Goal: Task Accomplishment & Management: Complete application form

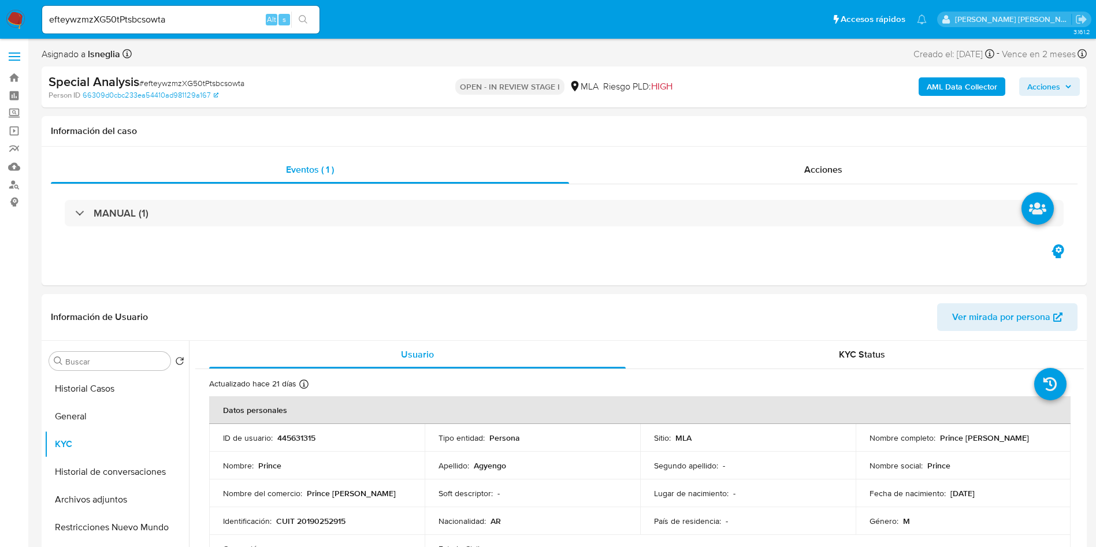
select select "10"
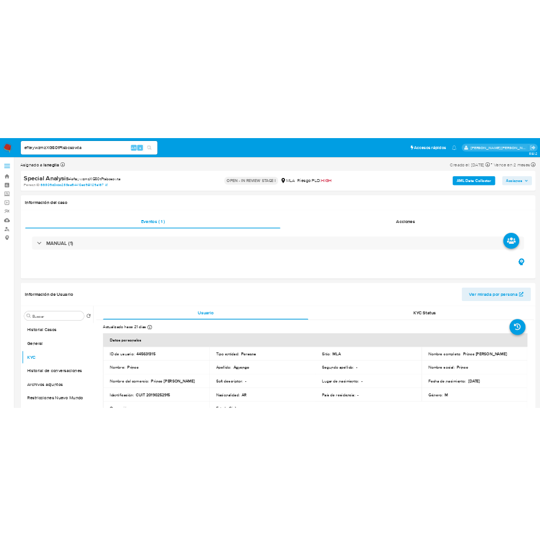
scroll to position [173, 0]
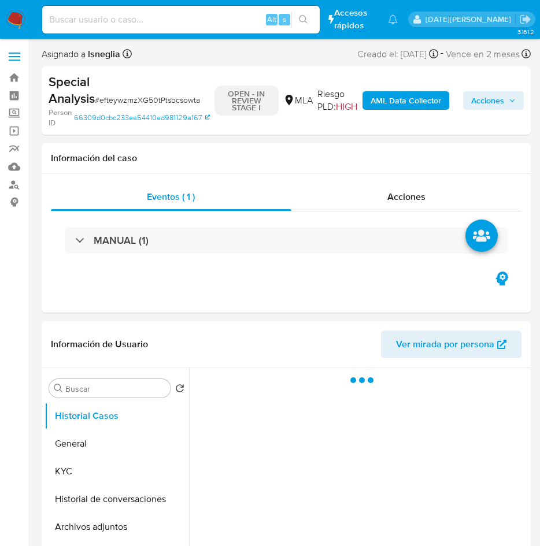
select select "10"
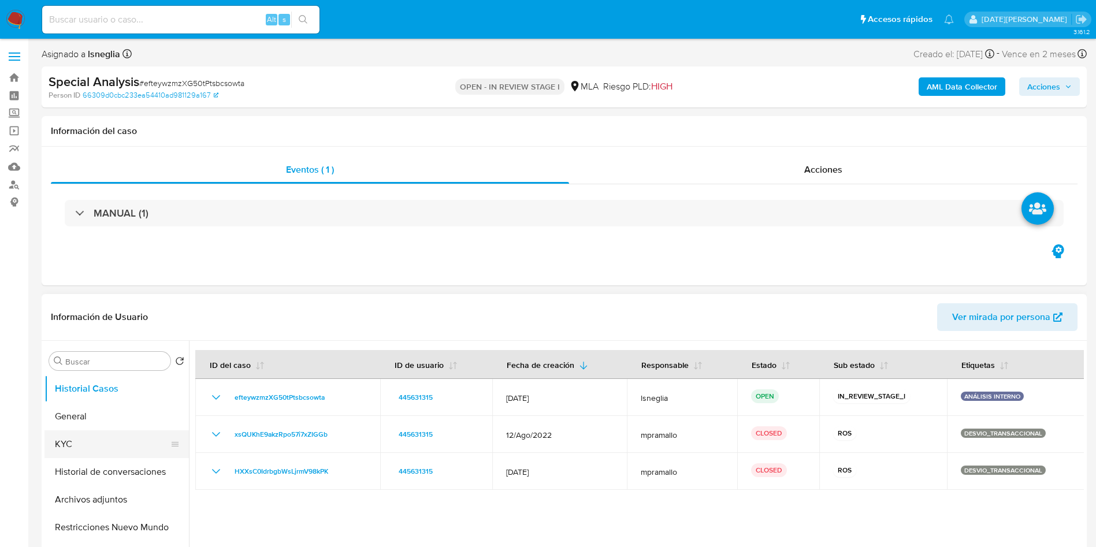
click at [107, 433] on button "KYC" at bounding box center [111, 444] width 135 height 28
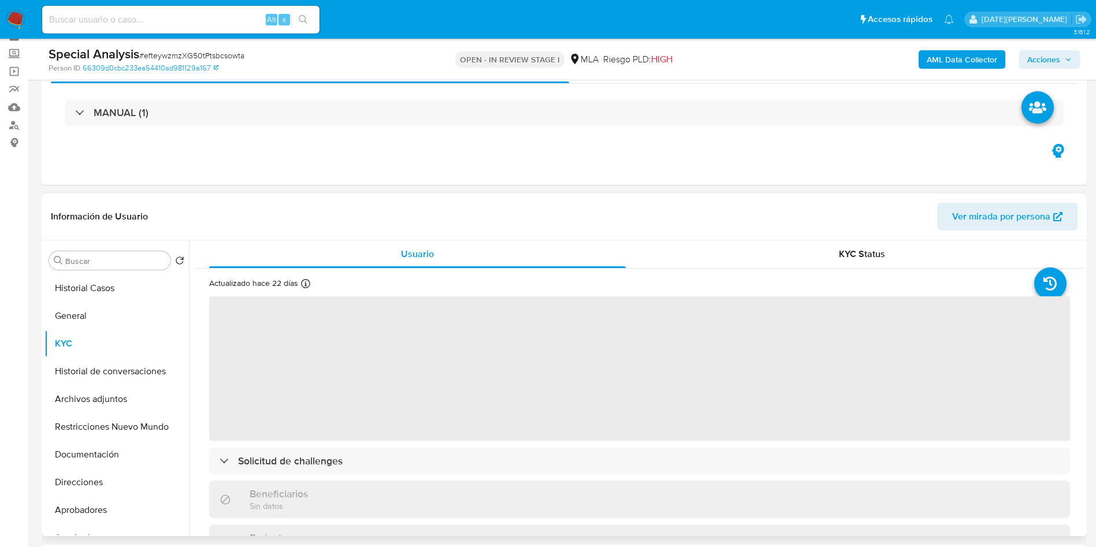
scroll to position [87, 0]
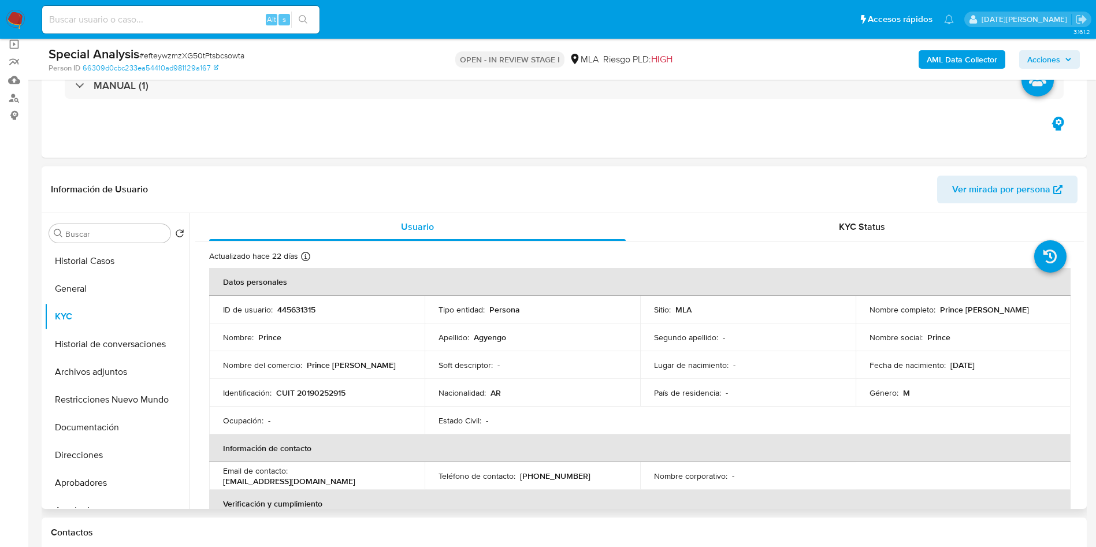
click at [325, 393] on p "CUIT 20190252915" at bounding box center [310, 393] width 69 height 10
click at [325, 392] on p "CUIT 20190252915" at bounding box center [310, 393] width 69 height 10
copy p "20190252915"
drag, startPoint x: 935, startPoint y: 311, endPoint x: 1002, endPoint y: 304, distance: 66.9
click at [552, 304] on div "Nombre completo : Prince Agyengo" at bounding box center [963, 309] width 188 height 10
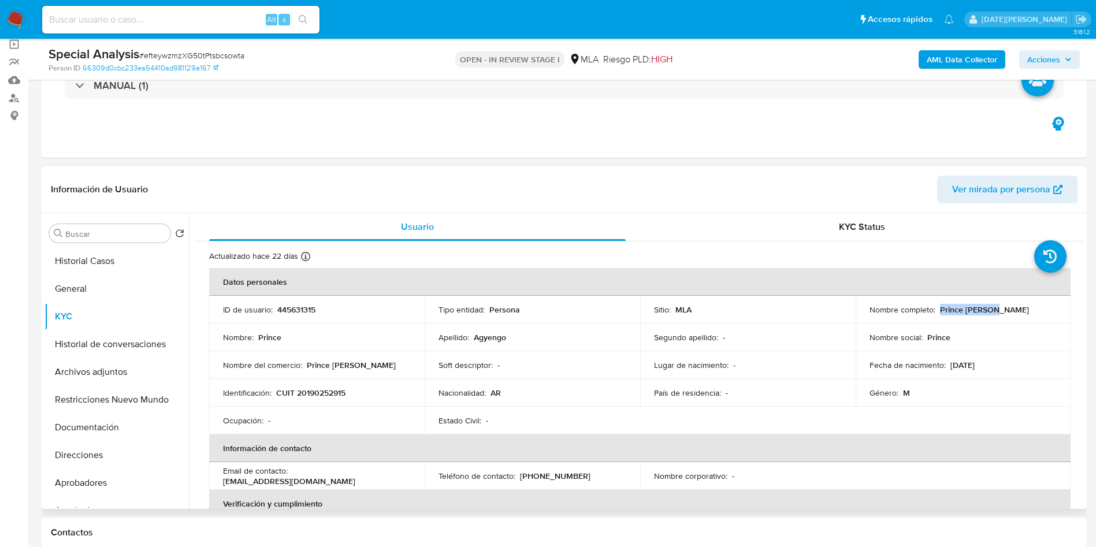
copy p "Prince Agyengo"
drag, startPoint x: 979, startPoint y: 303, endPoint x: 768, endPoint y: 360, distance: 217.9
click at [552, 360] on div "Lugar de nacimiento : -" at bounding box center [748, 365] width 188 height 10
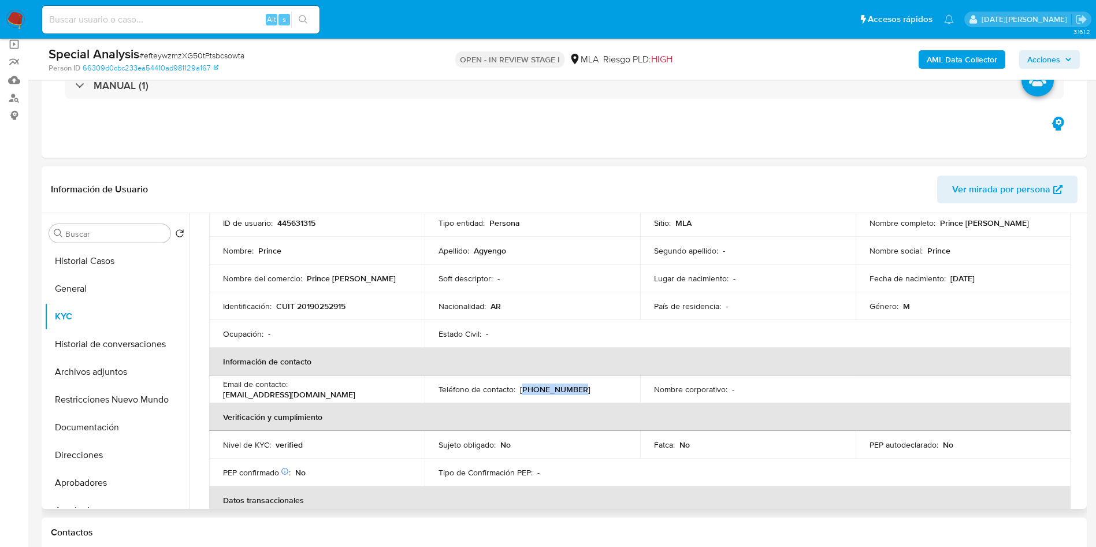
drag, startPoint x: 520, startPoint y: 388, endPoint x: 575, endPoint y: 387, distance: 54.9
click at [552, 387] on div "Teléfono de contacto : (11) 59955372" at bounding box center [532, 389] width 188 height 10
copy p "11) 59955372"
drag, startPoint x: 224, startPoint y: 397, endPoint x: 346, endPoint y: 391, distance: 122.6
click at [346, 391] on div "Email de contacto : agyemangprince121@gmail.com" at bounding box center [317, 389] width 188 height 21
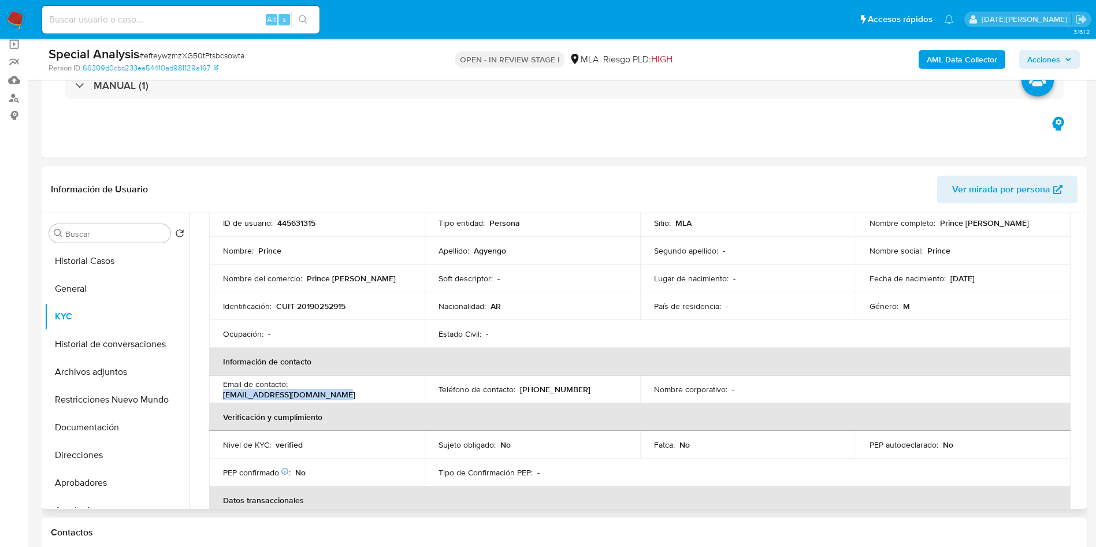
copy p "agyemangprince121@gmail.com"
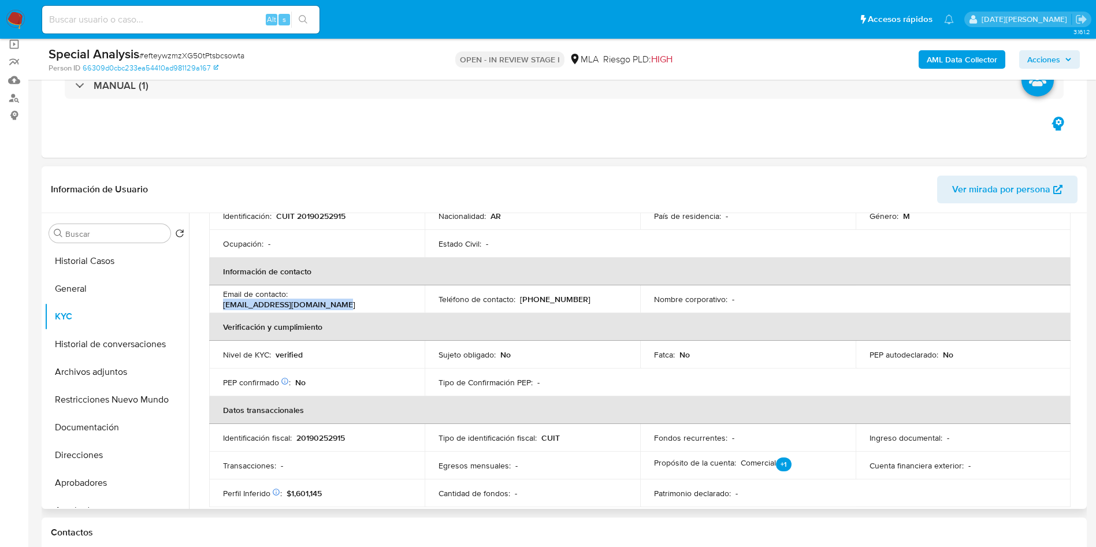
scroll to position [260, 0]
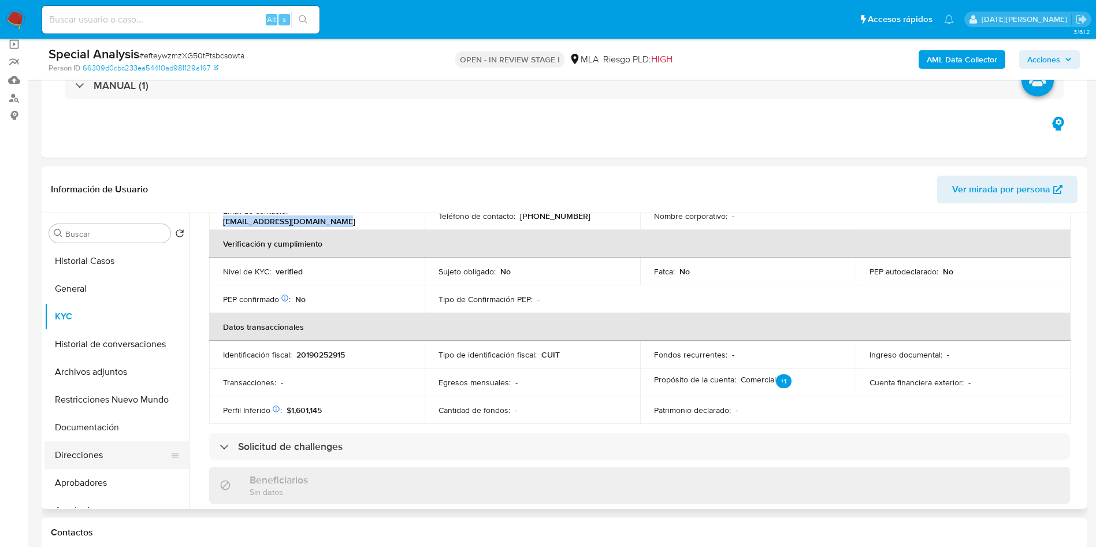
click at [99, 454] on button "Direcciones" at bounding box center [111, 455] width 135 height 28
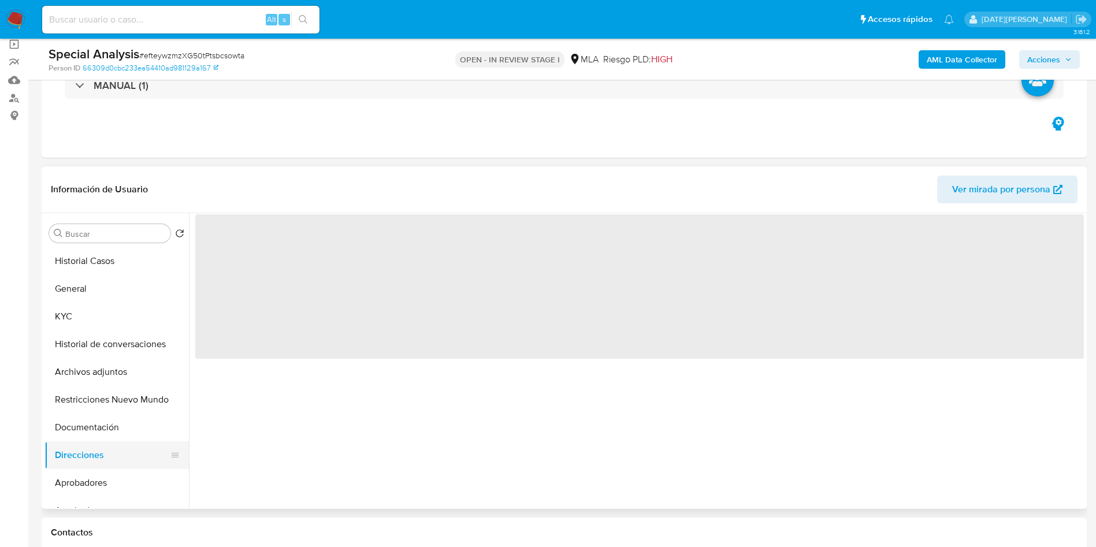
scroll to position [0, 0]
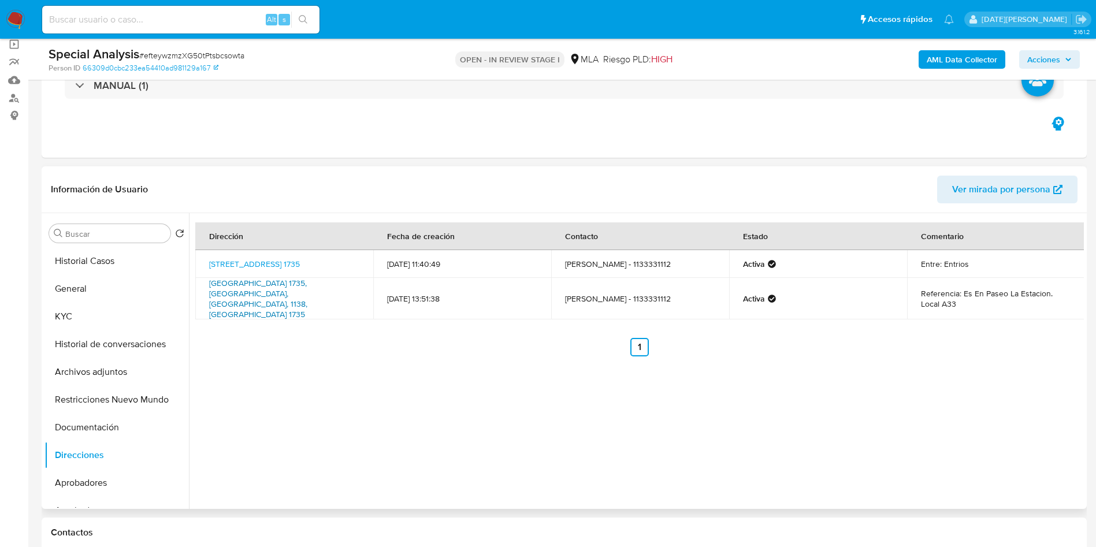
click at [273, 285] on link "Lima 1735, Constitución, Capital Federal, 1138, Argentina 1735" at bounding box center [258, 298] width 98 height 43
drag, startPoint x: 966, startPoint y: 285, endPoint x: 1007, endPoint y: 297, distance: 42.6
click at [552, 297] on td "Referencia: Es En Paseo La Estacion. Local A33" at bounding box center [996, 299] width 178 height 42
drag, startPoint x: 991, startPoint y: 285, endPoint x: 986, endPoint y: 300, distance: 15.4
click at [552, 300] on td "Referencia: Es En Paseo La Estacion. Local A33" at bounding box center [996, 299] width 178 height 42
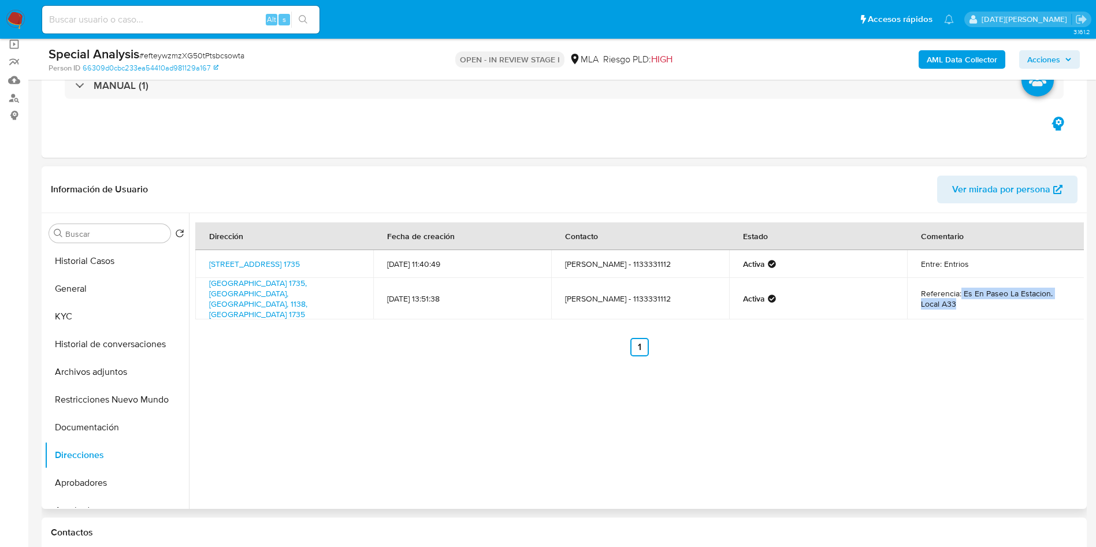
drag, startPoint x: 957, startPoint y: 289, endPoint x: 969, endPoint y: 302, distance: 17.6
click at [552, 302] on td "Referencia: Es En Paseo La Estacion. Local A33" at bounding box center [996, 299] width 178 height 42
click at [109, 322] on button "KYC" at bounding box center [111, 317] width 135 height 28
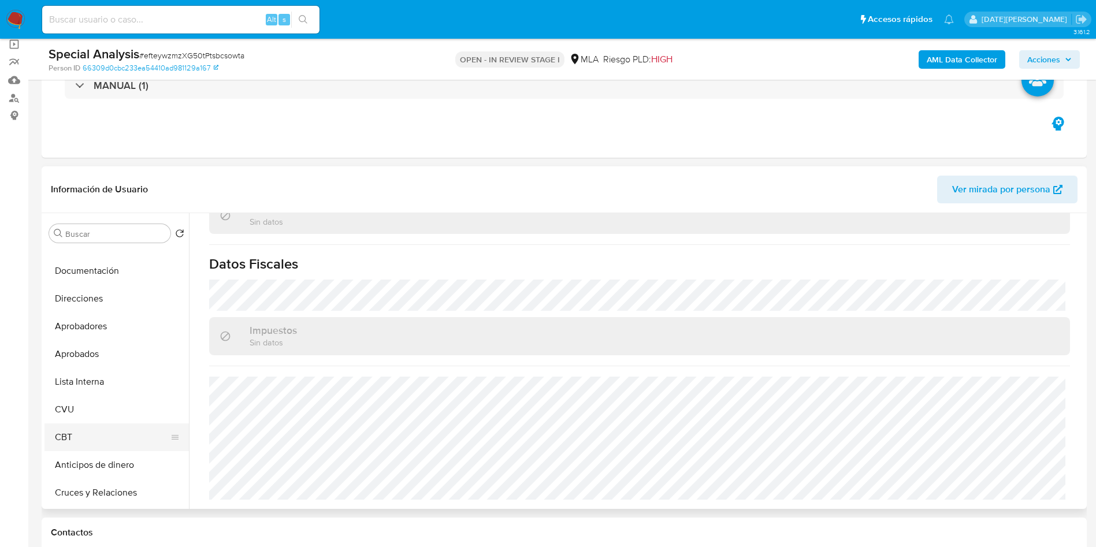
scroll to position [173, 0]
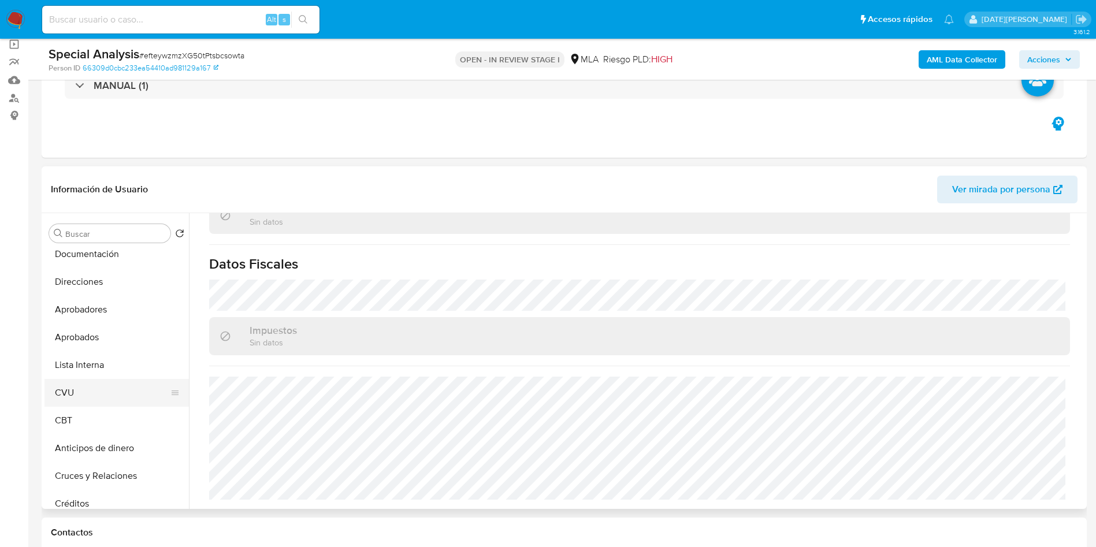
click at [80, 392] on button "CVU" at bounding box center [111, 393] width 135 height 28
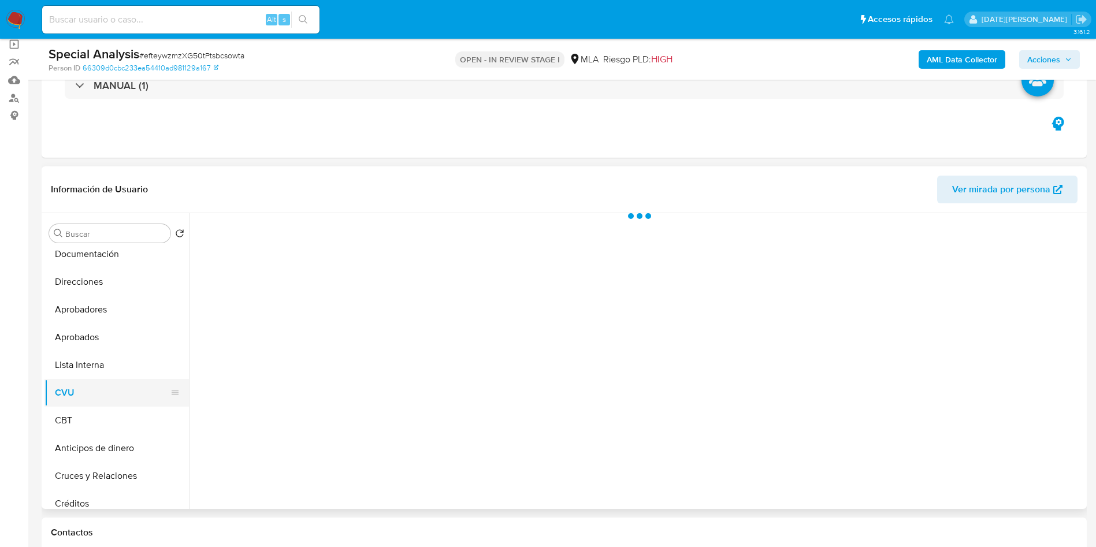
scroll to position [0, 0]
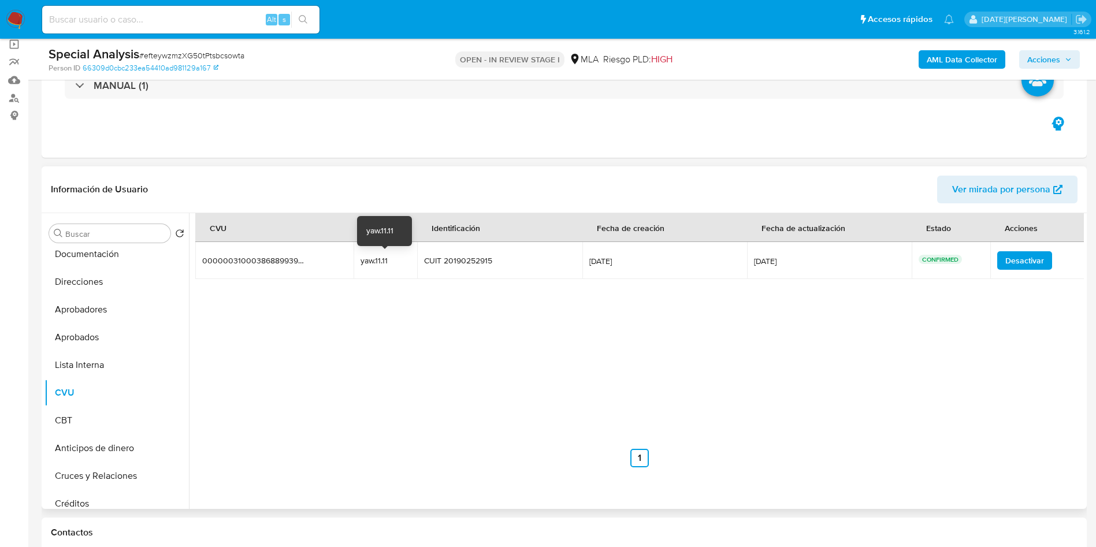
drag, startPoint x: 361, startPoint y: 258, endPoint x: 391, endPoint y: 258, distance: 29.5
click at [391, 258] on div "yaw.11.11" at bounding box center [386, 260] width 50 height 10
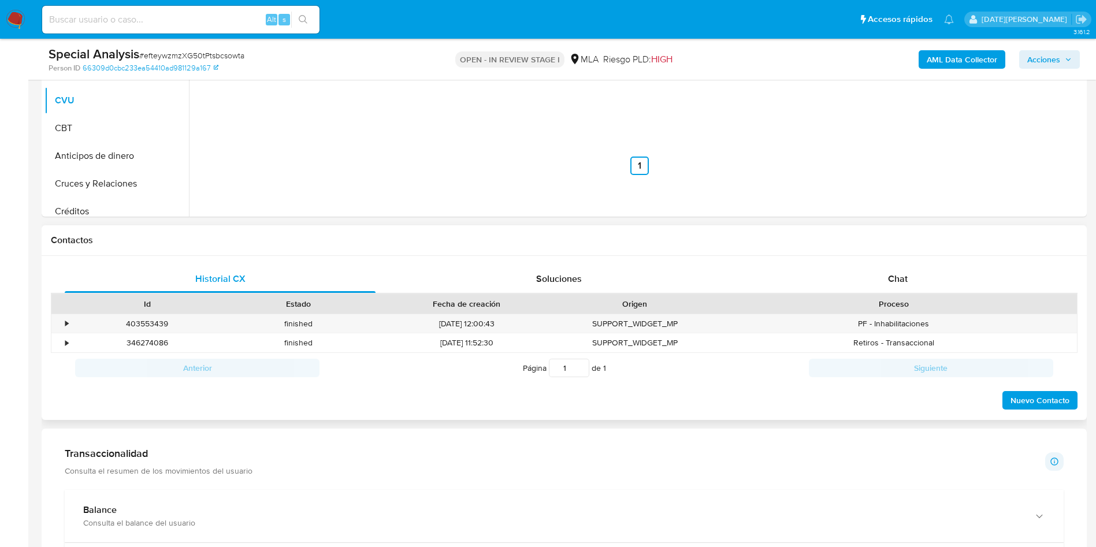
scroll to position [433, 0]
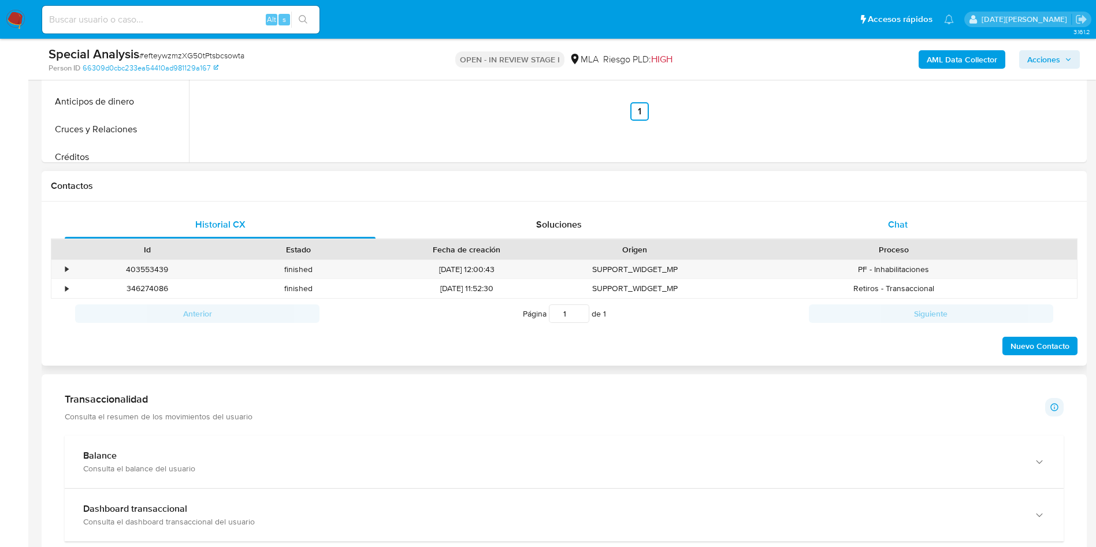
click at [552, 221] on div "Chat" at bounding box center [897, 225] width 311 height 28
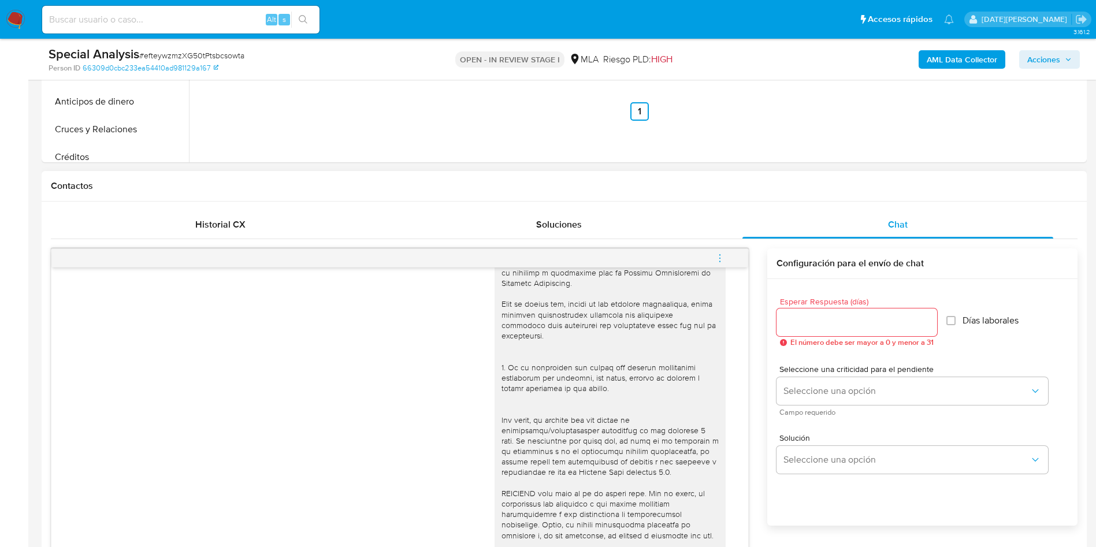
scroll to position [593, 0]
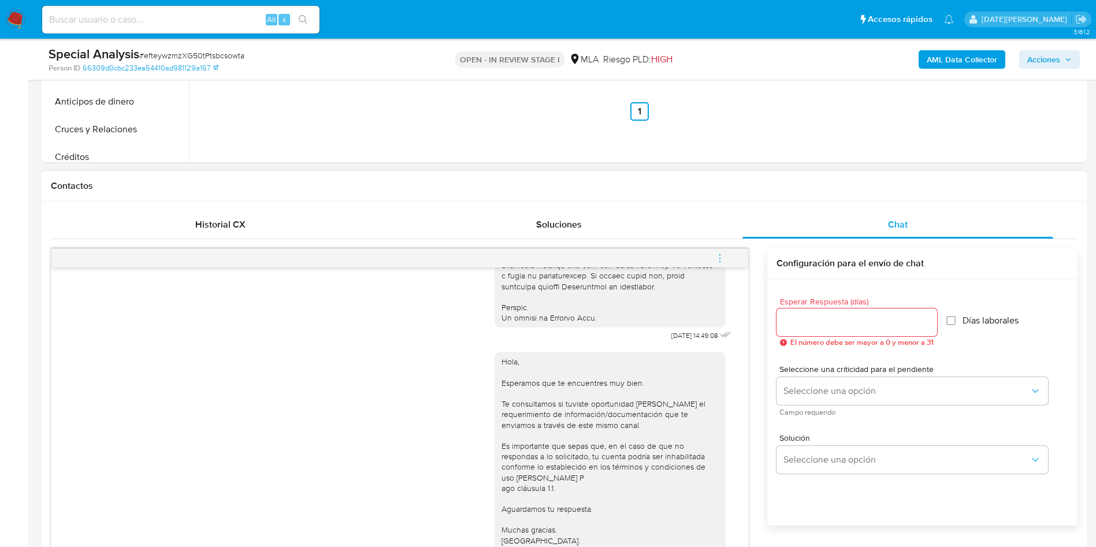
click at [552, 255] on button "menu-action" at bounding box center [720, 258] width 38 height 28
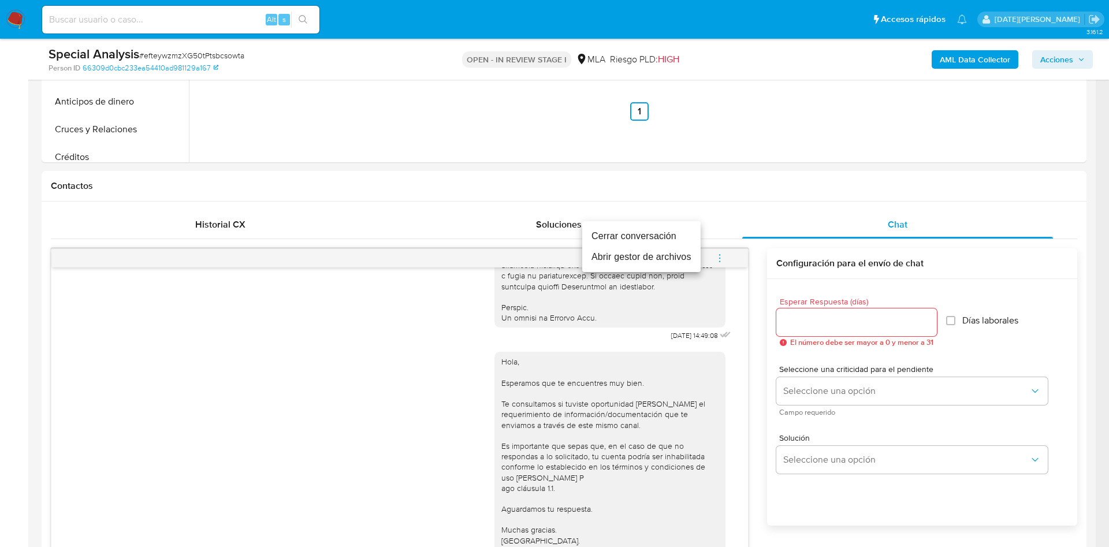
click at [552, 224] on ul "Cerrar conversación Abrir gestor de archivos" at bounding box center [641, 246] width 118 height 51
click at [552, 232] on li "Cerrar conversación" at bounding box center [641, 236] width 118 height 21
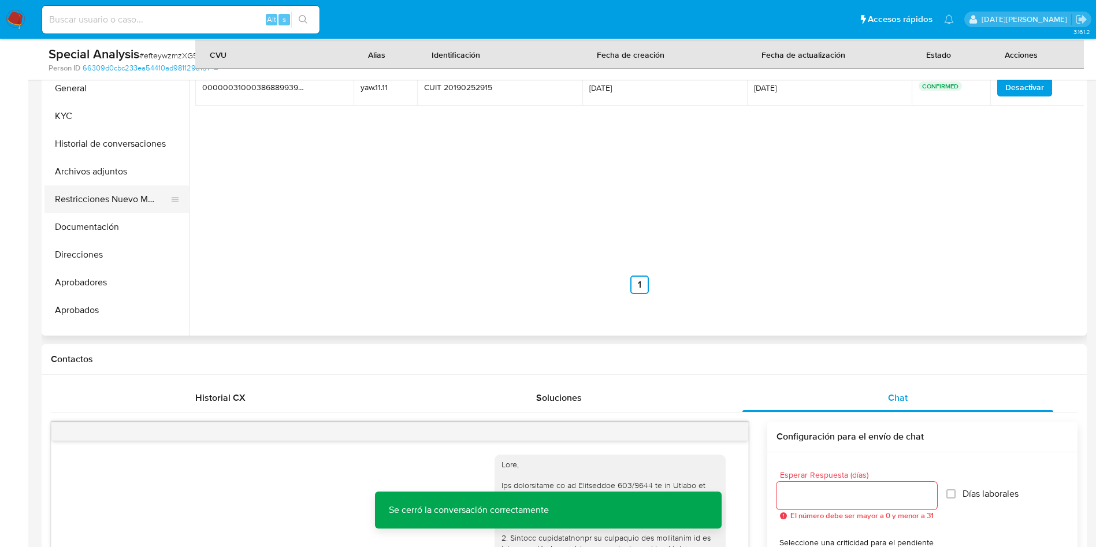
scroll to position [0, 0]
click at [105, 196] on button "Archivos adjuntos" at bounding box center [111, 199] width 135 height 28
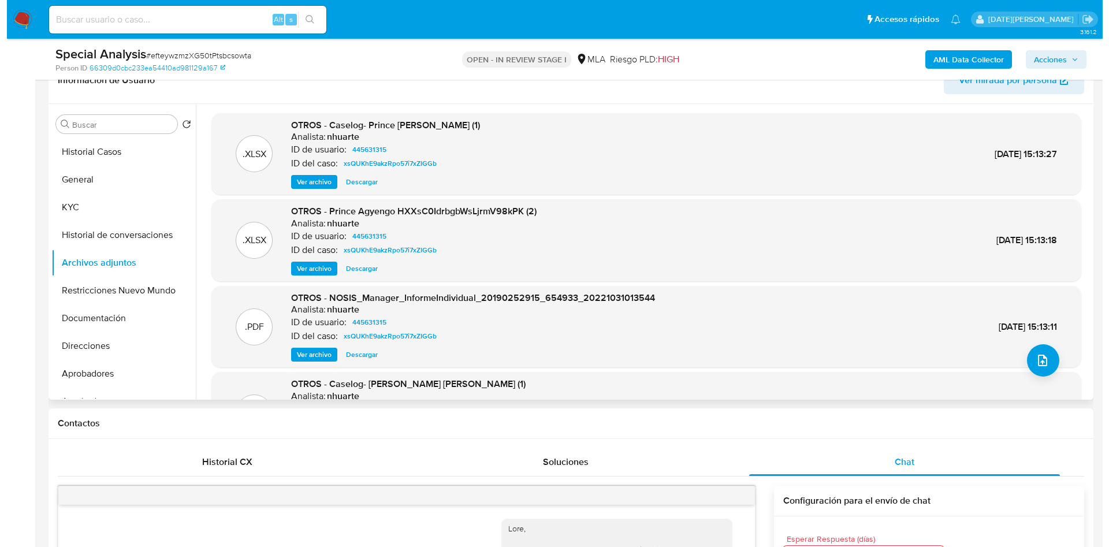
scroll to position [87, 0]
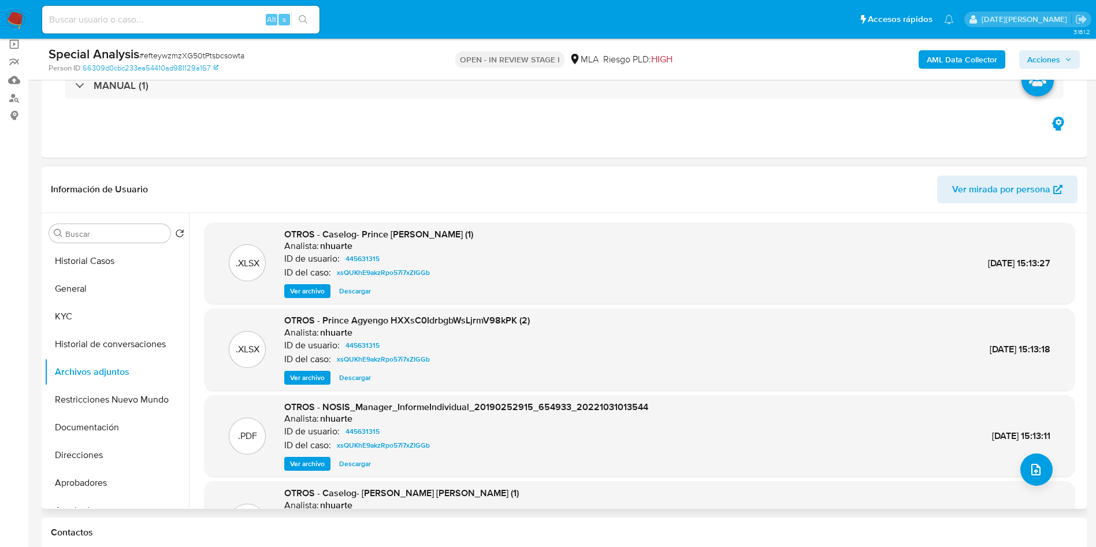
click at [308, 293] on span "Ver archivo" at bounding box center [307, 291] width 35 height 12
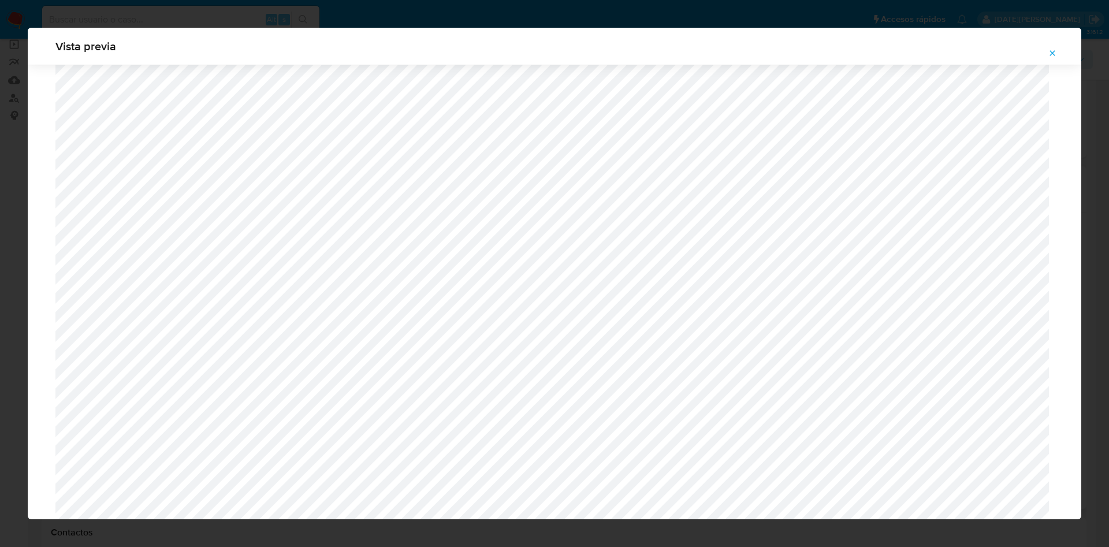
scroll to position [757, 0]
click at [552, 50] on icon "Attachment preview" at bounding box center [1052, 53] width 9 height 9
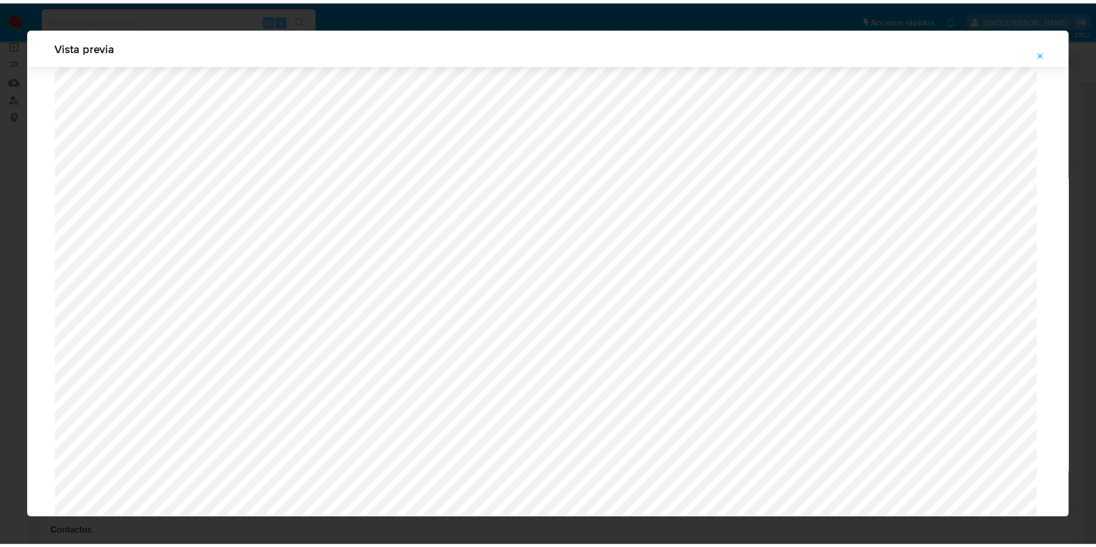
scroll to position [0, 0]
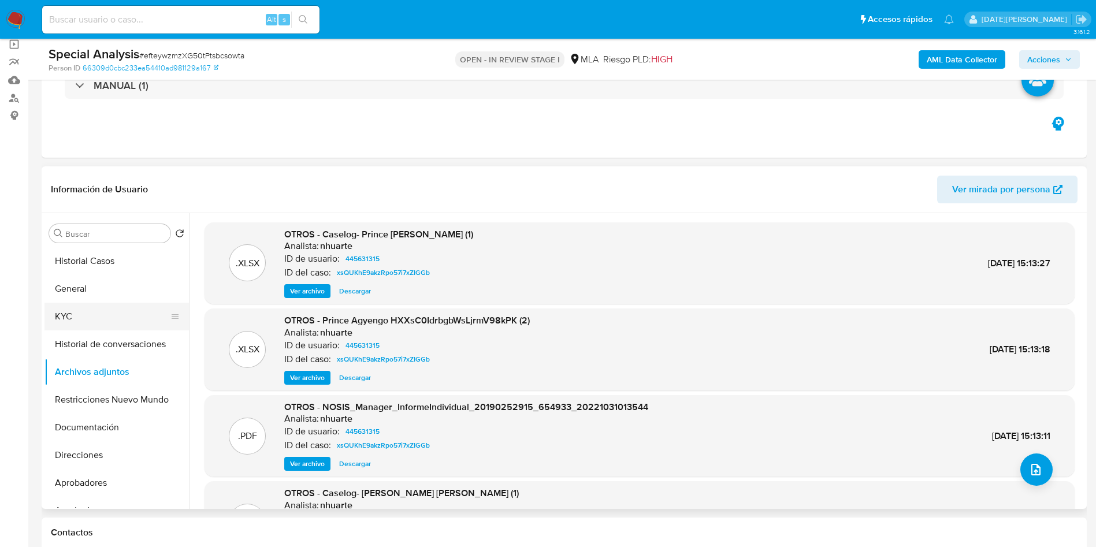
drag, startPoint x: 59, startPoint y: 324, endPoint x: 83, endPoint y: 315, distance: 26.0
click at [61, 324] on button "KYC" at bounding box center [111, 317] width 135 height 28
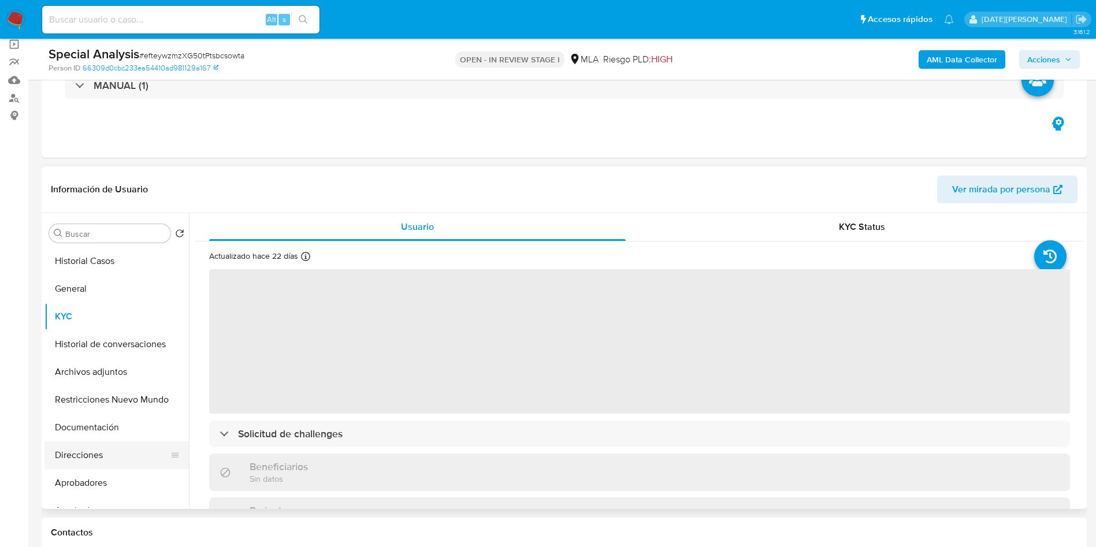
click at [81, 459] on button "Direcciones" at bounding box center [111, 455] width 135 height 28
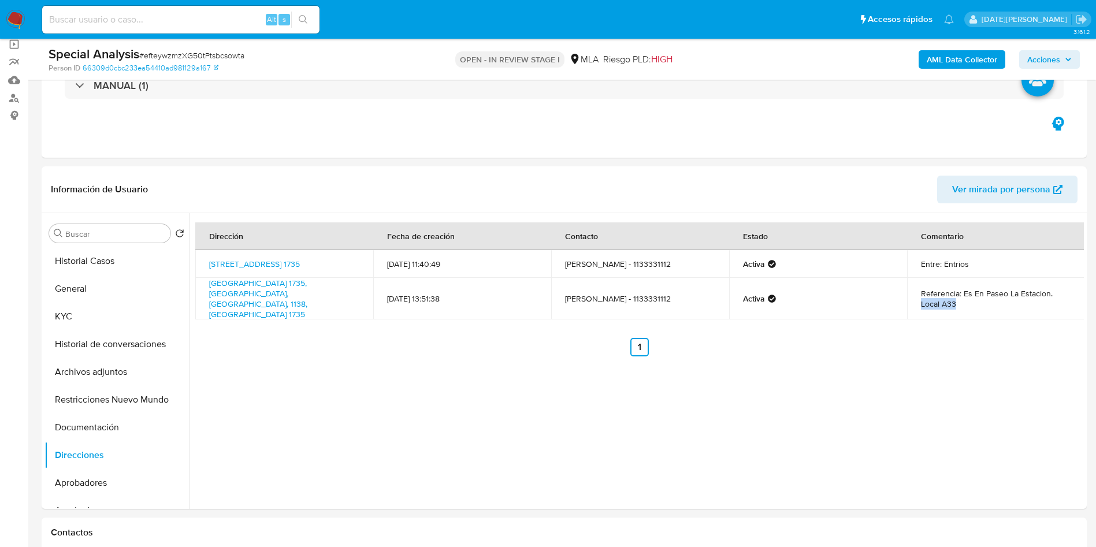
drag, startPoint x: 915, startPoint y: 295, endPoint x: 954, endPoint y: 293, distance: 38.7
click at [552, 293] on td "Referencia: Es En Paseo La Estacion. Local A33" at bounding box center [996, 299] width 178 height 42
copy td "Local A33"
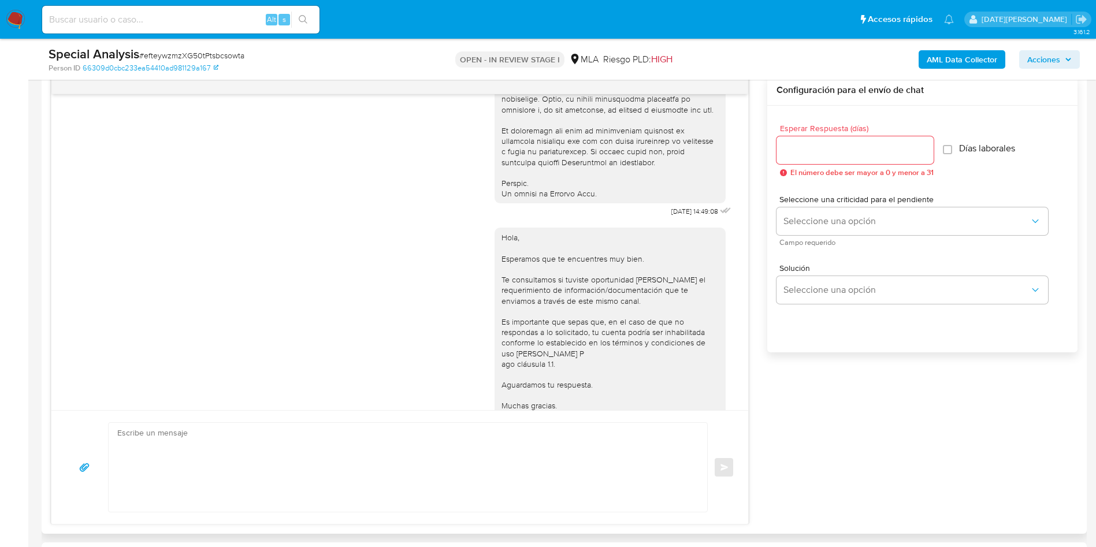
scroll to position [520, 0]
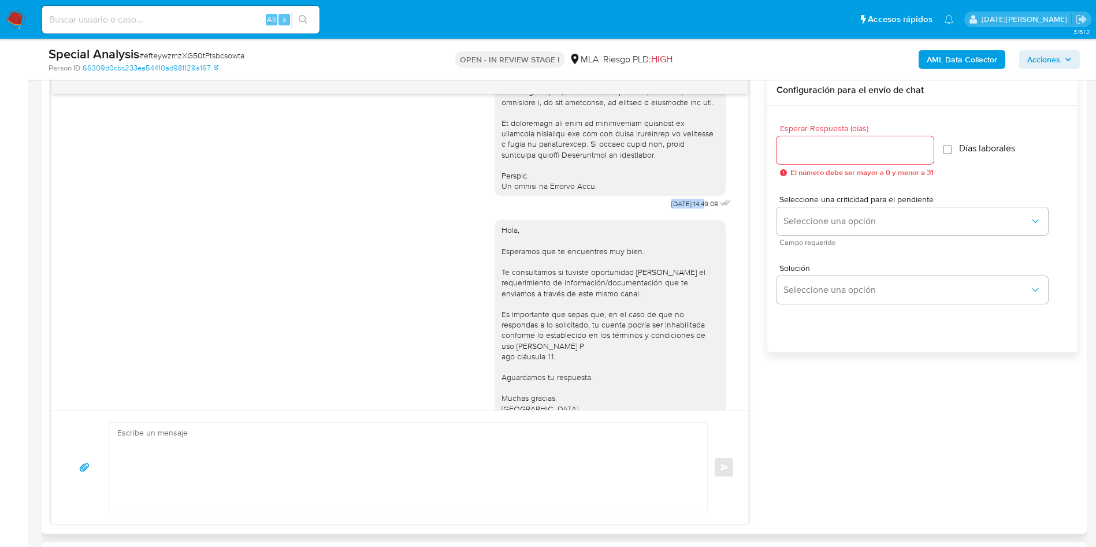
drag, startPoint x: 644, startPoint y: 226, endPoint x: 679, endPoint y: 223, distance: 35.9
copy span "17/09/2025"
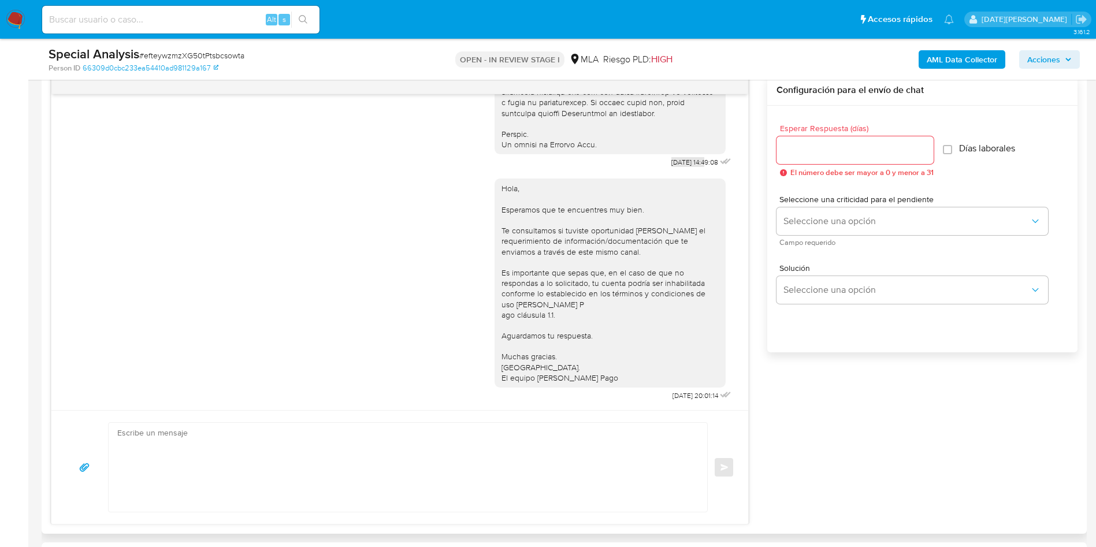
scroll to position [593, 0]
drag, startPoint x: 644, startPoint y: 395, endPoint x: 678, endPoint y: 393, distance: 33.6
click at [552, 393] on span "22/09/2025 20:01:14" at bounding box center [695, 395] width 46 height 9
copy span "22/09/2025"
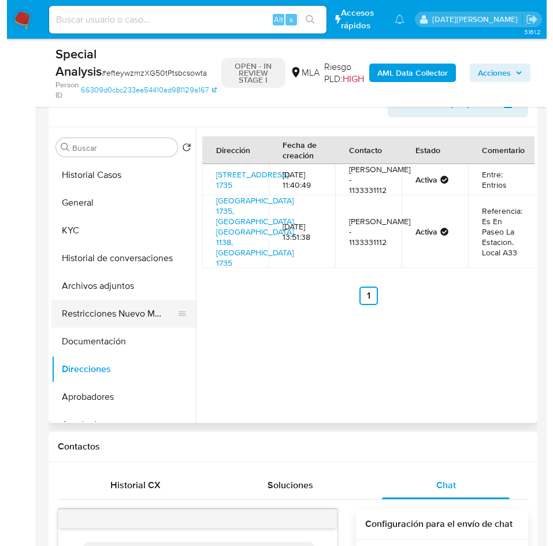
scroll to position [173, 0]
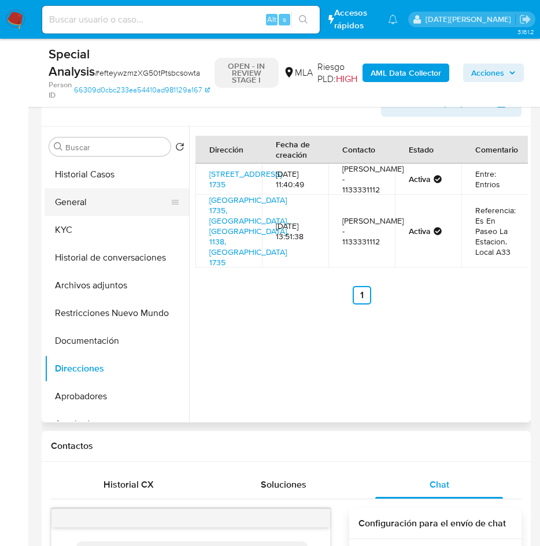
click at [91, 196] on button "General" at bounding box center [111, 202] width 135 height 28
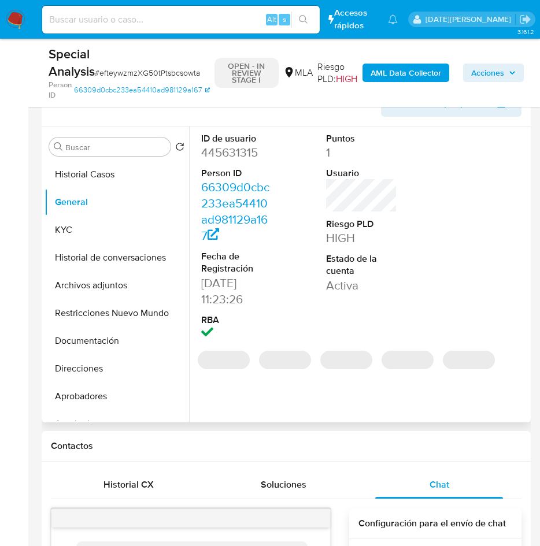
click at [244, 149] on dd "445631315" at bounding box center [237, 152] width 72 height 16
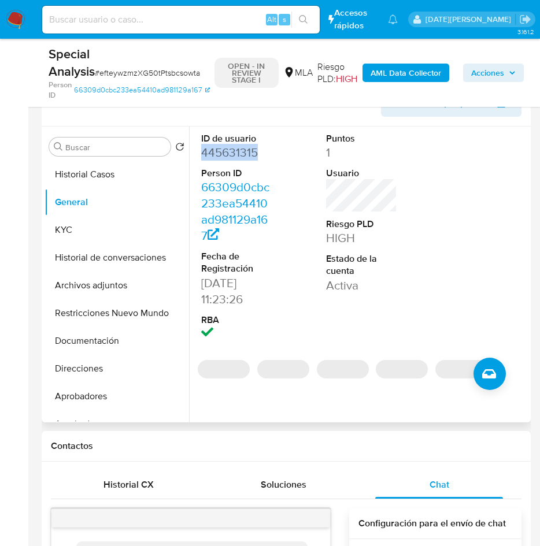
copy dd "445631315"
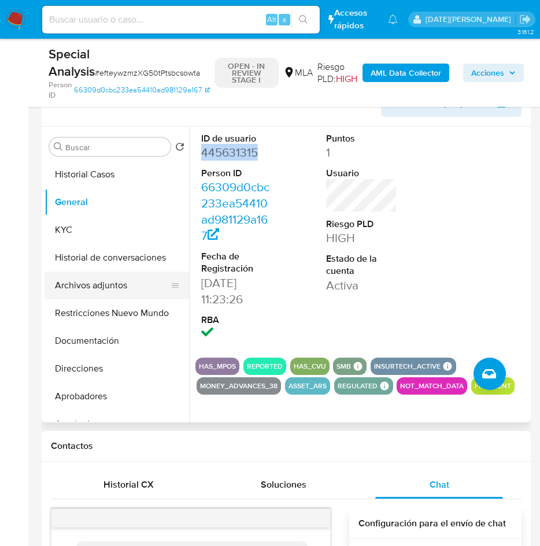
click at [106, 288] on button "Archivos adjuntos" at bounding box center [111, 286] width 135 height 28
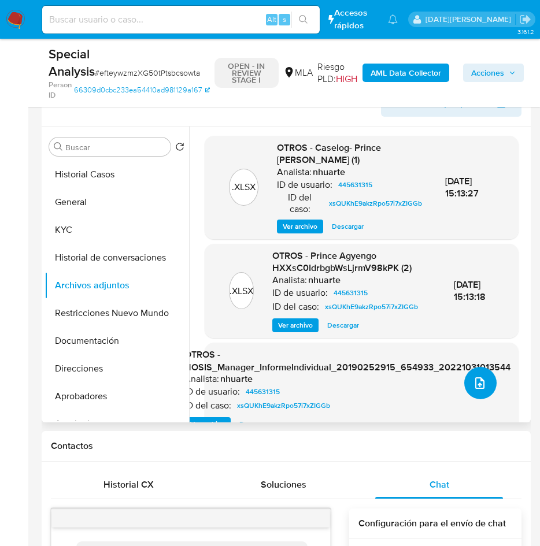
click at [477, 385] on icon "upload-file" at bounding box center [480, 383] width 14 height 14
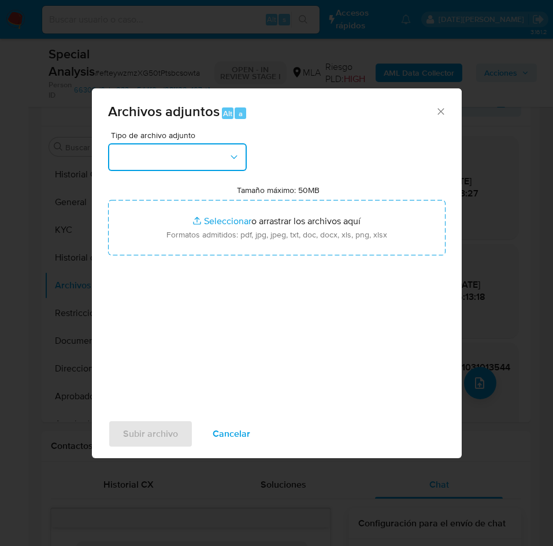
click at [194, 152] on button "button" at bounding box center [177, 157] width 139 height 28
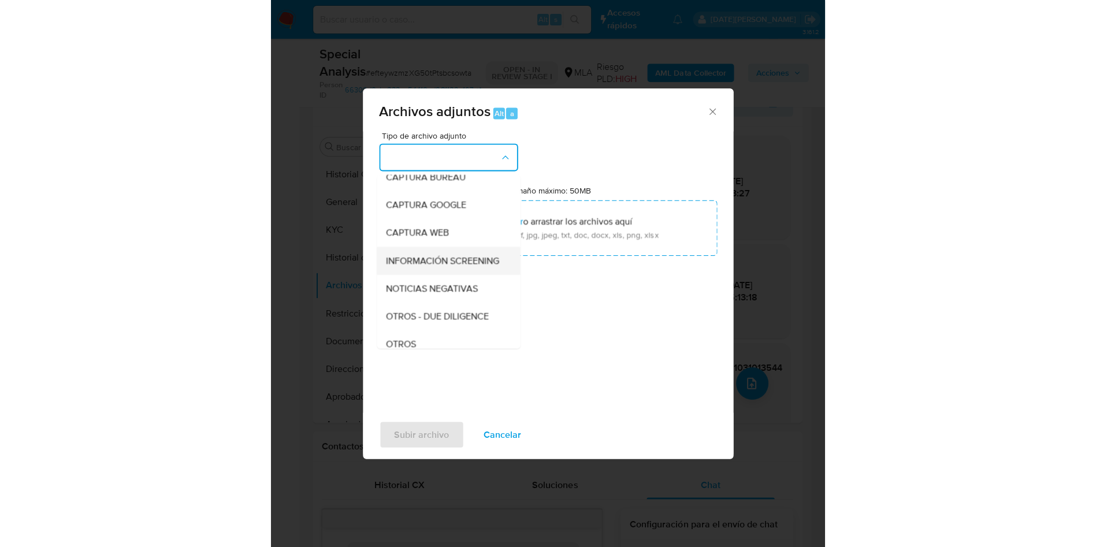
scroll to position [87, 0]
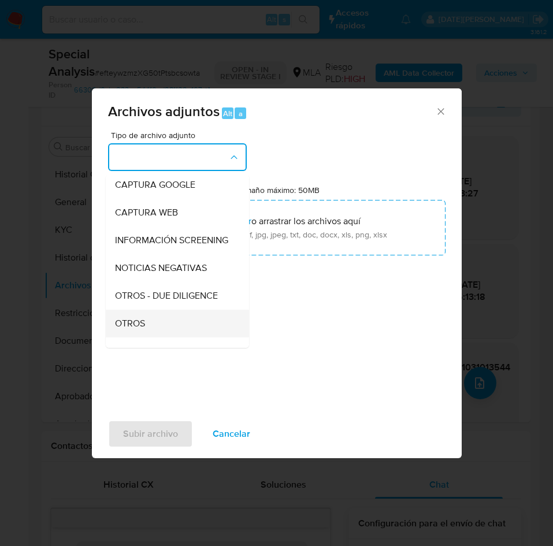
click at [133, 325] on div "OTROS" at bounding box center [174, 324] width 118 height 28
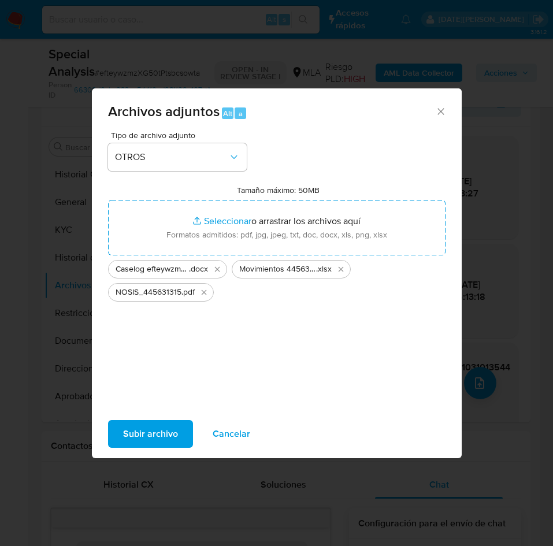
click at [153, 440] on span "Subir archivo" at bounding box center [150, 433] width 55 height 25
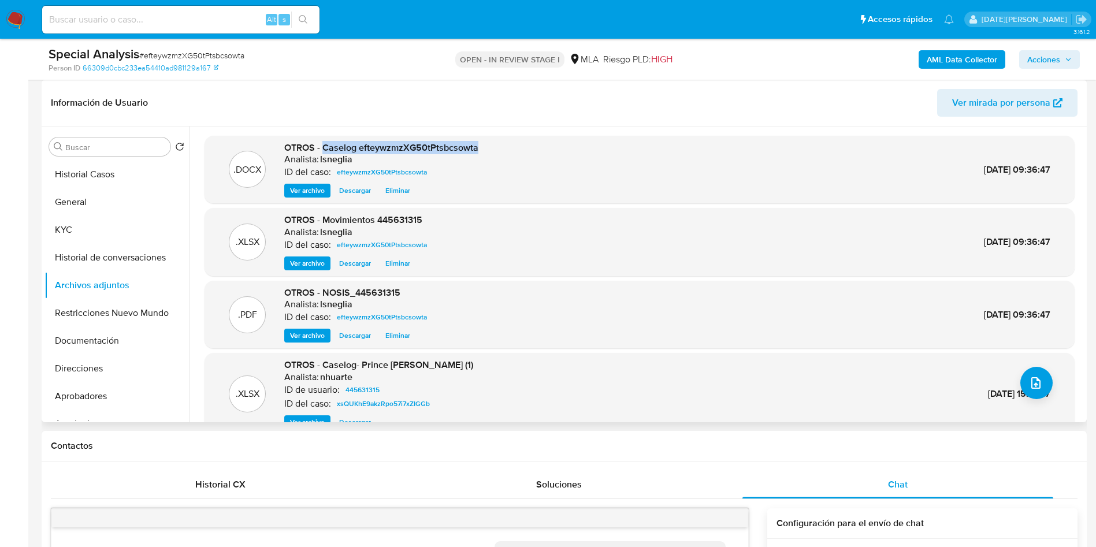
drag, startPoint x: 324, startPoint y: 148, endPoint x: 477, endPoint y: 150, distance: 153.7
click at [477, 150] on div ".DOCX OTROS - Caselog efteywzmzXG50tPtsbcsowta Analista: lsneglia ID del caso: …" at bounding box center [639, 170] width 859 height 57
copy span "Caselog efteywzmzXG50tPtsbcsowta"
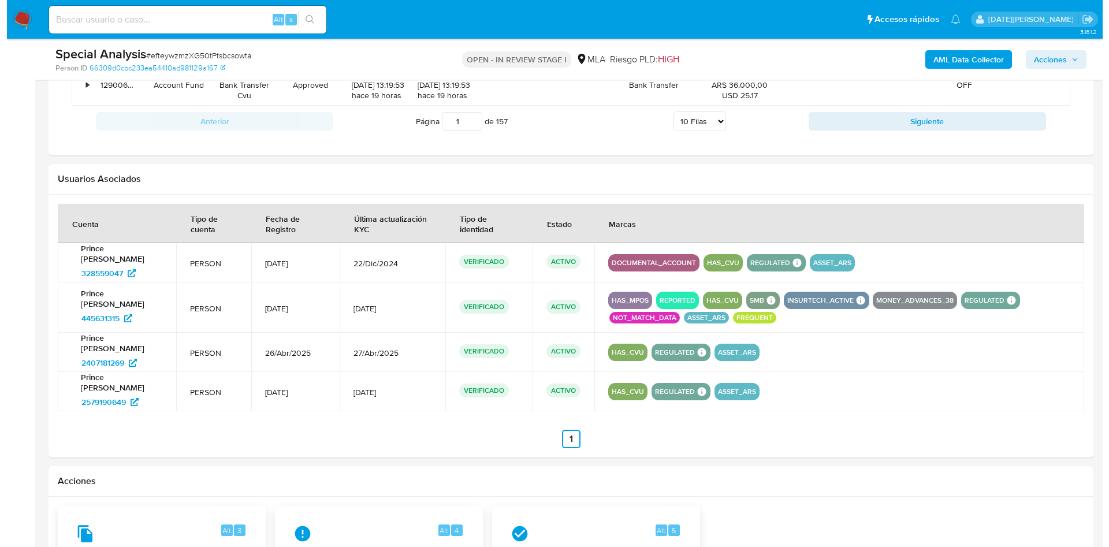
scroll to position [1902, 0]
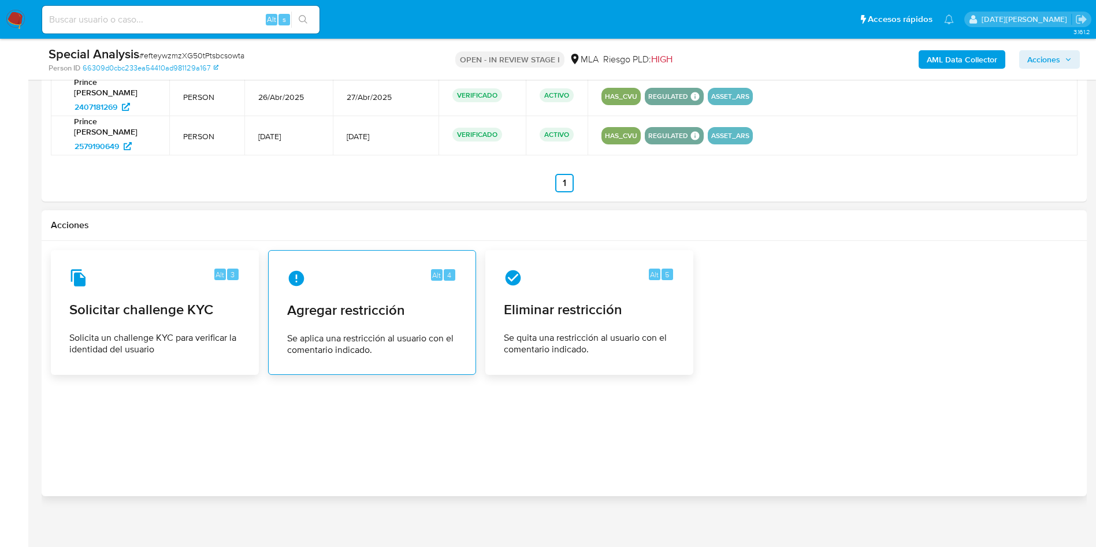
click at [404, 314] on div "Alt 4 Agregar restricción Se aplica una restricción al usuario con el comentari…" at bounding box center [372, 312] width 188 height 105
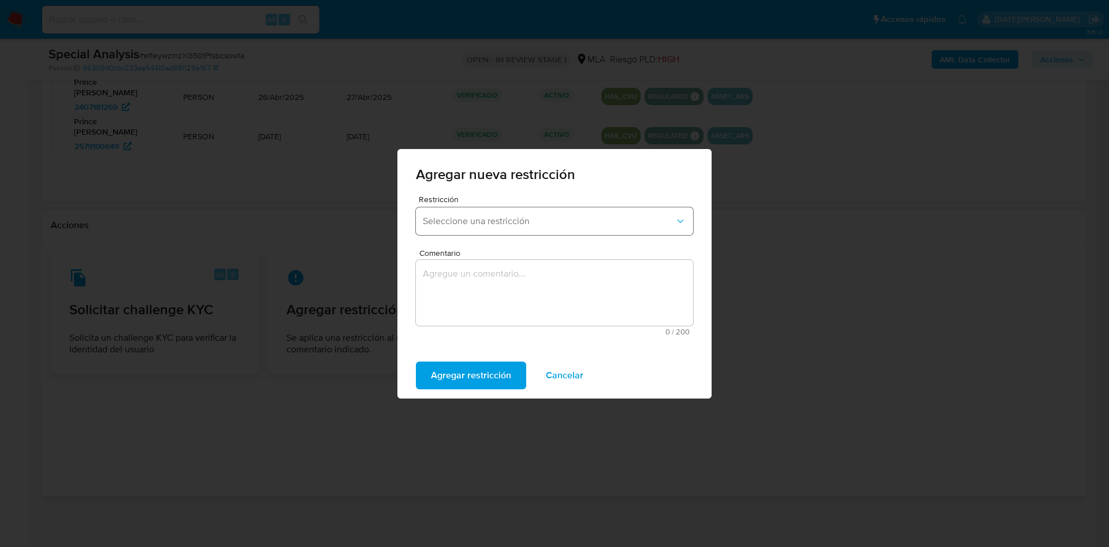
click at [514, 231] on button "Seleccione una restricción" at bounding box center [554, 221] width 277 height 28
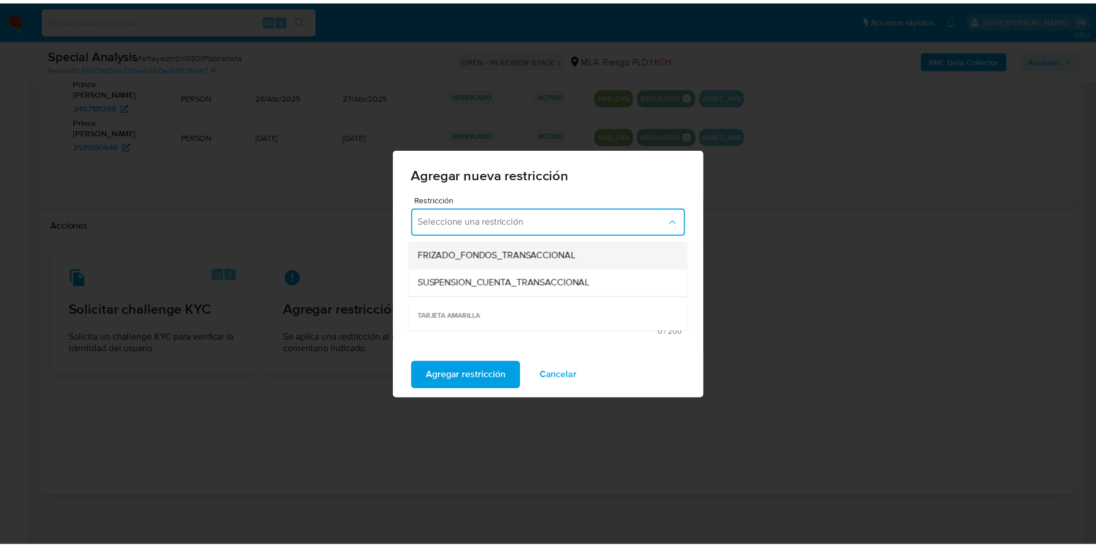
scroll to position [173, 0]
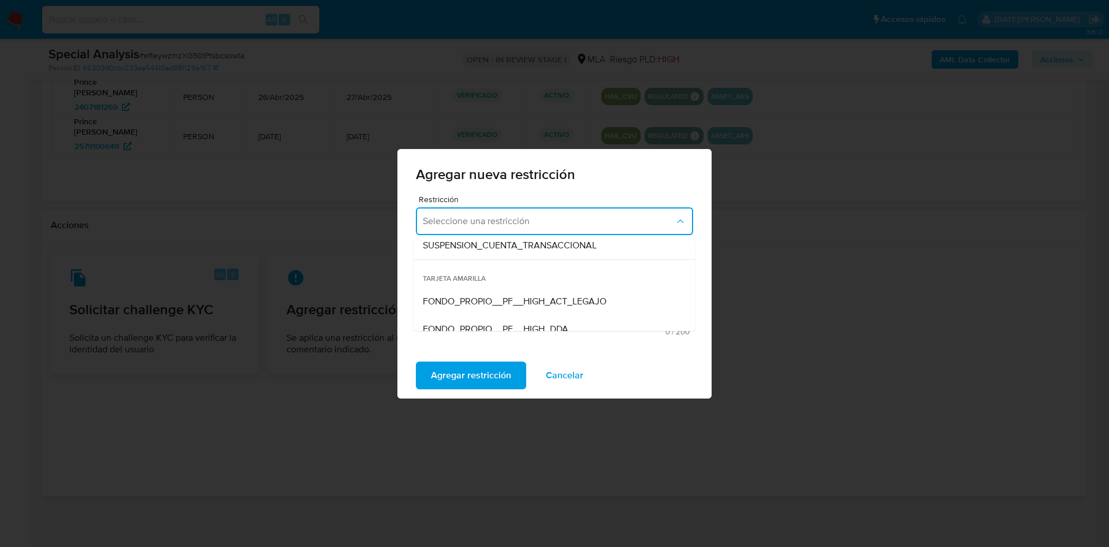
click at [499, 246] on span "SUSPENSION_CUENTA_TRANSACCIONAL" at bounding box center [510, 246] width 174 height 12
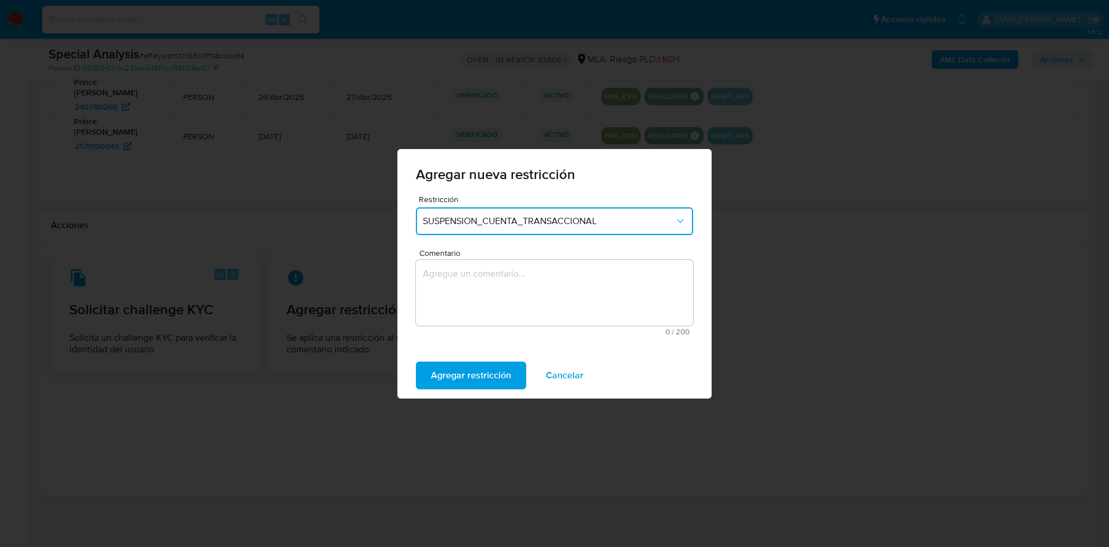
click at [485, 282] on textarea "Comentario" at bounding box center [554, 293] width 277 height 66
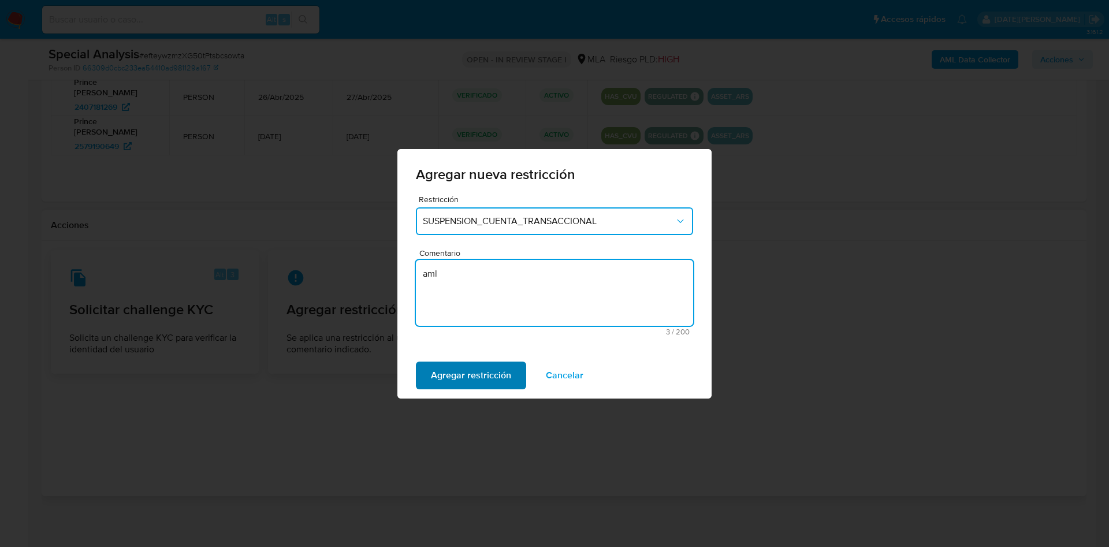
type textarea "aml"
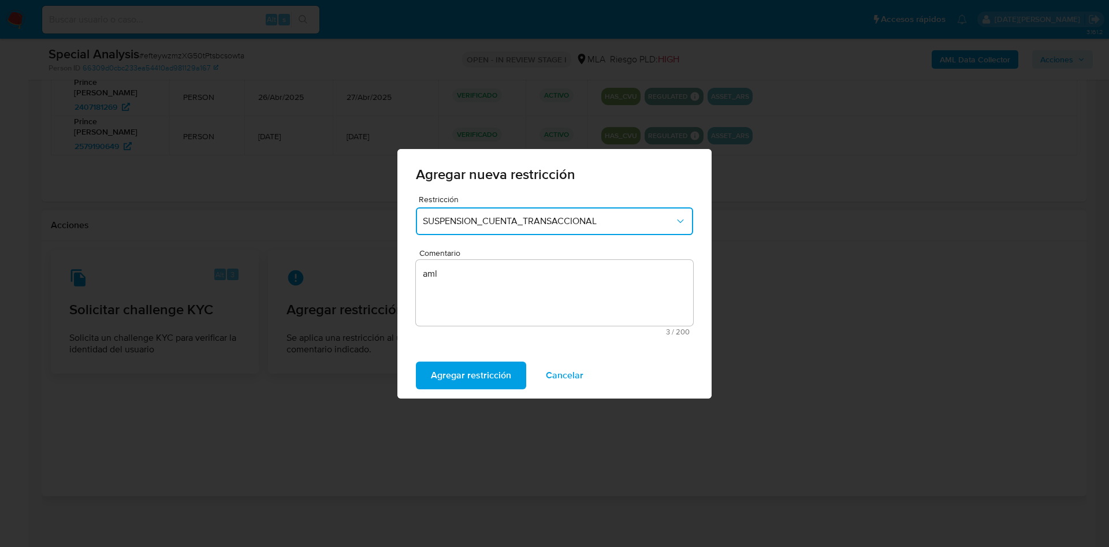
drag, startPoint x: 466, startPoint y: 366, endPoint x: 455, endPoint y: 358, distance: 12.8
click at [466, 366] on span "Agregar restricción" at bounding box center [471, 375] width 80 height 25
click at [428, 363] on button "Confirmar" at bounding box center [452, 376] width 72 height 28
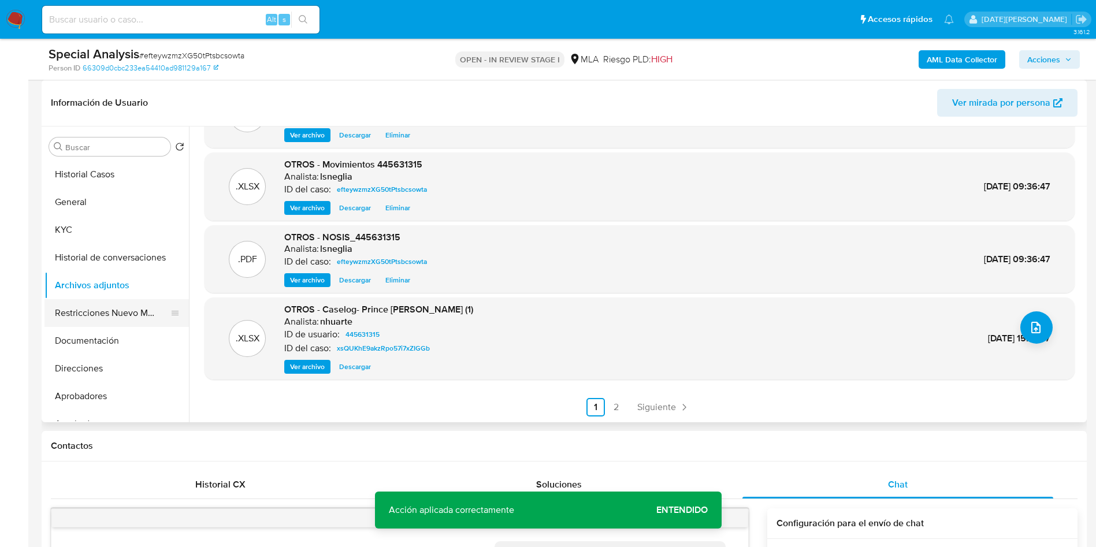
click at [91, 318] on button "Restricciones Nuevo Mundo" at bounding box center [111, 313] width 135 height 28
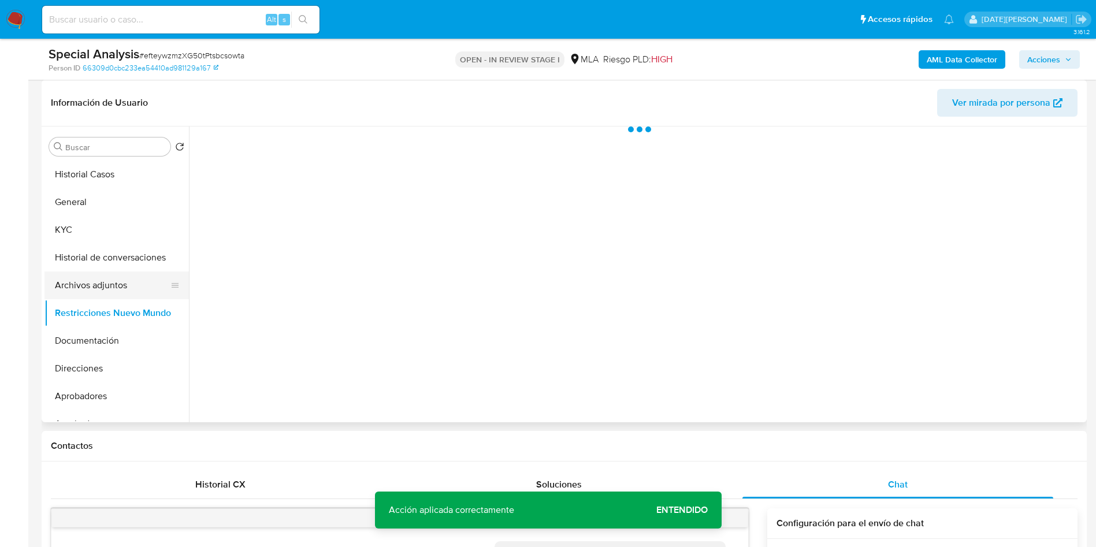
scroll to position [0, 0]
click at [96, 292] on button "Archivos adjuntos" at bounding box center [111, 286] width 135 height 28
click at [109, 262] on button "Historial de conversaciones" at bounding box center [111, 258] width 135 height 28
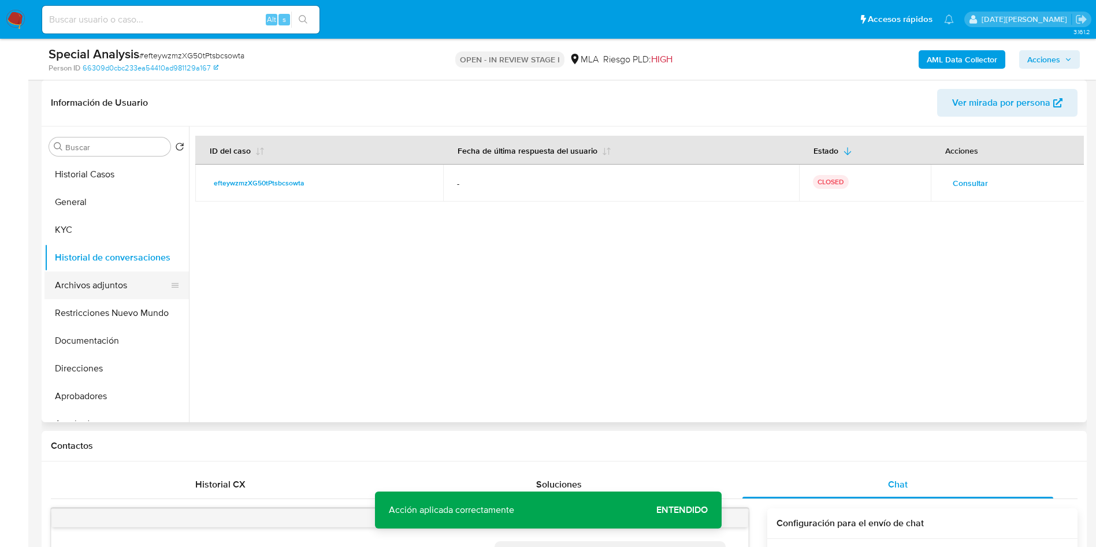
click at [113, 280] on button "Archivos adjuntos" at bounding box center [111, 286] width 135 height 28
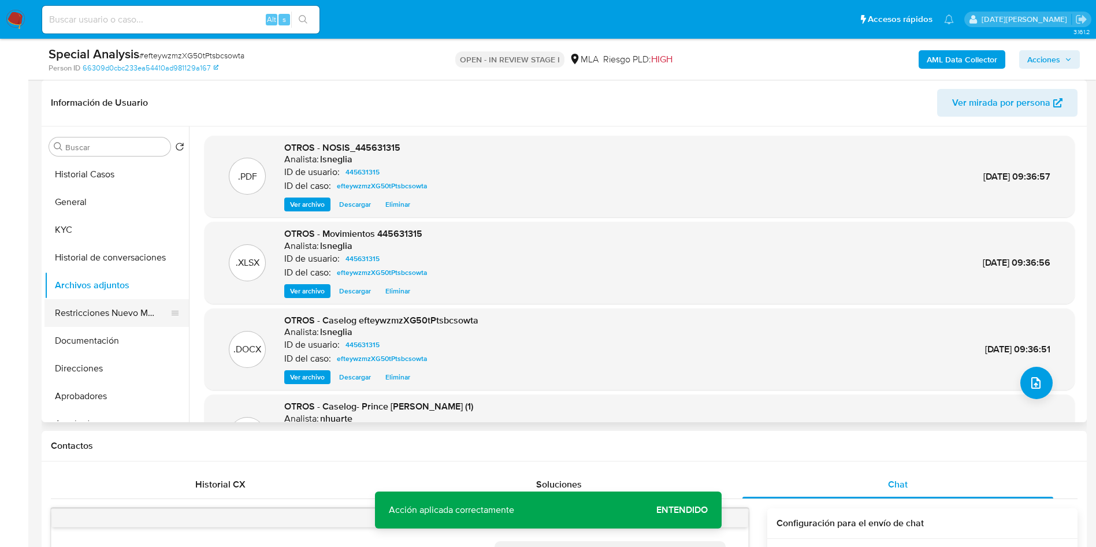
click at [106, 301] on button "Restricciones Nuevo Mundo" at bounding box center [111, 313] width 135 height 28
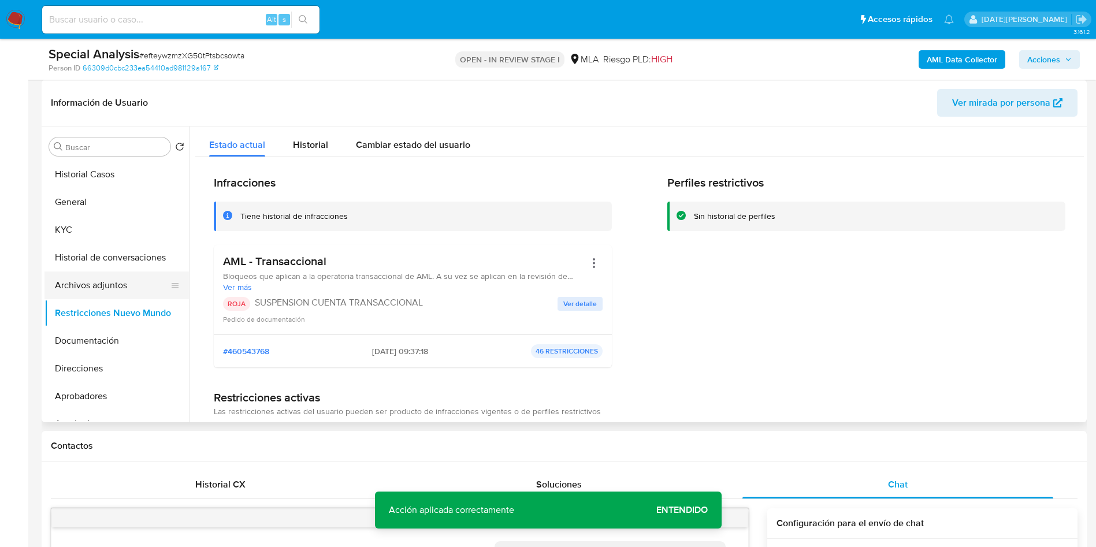
click at [108, 276] on button "Archivos adjuntos" at bounding box center [111, 286] width 135 height 28
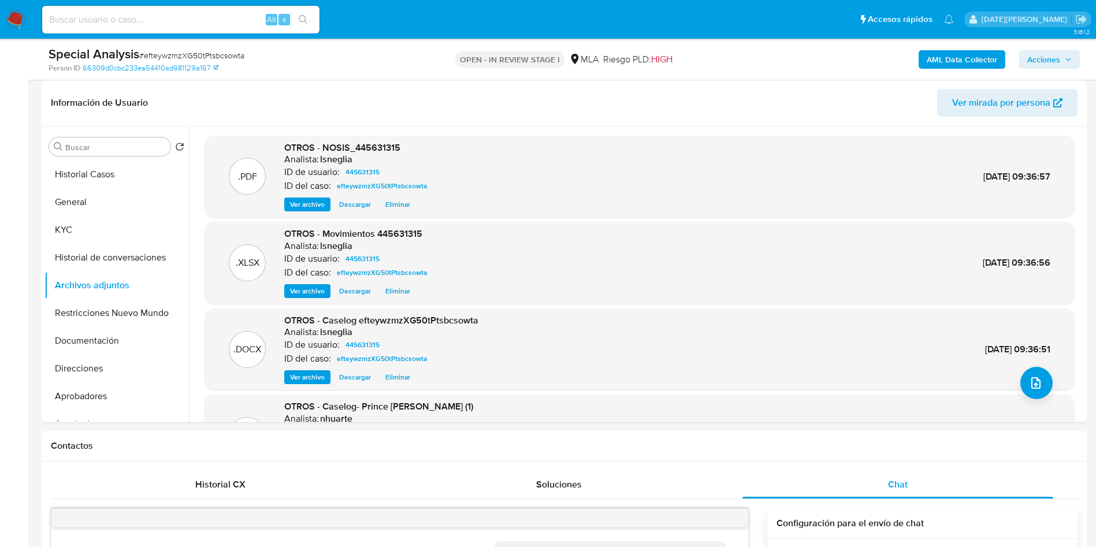
click at [552, 55] on b "AML Data Collector" at bounding box center [962, 59] width 70 height 18
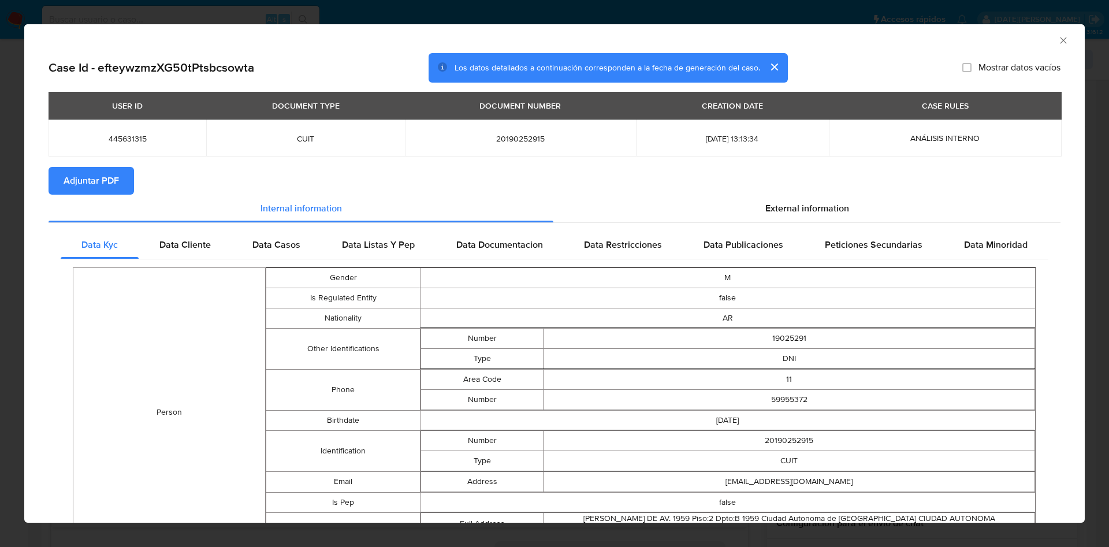
click at [87, 173] on span "Adjuntar PDF" at bounding box center [91, 180] width 55 height 25
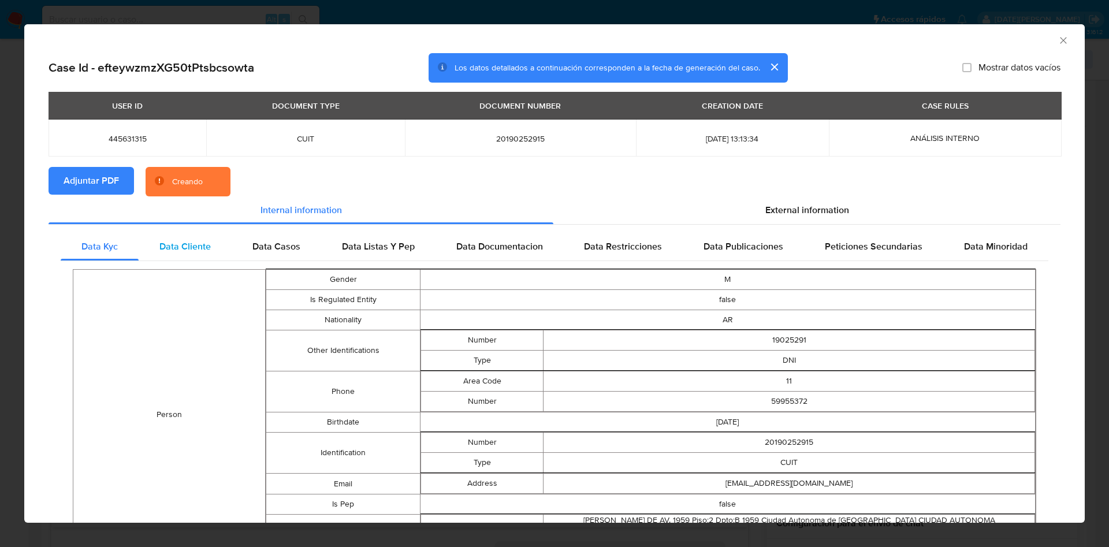
click at [172, 235] on div "Data Cliente" at bounding box center [185, 247] width 93 height 28
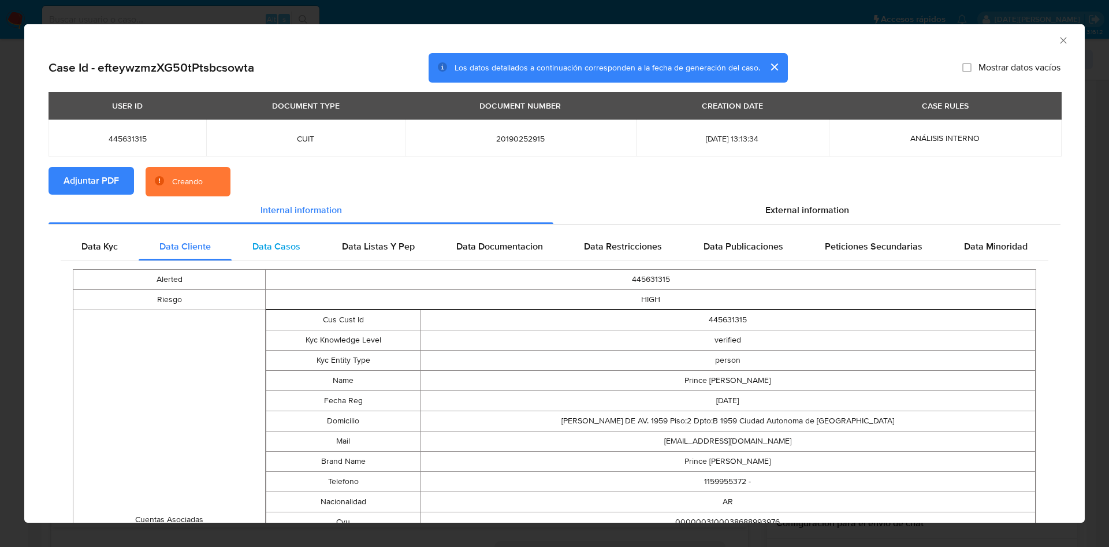
click at [258, 245] on span "Data Casos" at bounding box center [276, 246] width 48 height 13
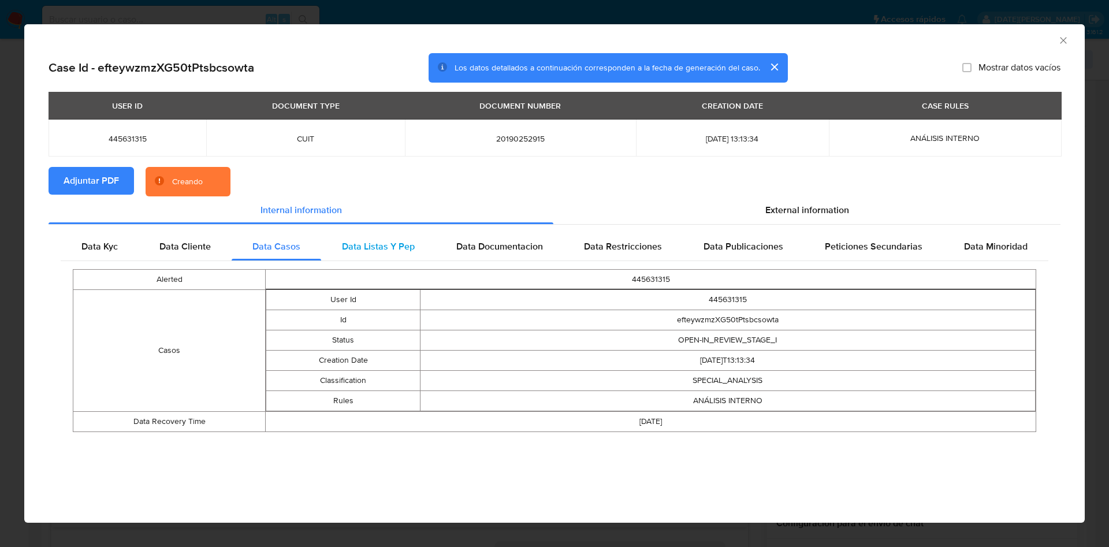
click at [373, 240] on span "Data Listas Y Pep" at bounding box center [378, 246] width 73 height 13
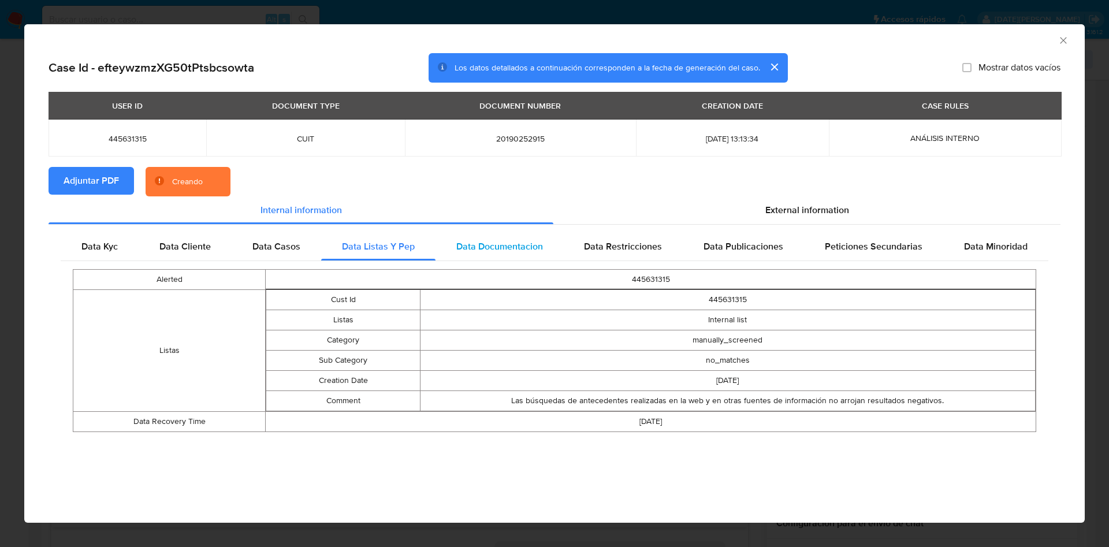
click at [490, 243] on span "Data Documentacion" at bounding box center [499, 246] width 87 height 13
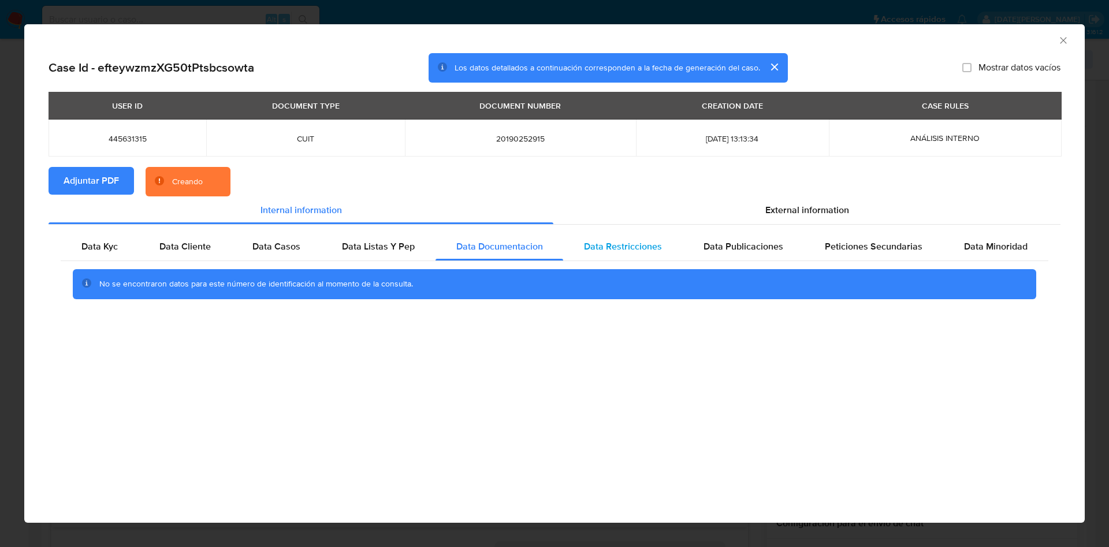
click at [552, 243] on span "Data Restricciones" at bounding box center [623, 246] width 78 height 13
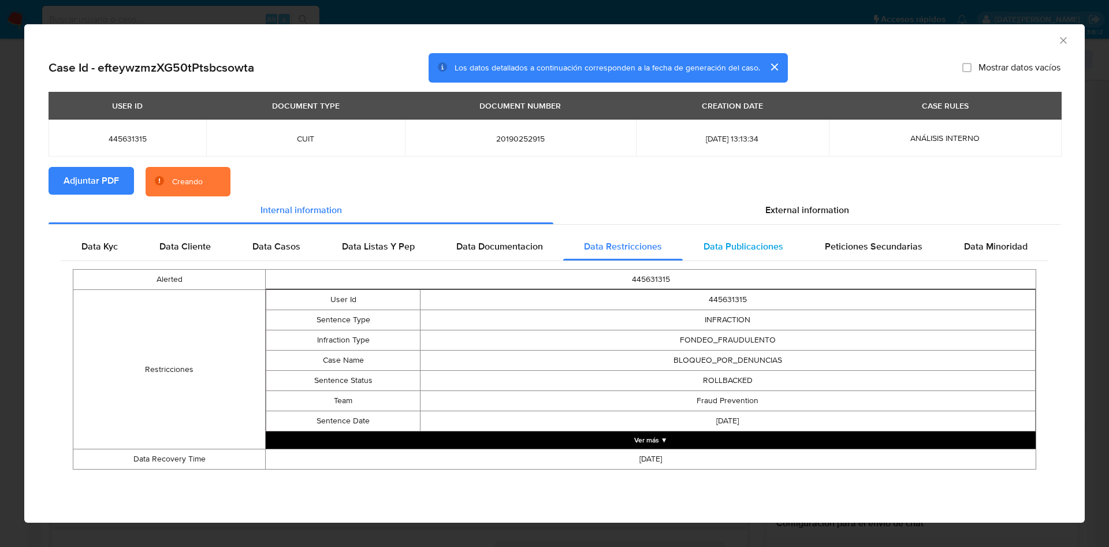
click at [552, 239] on div "Data Publicaciones" at bounding box center [743, 247] width 121 height 28
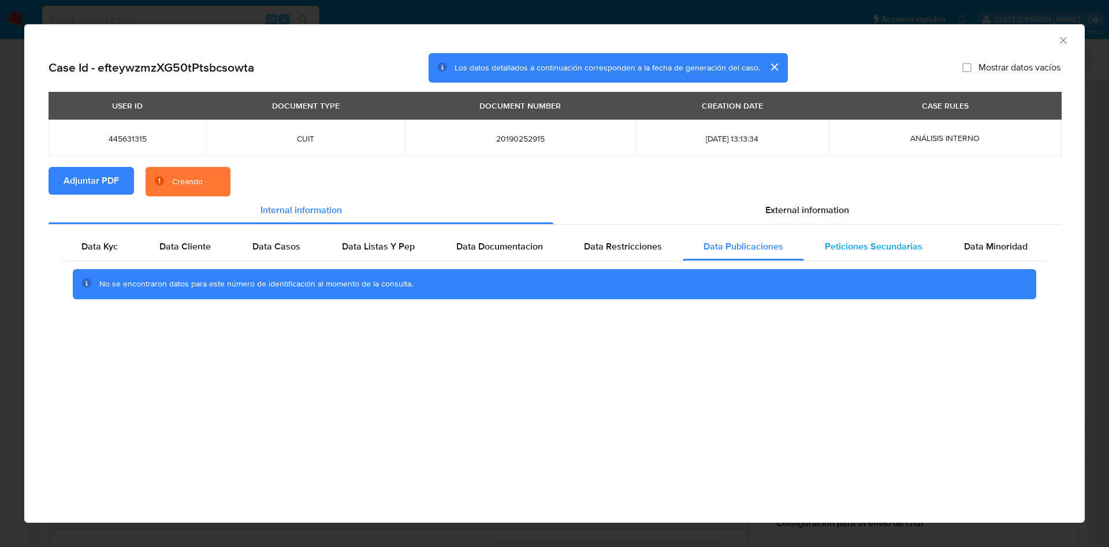
click at [552, 244] on span "Peticiones Secundarias" at bounding box center [874, 246] width 98 height 13
click at [552, 242] on span "Data Minoridad" at bounding box center [996, 246] width 64 height 13
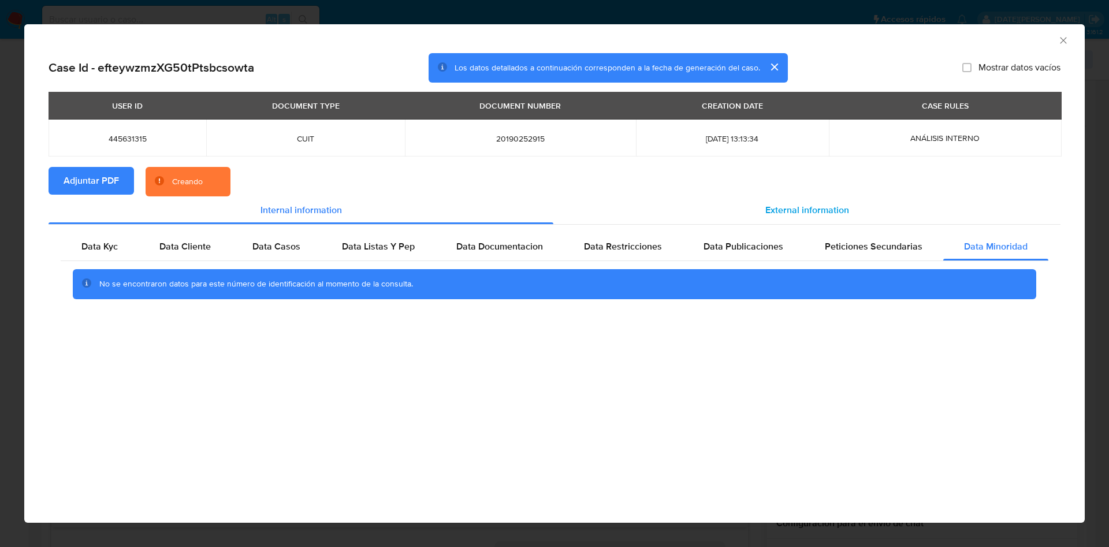
click at [552, 210] on span "External information" at bounding box center [807, 209] width 84 height 13
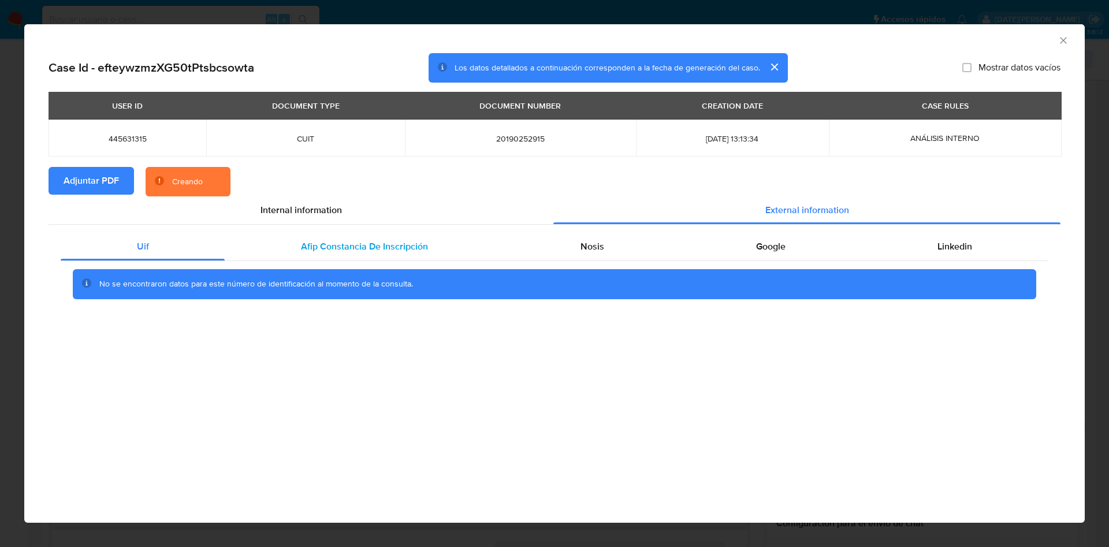
click at [347, 251] on span "Afip Constancia De Inscripción" at bounding box center [364, 246] width 127 height 13
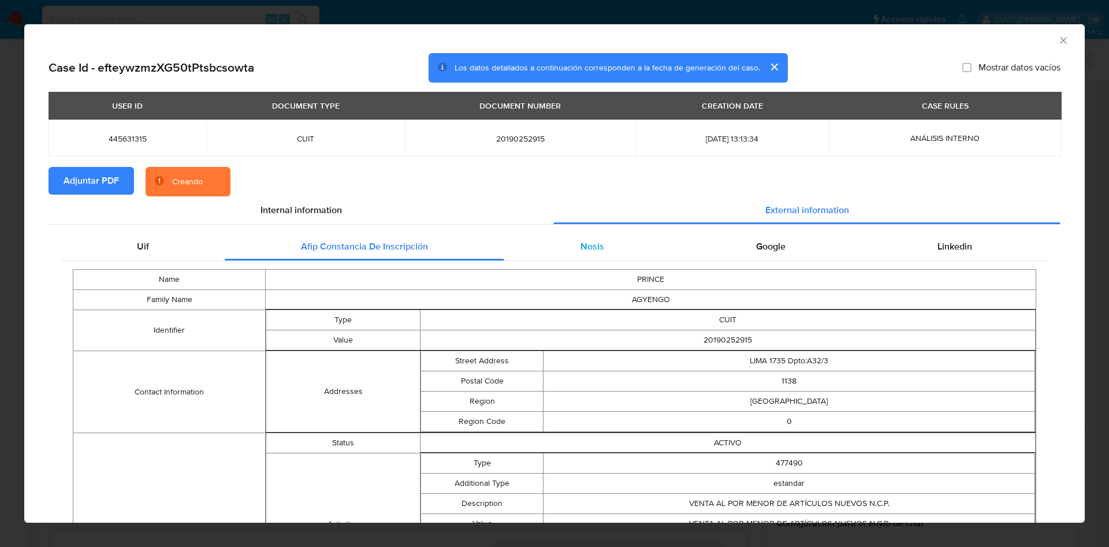
click at [552, 244] on span "Nosis" at bounding box center [593, 246] width 24 height 13
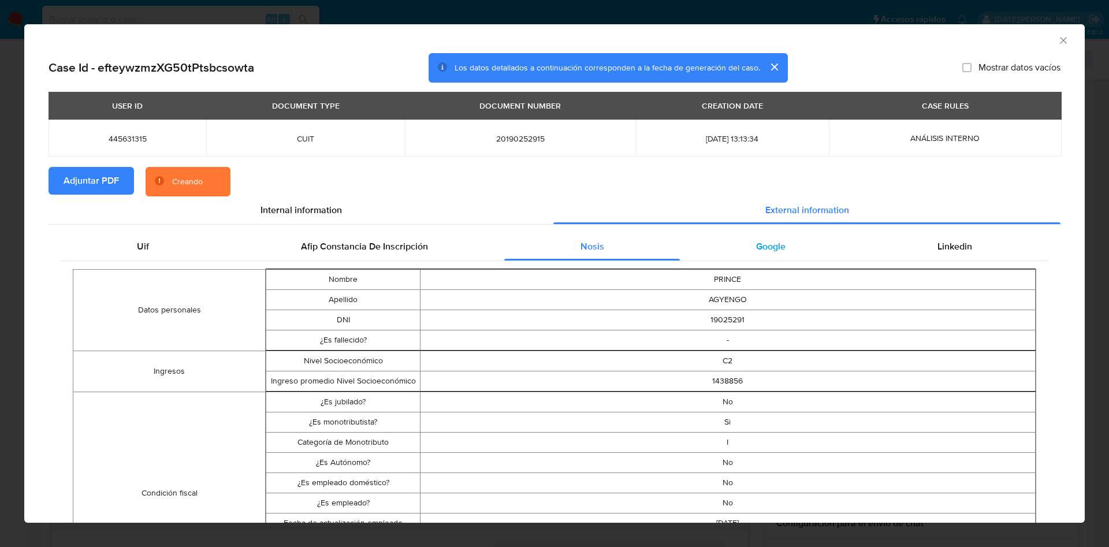
click at [552, 247] on span "Google" at bounding box center [770, 246] width 29 height 13
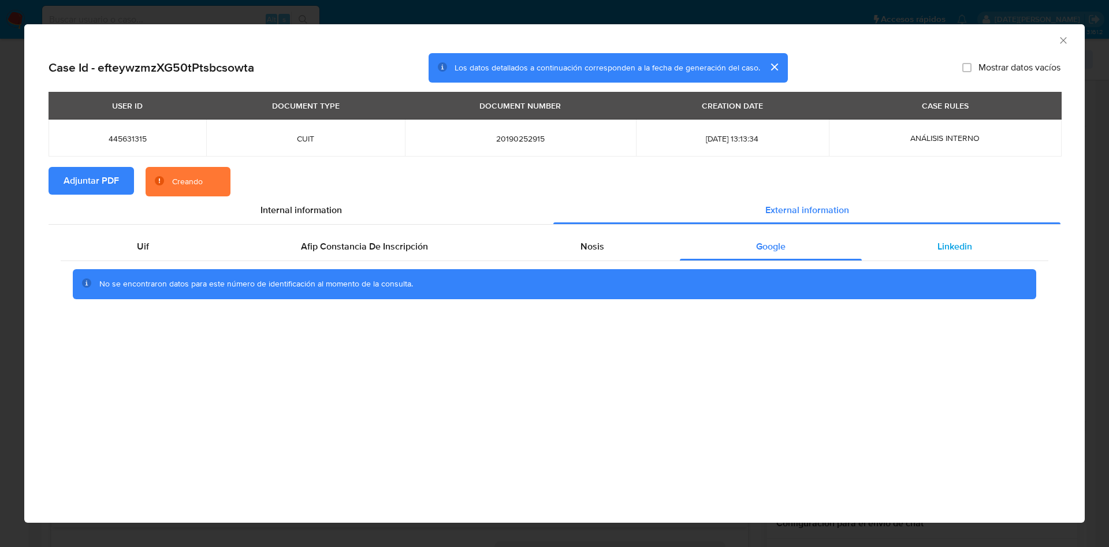
click at [552, 241] on div "Linkedin" at bounding box center [955, 247] width 187 height 28
click at [552, 250] on div "Google" at bounding box center [770, 247] width 181 height 28
click at [552, 250] on span "Nosis" at bounding box center [593, 246] width 24 height 13
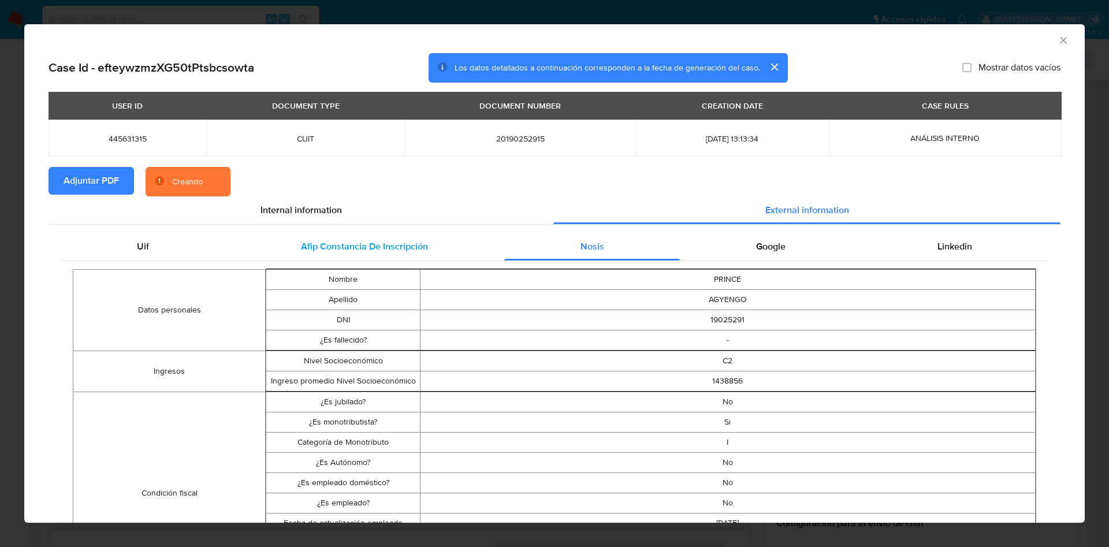
click at [386, 243] on span "Afip Constancia De Inscripción" at bounding box center [364, 246] width 127 height 13
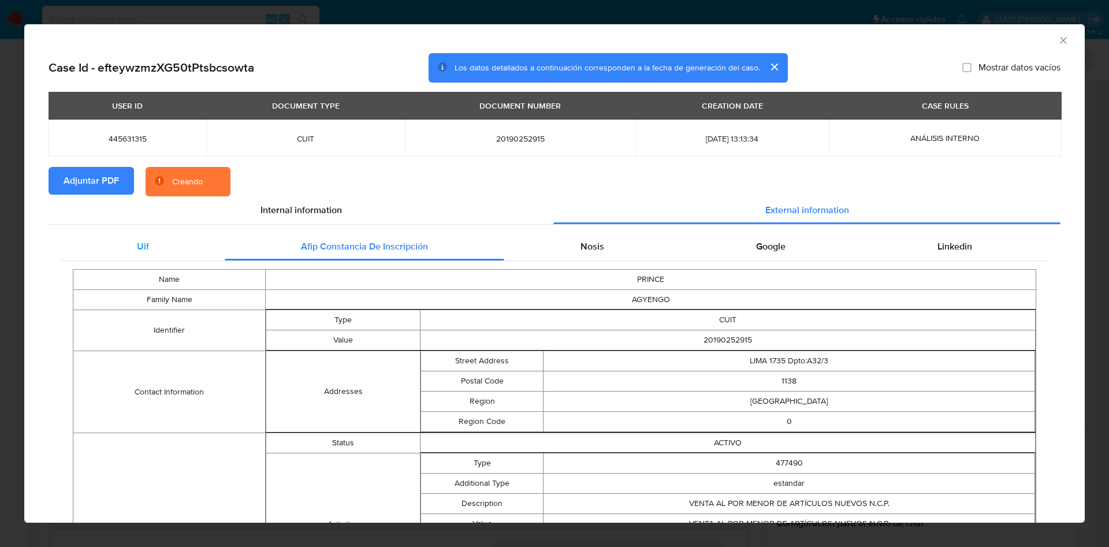
click at [148, 253] on div "Uif" at bounding box center [143, 247] width 164 height 28
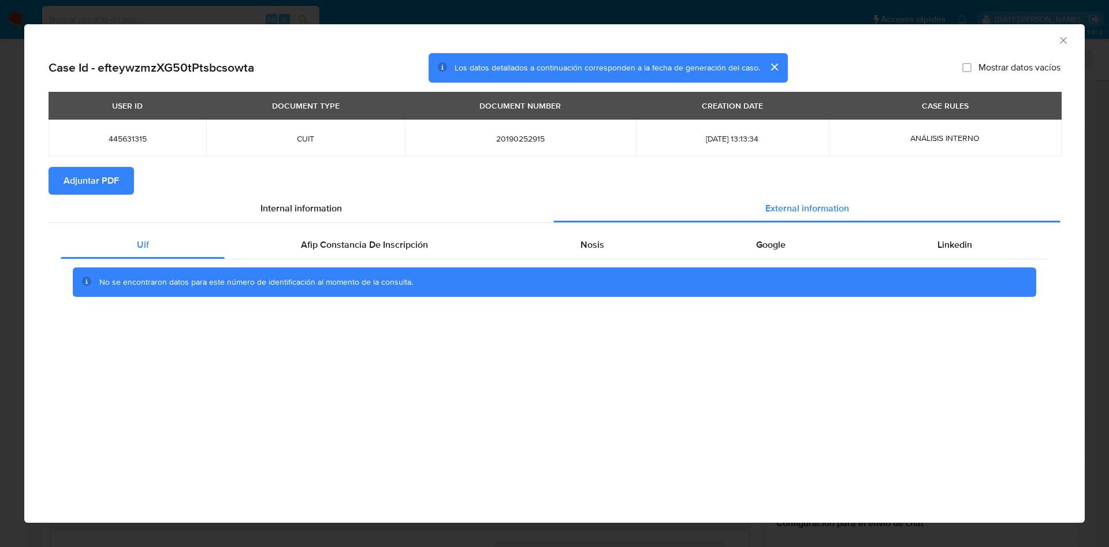
click at [552, 35] on icon "Cerrar ventana" at bounding box center [1064, 41] width 12 height 12
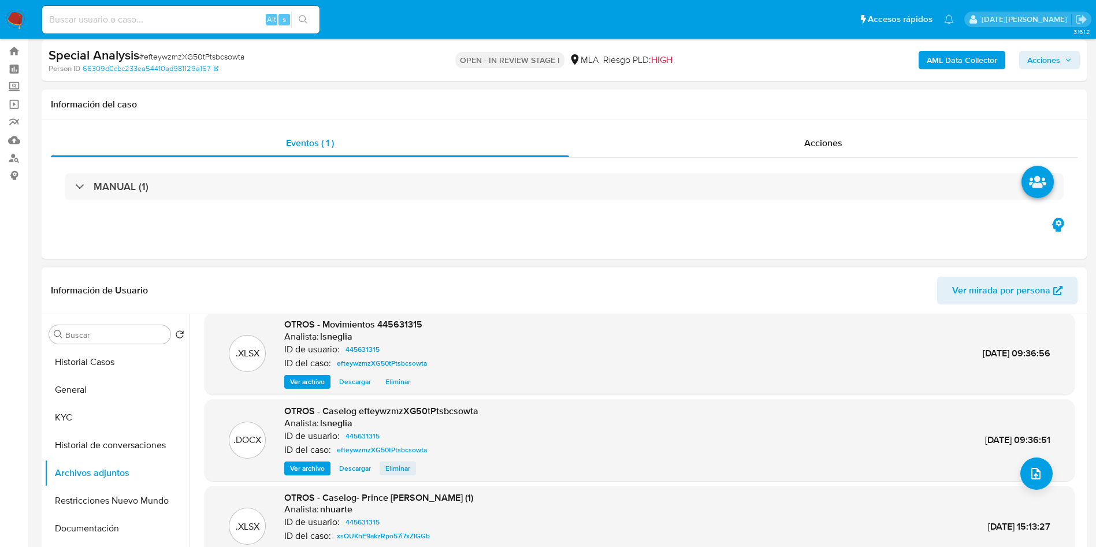
scroll to position [87, 0]
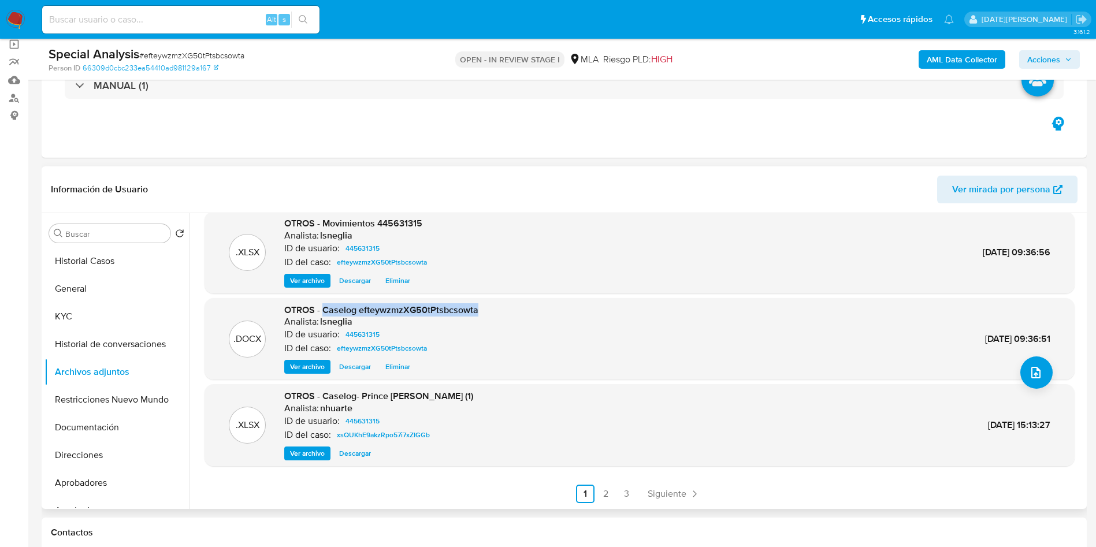
drag, startPoint x: 322, startPoint y: 309, endPoint x: 477, endPoint y: 308, distance: 154.3
click at [477, 308] on span "OTROS - Caselog efteywzmzXG50tPtsbcsowta" at bounding box center [381, 309] width 194 height 13
copy span "Caselog efteywzmzXG50tPtsbcsowta"
click at [102, 396] on button "Restricciones Nuevo Mundo" at bounding box center [111, 400] width 135 height 28
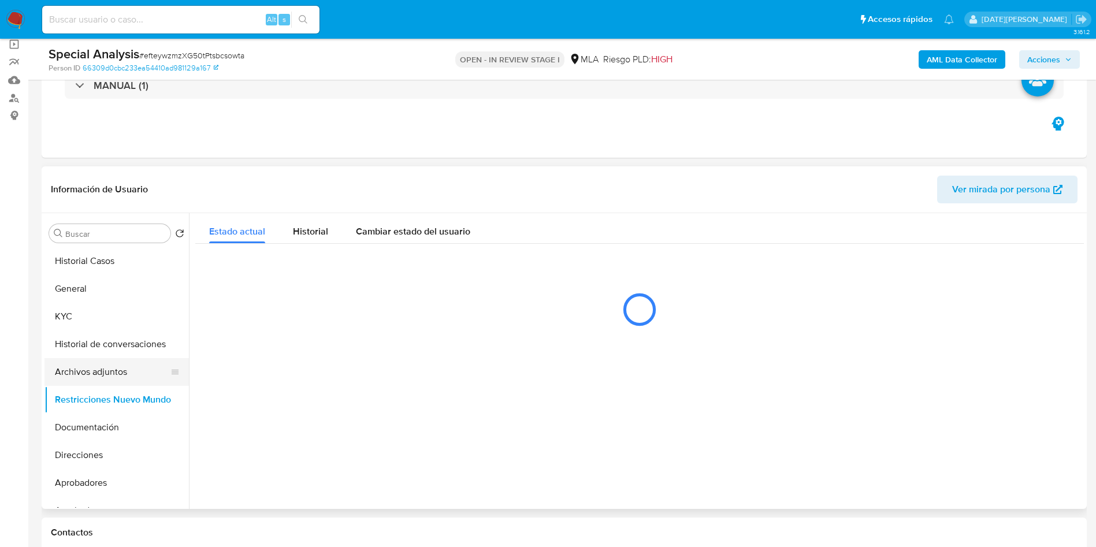
scroll to position [0, 0]
click at [105, 376] on button "Archivos adjuntos" at bounding box center [111, 372] width 135 height 28
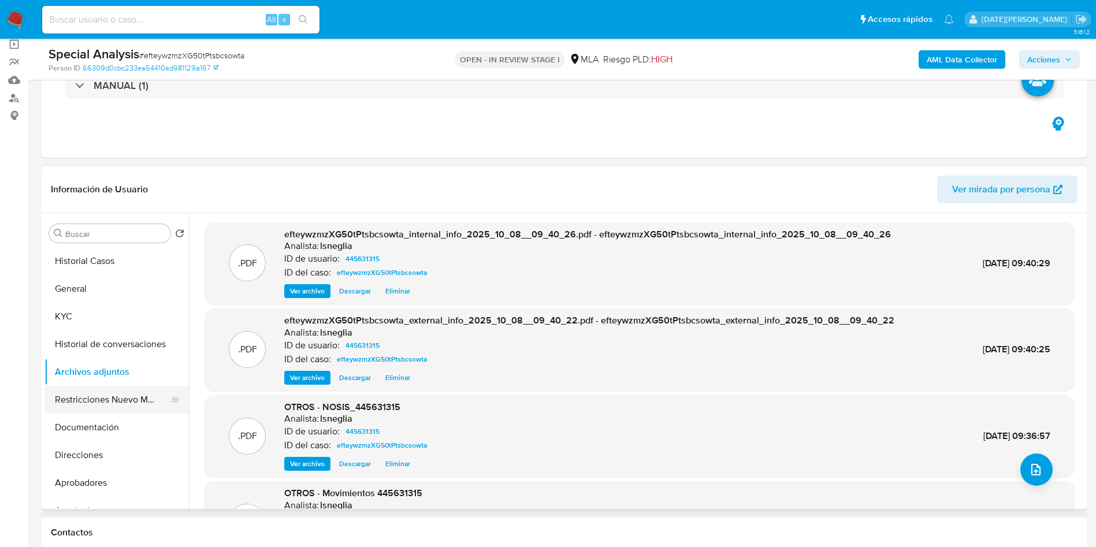
click at [95, 399] on button "Restricciones Nuevo Mundo" at bounding box center [111, 400] width 135 height 28
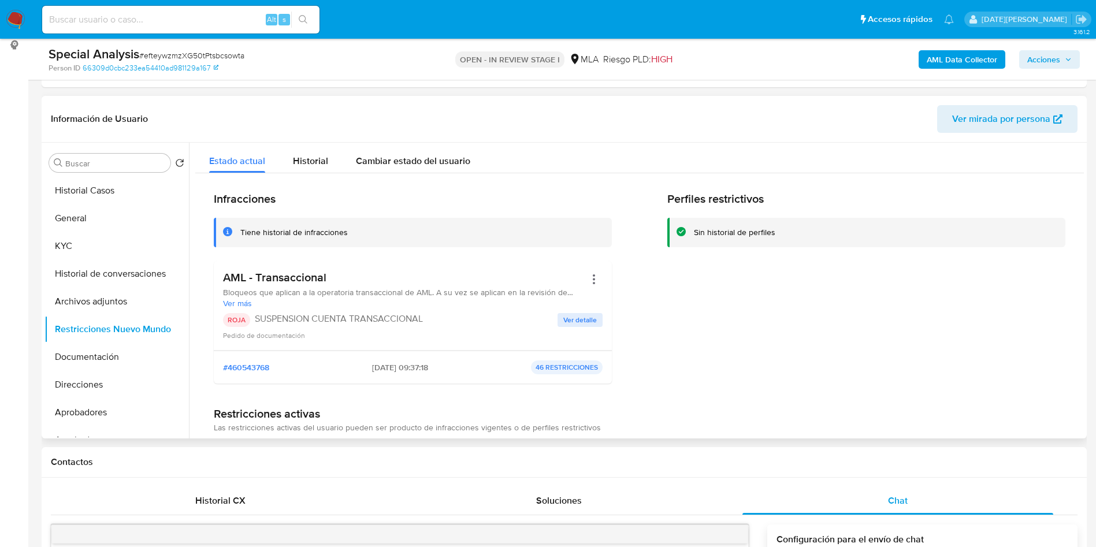
scroll to position [173, 0]
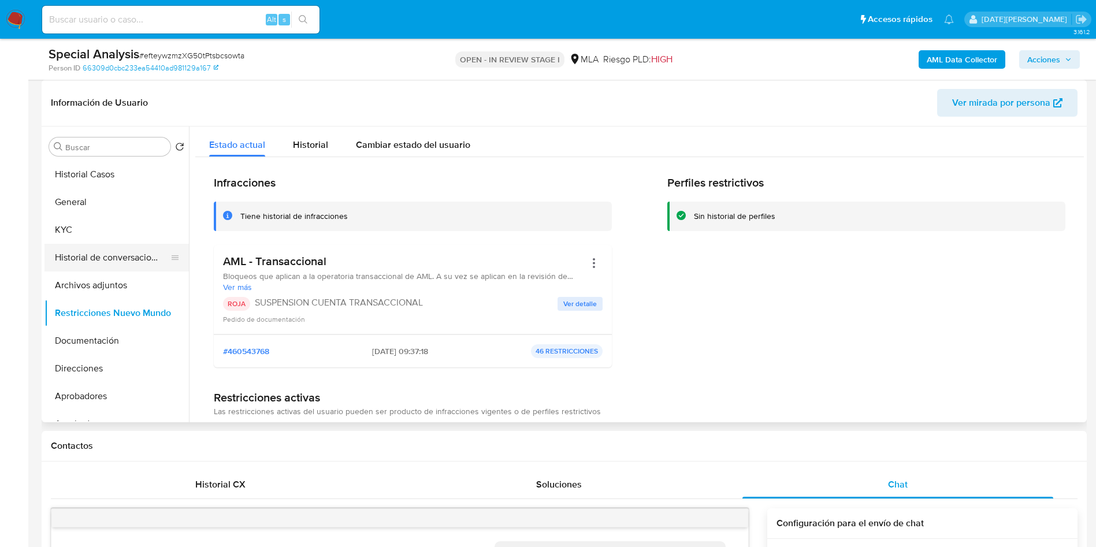
click at [142, 250] on button "Historial de conversaciones" at bounding box center [111, 258] width 135 height 28
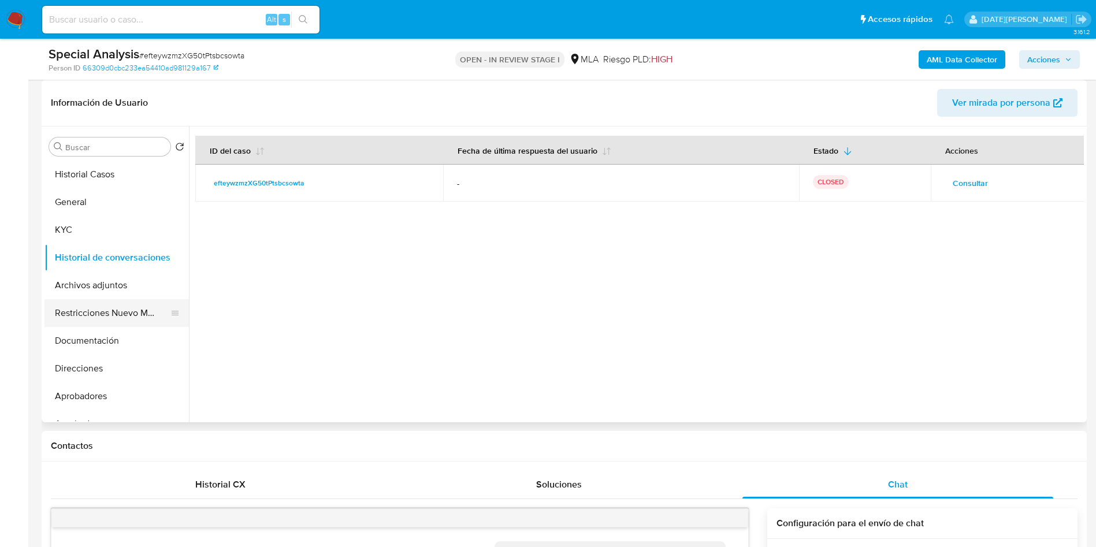
click at [105, 314] on button "Restricciones Nuevo Mundo" at bounding box center [111, 313] width 135 height 28
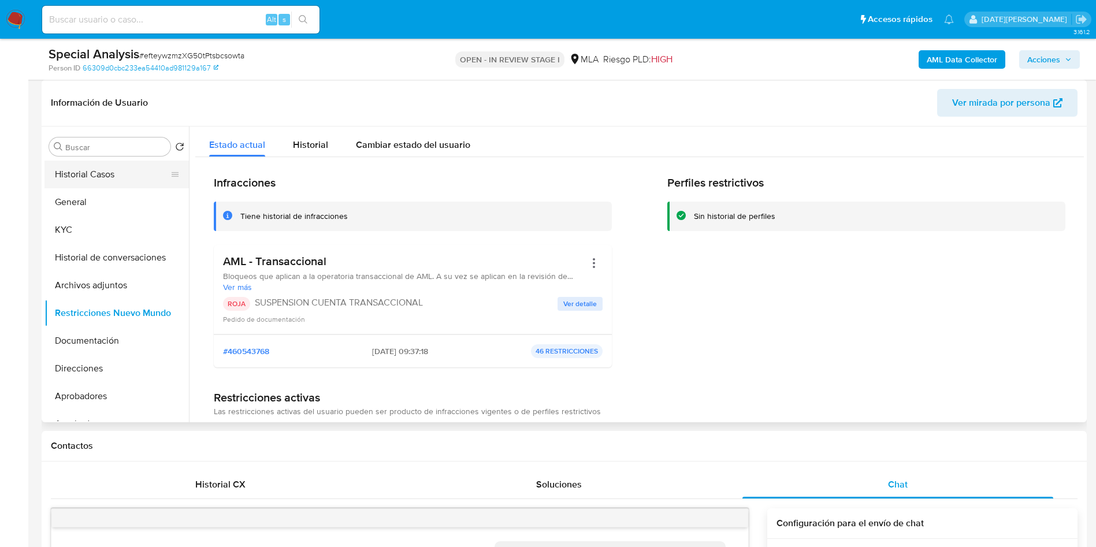
click at [83, 177] on button "Historial Casos" at bounding box center [111, 175] width 135 height 28
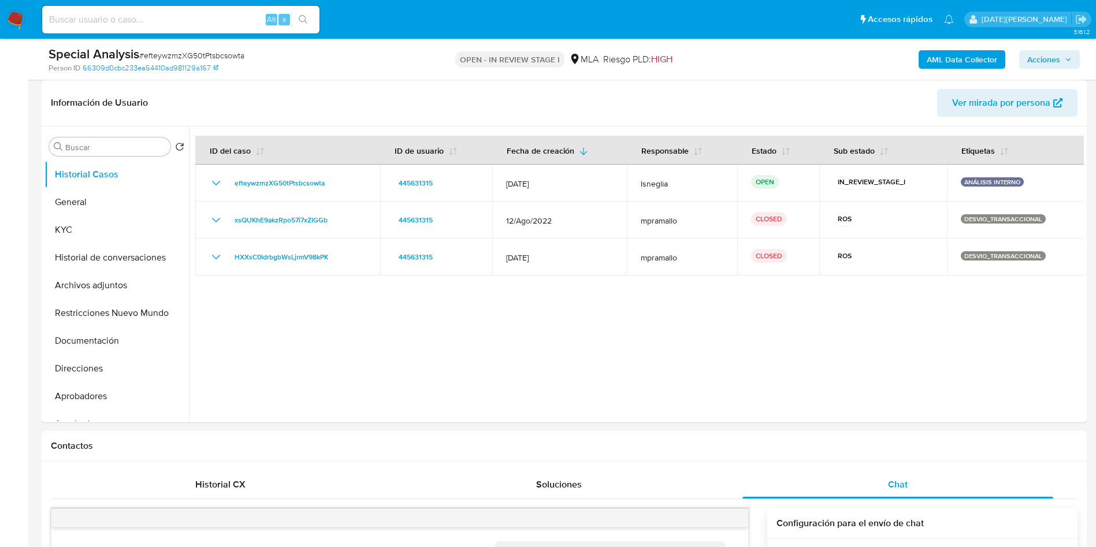
click at [552, 61] on span "Acciones" at bounding box center [1049, 59] width 44 height 16
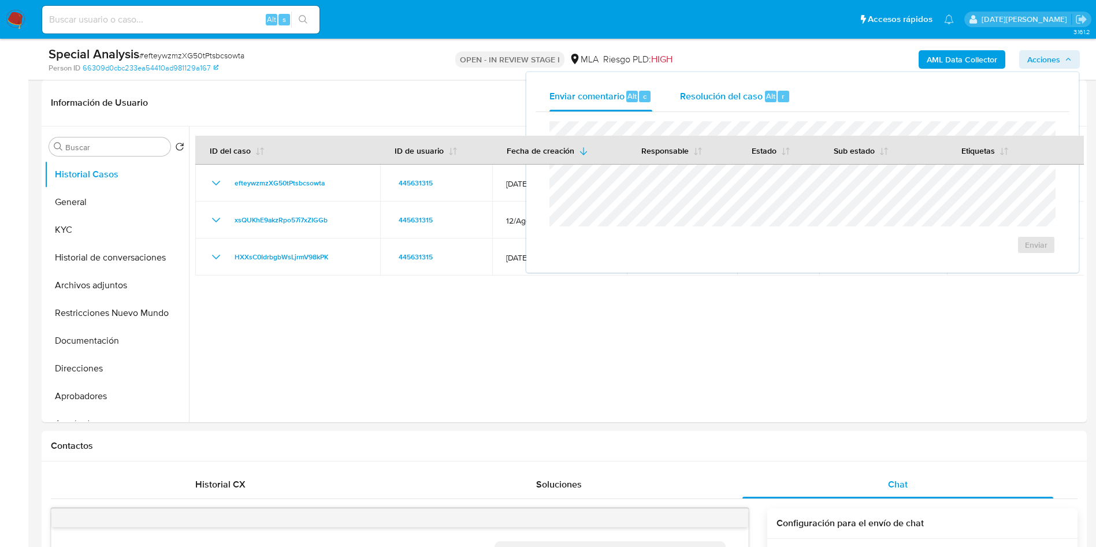
click at [552, 100] on div "Alt" at bounding box center [771, 97] width 12 height 12
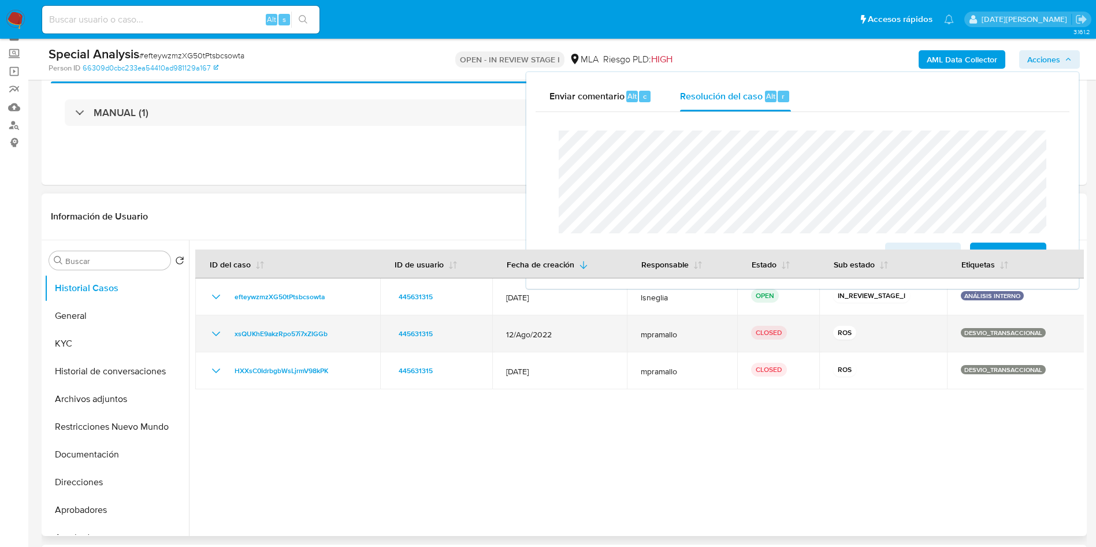
scroll to position [87, 0]
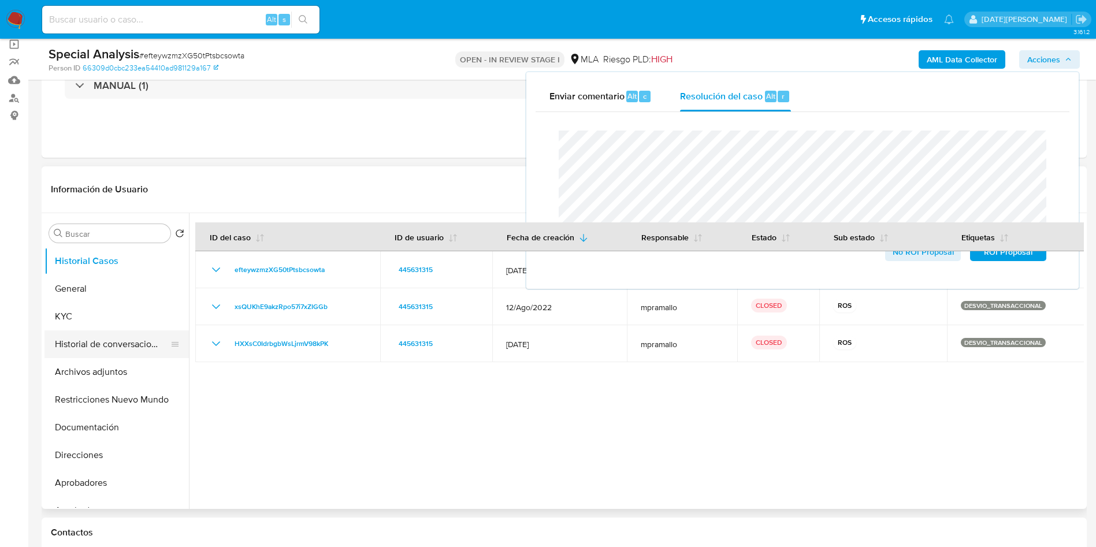
click at [135, 340] on button "Historial de conversaciones" at bounding box center [111, 344] width 135 height 28
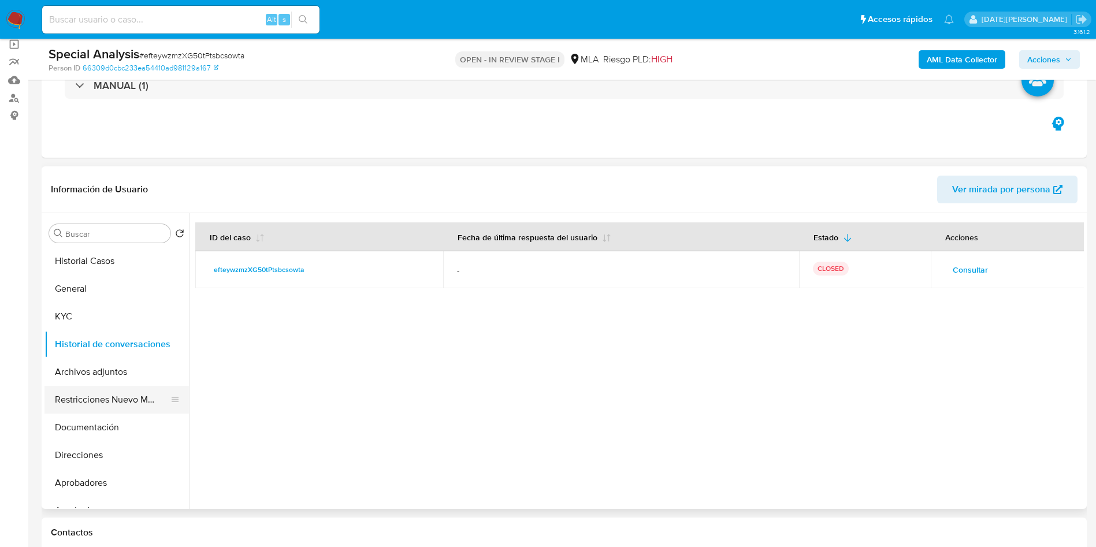
click at [116, 404] on button "Restricciones Nuevo Mundo" at bounding box center [111, 400] width 135 height 28
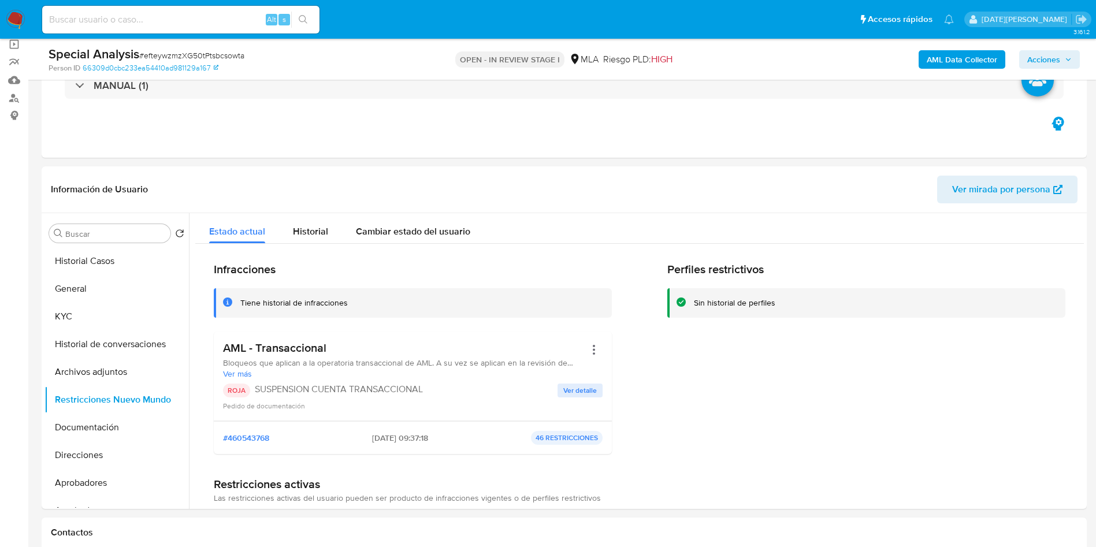
click at [552, 57] on span "Acciones" at bounding box center [1043, 59] width 33 height 18
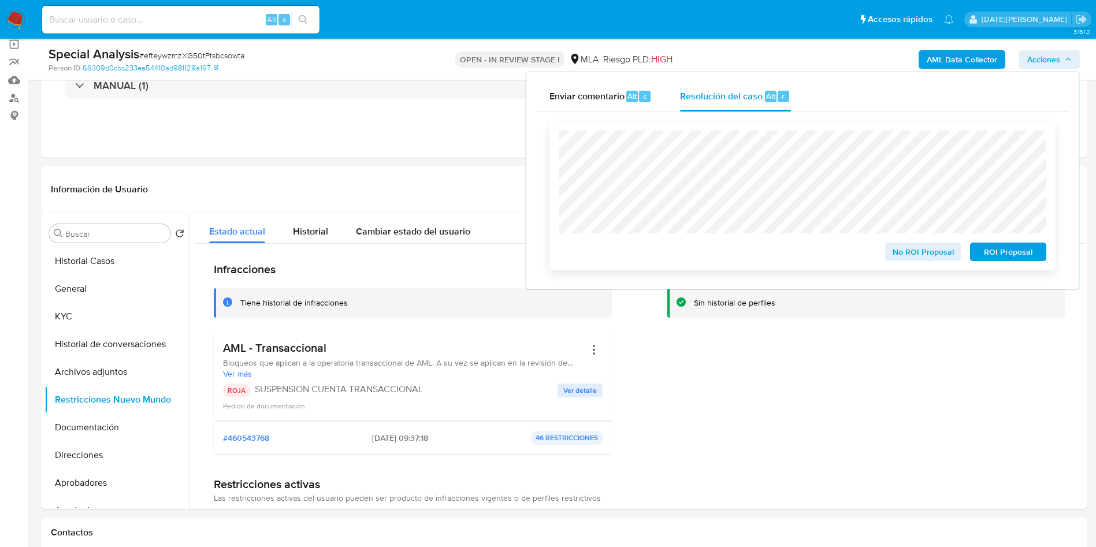
click at [552, 253] on span "ROI Proposal" at bounding box center [1008, 252] width 60 height 16
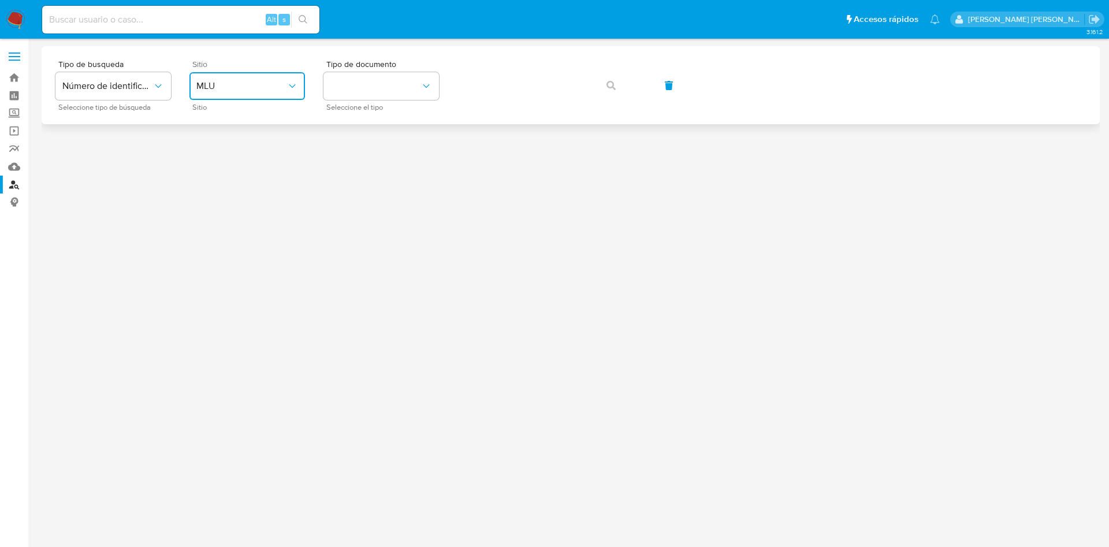
click at [266, 83] on span "MLU" at bounding box center [241, 86] width 90 height 12
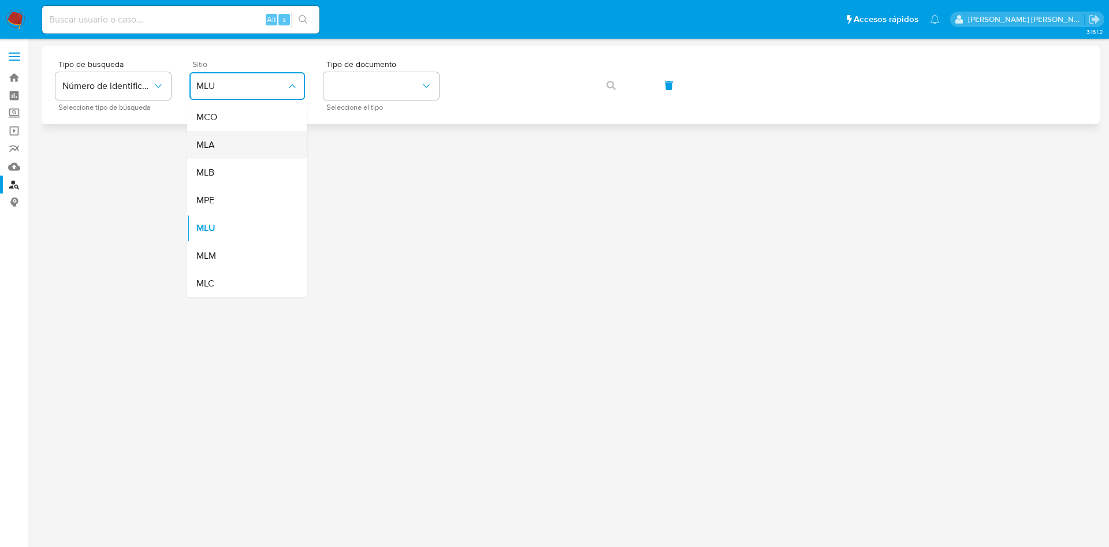
click at [235, 148] on div "MLA" at bounding box center [243, 145] width 95 height 28
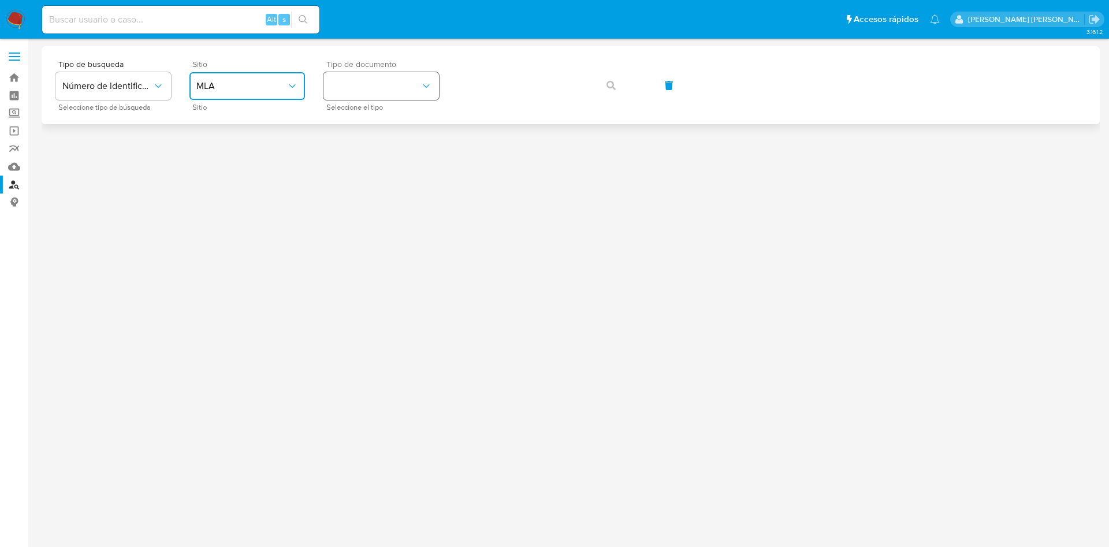
click at [356, 91] on button "identificationType" at bounding box center [382, 86] width 116 height 28
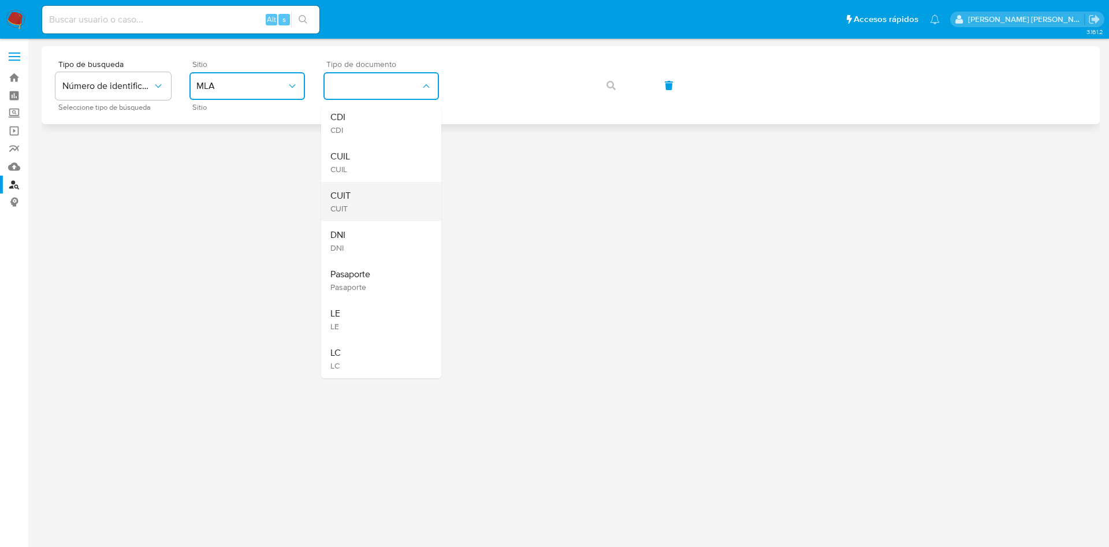
click at [362, 201] on div "CUIT CUIT" at bounding box center [377, 201] width 95 height 39
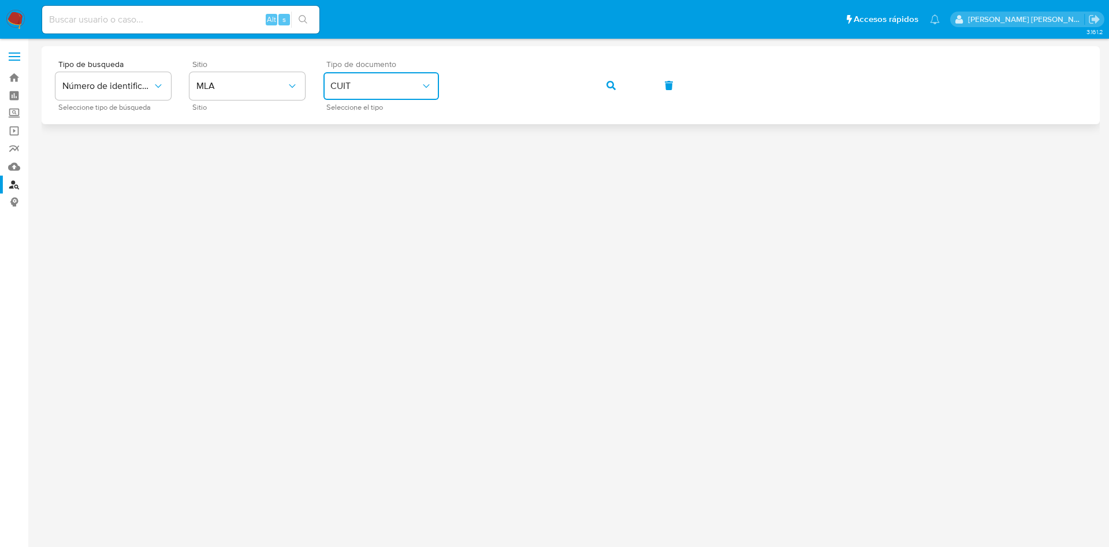
click at [616, 93] on button "button" at bounding box center [611, 86] width 39 height 28
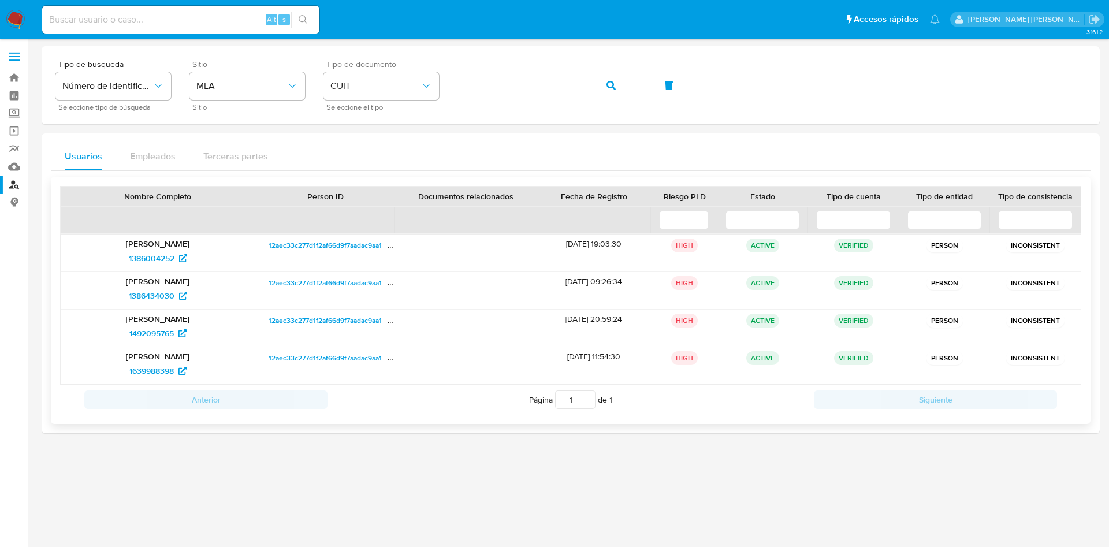
click at [300, 247] on span "12aec33c277d1f2af66d9f7aadac9aa1" at bounding box center [325, 246] width 113 height 14
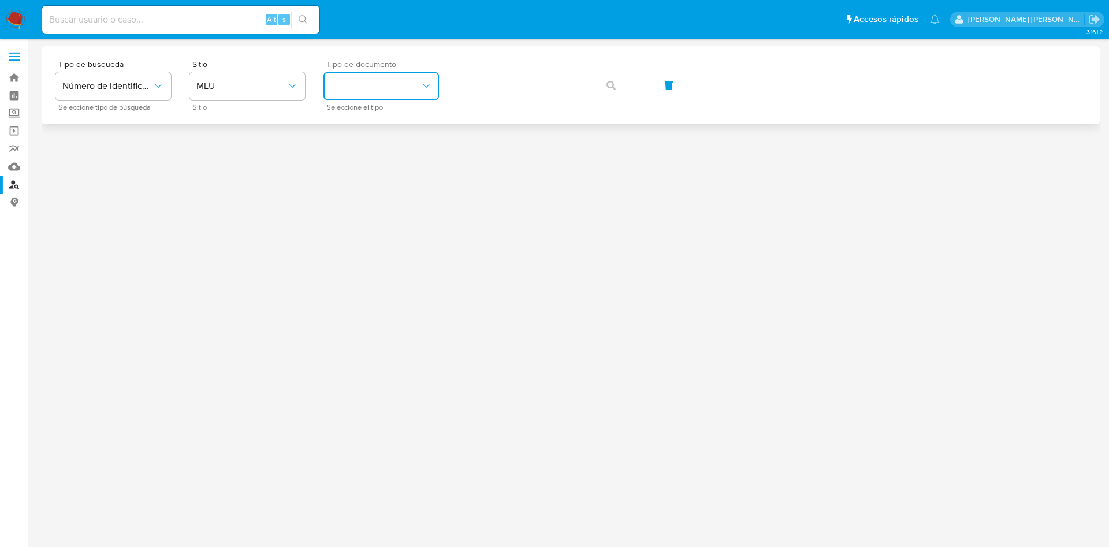
click at [373, 73] on button "identificationType" at bounding box center [382, 86] width 116 height 28
click at [267, 84] on span "MLU" at bounding box center [241, 86] width 90 height 12
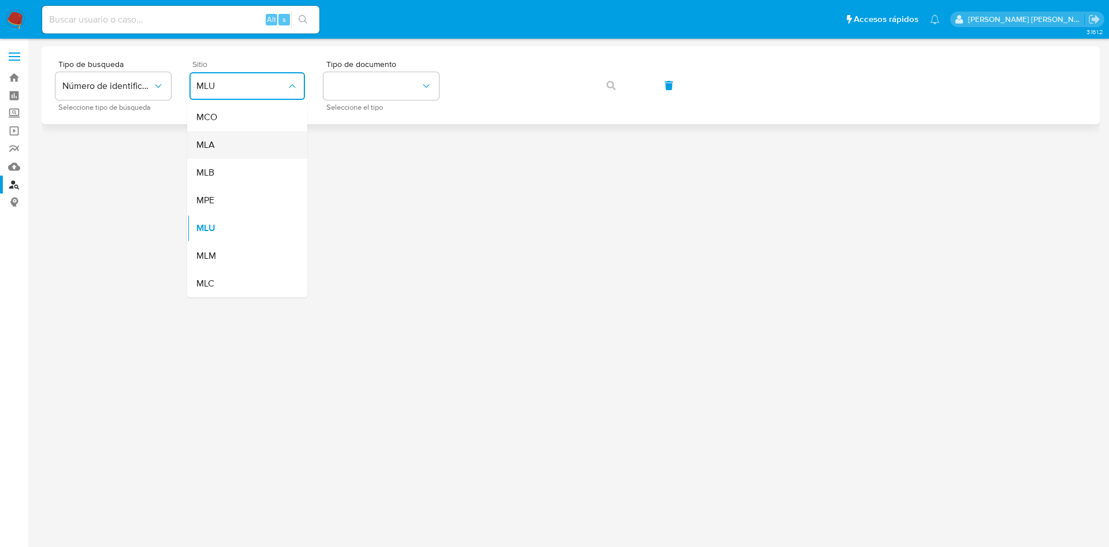
click at [261, 138] on div "MLA" at bounding box center [243, 145] width 95 height 28
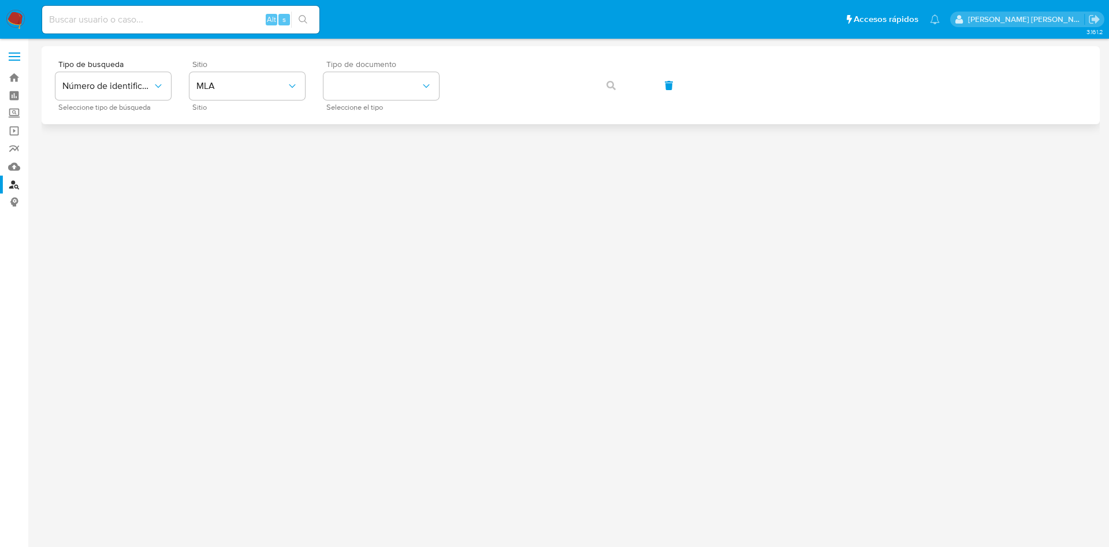
click at [382, 70] on div "Tipo de documento Seleccione el tipo" at bounding box center [382, 85] width 116 height 50
click at [385, 81] on button "identificationType" at bounding box center [382, 86] width 116 height 28
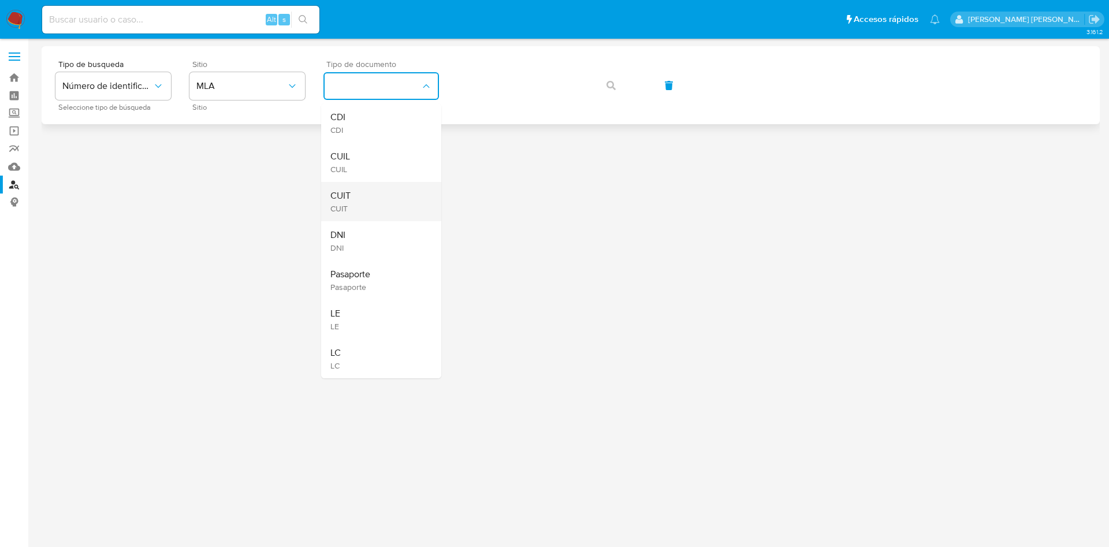
click at [363, 195] on div "CUIT CUIT" at bounding box center [377, 201] width 95 height 39
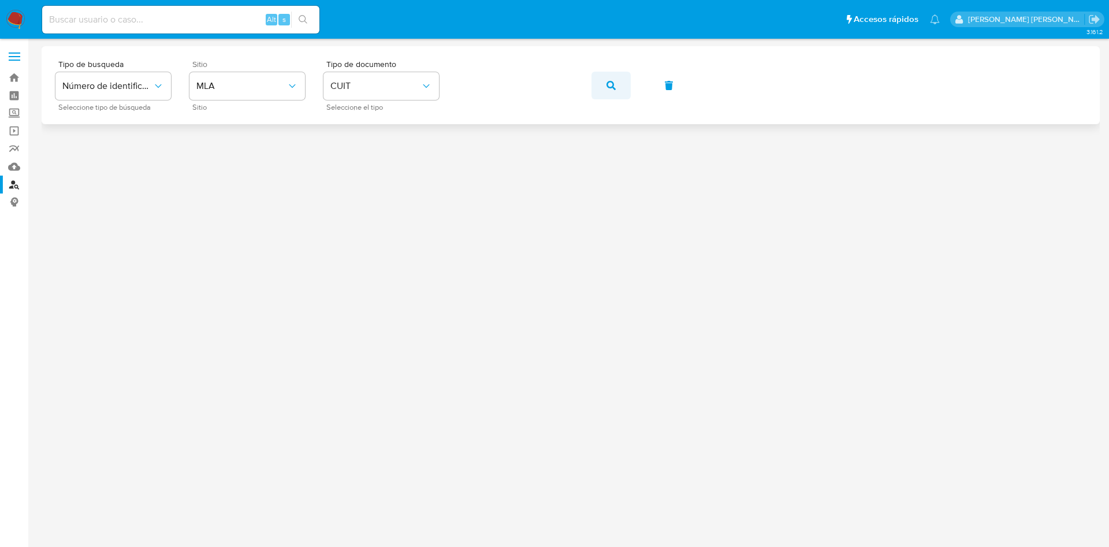
click at [611, 75] on span "button" at bounding box center [611, 85] width 9 height 25
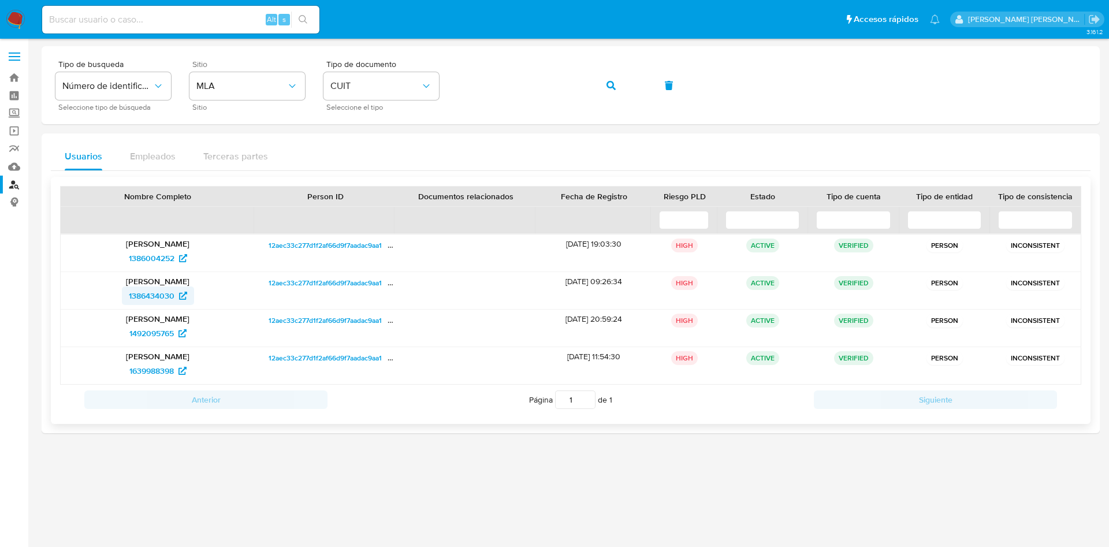
click at [158, 298] on span "1386434030" at bounding box center [152, 296] width 46 height 18
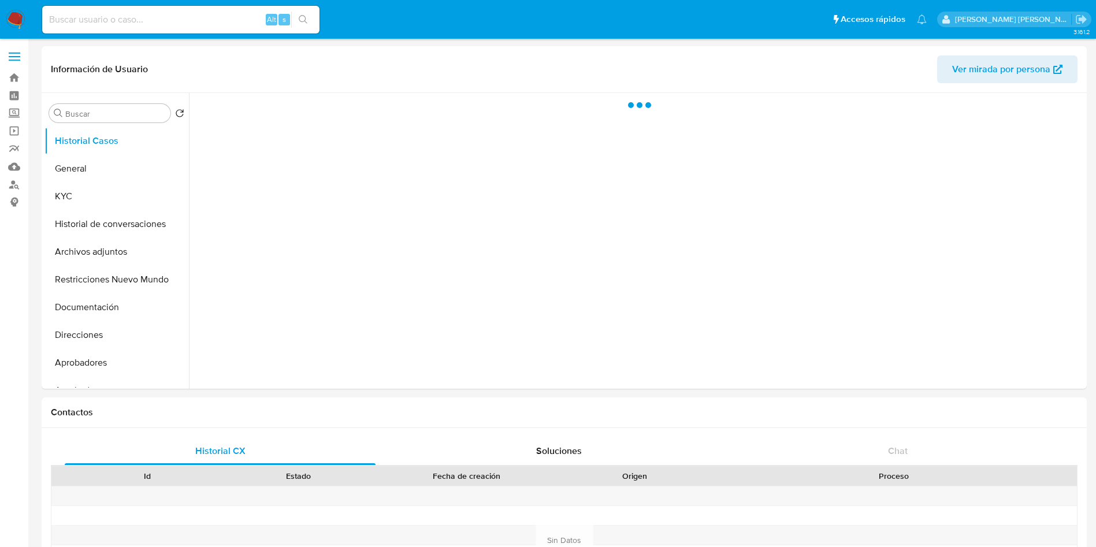
select select "10"
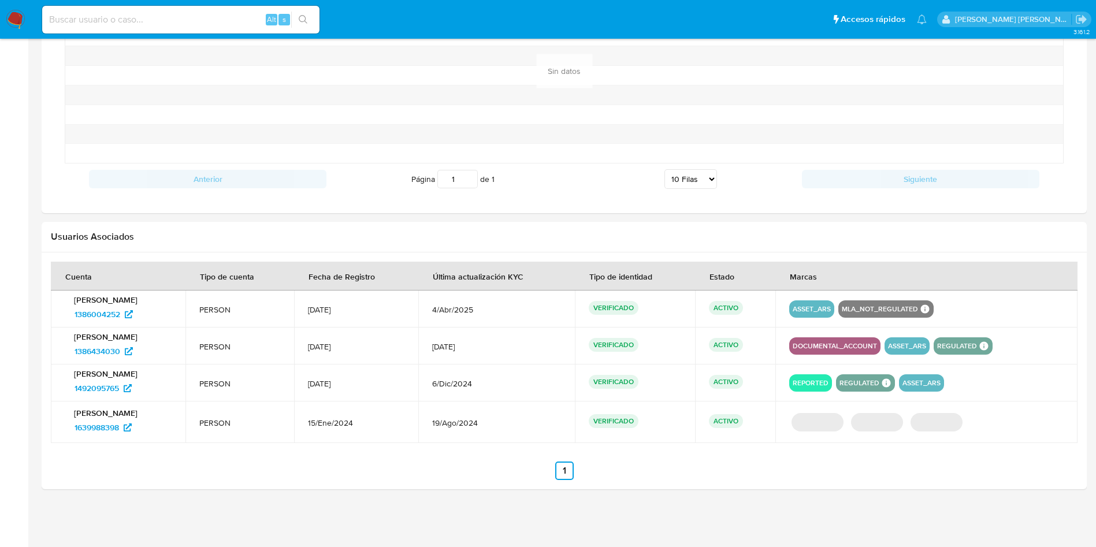
scroll to position [958, 0]
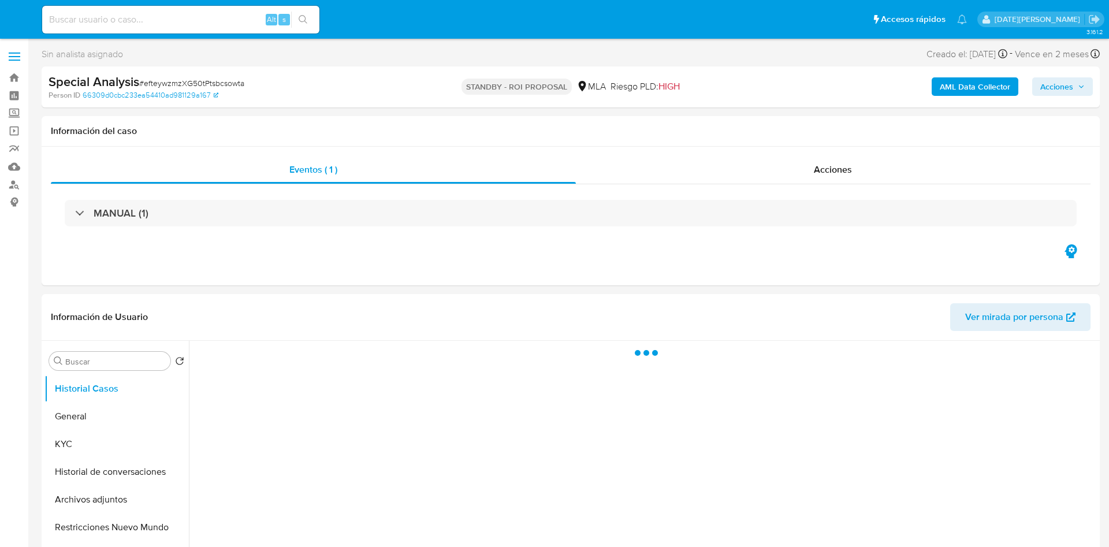
select select "10"
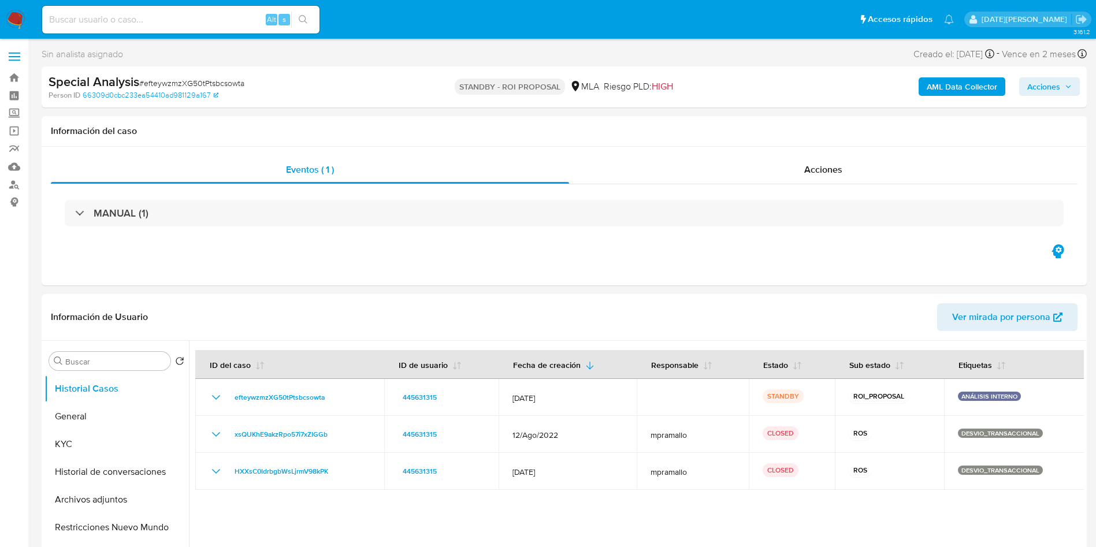
click at [131, 18] on input at bounding box center [180, 19] width 277 height 15
paste input "qUYbgW7WbRo4DJO6YJRa6kCo"
type input "qUYbgW7WbRo4DJO6YJRa6kCo"
click at [299, 15] on icon "search-icon" at bounding box center [303, 19] width 9 height 9
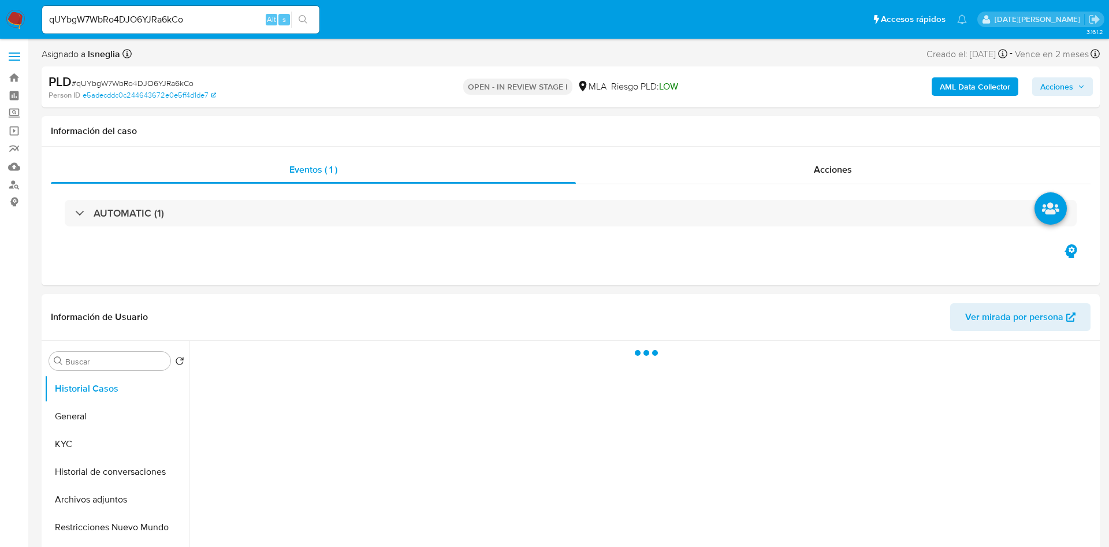
select select "10"
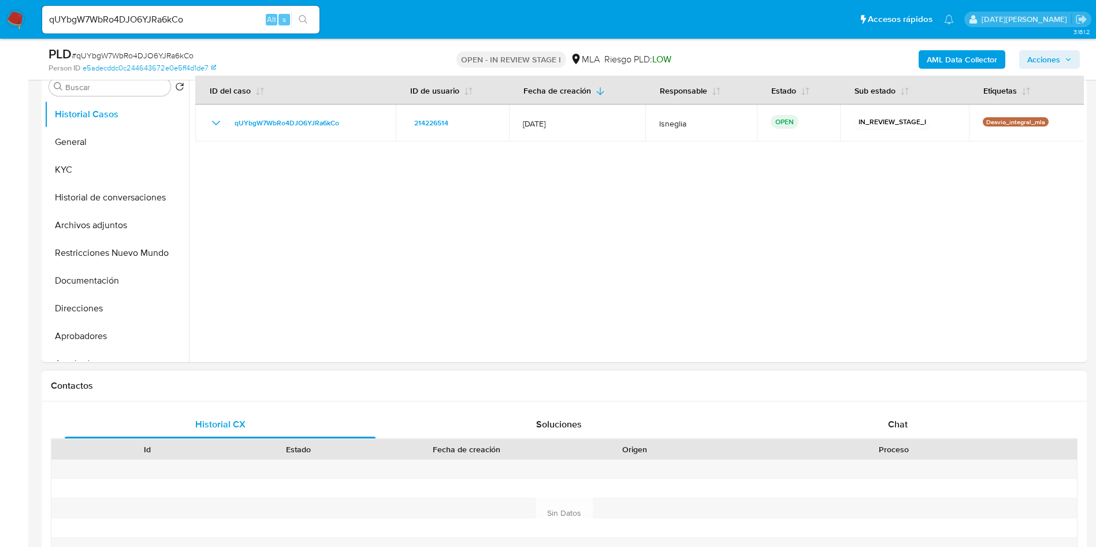
scroll to position [260, 0]
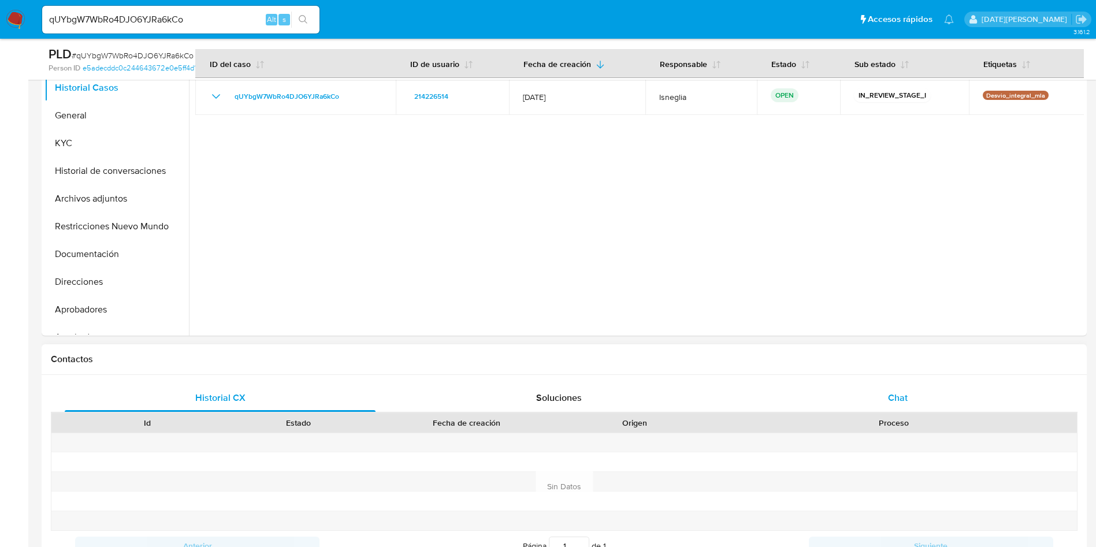
click at [897, 385] on div "Chat" at bounding box center [897, 398] width 311 height 28
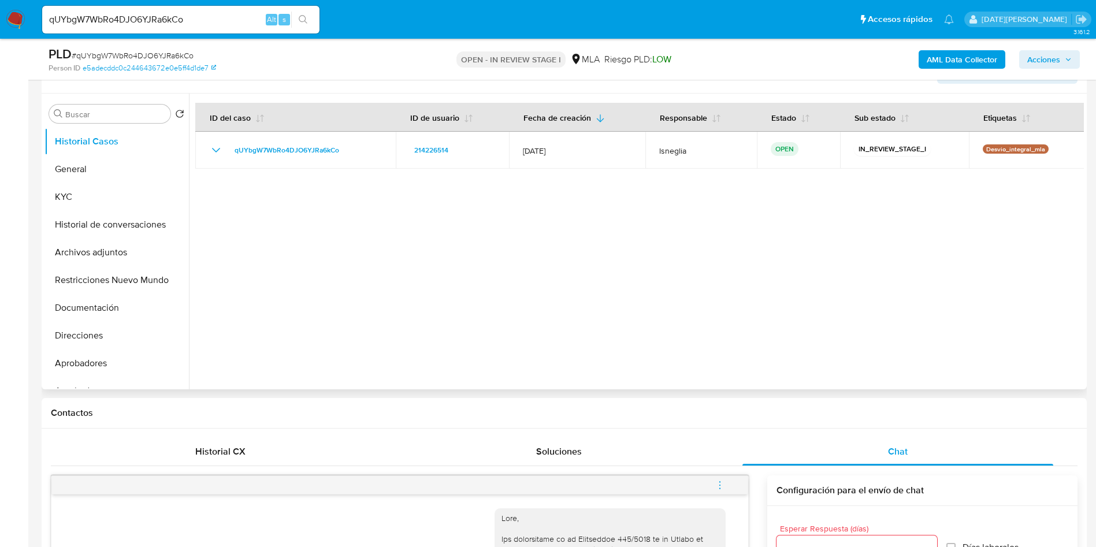
scroll to position [173, 0]
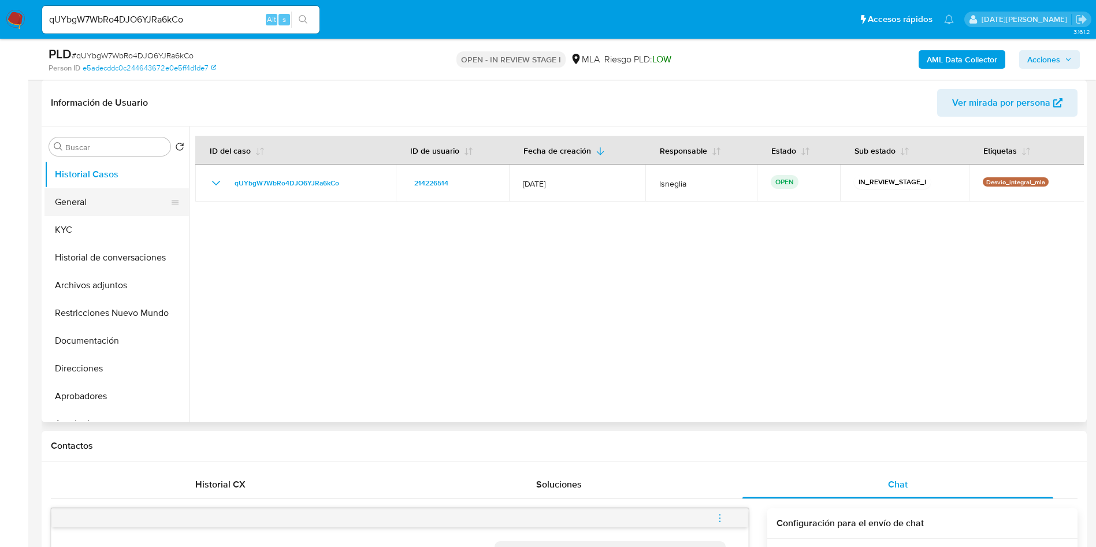
click at [99, 199] on button "General" at bounding box center [111, 202] width 135 height 28
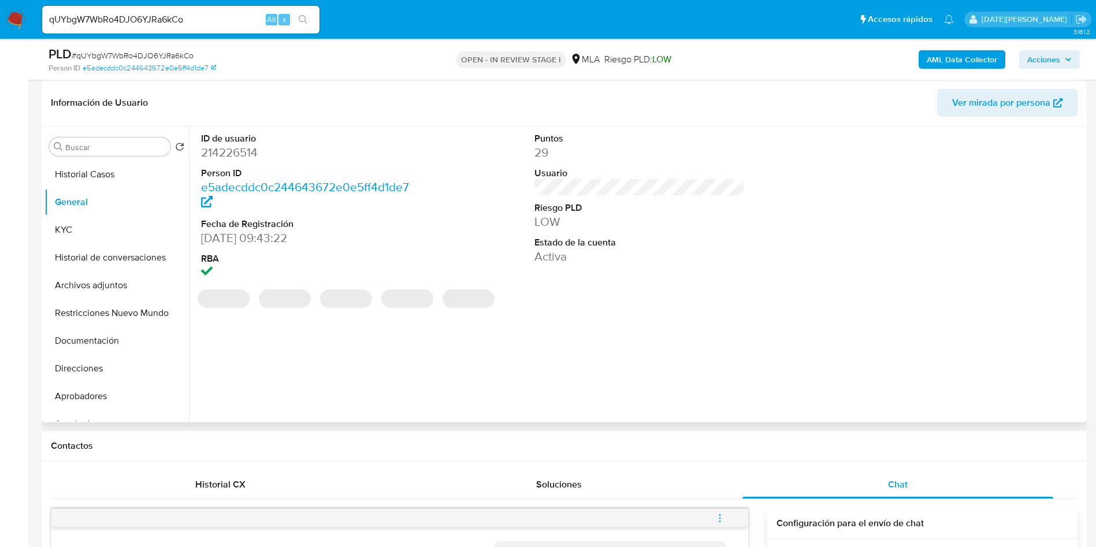
click at [244, 153] on dd "214226514" at bounding box center [306, 152] width 211 height 16
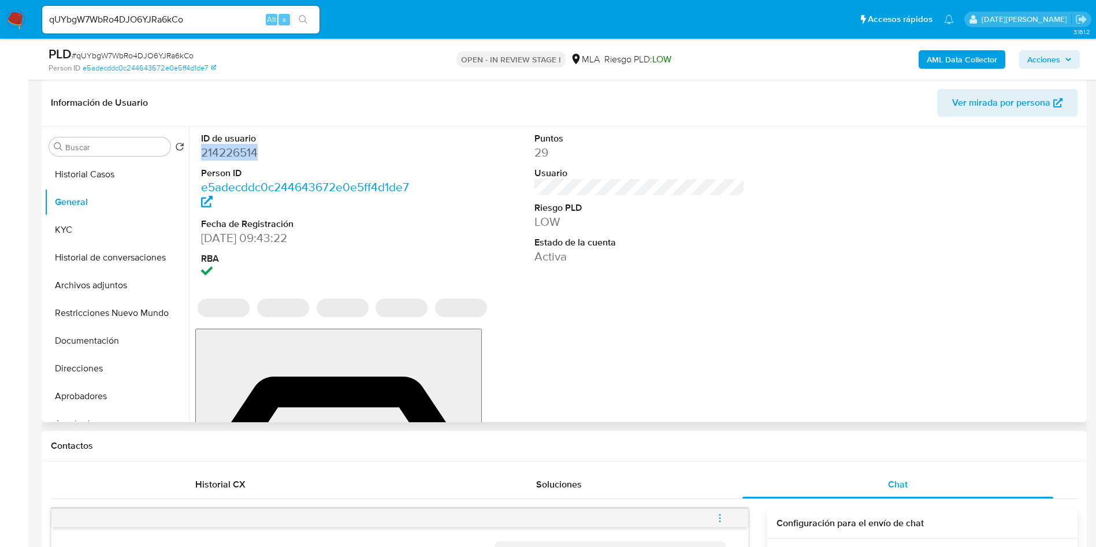
copy dd "214226514"
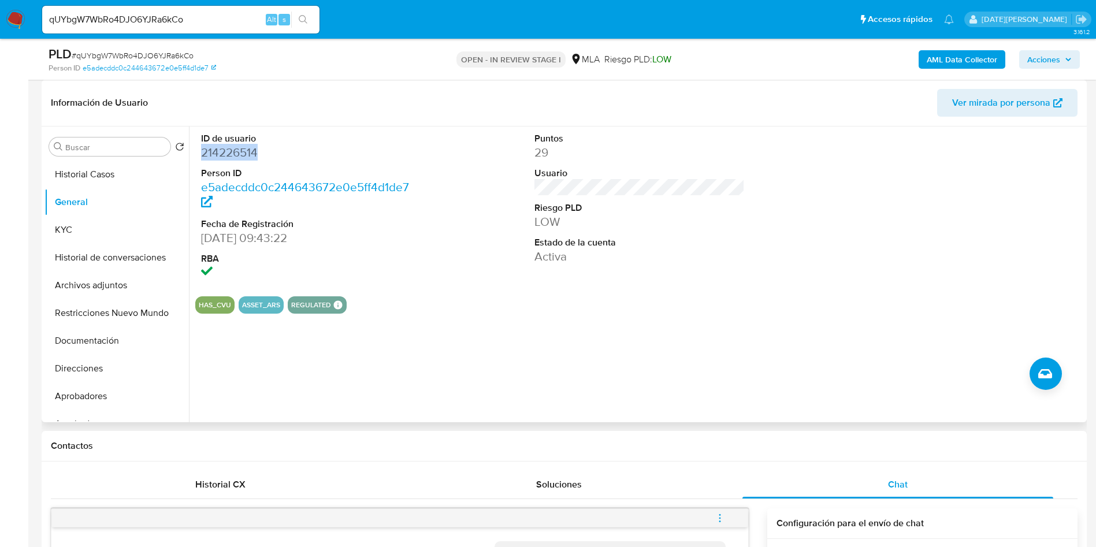
click at [232, 150] on dd "214226514" at bounding box center [306, 152] width 211 height 16
click at [87, 217] on button "KYC" at bounding box center [111, 230] width 135 height 28
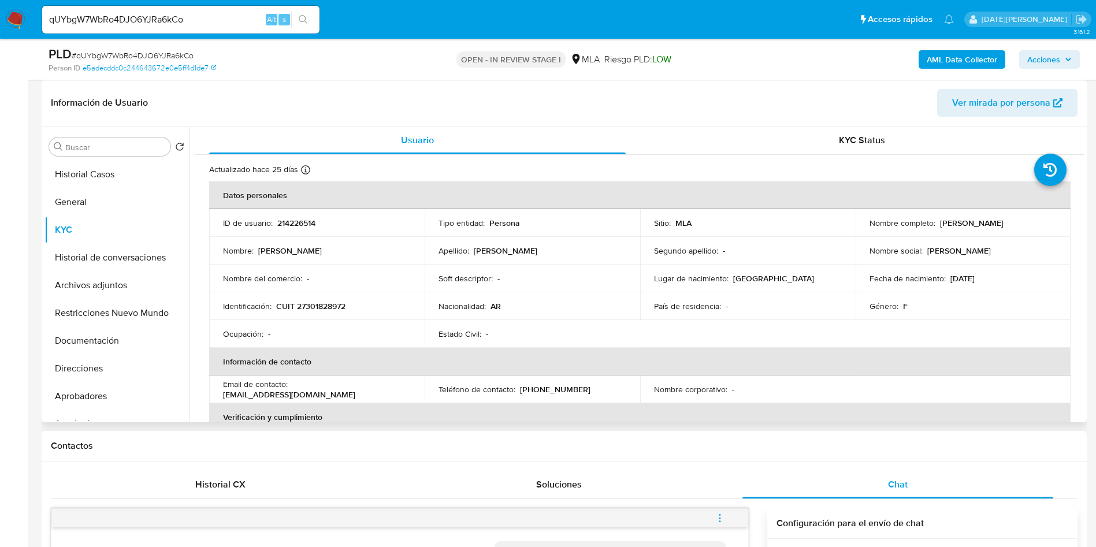
drag, startPoint x: 935, startPoint y: 221, endPoint x: 1039, endPoint y: 212, distance: 104.4
click at [1039, 212] on td "Nombre completo : Anabela Soledad Ielardi" at bounding box center [963, 223] width 215 height 28
copy div "[PERSON_NAME] [PERSON_NAME]"
drag, startPoint x: 276, startPoint y: 306, endPoint x: 358, endPoint y: 294, distance: 82.3
click at [358, 294] on td "Identificación : CUIT 27301828972" at bounding box center [316, 306] width 215 height 28
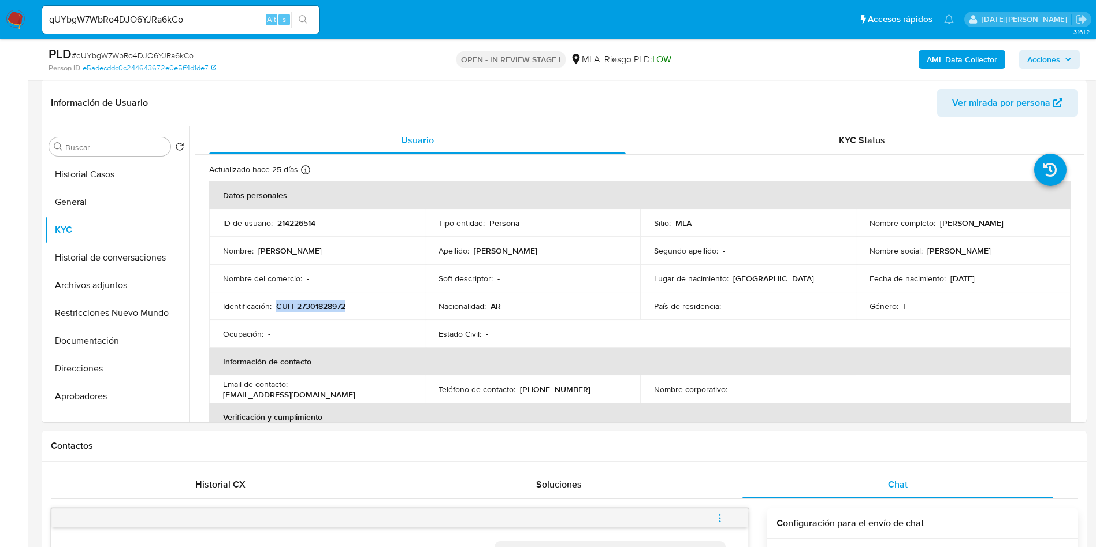
copy p "CUIT 27301828972"
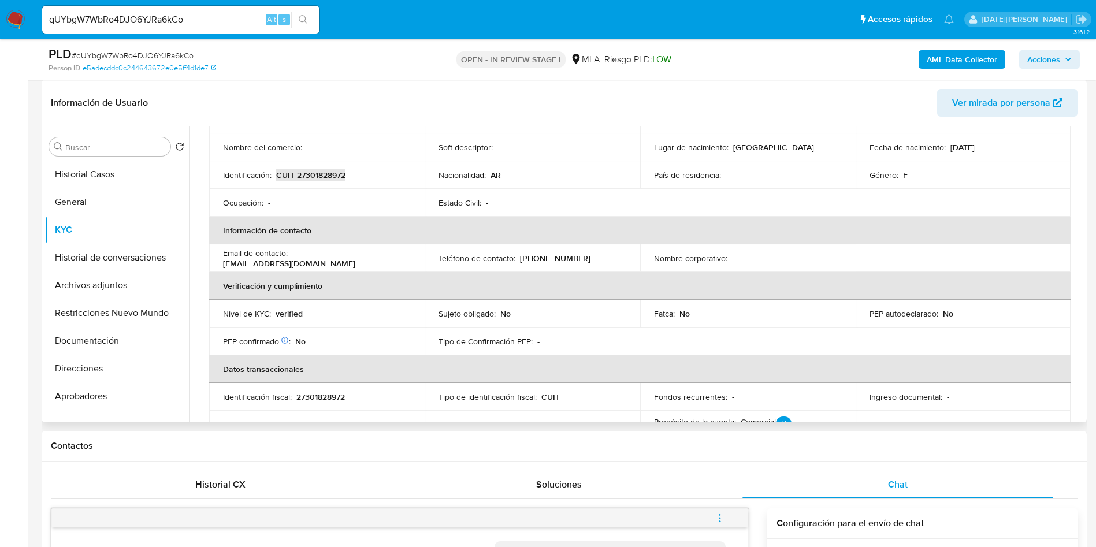
scroll to position [153, 0]
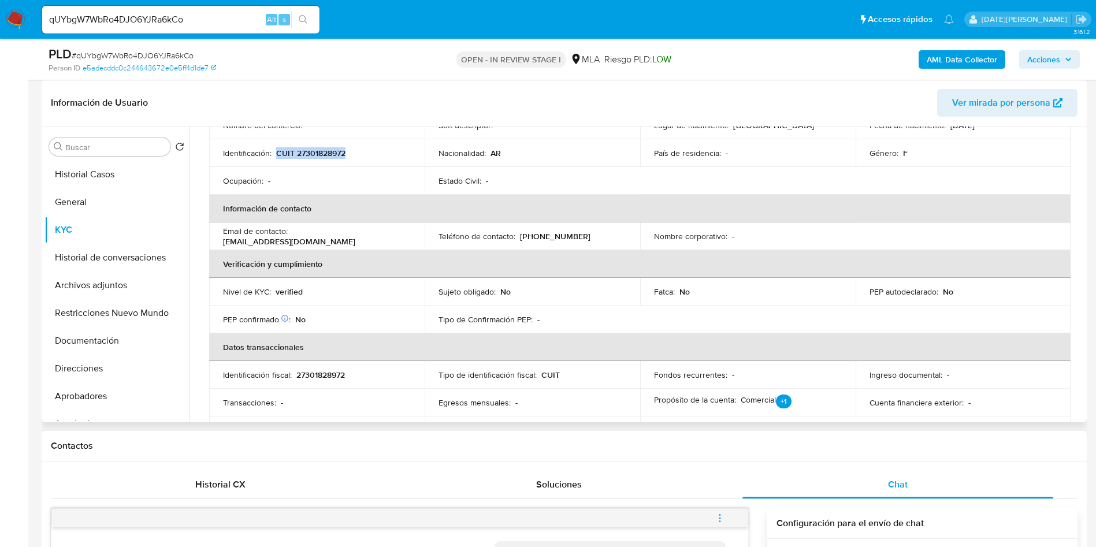
click at [327, 151] on p "CUIT 27301828972" at bounding box center [310, 153] width 69 height 10
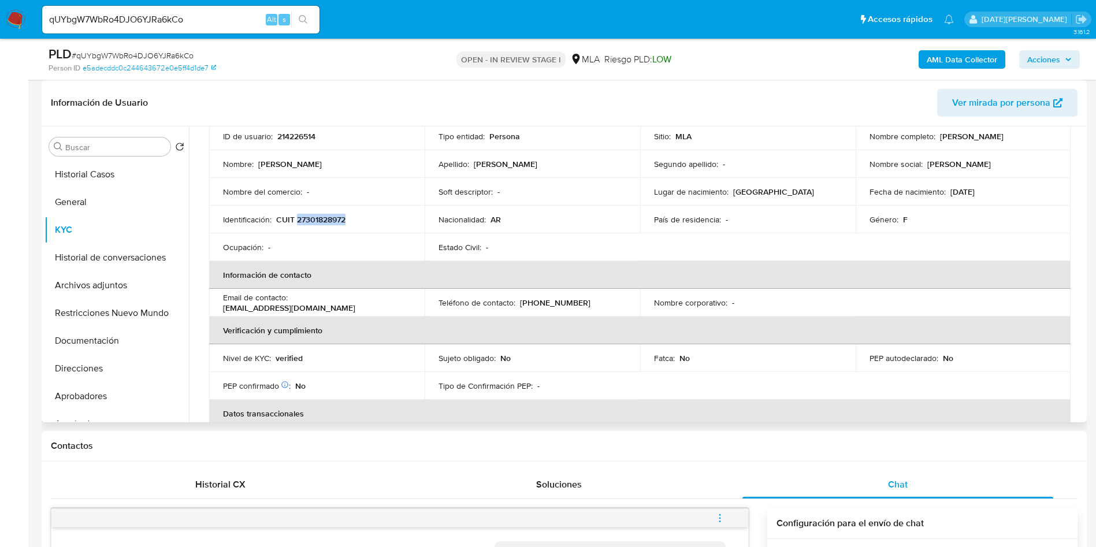
scroll to position [0, 0]
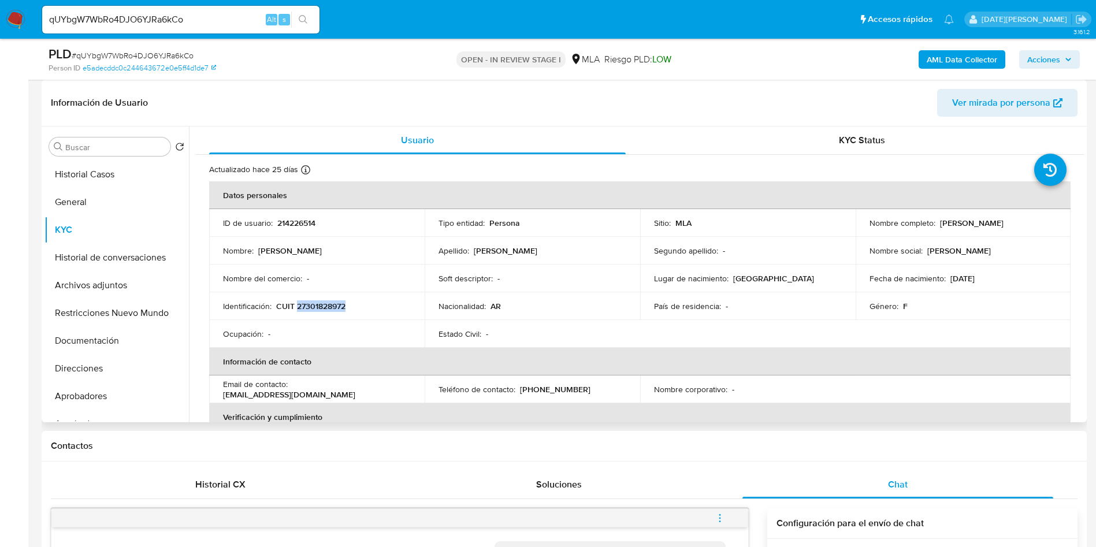
drag, startPoint x: 935, startPoint y: 226, endPoint x: 1053, endPoint y: 222, distance: 117.3
click at [1053, 222] on td "Nombre completo : Anabela Soledad Ielardi" at bounding box center [963, 223] width 215 height 28
copy p "[PERSON_NAME] [PERSON_NAME]"
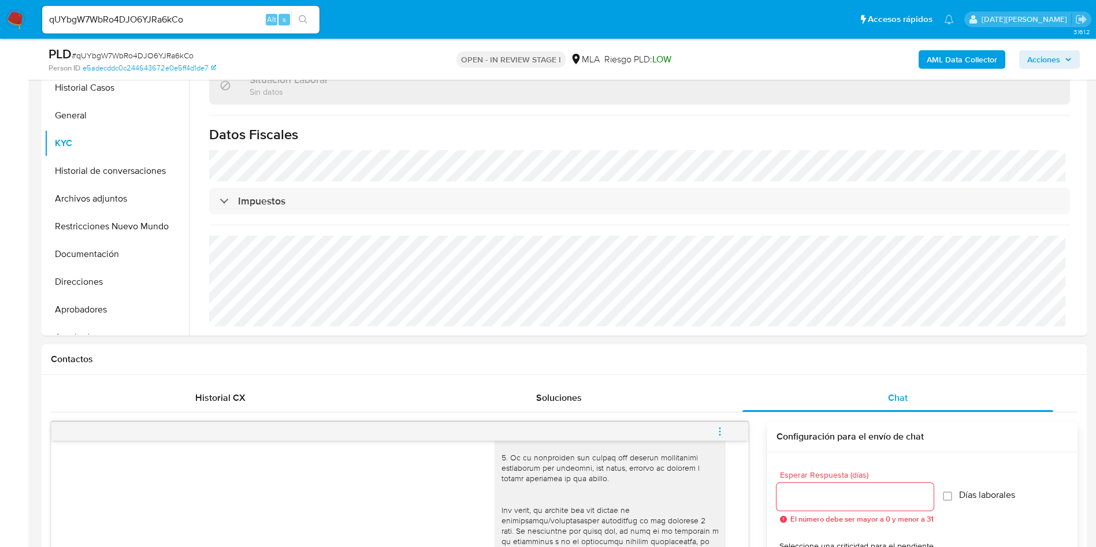
scroll to position [333, 0]
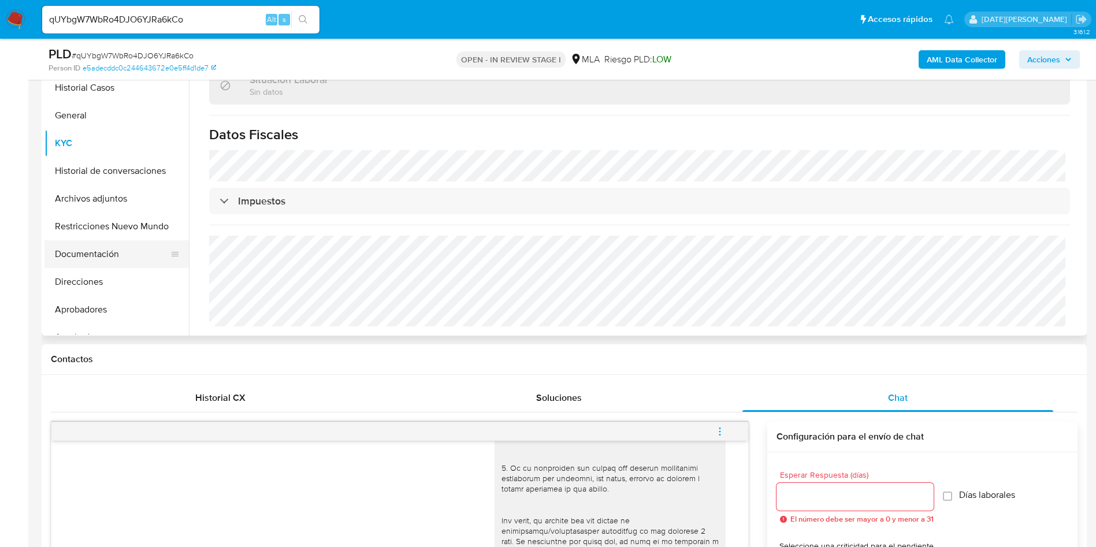
click at [99, 250] on button "Documentación" at bounding box center [111, 254] width 135 height 28
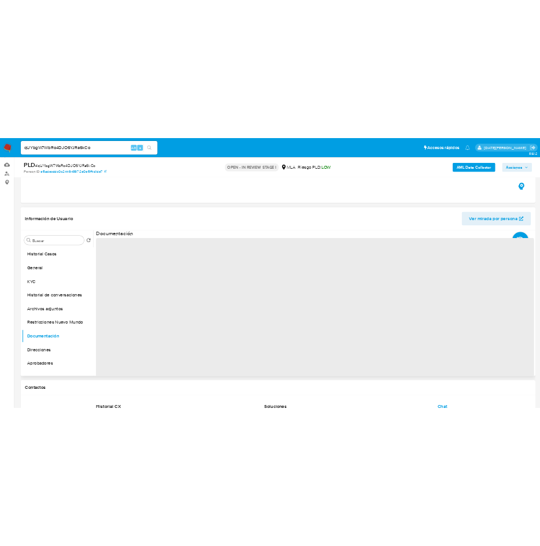
scroll to position [87, 0]
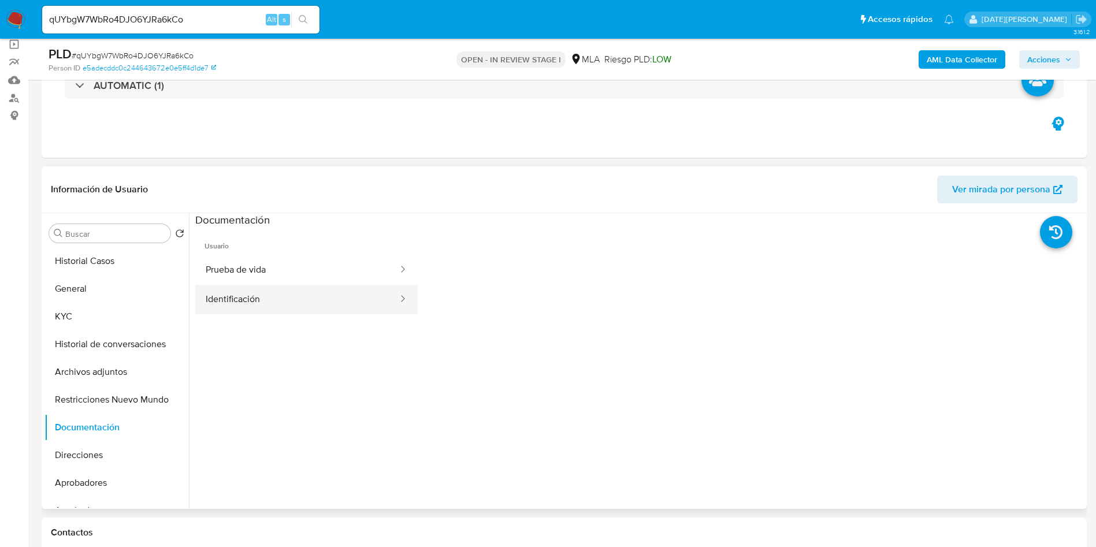
click at [268, 311] on button "Identificación" at bounding box center [297, 299] width 204 height 29
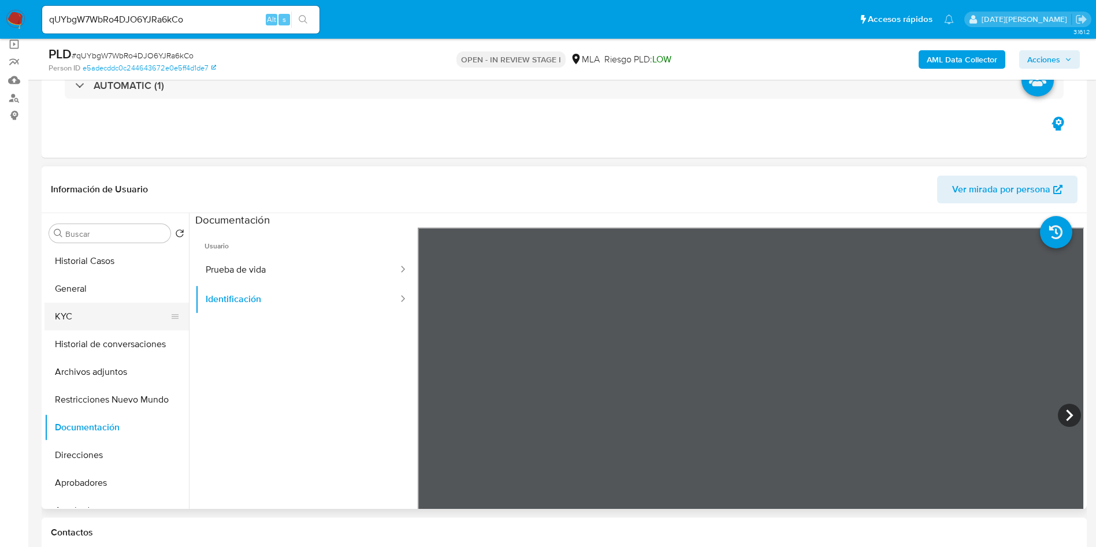
click at [86, 315] on button "KYC" at bounding box center [111, 317] width 135 height 28
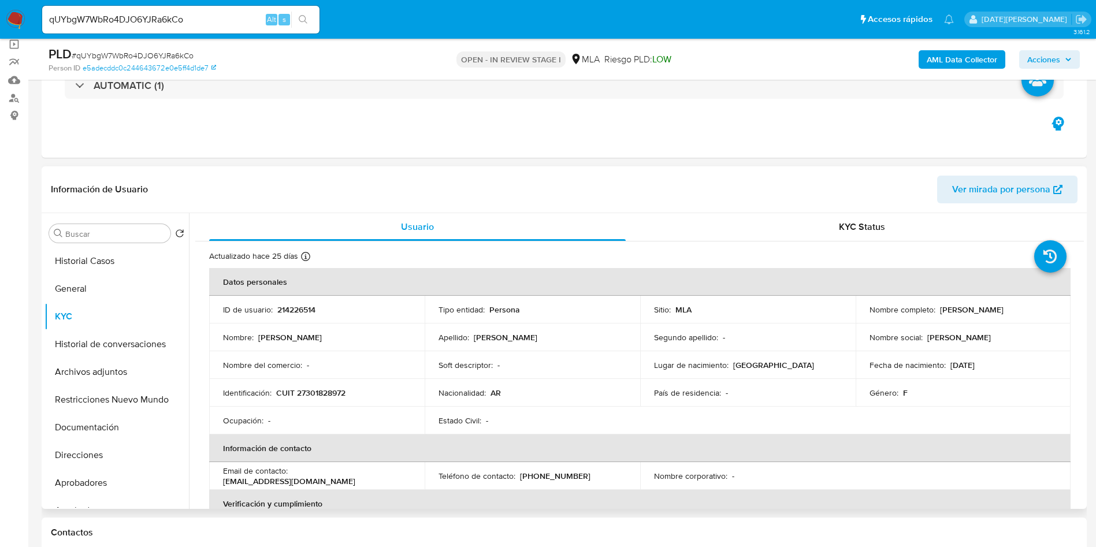
click at [317, 391] on p "CUIT 27301828972" at bounding box center [310, 393] width 69 height 10
copy p "27301828972"
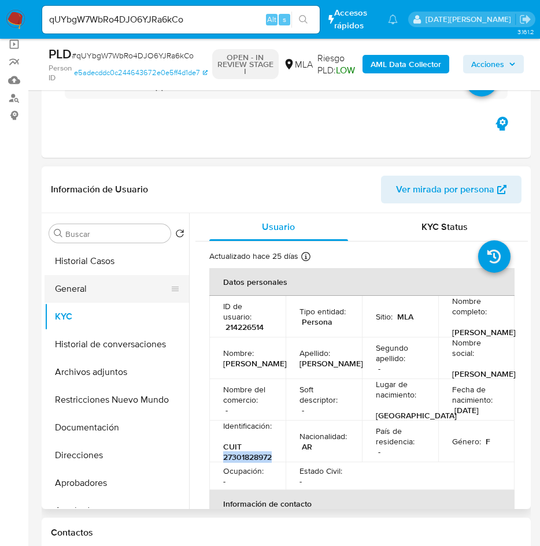
click at [87, 292] on button "General" at bounding box center [111, 289] width 135 height 28
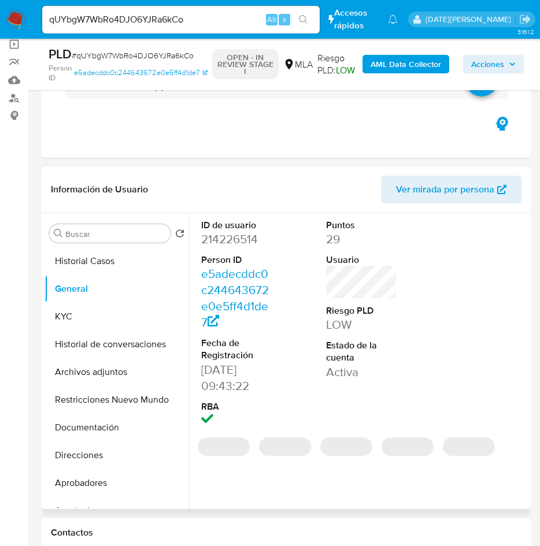
click at [240, 236] on dd "214226514" at bounding box center [237, 239] width 72 height 16
copy dd "214226514"
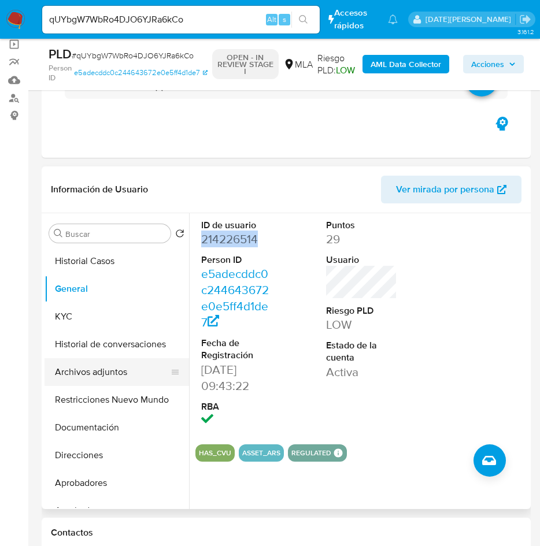
click at [110, 363] on button "Archivos adjuntos" at bounding box center [111, 372] width 135 height 28
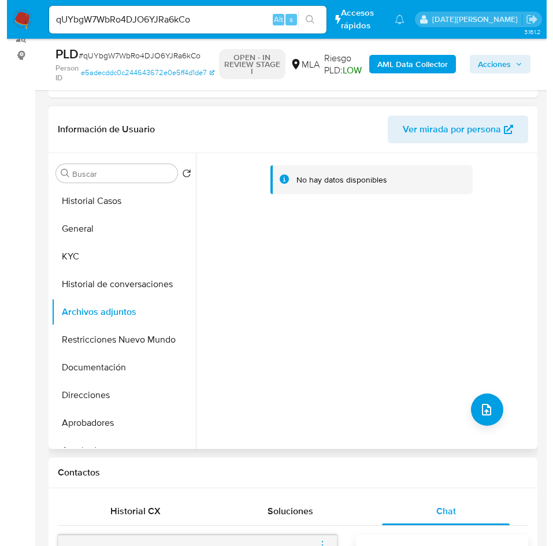
scroll to position [173, 0]
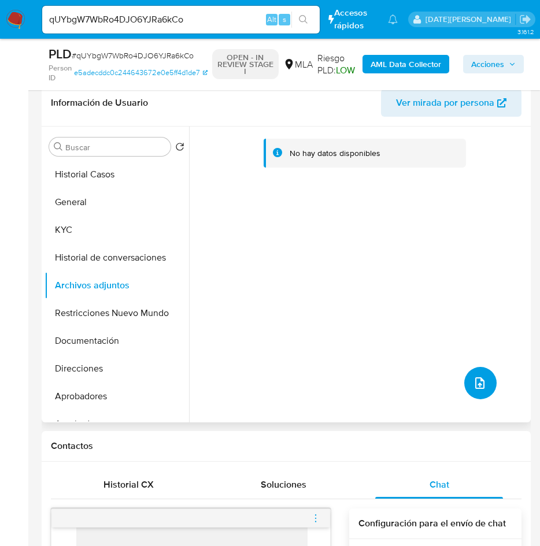
click at [478, 389] on icon "upload-file" at bounding box center [480, 383] width 14 height 14
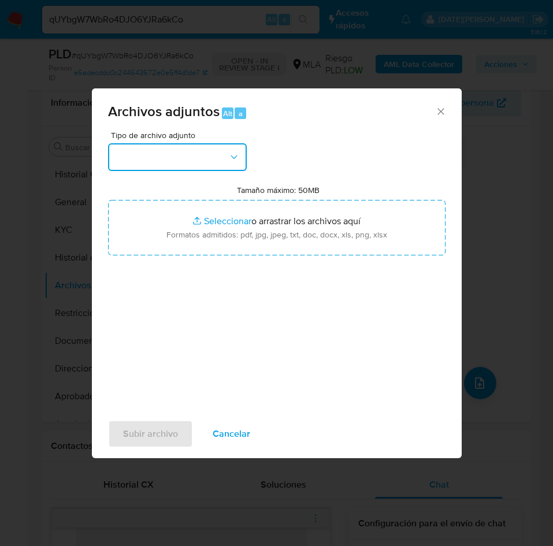
click at [189, 149] on button "button" at bounding box center [177, 157] width 139 height 28
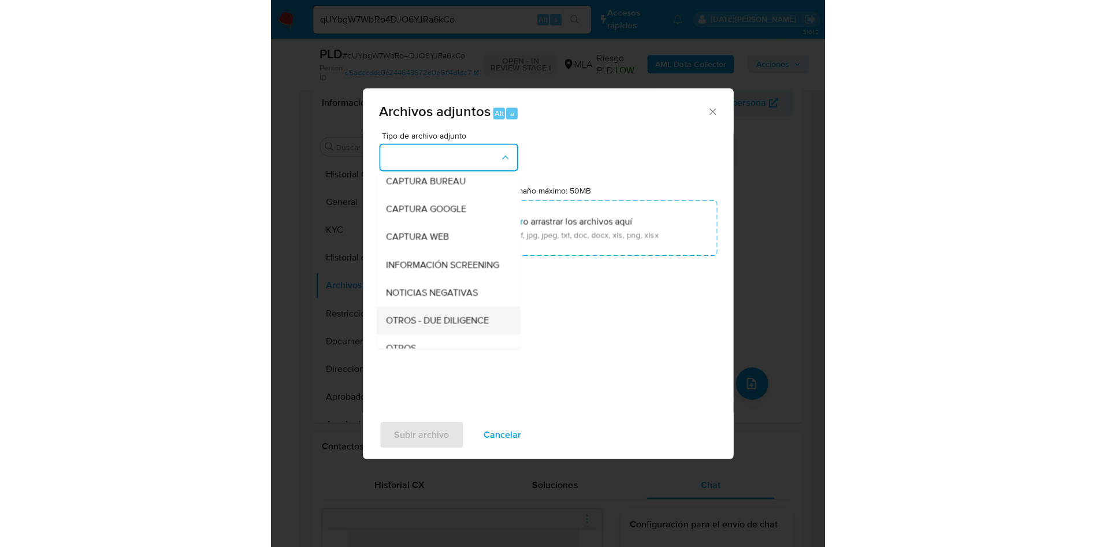
scroll to position [87, 0]
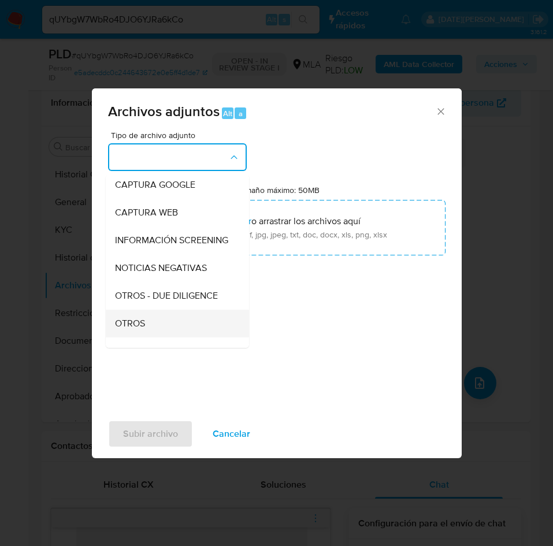
click at [150, 330] on div "OTROS" at bounding box center [174, 324] width 118 height 28
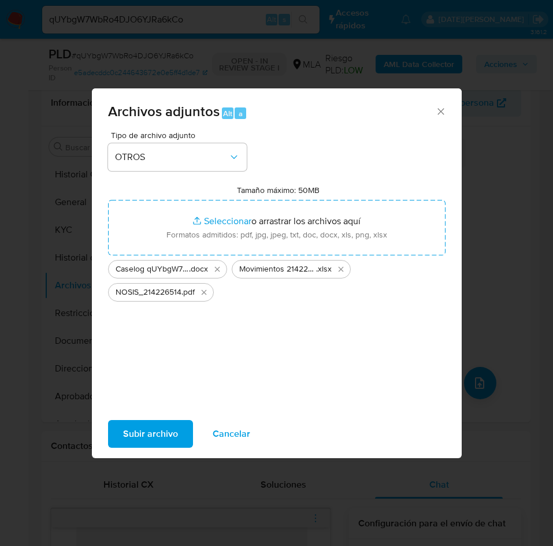
click at [160, 429] on span "Subir archivo" at bounding box center [150, 433] width 55 height 25
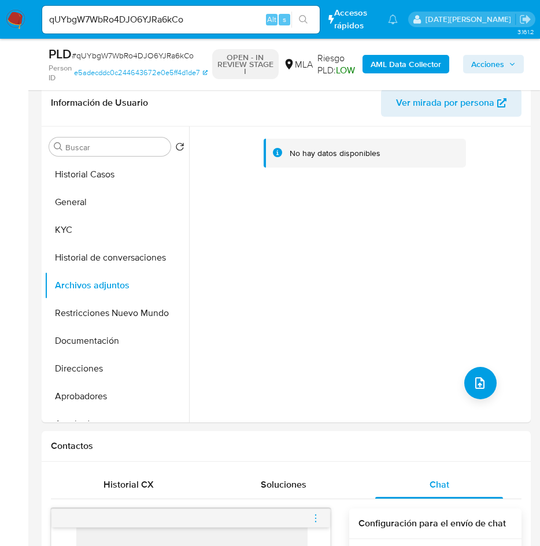
click at [408, 62] on b "AML Data Collector" at bounding box center [405, 64] width 70 height 18
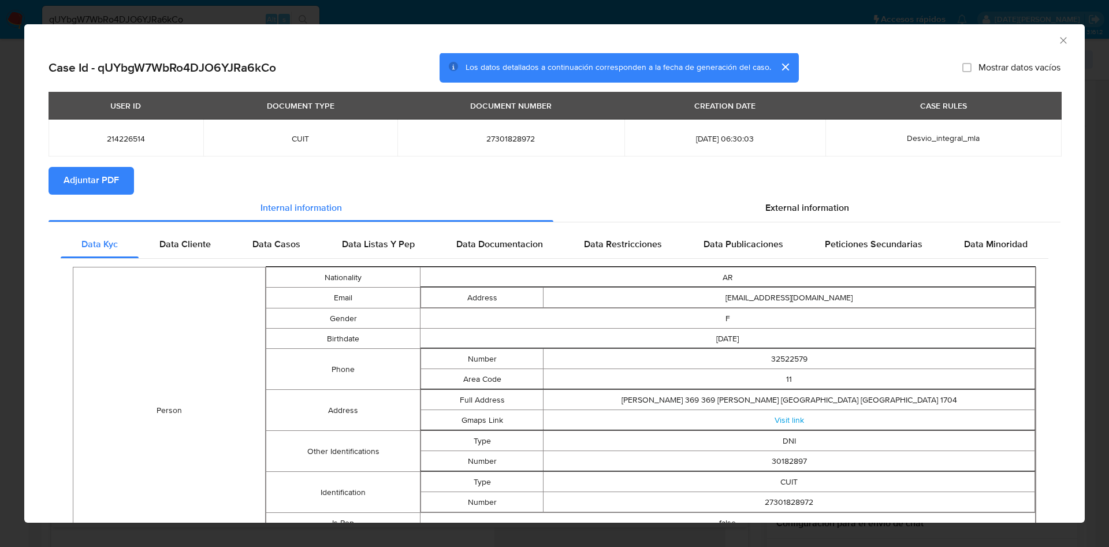
click at [79, 177] on span "Adjuntar PDF" at bounding box center [91, 180] width 55 height 25
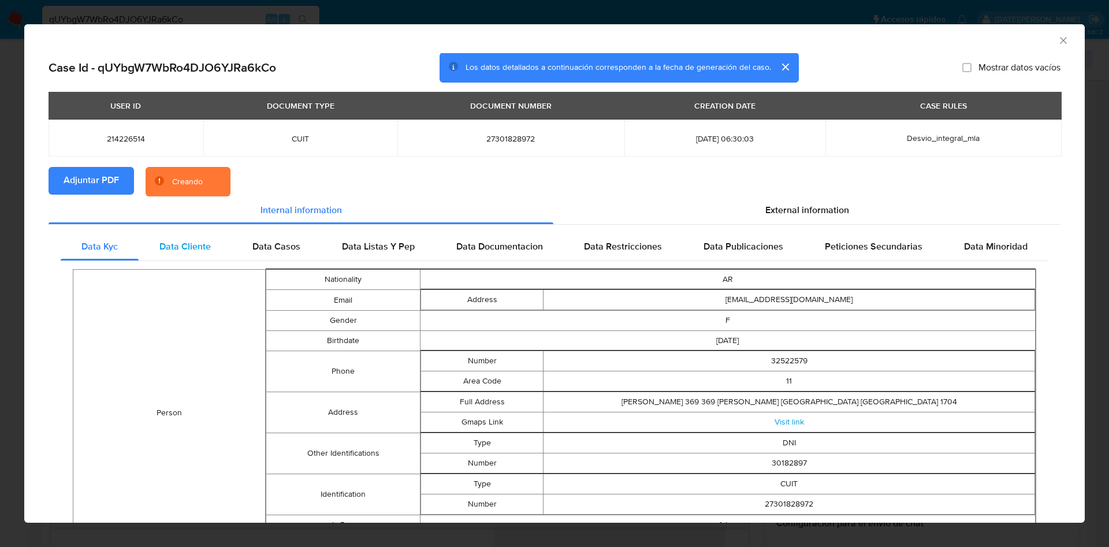
click at [176, 244] on span "Data Cliente" at bounding box center [184, 246] width 51 height 13
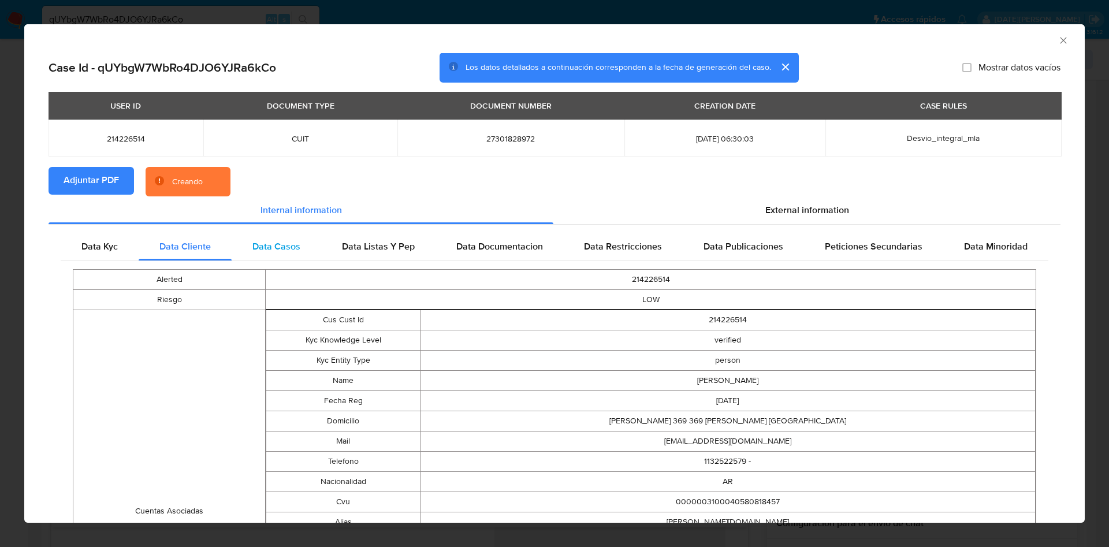
click at [292, 241] on span "Data Casos" at bounding box center [276, 246] width 48 height 13
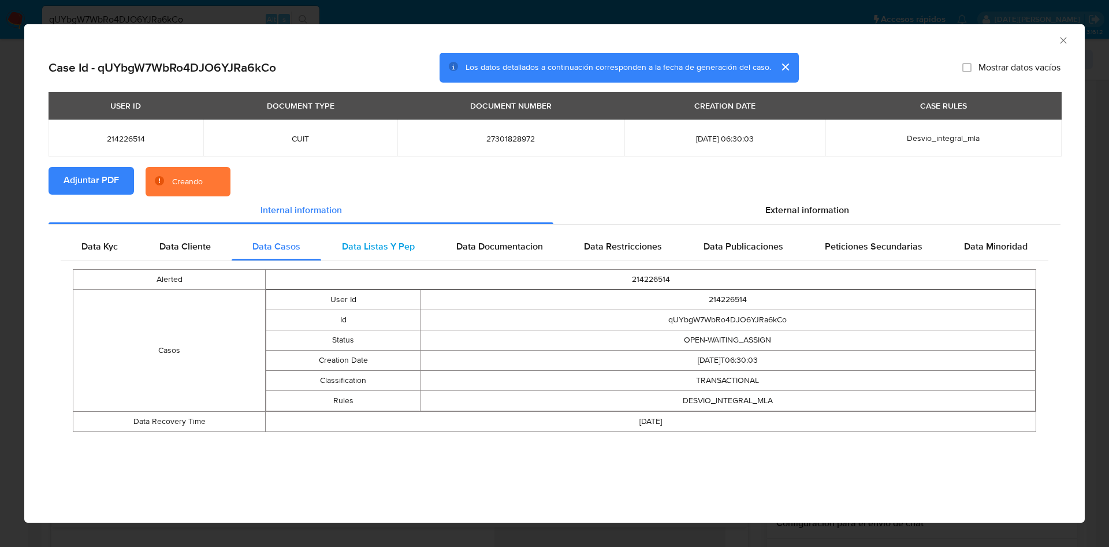
click at [392, 240] on span "Data Listas Y Pep" at bounding box center [378, 246] width 73 height 13
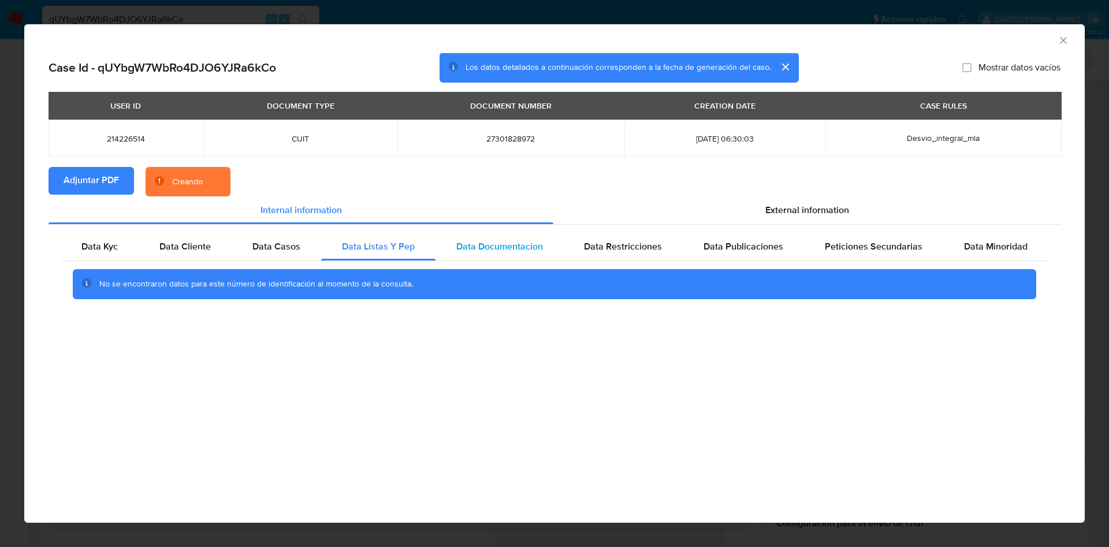
click at [476, 241] on span "Data Documentacion" at bounding box center [499, 246] width 87 height 13
click at [615, 246] on span "Data Restricciones" at bounding box center [623, 246] width 78 height 13
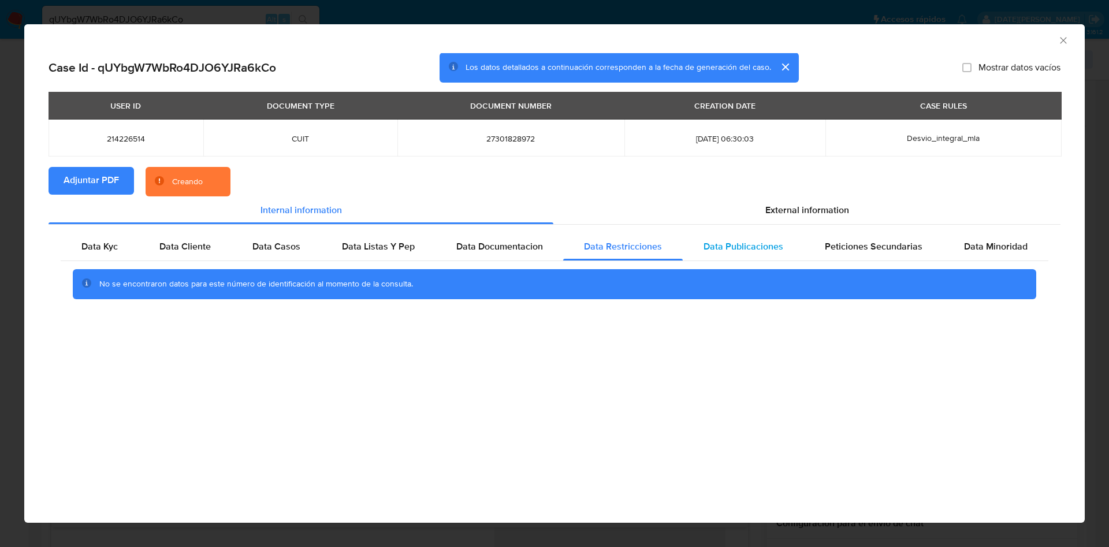
click at [724, 246] on span "Data Publicaciones" at bounding box center [744, 246] width 80 height 13
click at [864, 249] on span "Peticiones Secundarias" at bounding box center [874, 246] width 98 height 13
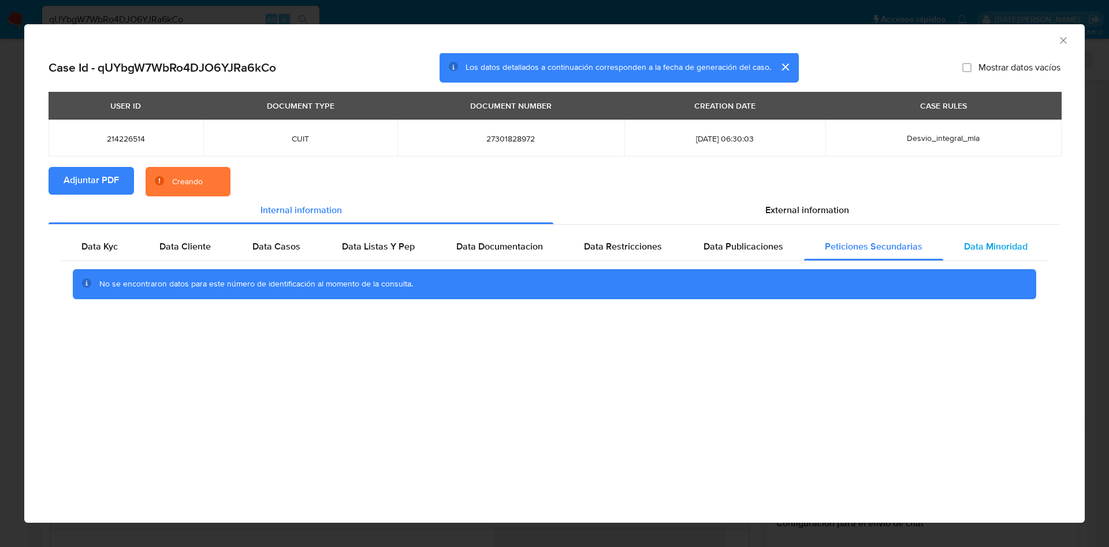
click at [1018, 241] on span "Data Minoridad" at bounding box center [996, 246] width 64 height 13
click at [821, 204] on span "External information" at bounding box center [807, 209] width 84 height 13
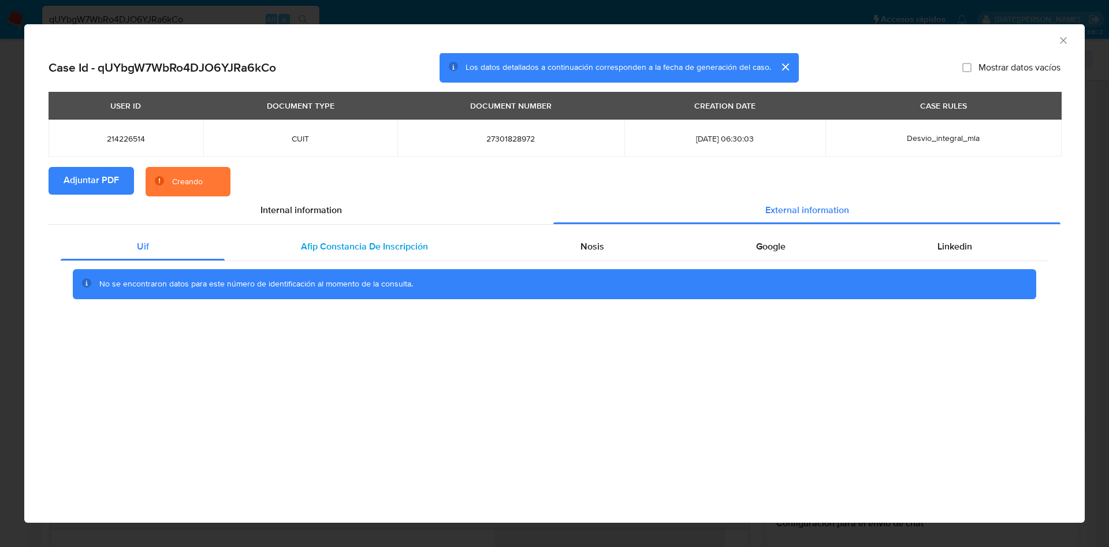
click at [406, 257] on div "Afip Constancia De Inscripción" at bounding box center [364, 247] width 279 height 28
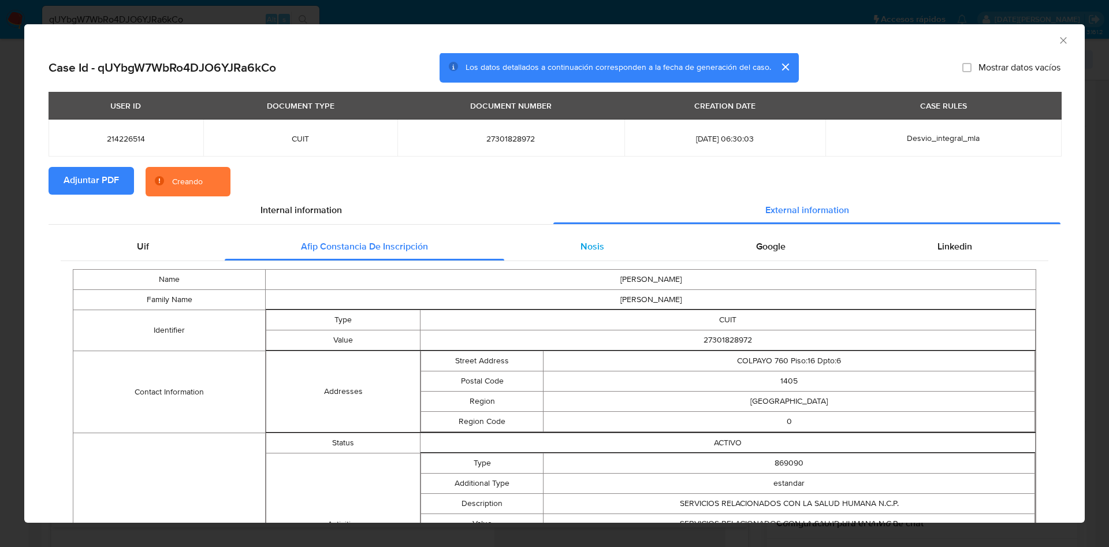
click at [558, 252] on div "Nosis" at bounding box center [592, 247] width 176 height 28
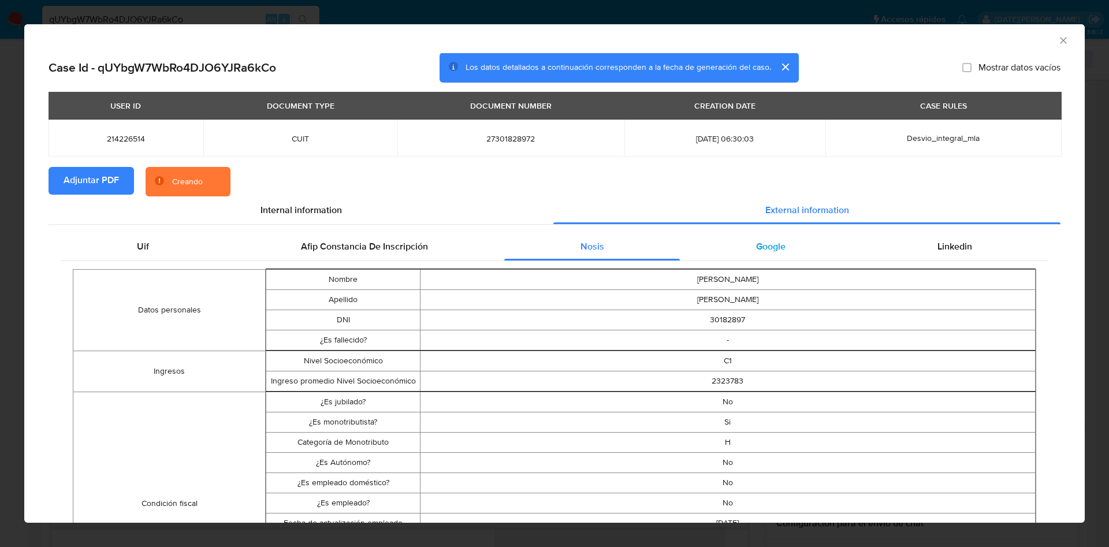
click at [741, 252] on div "Google" at bounding box center [770, 247] width 181 height 28
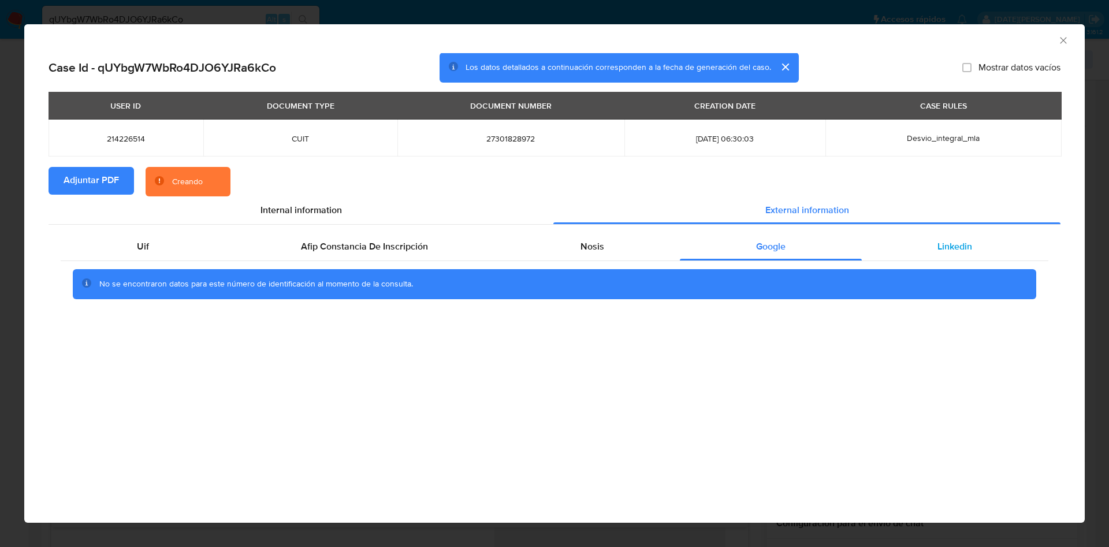
click at [947, 241] on span "Linkedin" at bounding box center [955, 246] width 35 height 13
click at [725, 247] on div "Google" at bounding box center [770, 247] width 181 height 28
click at [577, 246] on div "Nosis" at bounding box center [592, 247] width 176 height 28
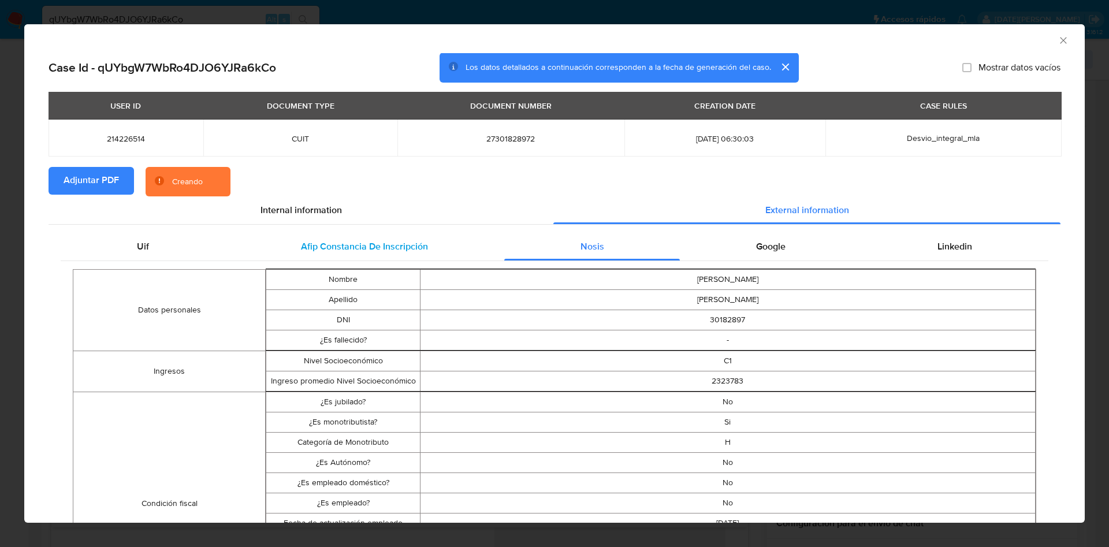
click at [395, 245] on span "Afip Constancia De Inscripción" at bounding box center [364, 246] width 127 height 13
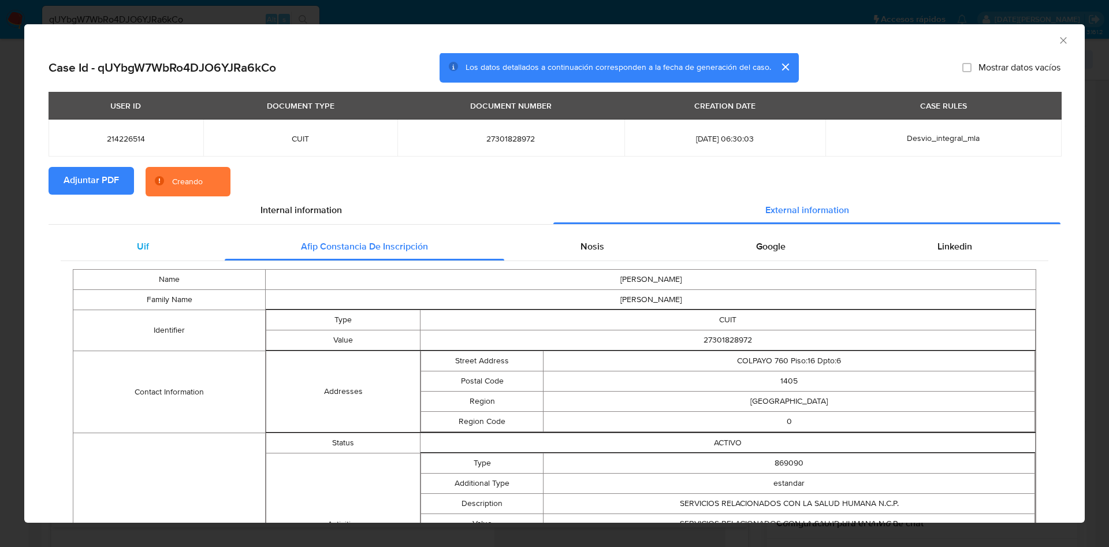
click at [137, 252] on span "Uif" at bounding box center [143, 246] width 12 height 13
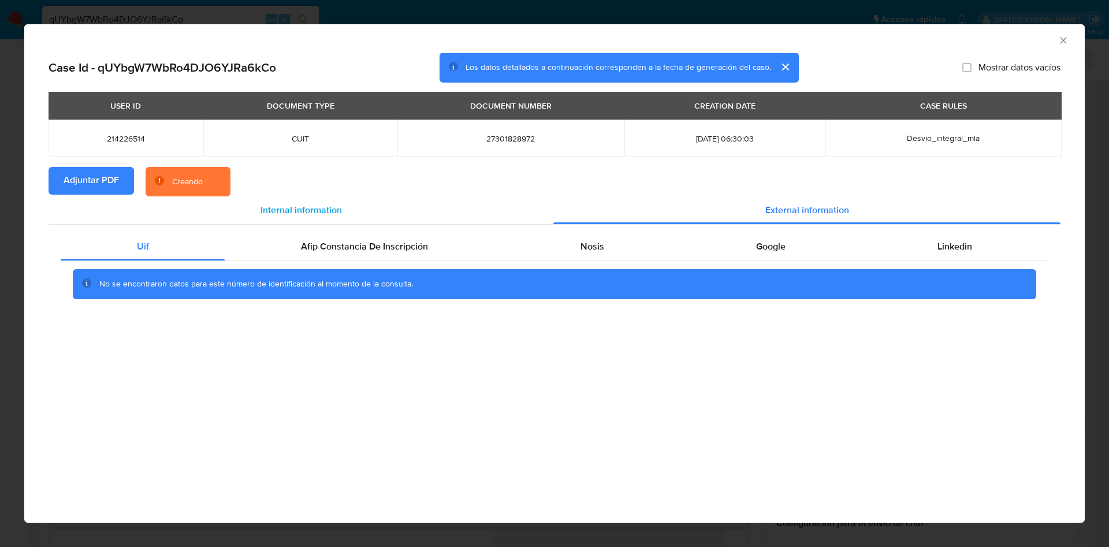
click at [257, 223] on div "Internal information" at bounding box center [301, 210] width 505 height 28
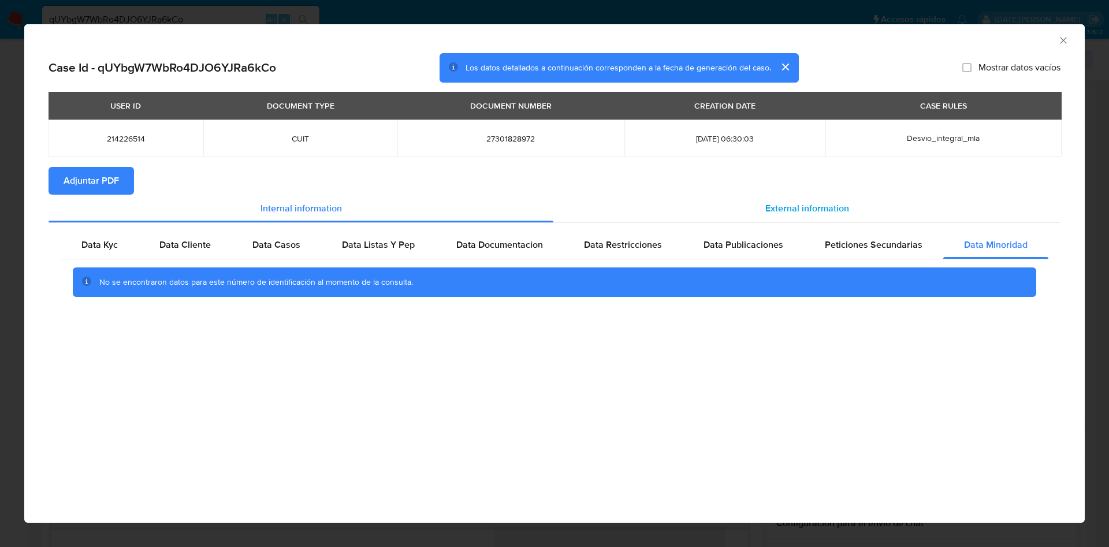
drag, startPoint x: 835, startPoint y: 200, endPoint x: 839, endPoint y: 218, distance: 18.4
click at [834, 200] on div "External information" at bounding box center [806, 209] width 507 height 28
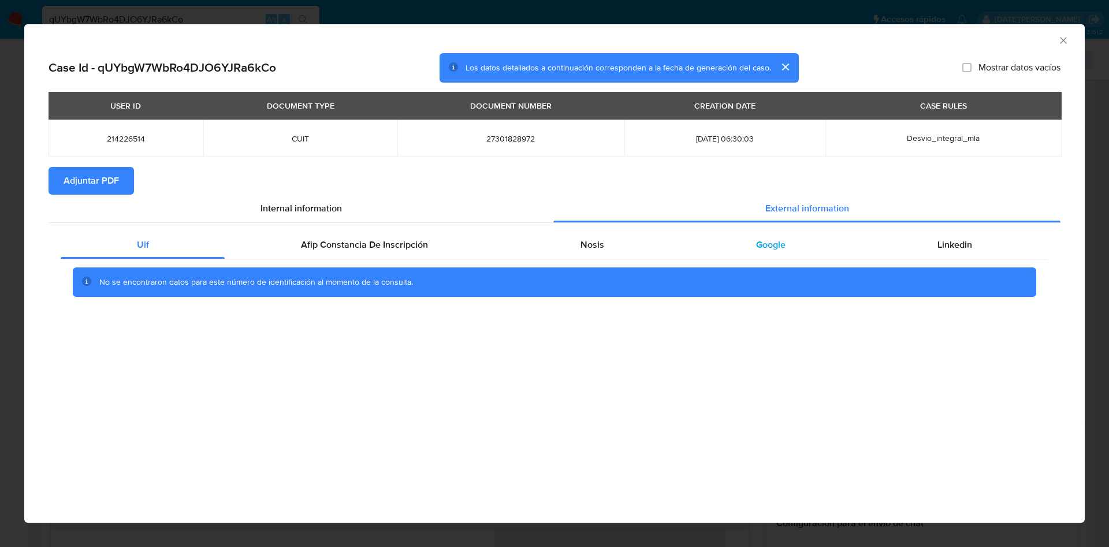
click at [786, 241] on div "Google" at bounding box center [770, 245] width 181 height 28
click at [1062, 31] on div "AML Data Collector" at bounding box center [554, 38] width 1061 height 29
click at [1058, 42] on div "AML Data Collector" at bounding box center [554, 38] width 1061 height 29
click at [1064, 38] on icon "Cerrar ventana" at bounding box center [1064, 41] width 12 height 12
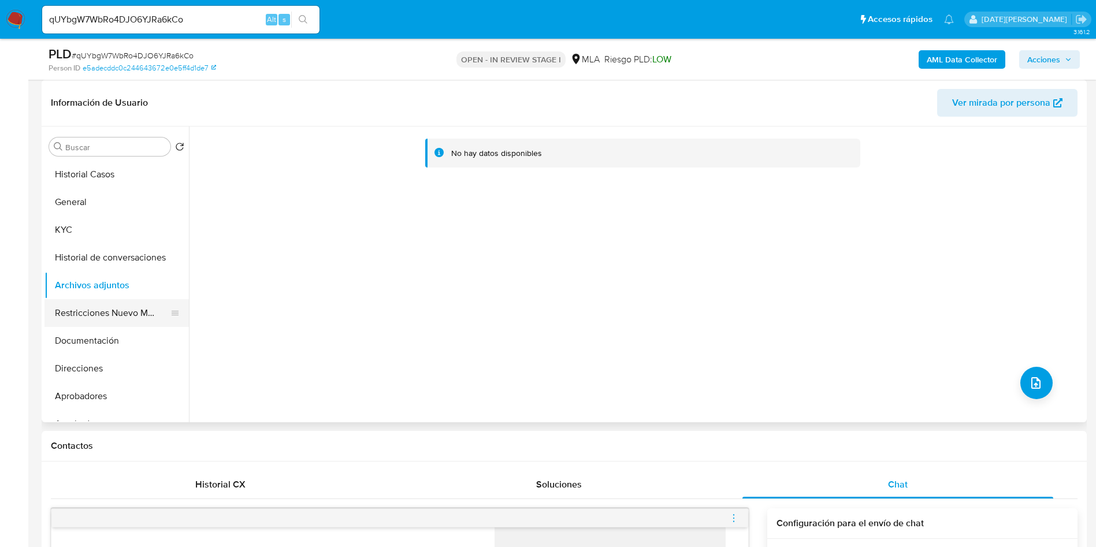
click at [100, 323] on button "Restricciones Nuevo Mundo" at bounding box center [111, 313] width 135 height 28
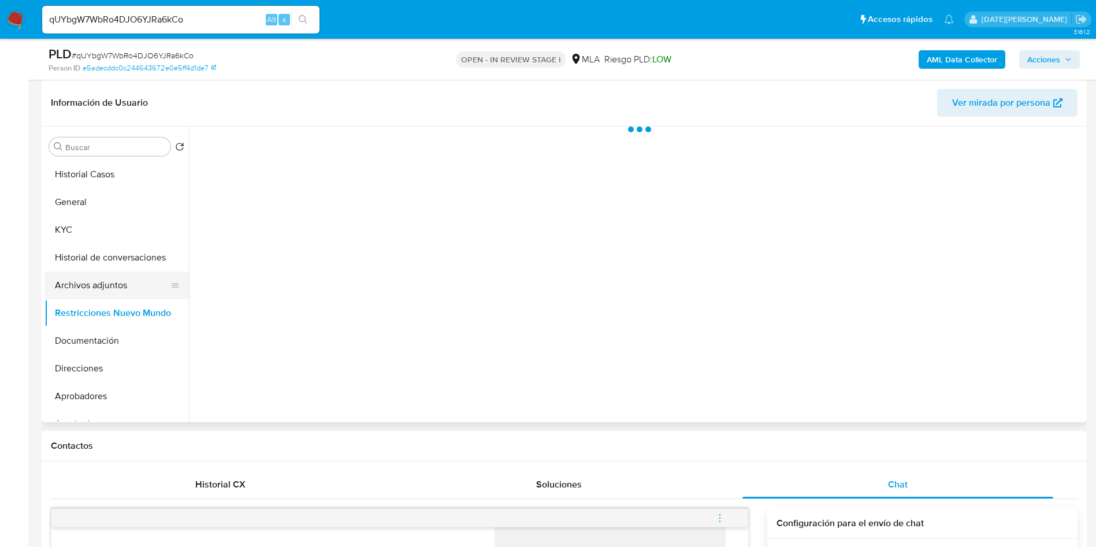
click at [111, 289] on button "Archivos adjuntos" at bounding box center [111, 286] width 135 height 28
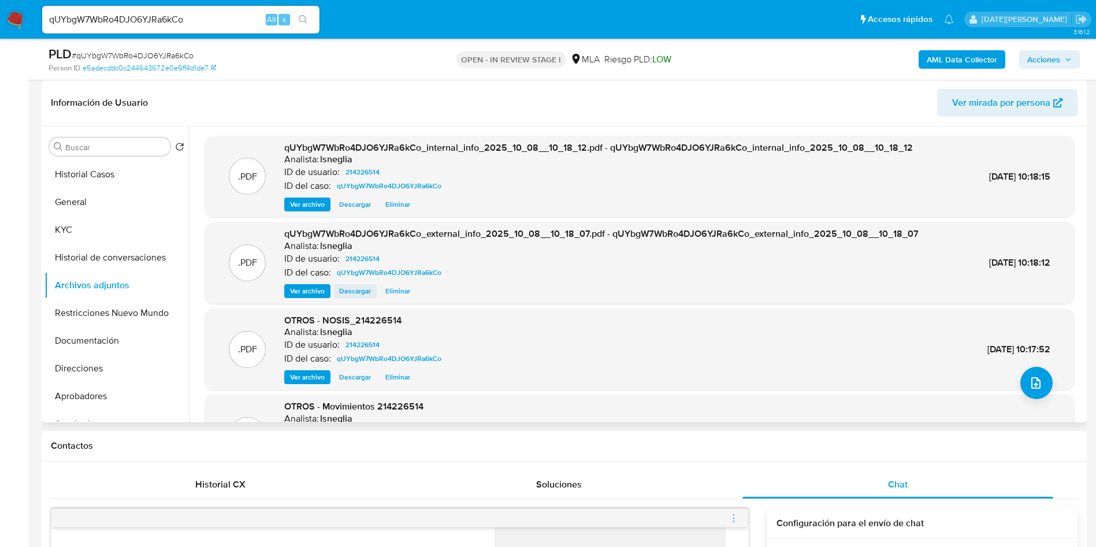
scroll to position [97, 0]
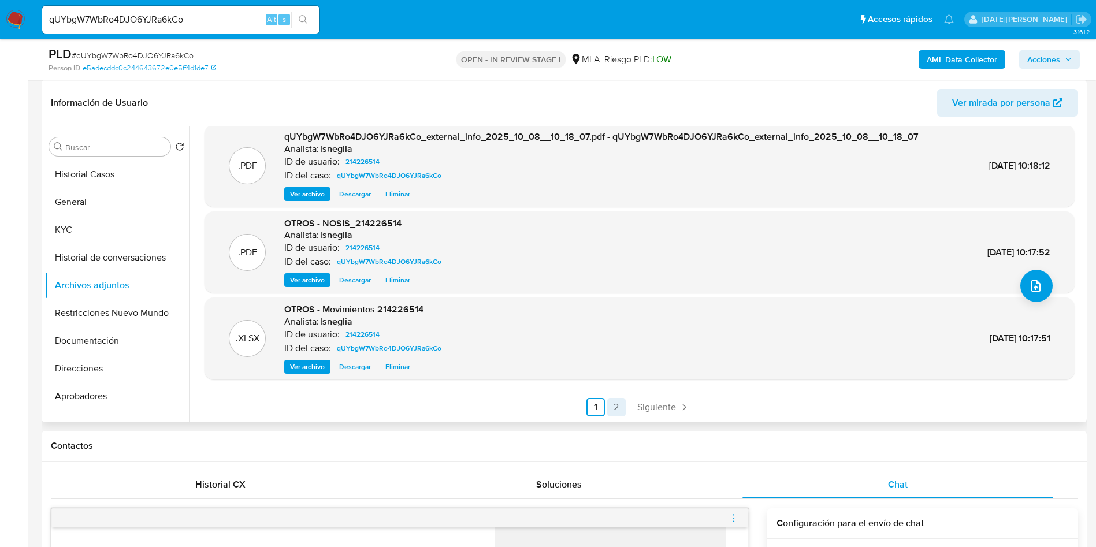
click at [608, 404] on link "2" at bounding box center [616, 407] width 18 height 18
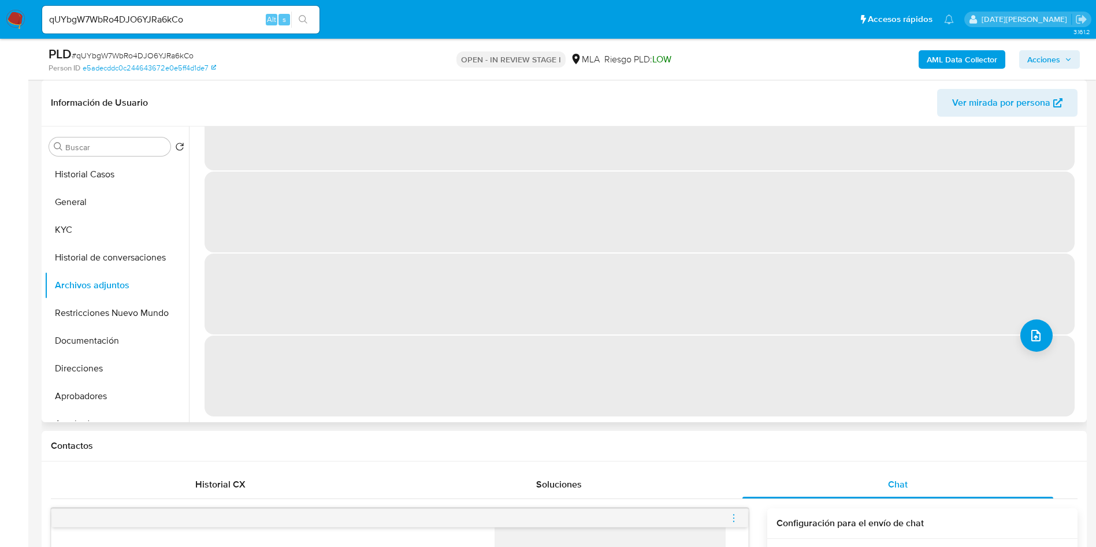
scroll to position [0, 0]
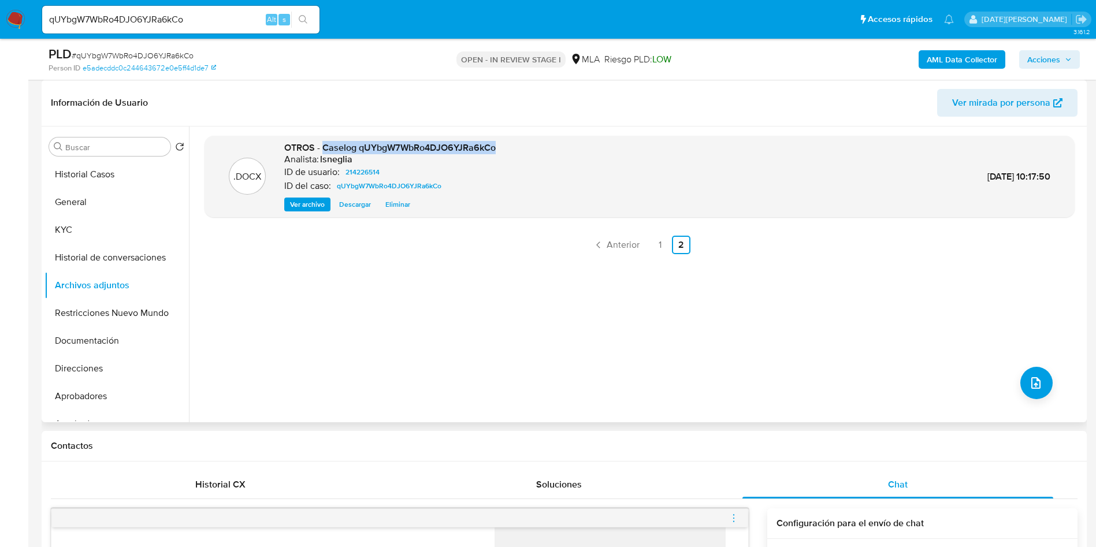
drag, startPoint x: 322, startPoint y: 144, endPoint x: 501, endPoint y: 137, distance: 179.2
click at [501, 137] on div ".DOCX OTROS - Caselog qUYbgW7WbRo4DJO6YJRa6kCo Analista: lsneglia ID de usuario…" at bounding box center [640, 177] width 870 height 82
copy span "Caselog qUYbgW7WbRo4DJO6YJRa6kCo"
click at [120, 265] on button "Historial de conversaciones" at bounding box center [111, 258] width 135 height 28
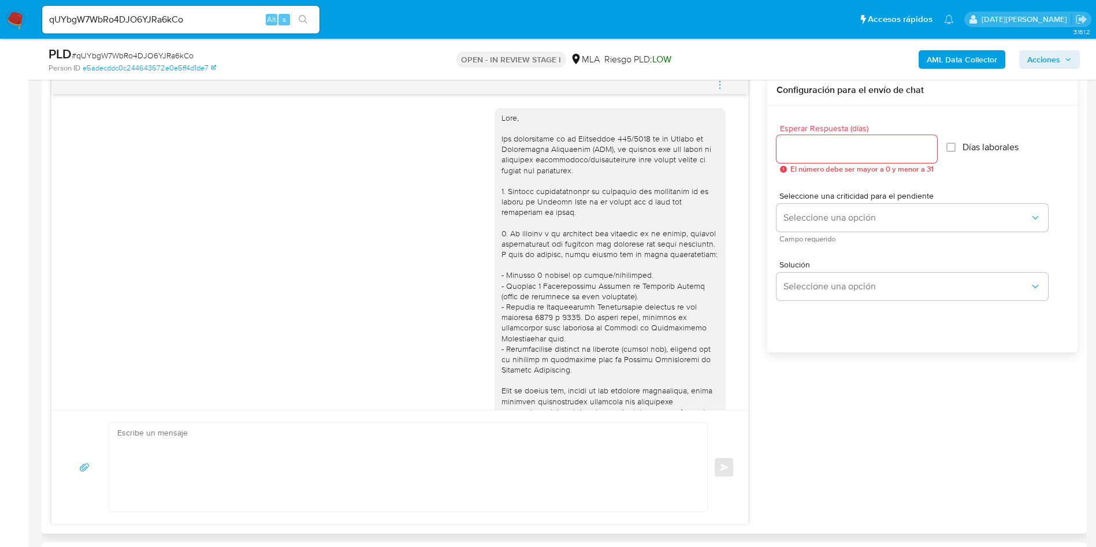
scroll to position [520, 0]
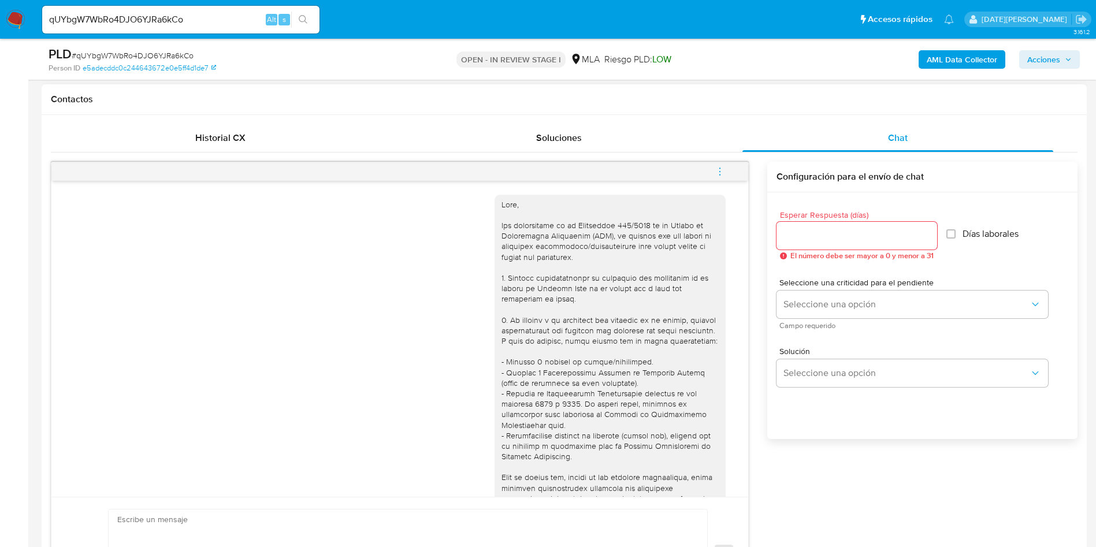
click at [721, 163] on span "menu-action" at bounding box center [720, 172] width 10 height 28
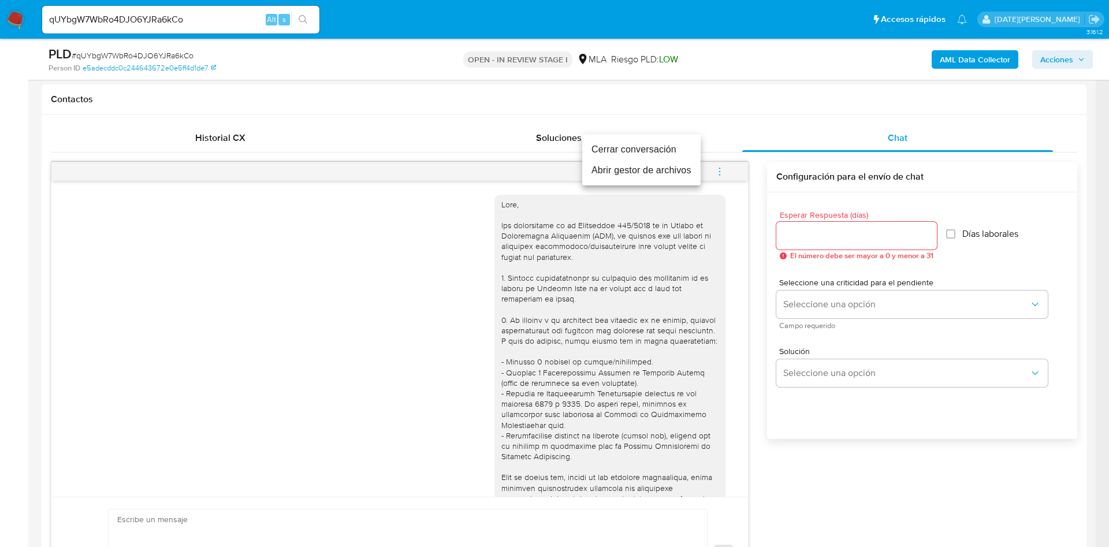
click at [653, 149] on li "Cerrar conversación" at bounding box center [641, 149] width 118 height 21
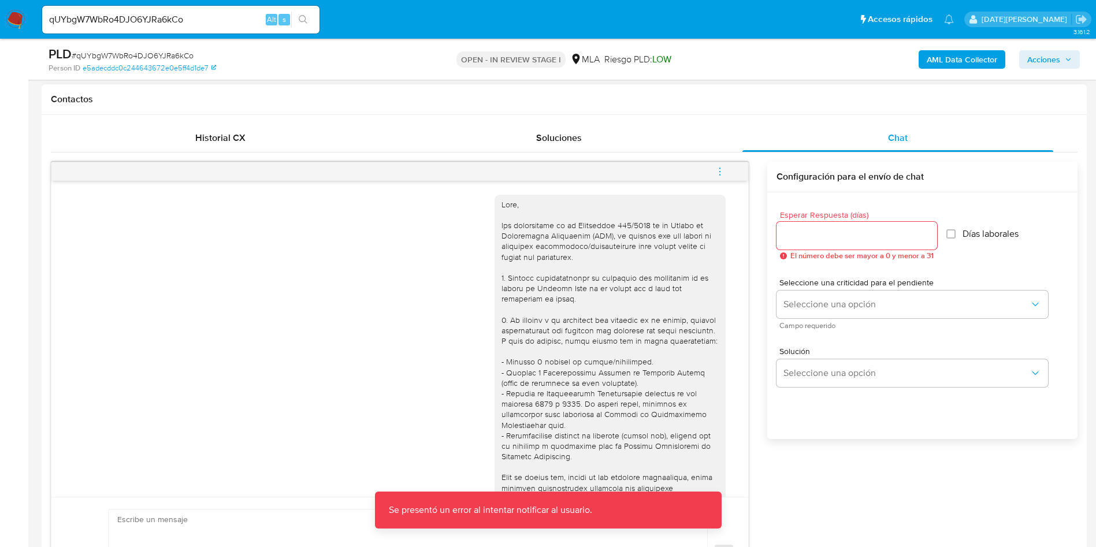
click at [722, 171] on icon "menu-action" at bounding box center [720, 171] width 10 height 10
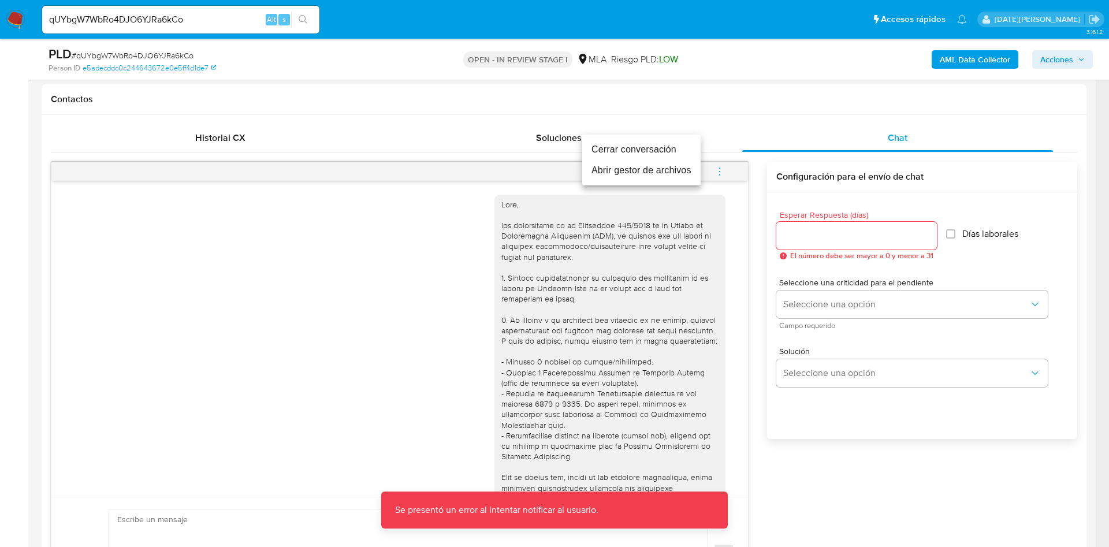
click at [672, 162] on li "Abrir gestor de archivos" at bounding box center [641, 170] width 118 height 21
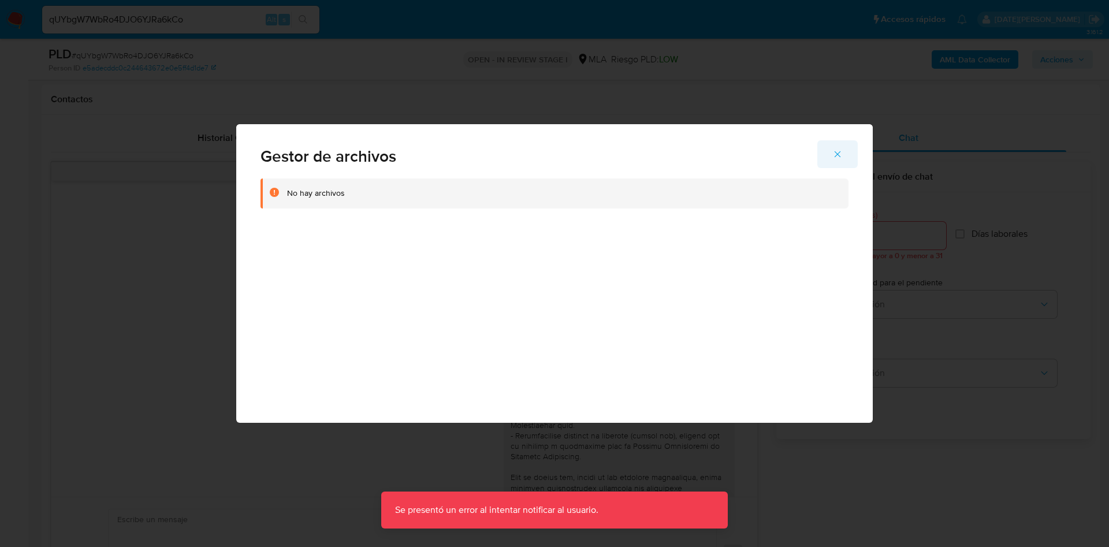
click at [839, 146] on span "Cerrar" at bounding box center [838, 154] width 10 height 25
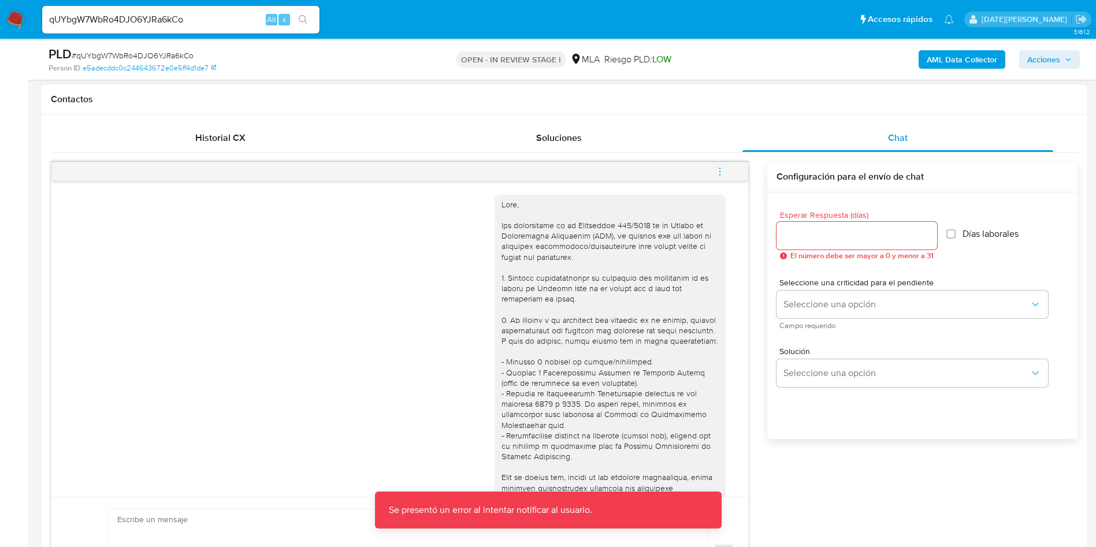
click at [712, 168] on button "menu-action" at bounding box center [720, 172] width 38 height 28
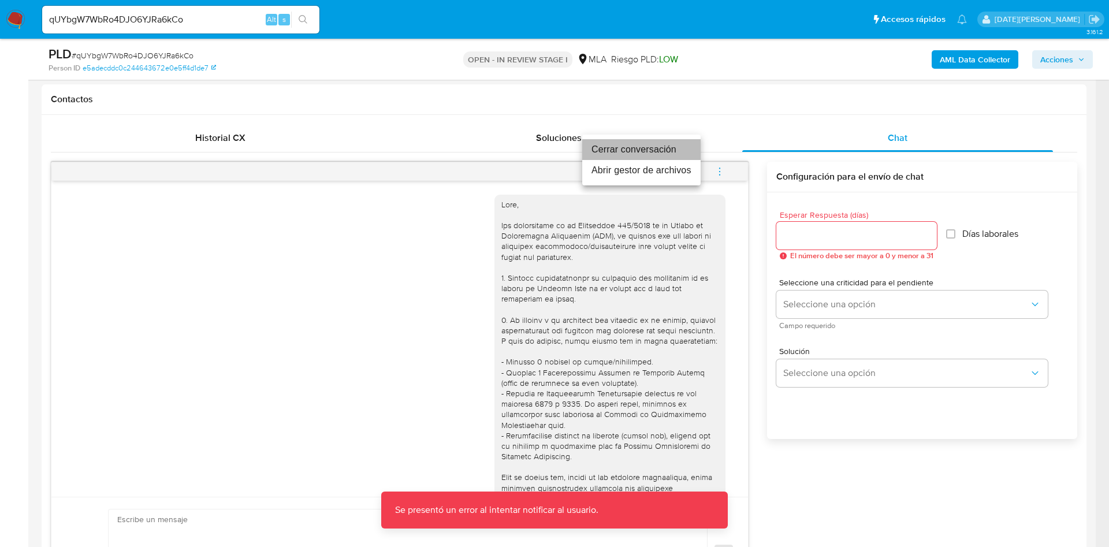
click at [656, 144] on li "Cerrar conversación" at bounding box center [641, 149] width 118 height 21
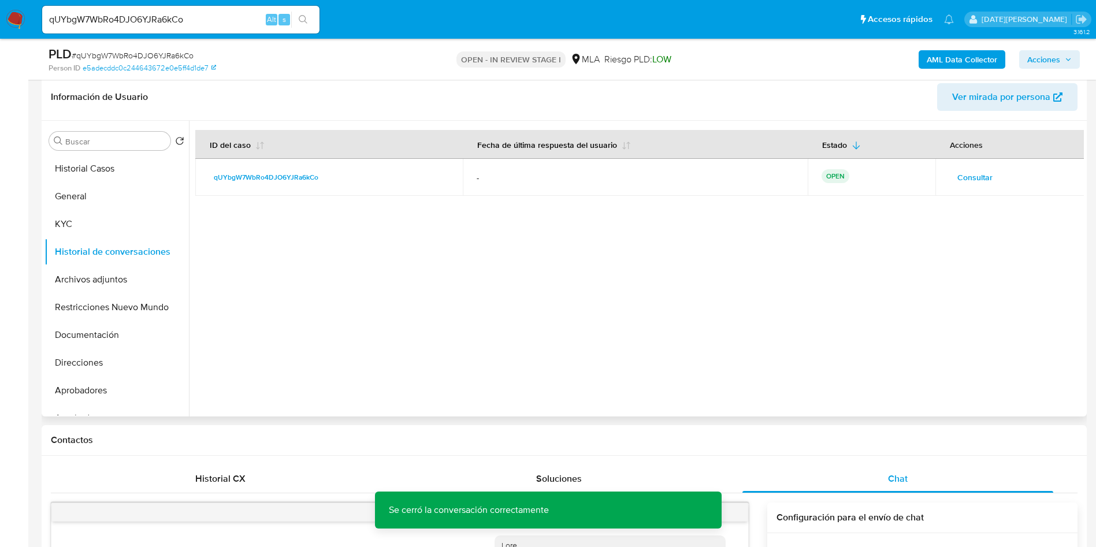
scroll to position [173, 0]
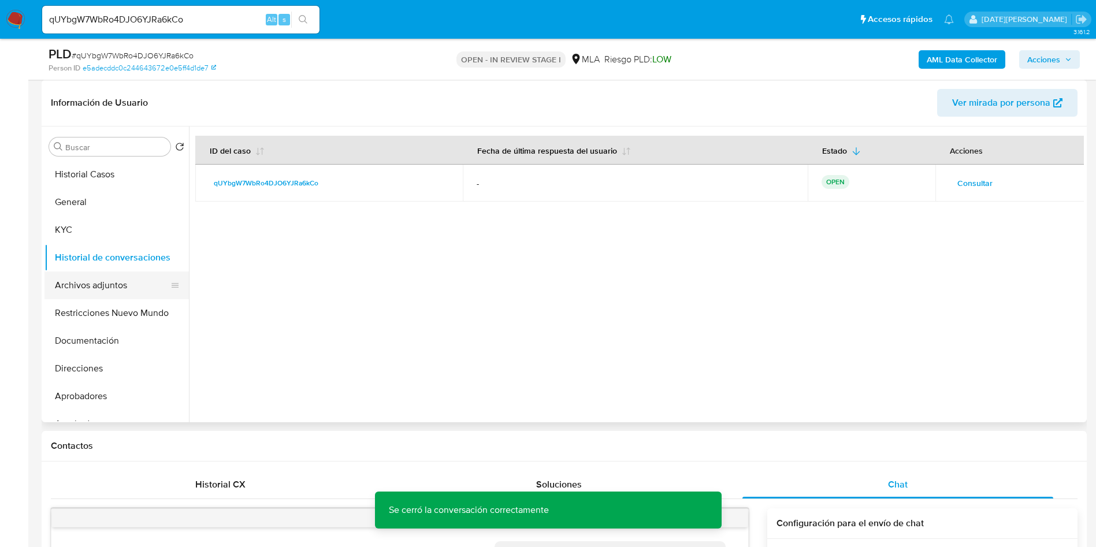
click at [99, 285] on button "Archivos adjuntos" at bounding box center [111, 286] width 135 height 28
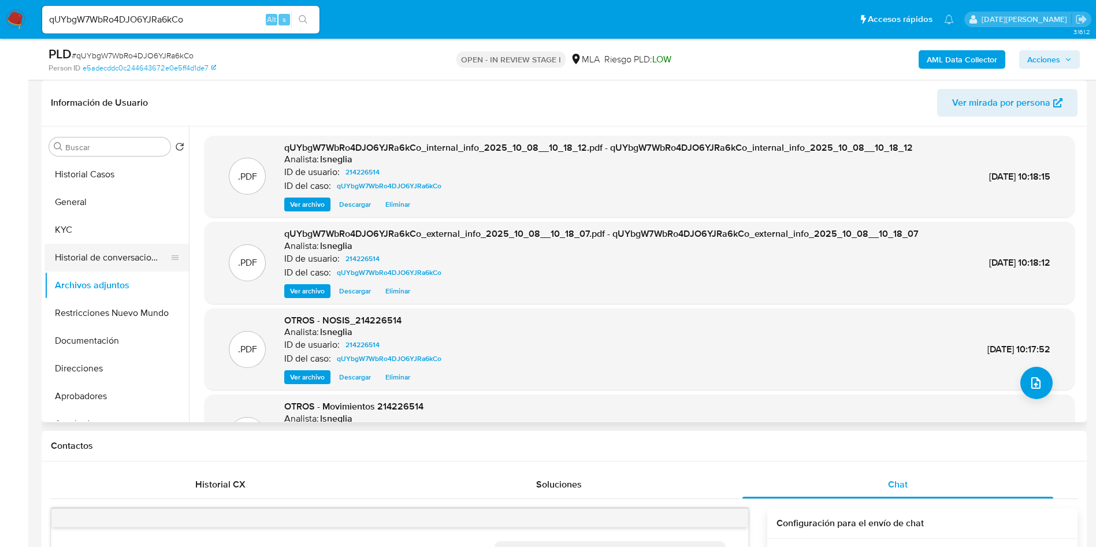
click at [116, 258] on button "Historial de conversaciones" at bounding box center [111, 258] width 135 height 28
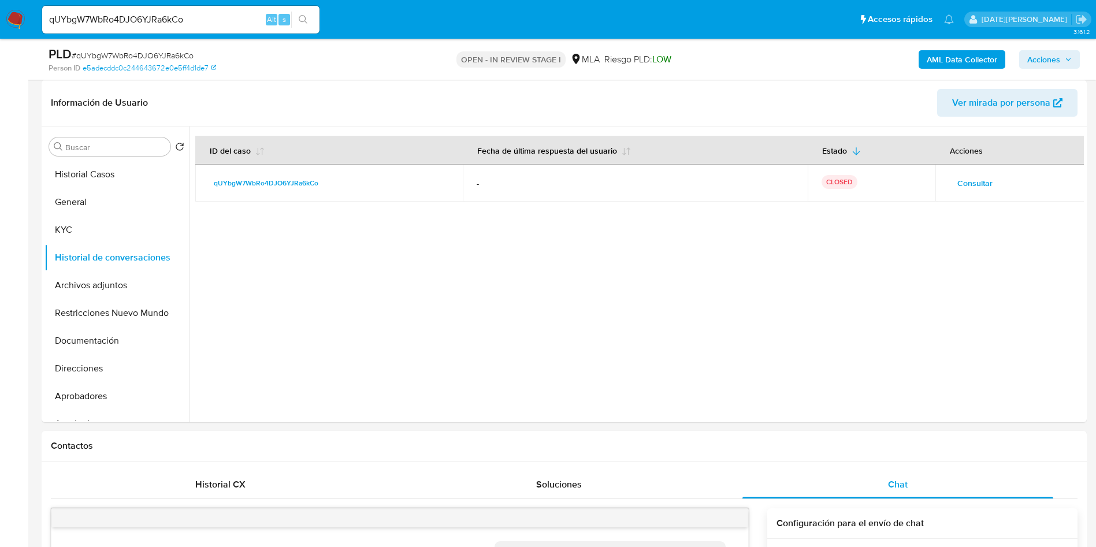
click at [1068, 56] on icon "button" at bounding box center [1068, 59] width 7 height 7
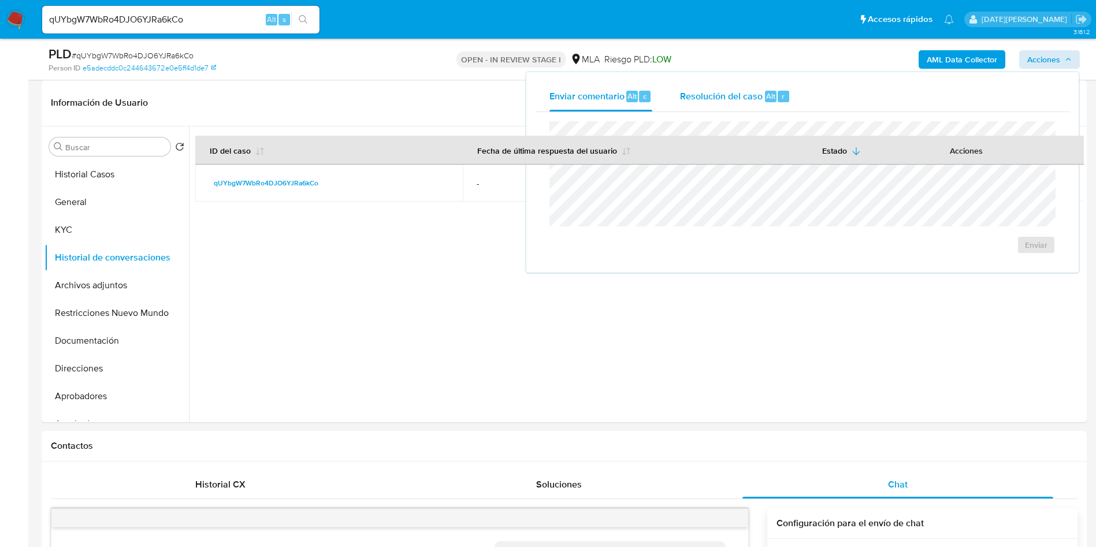
click at [729, 103] on div "Resolución del caso Alt r" at bounding box center [735, 96] width 110 height 30
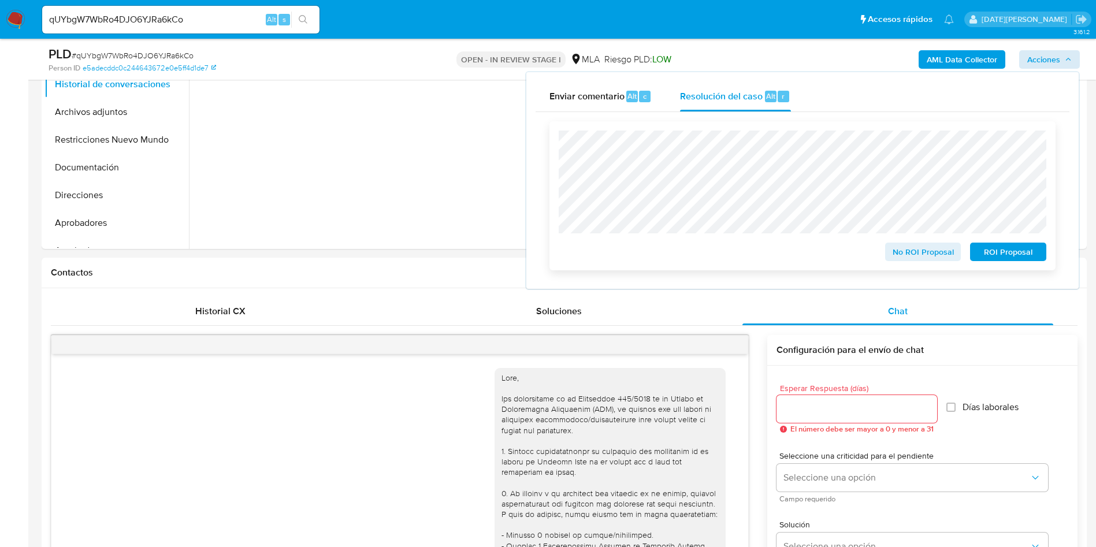
click at [939, 259] on span "No ROI Proposal" at bounding box center [923, 252] width 60 height 16
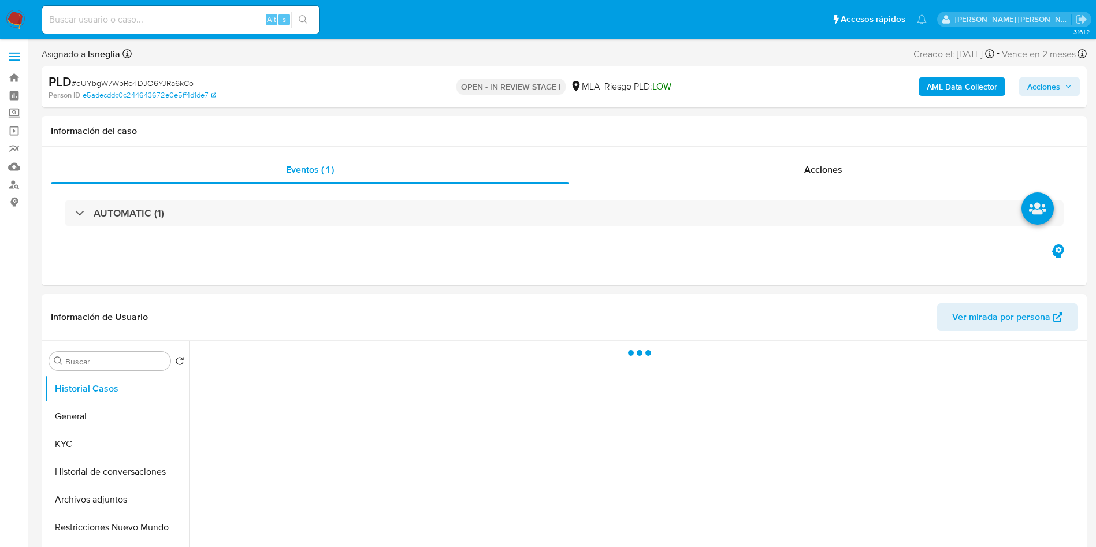
click at [137, 21] on input at bounding box center [180, 19] width 277 height 15
paste input "CZqVlIOyPnWyI8UdwaoK5frI"
type input "CZqVlIOyPnWyI8UdwaoK5frI"
select select "10"
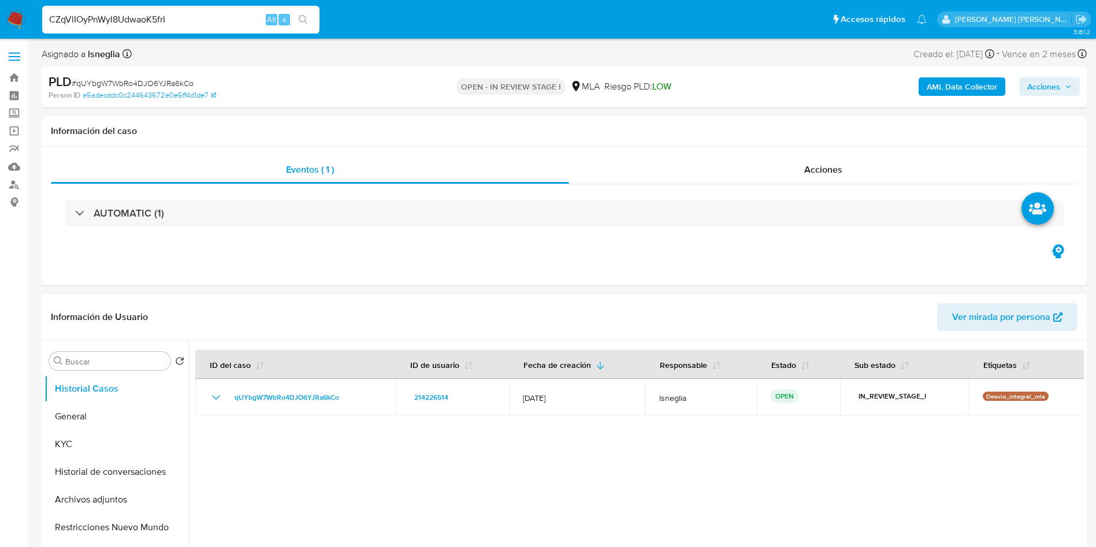
type input "CZqVlIOyPnWyI8UdwaoK5frI"
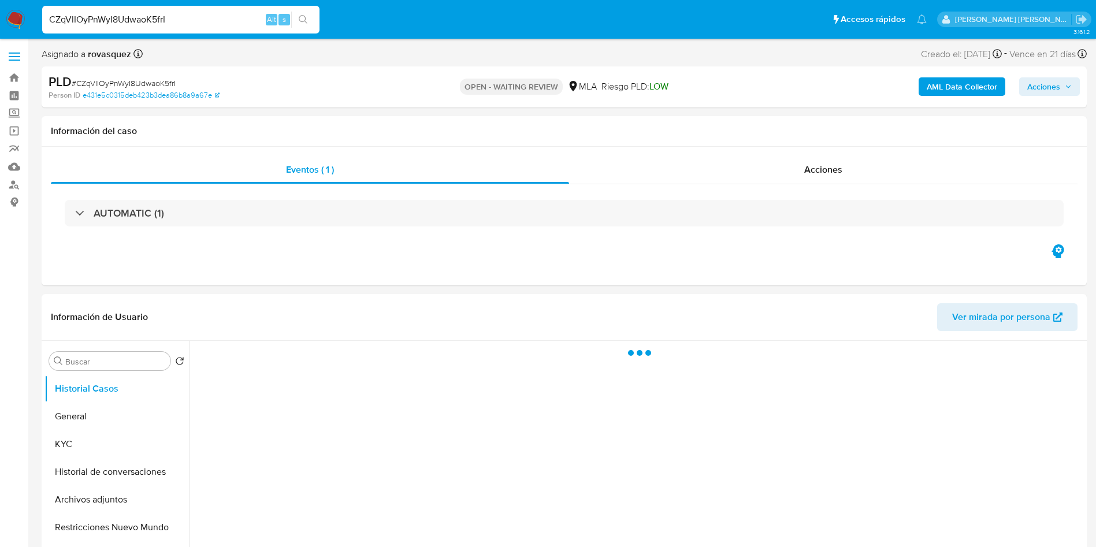
select select "10"
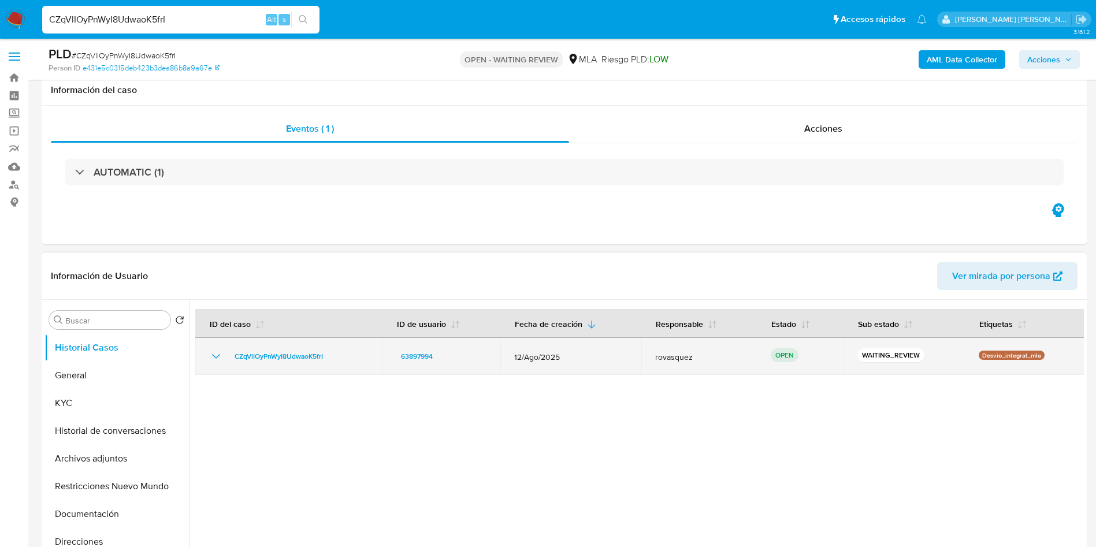
scroll to position [260, 0]
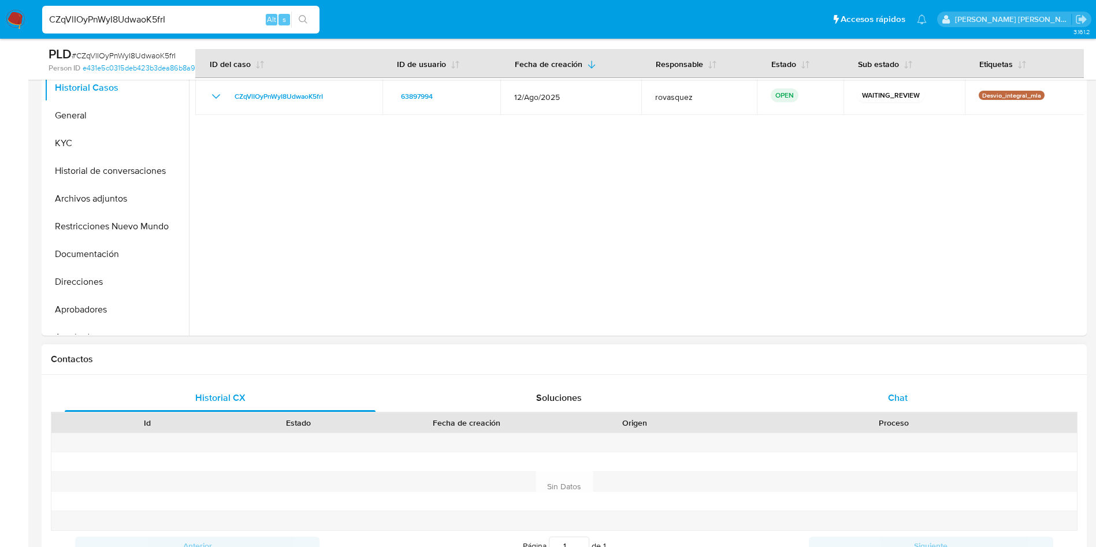
click at [897, 404] on div "Chat" at bounding box center [897, 398] width 311 height 28
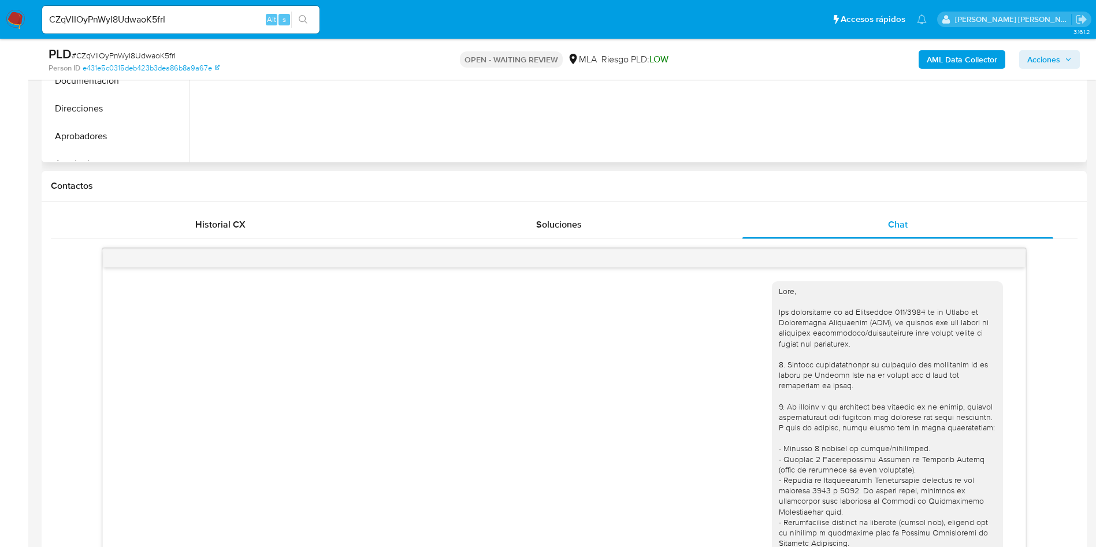
scroll to position [87, 0]
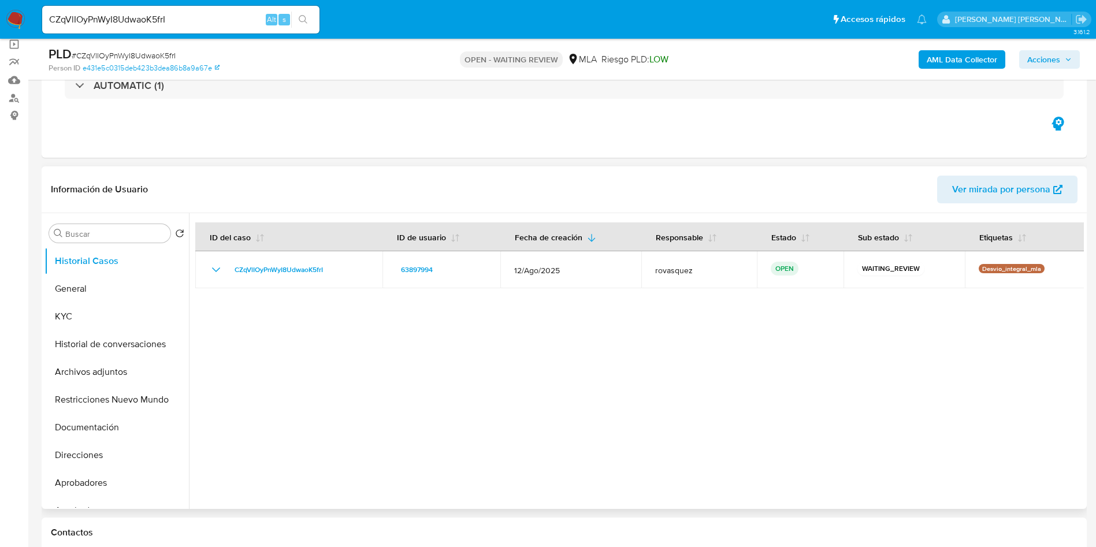
click at [407, 370] on div at bounding box center [636, 361] width 895 height 296
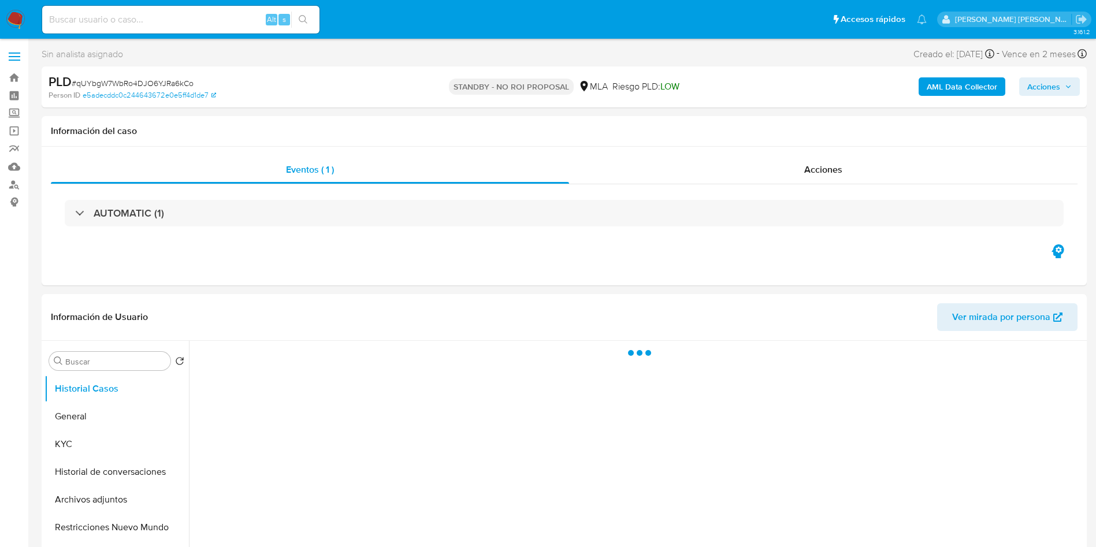
select select "10"
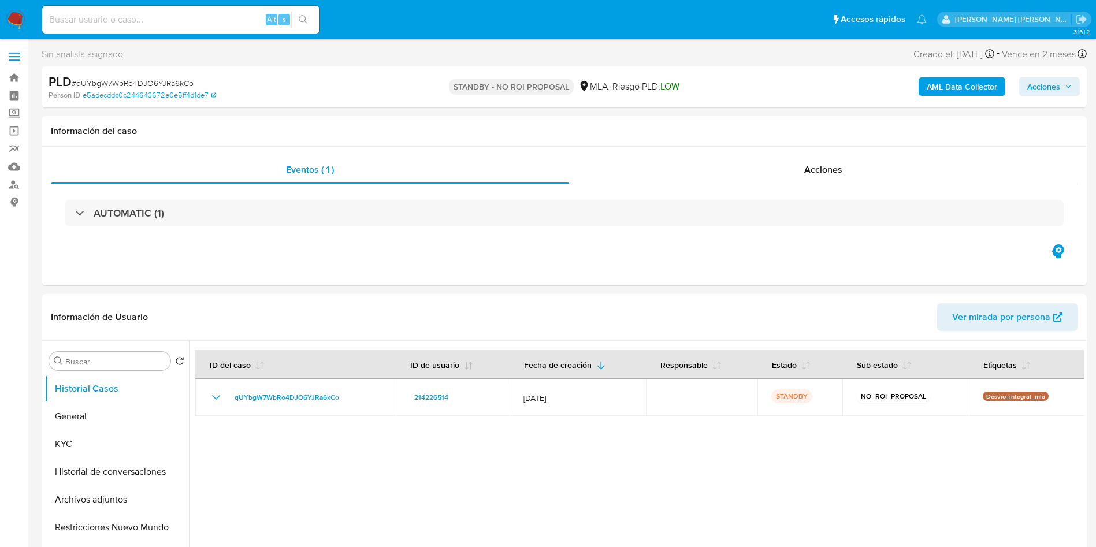
click at [168, 16] on input at bounding box center [180, 19] width 277 height 15
paste input "oRewUSGnunnt97wcthAWJR3e"
type input "oRewUSGnunnt97wcthAWJR3e"
click at [307, 21] on icon "search-icon" at bounding box center [303, 19] width 9 height 9
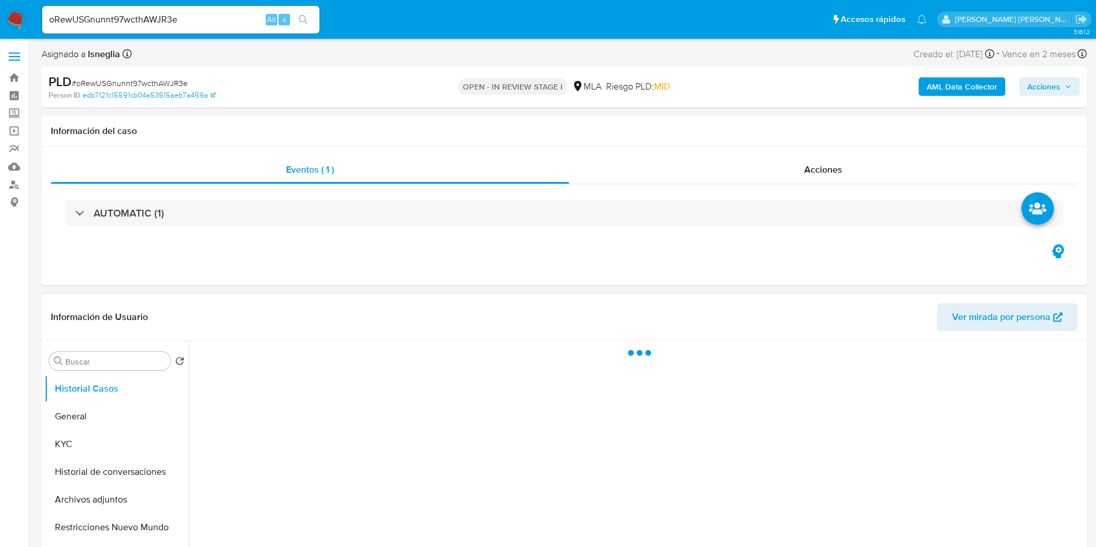
select select "10"
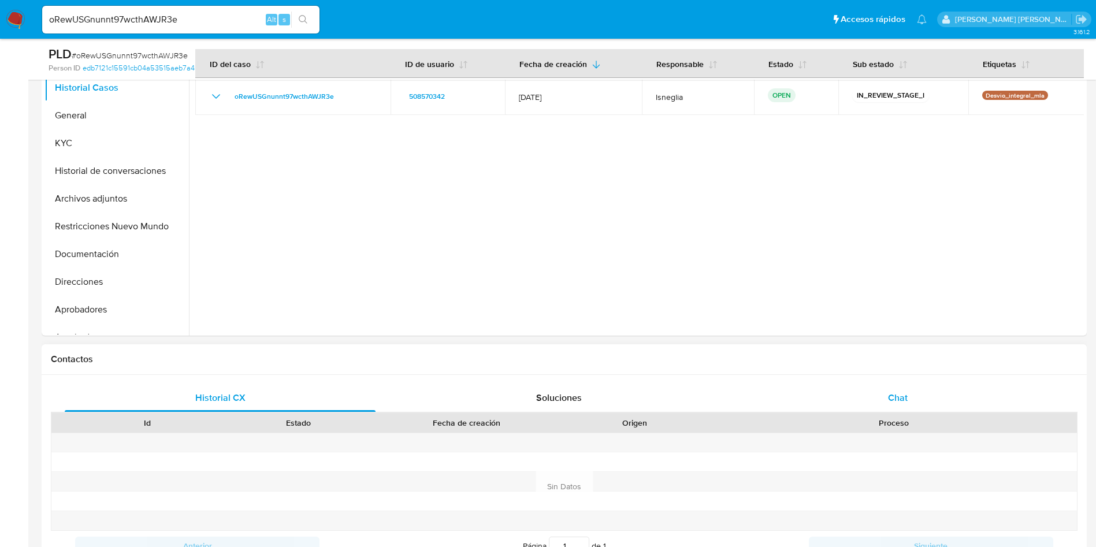
click at [889, 390] on div "Chat" at bounding box center [897, 398] width 311 height 28
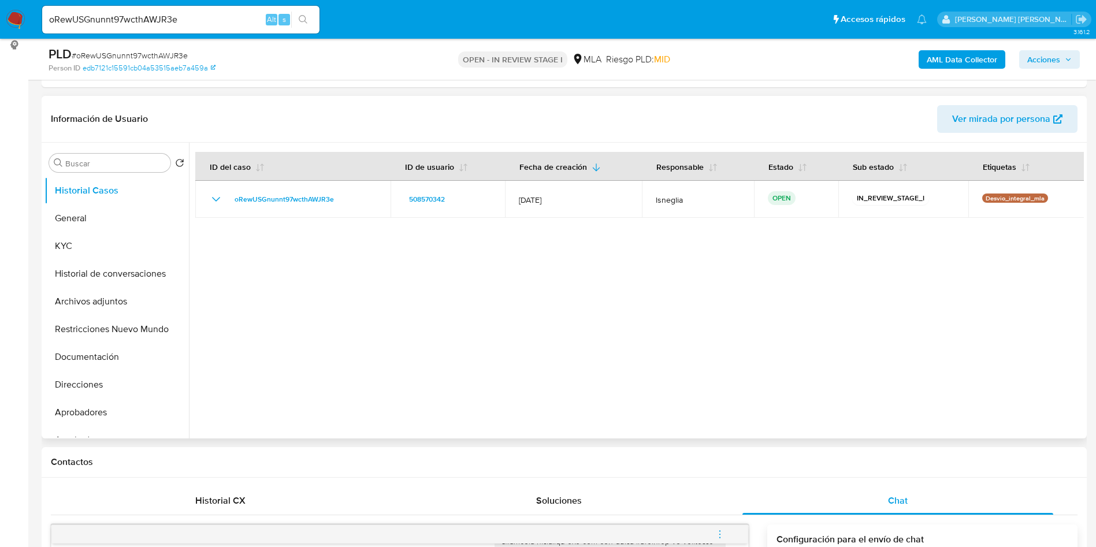
scroll to position [173, 0]
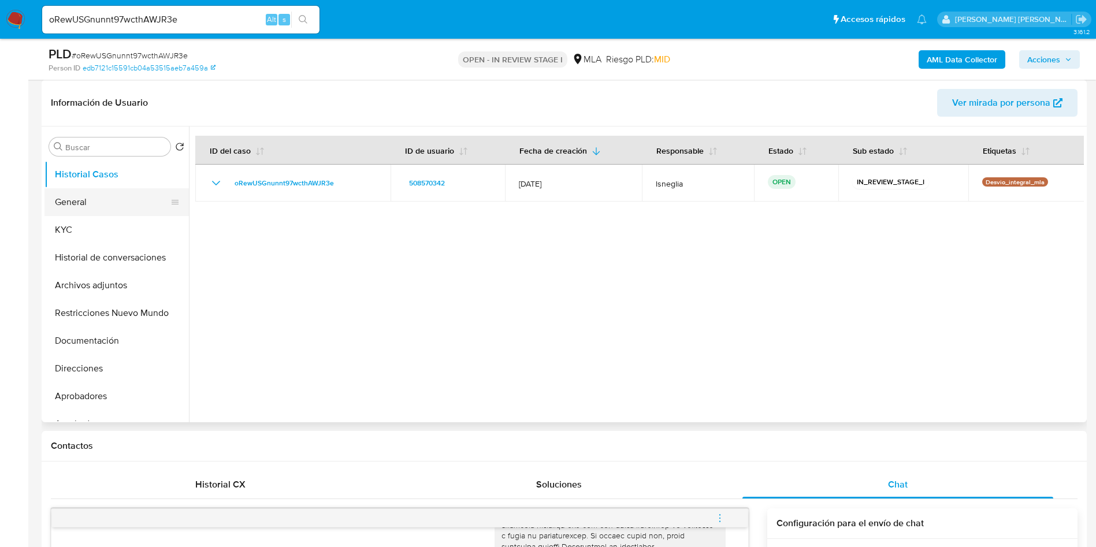
click at [86, 202] on button "General" at bounding box center [111, 202] width 135 height 28
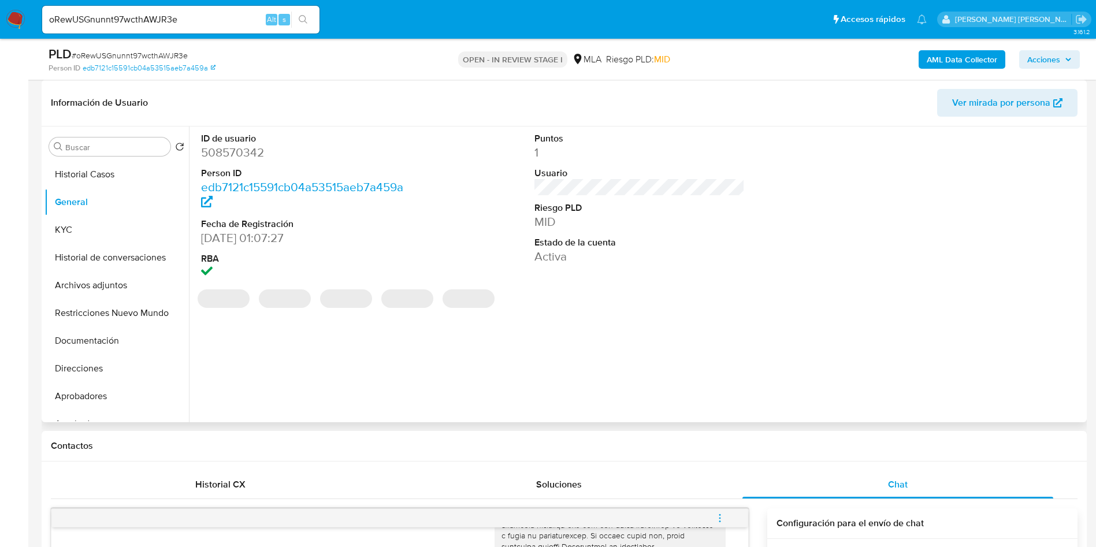
click at [258, 153] on dd "508570342" at bounding box center [306, 152] width 211 height 16
copy dd "508570342"
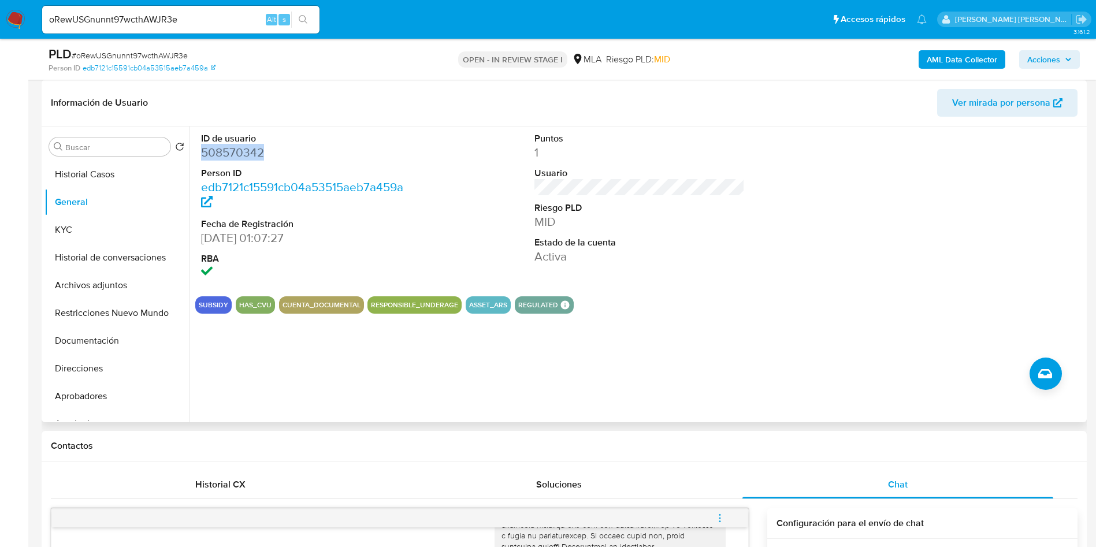
copy dd "508570342"
click at [80, 234] on button "KYC" at bounding box center [111, 230] width 135 height 28
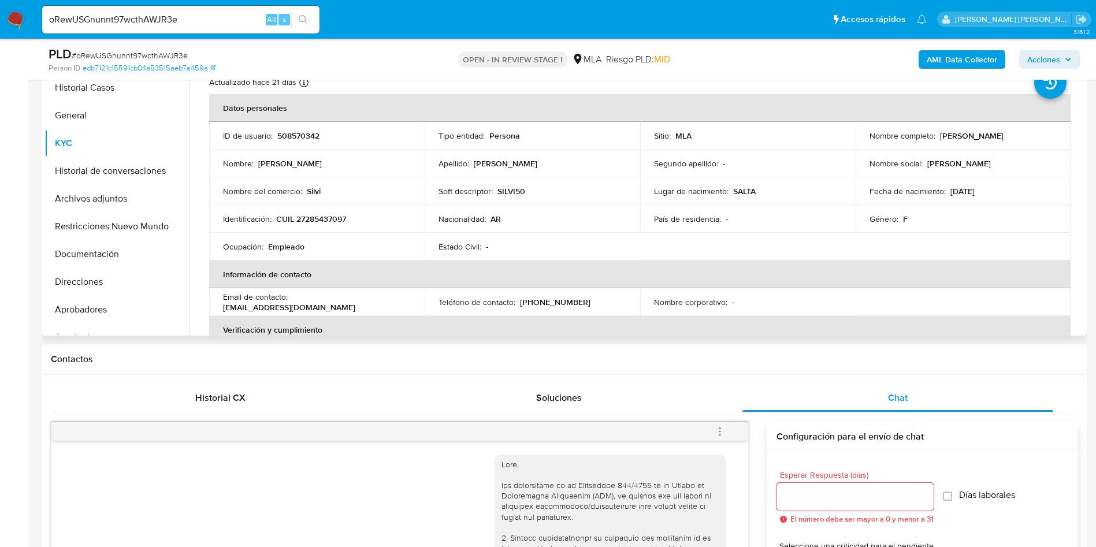
scroll to position [0, 0]
drag, startPoint x: 937, startPoint y: 133, endPoint x: 1028, endPoint y: 137, distance: 90.8
click at [1027, 137] on div "Nombre completo : Silvia Soledad Cisneros" at bounding box center [963, 136] width 188 height 10
copy p "[PERSON_NAME]"
drag, startPoint x: 276, startPoint y: 221, endPoint x: 374, endPoint y: 218, distance: 97.7
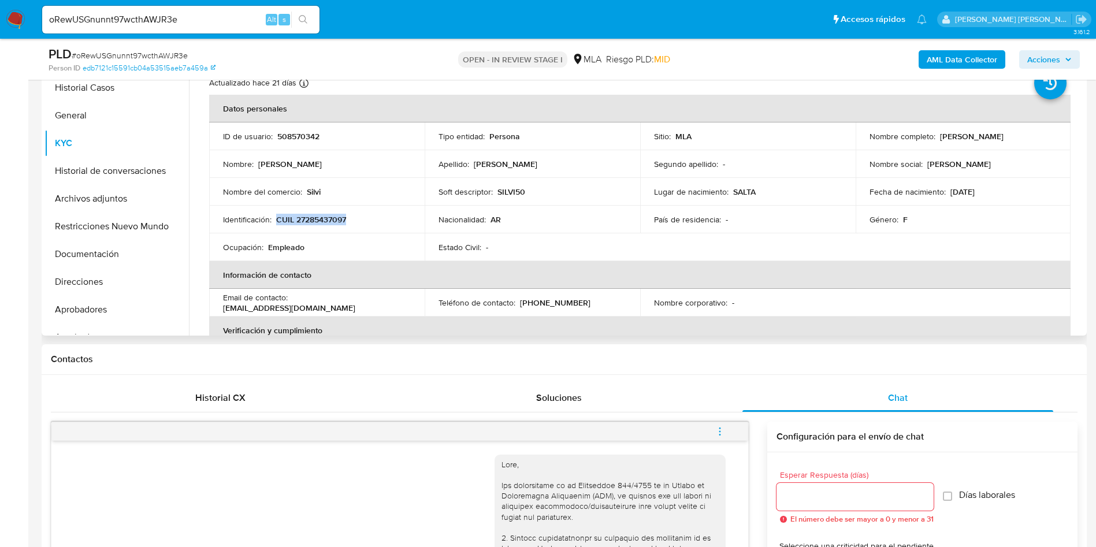
click at [374, 218] on div "Identificación : CUIL 27285437097" at bounding box center [317, 219] width 188 height 10
copy p "CUIL 27285437097"
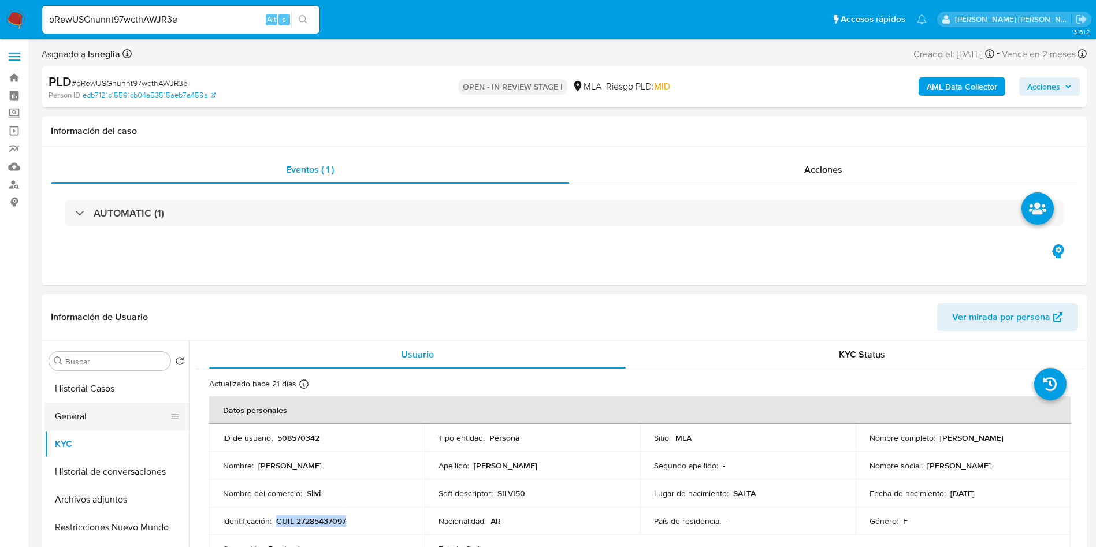
click at [110, 416] on button "General" at bounding box center [111, 417] width 135 height 28
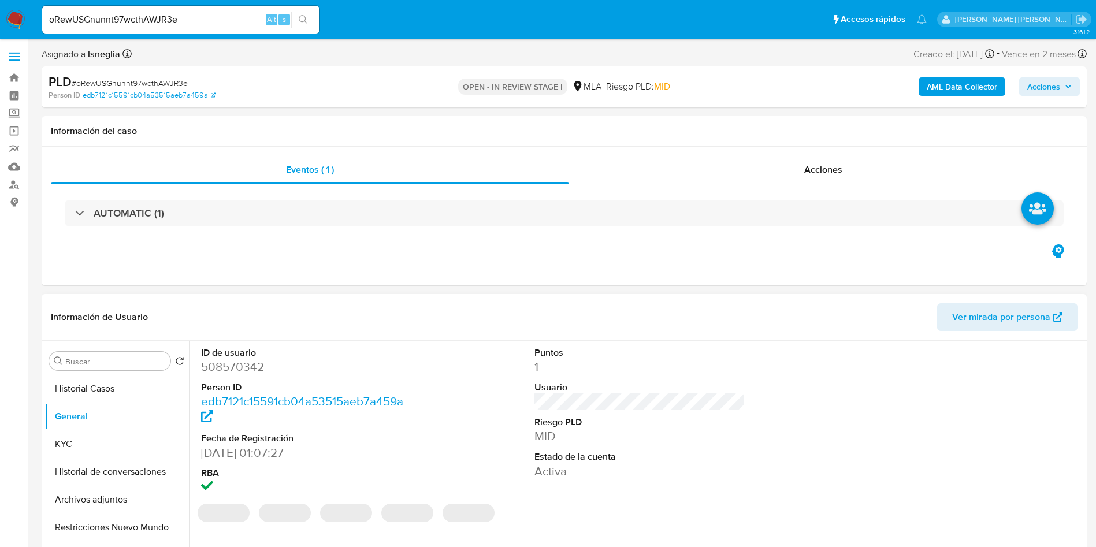
click at [244, 373] on dd "508570342" at bounding box center [306, 367] width 211 height 16
copy dd "508570342"
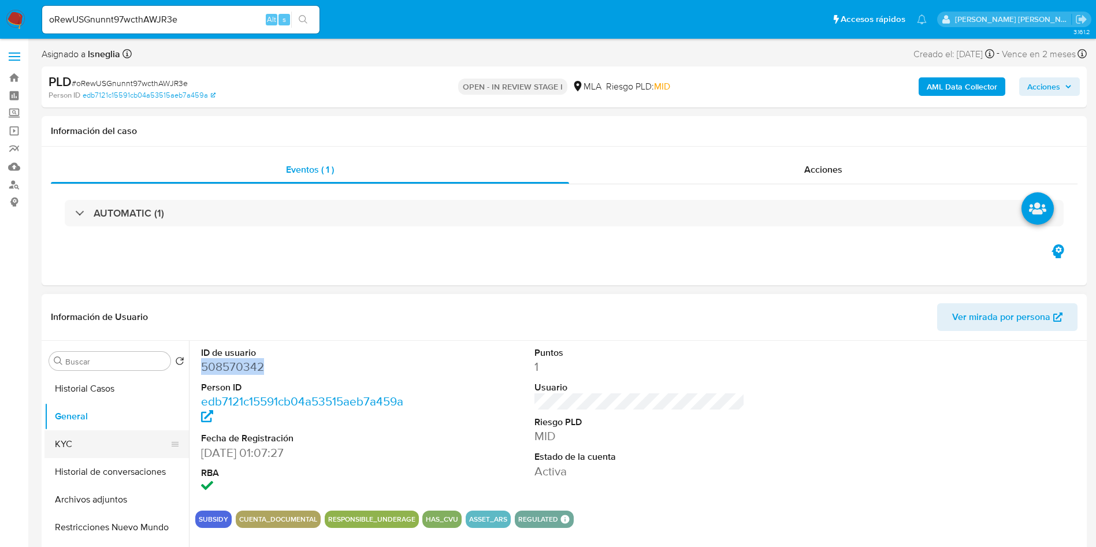
click at [94, 448] on button "KYC" at bounding box center [111, 444] width 135 height 28
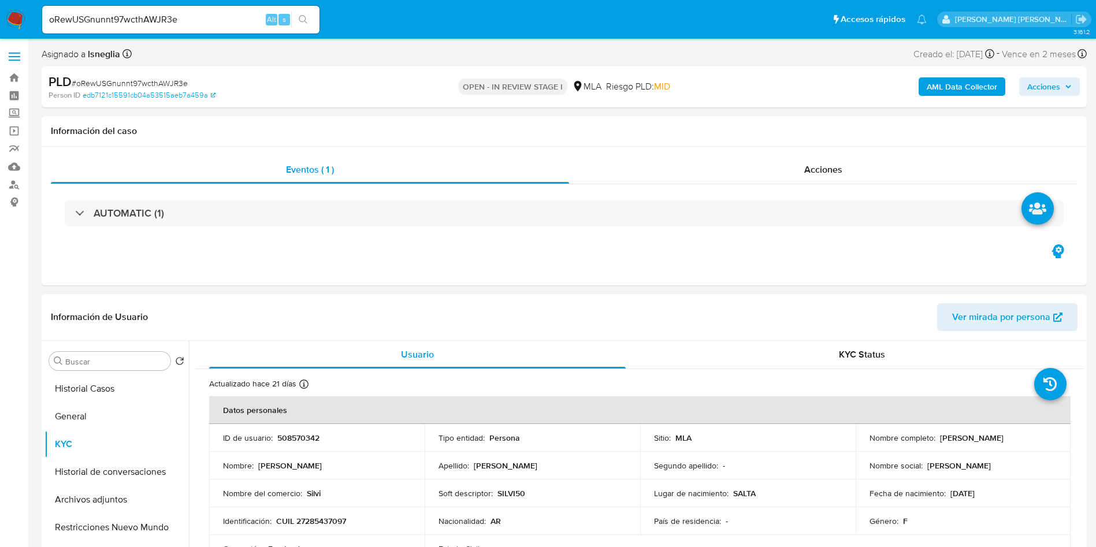
drag, startPoint x: 938, startPoint y: 440, endPoint x: 1021, endPoint y: 441, distance: 83.2
click at [1021, 441] on div "Nombre completo : Silvia Soledad Cisneros" at bounding box center [963, 438] width 188 height 10
copy p "[PERSON_NAME]"
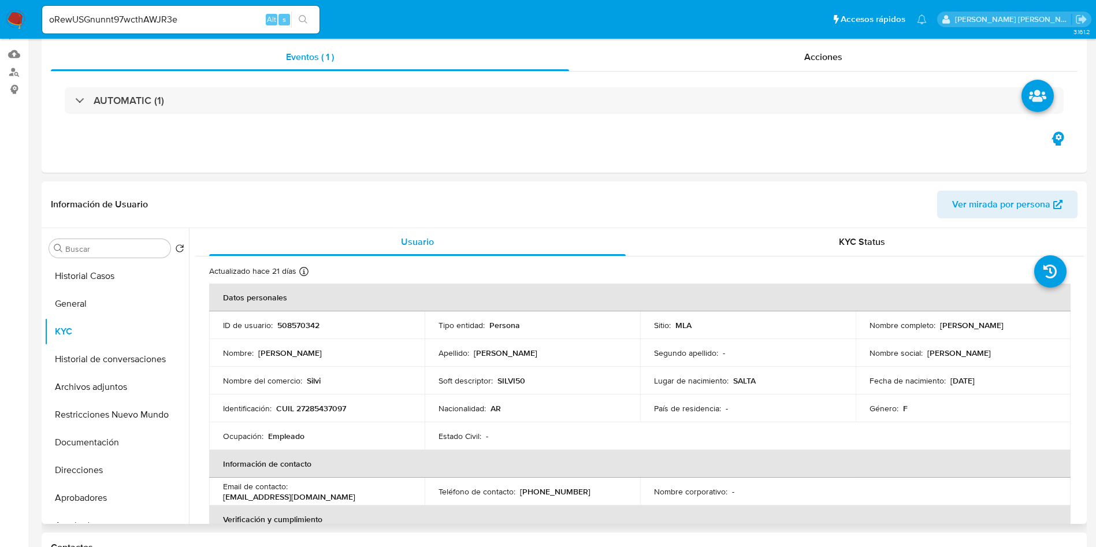
scroll to position [260, 0]
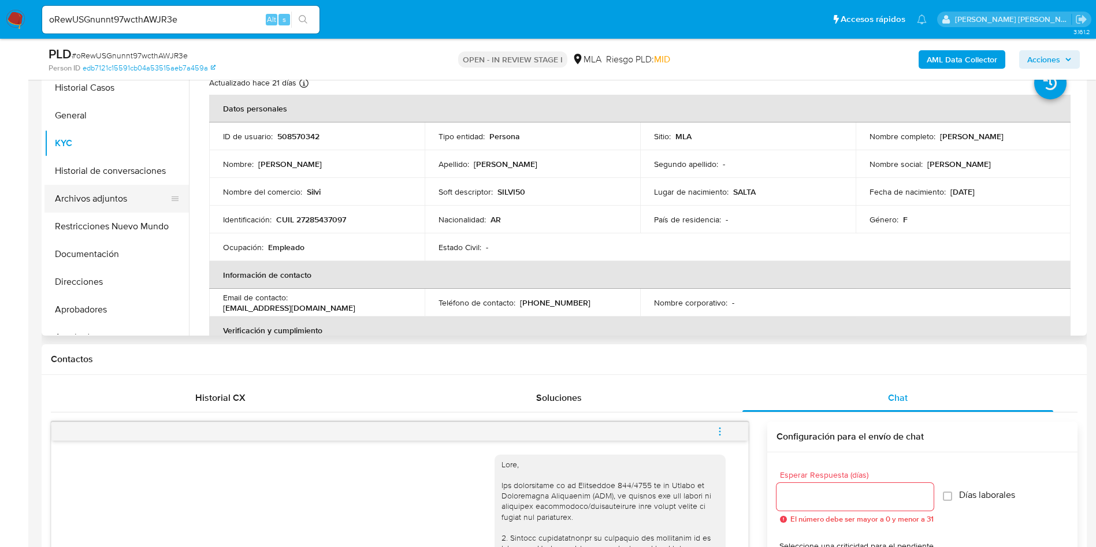
click at [110, 194] on button "Archivos adjuntos" at bounding box center [111, 199] width 135 height 28
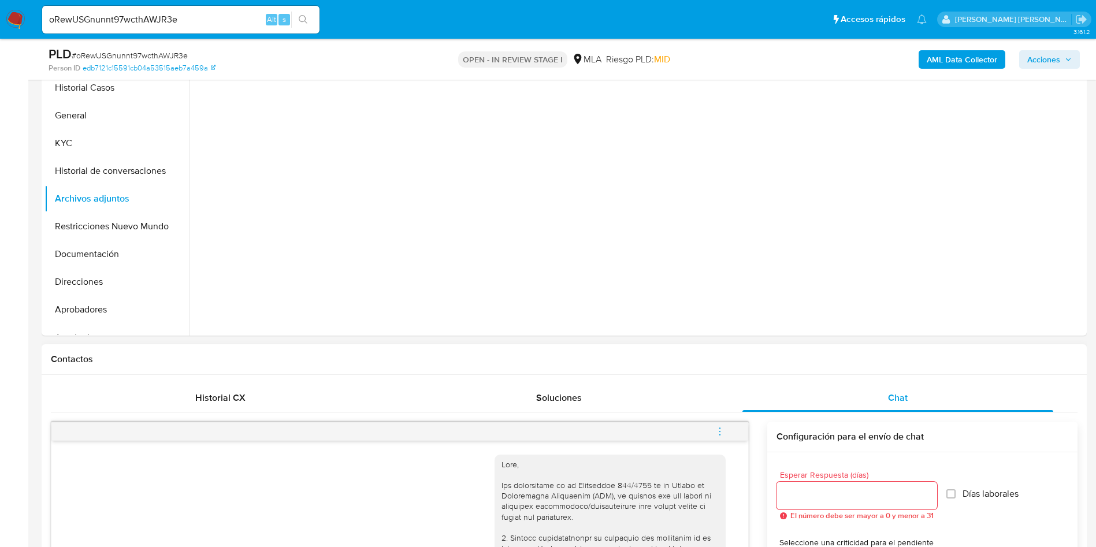
click at [719, 426] on icon "menu-action" at bounding box center [720, 431] width 10 height 10
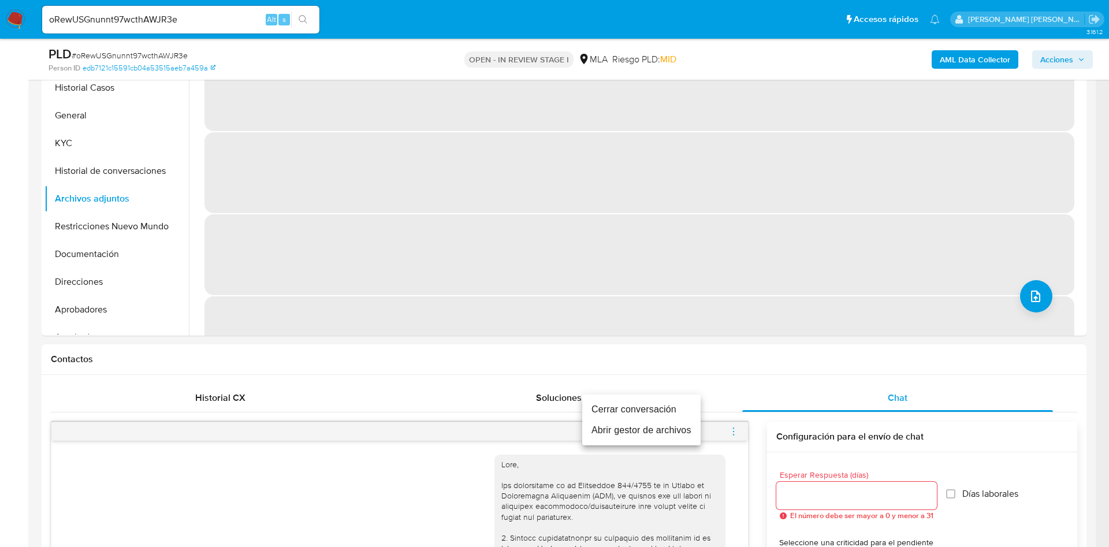
click at [605, 404] on li "Cerrar conversación" at bounding box center [641, 409] width 118 height 21
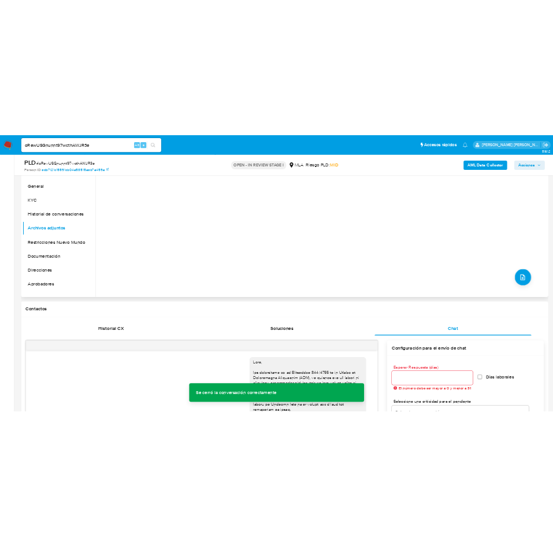
scroll to position [173, 0]
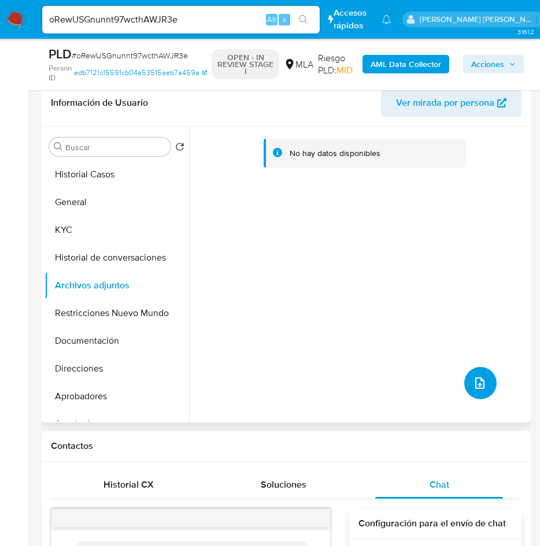
click at [473, 384] on icon "upload-file" at bounding box center [480, 383] width 14 height 14
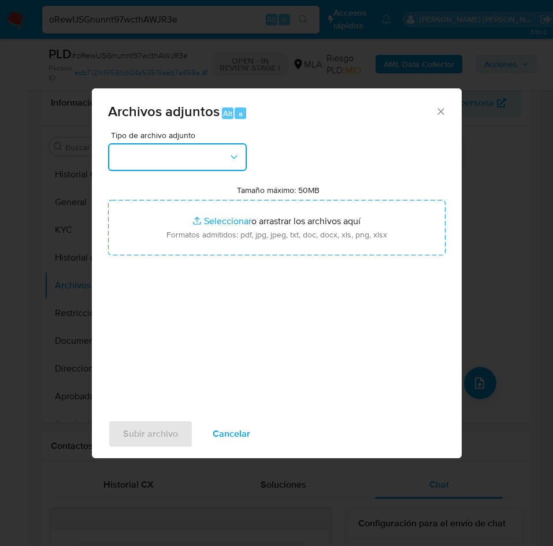
click at [214, 147] on button "button" at bounding box center [177, 157] width 139 height 28
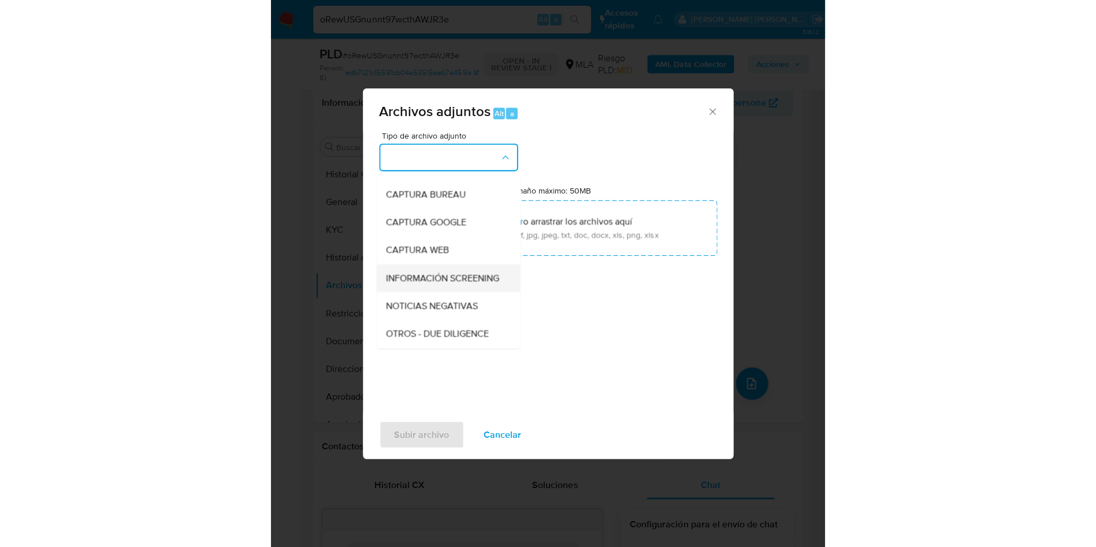
scroll to position [87, 0]
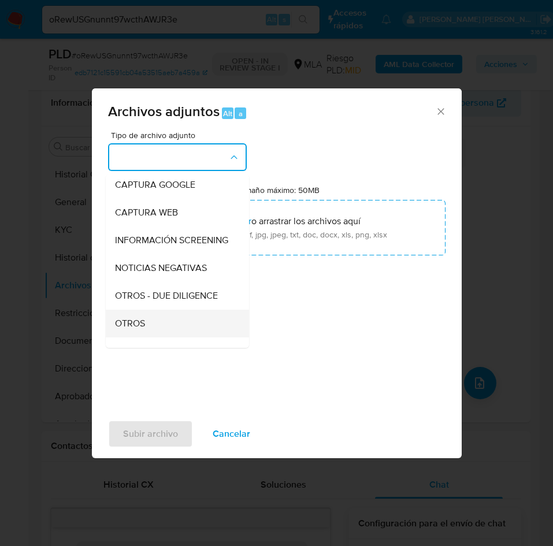
click at [136, 329] on span "OTROS" at bounding box center [130, 324] width 30 height 12
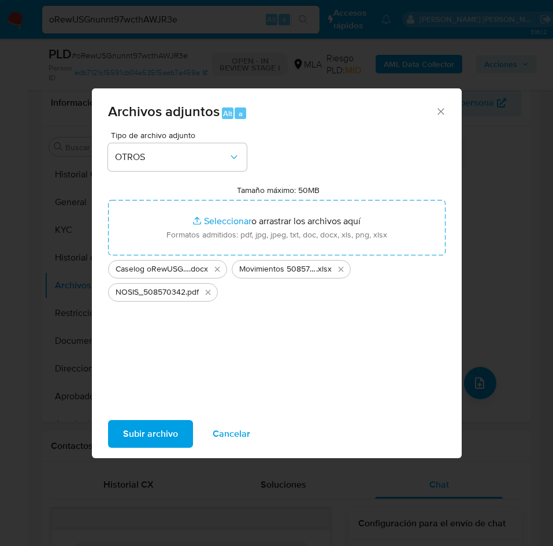
click at [144, 430] on span "Subir archivo" at bounding box center [150, 433] width 55 height 25
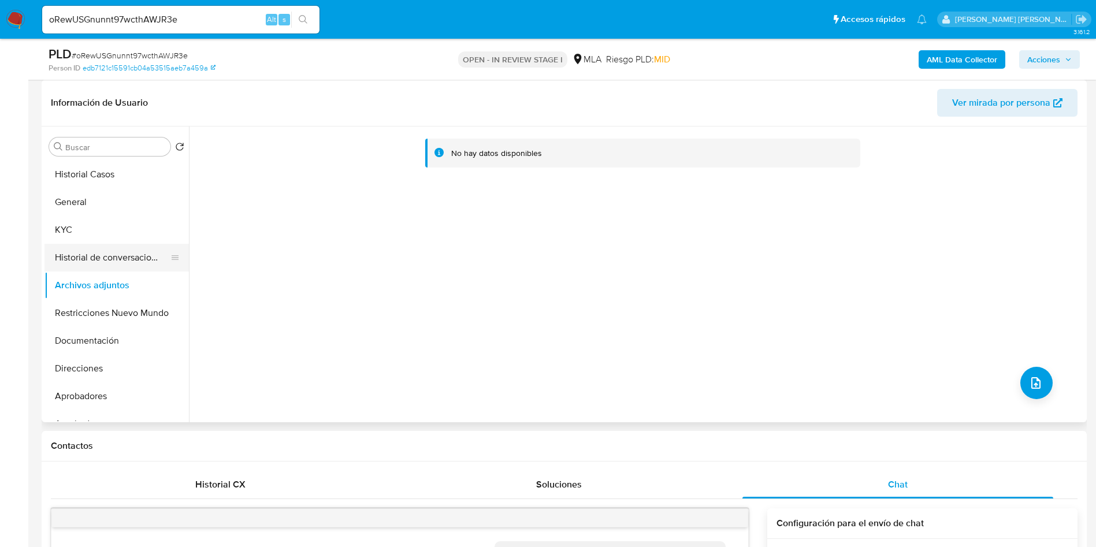
click at [111, 263] on button "Historial de conversaciones" at bounding box center [111, 258] width 135 height 28
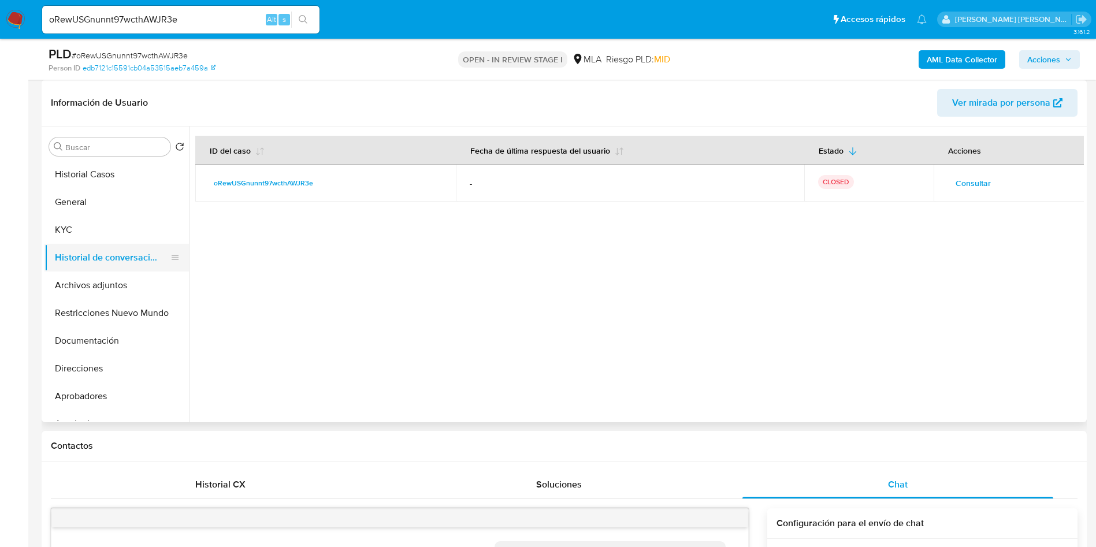
click at [96, 262] on button "Historial de conversaciones" at bounding box center [111, 258] width 135 height 28
click at [89, 284] on button "Archivos adjuntos" at bounding box center [111, 286] width 135 height 28
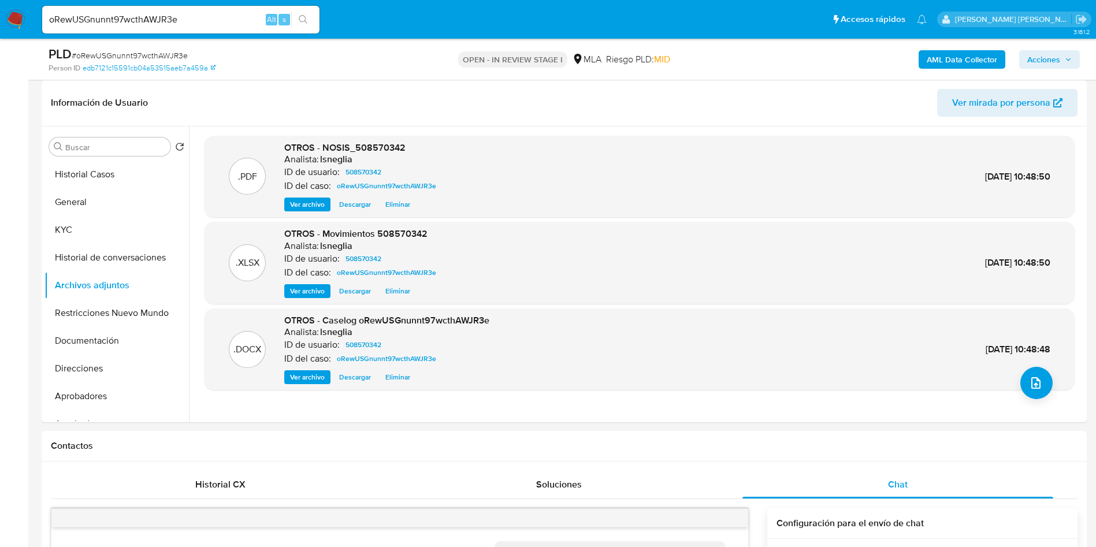
click at [958, 55] on b "AML Data Collector" at bounding box center [962, 59] width 70 height 18
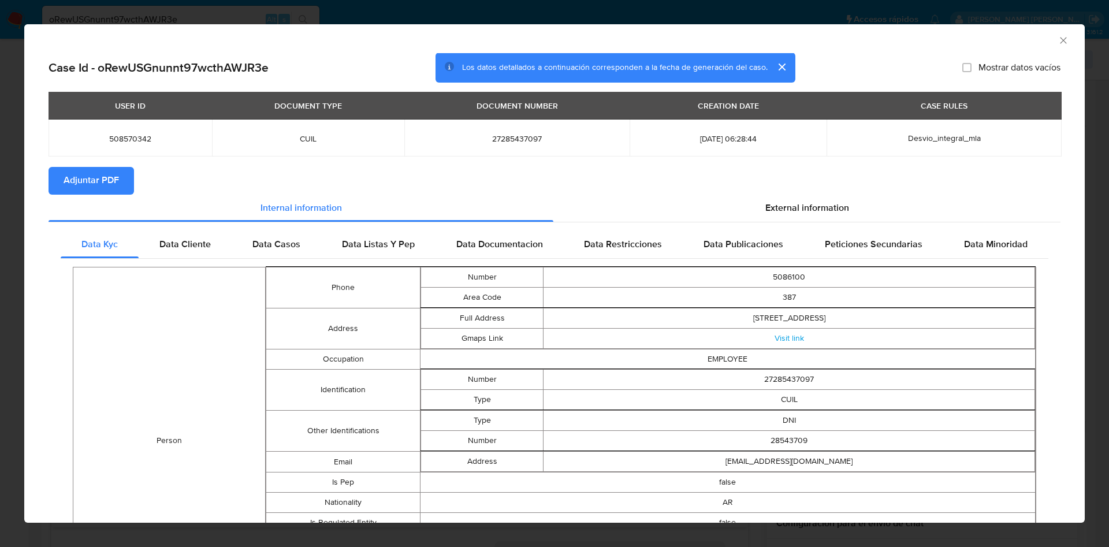
click at [109, 189] on span "Adjuntar PDF" at bounding box center [91, 180] width 55 height 25
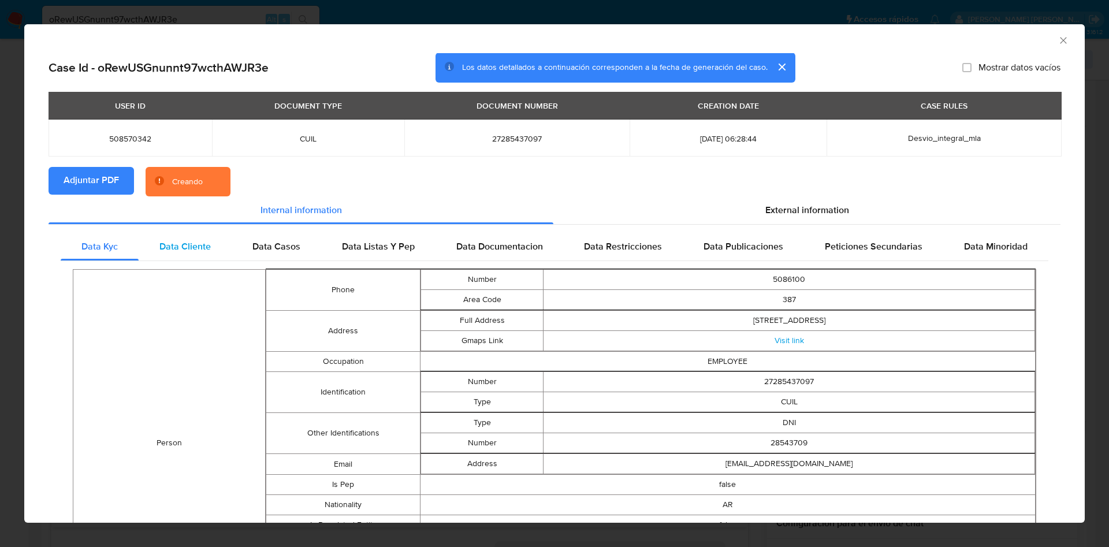
click at [184, 244] on span "Data Cliente" at bounding box center [184, 246] width 51 height 13
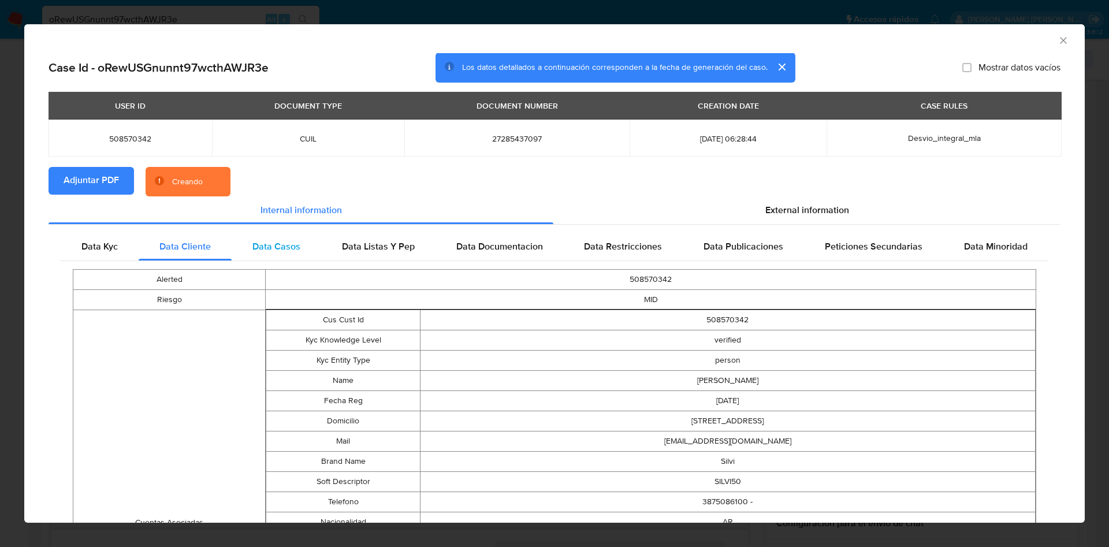
click at [270, 260] on div "Data Casos" at bounding box center [277, 247] width 90 height 28
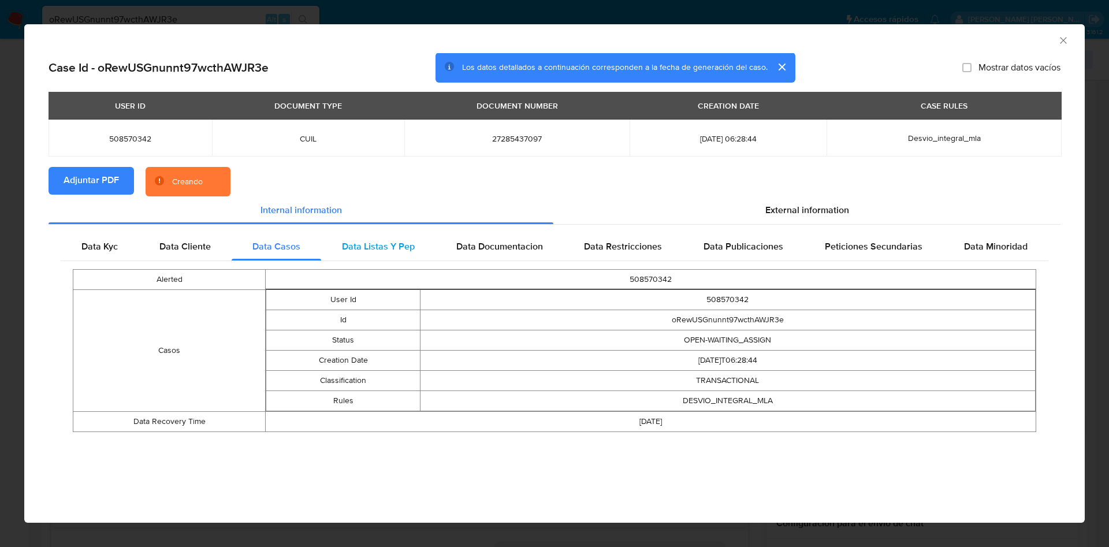
click at [373, 247] on span "Data Listas Y Pep" at bounding box center [378, 246] width 73 height 13
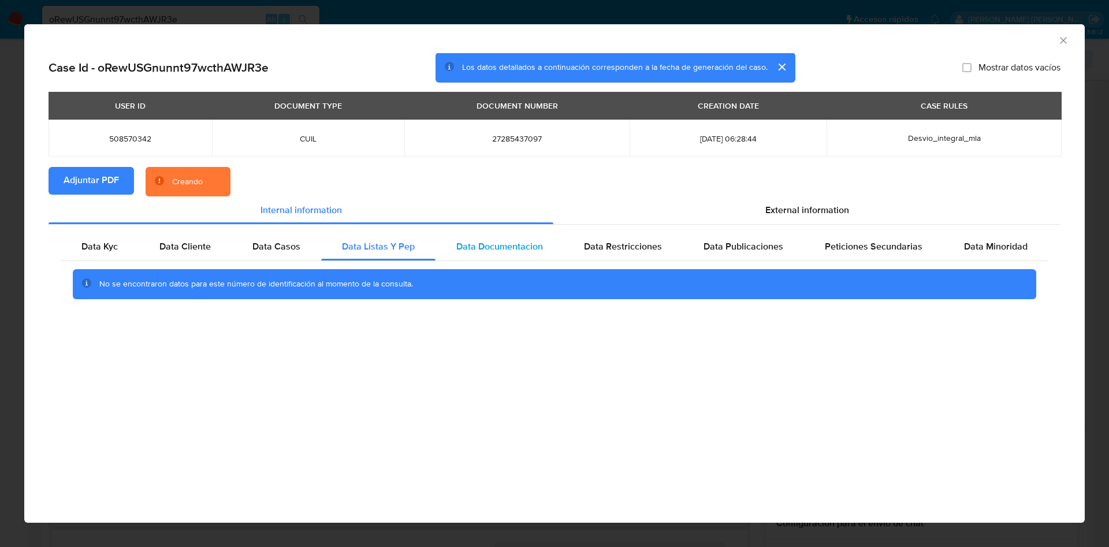
click at [456, 242] on div "Data Documentacion" at bounding box center [500, 247] width 128 height 28
click at [607, 248] on span "Data Restricciones" at bounding box center [623, 246] width 78 height 13
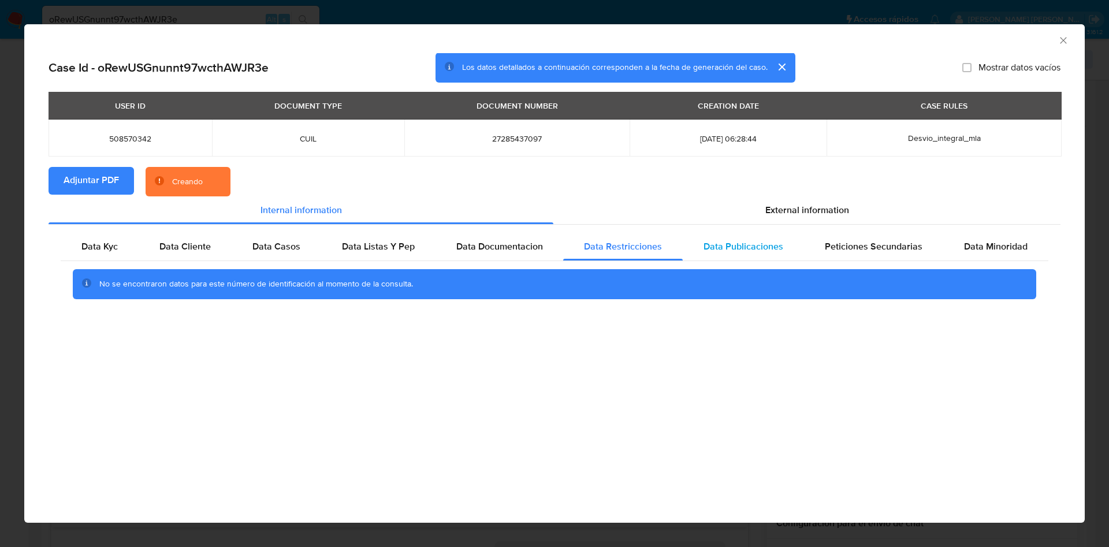
click at [709, 245] on span "Data Publicaciones" at bounding box center [744, 246] width 80 height 13
click at [841, 243] on span "Peticiones Secundarias" at bounding box center [874, 246] width 98 height 13
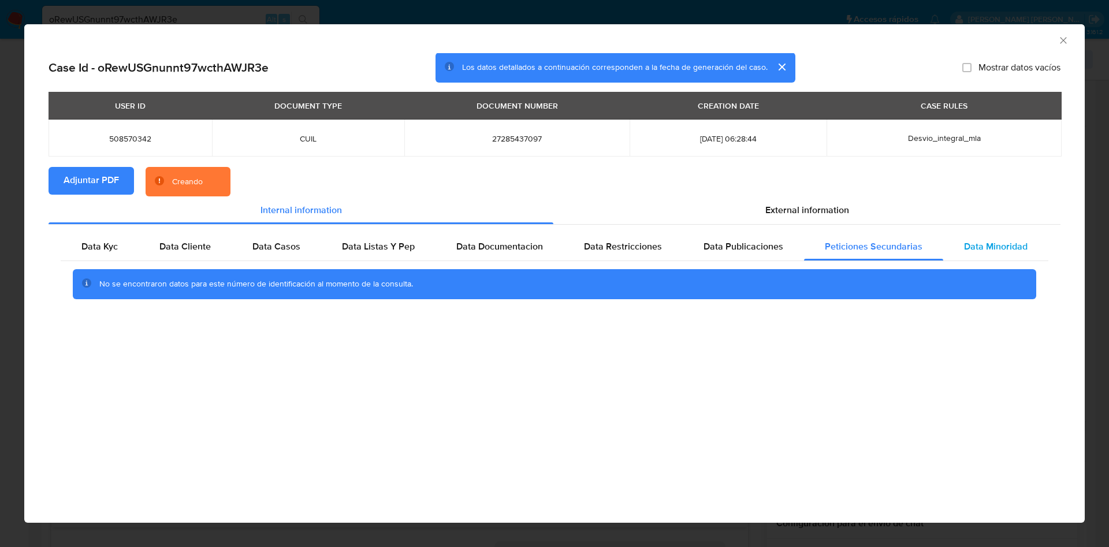
click at [967, 240] on span "Data Minoridad" at bounding box center [996, 246] width 64 height 13
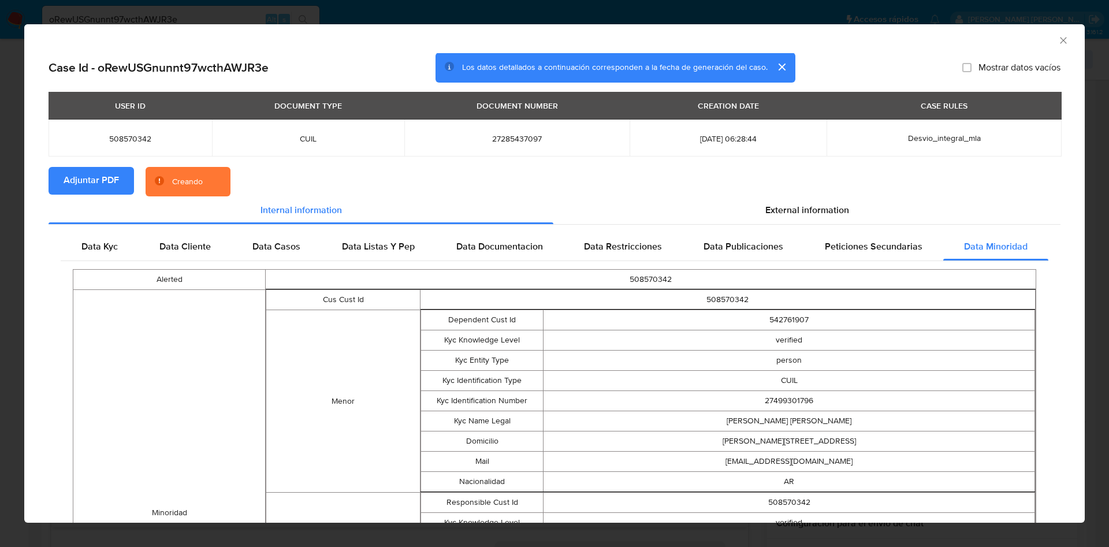
click at [808, 189] on section "Adjuntar PDF Creando" at bounding box center [555, 182] width 1012 height 30
click at [807, 202] on div "External information" at bounding box center [806, 210] width 507 height 28
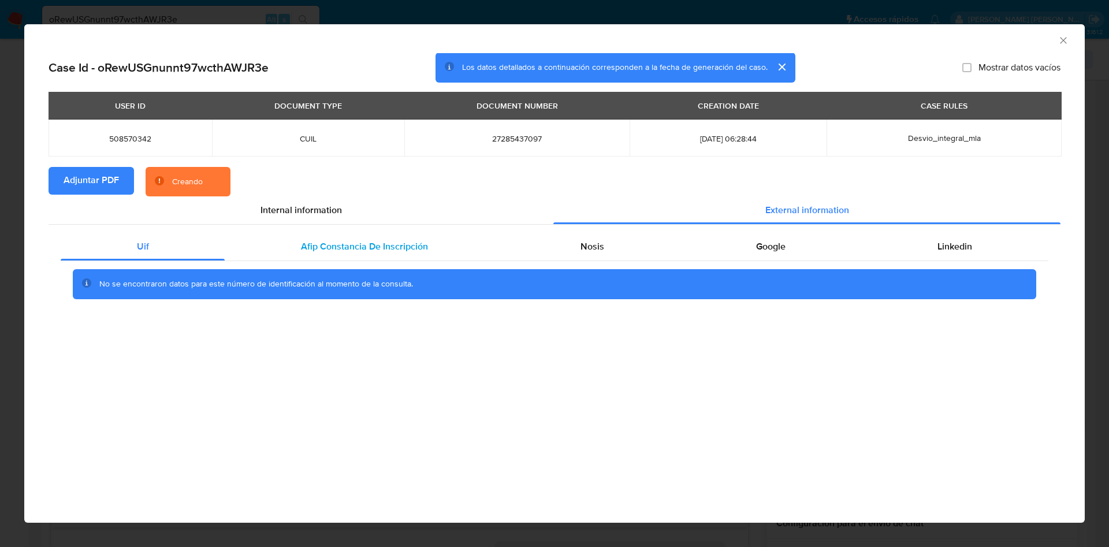
drag, startPoint x: 303, startPoint y: 230, endPoint x: 371, endPoint y: 235, distance: 68.4
click at [304, 230] on div "Uif Afip Constancia De Inscripción Nosis Google Linkedin No se encontraron dato…" at bounding box center [555, 270] width 1012 height 91
click at [382, 240] on span "Afip Constancia De Inscripción" at bounding box center [364, 246] width 127 height 13
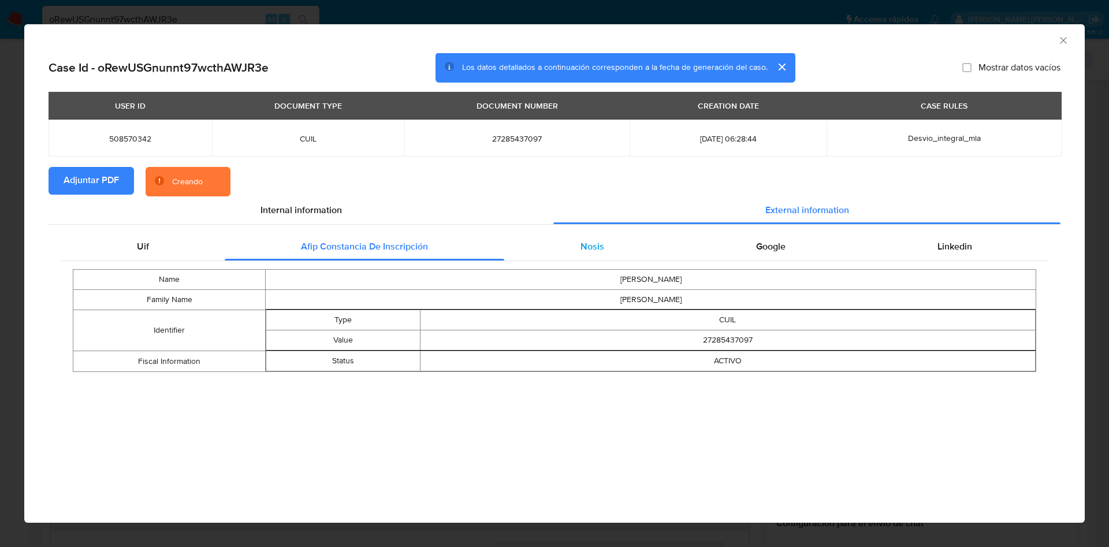
click at [546, 250] on div "Nosis" at bounding box center [592, 247] width 176 height 28
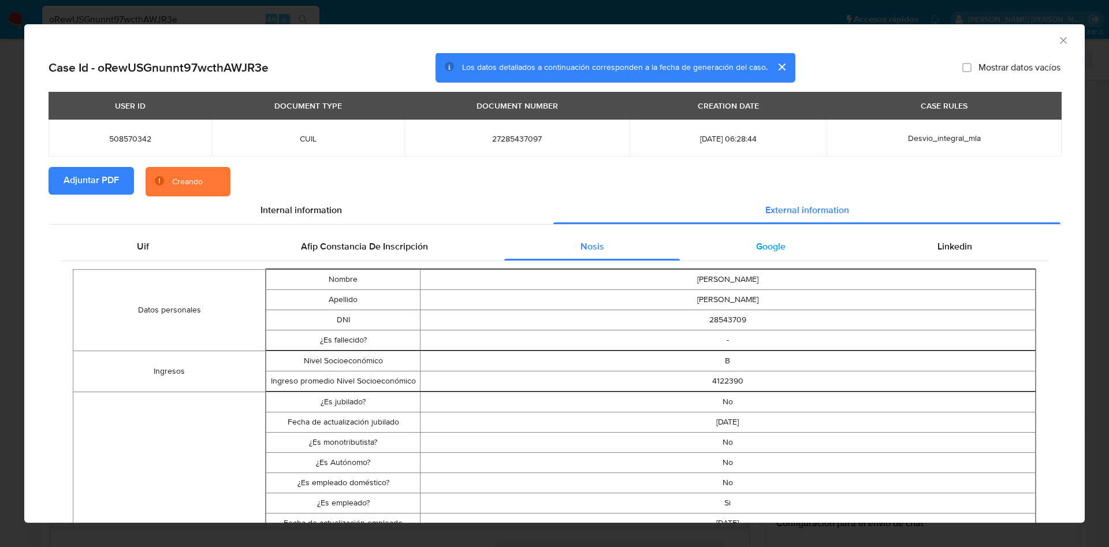
click at [742, 250] on div "Google" at bounding box center [770, 247] width 181 height 28
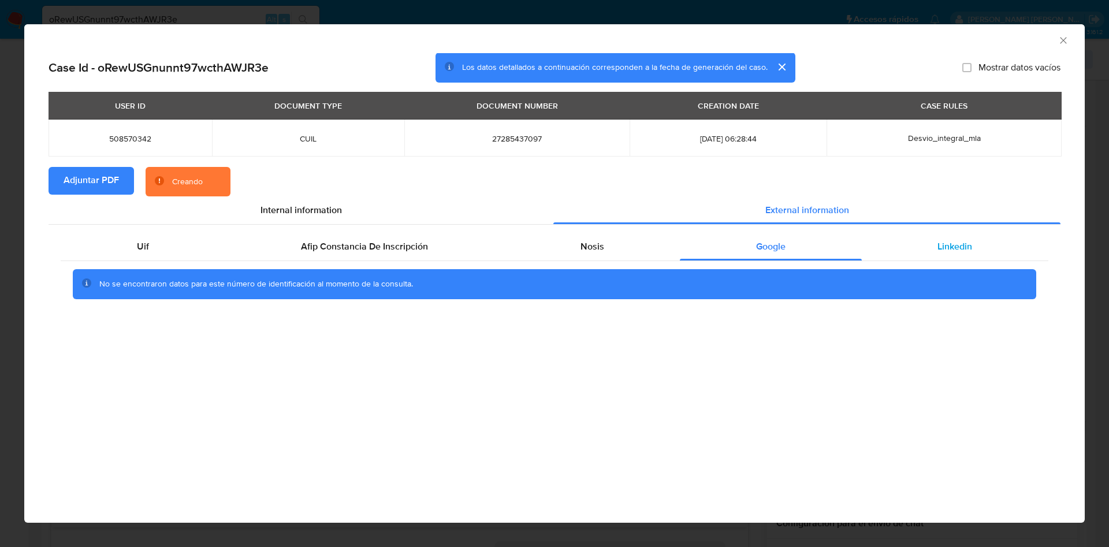
click at [924, 243] on div "Linkedin" at bounding box center [955, 247] width 187 height 28
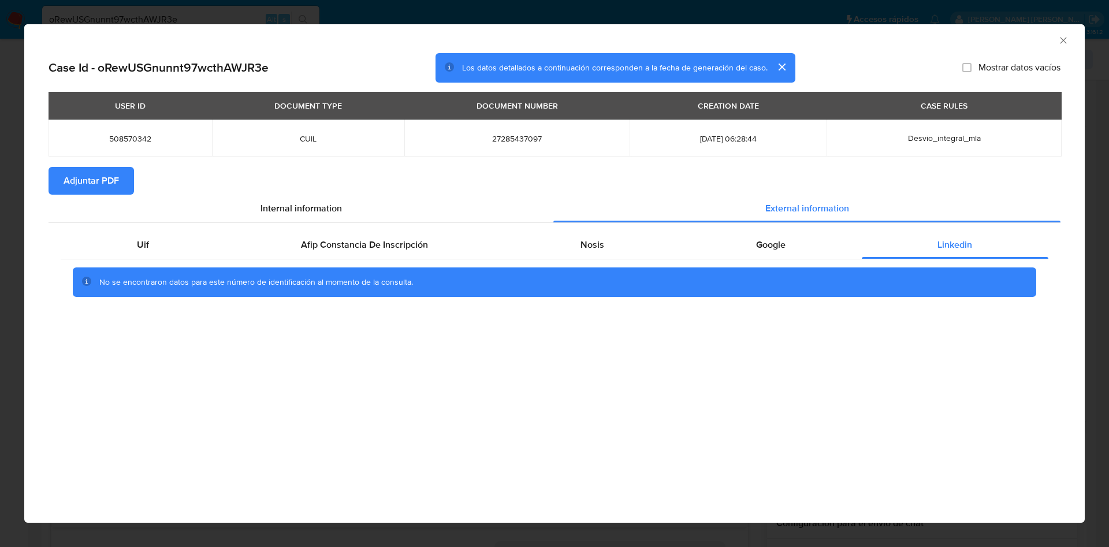
click at [1060, 43] on icon "Cerrar ventana" at bounding box center [1064, 41] width 12 height 12
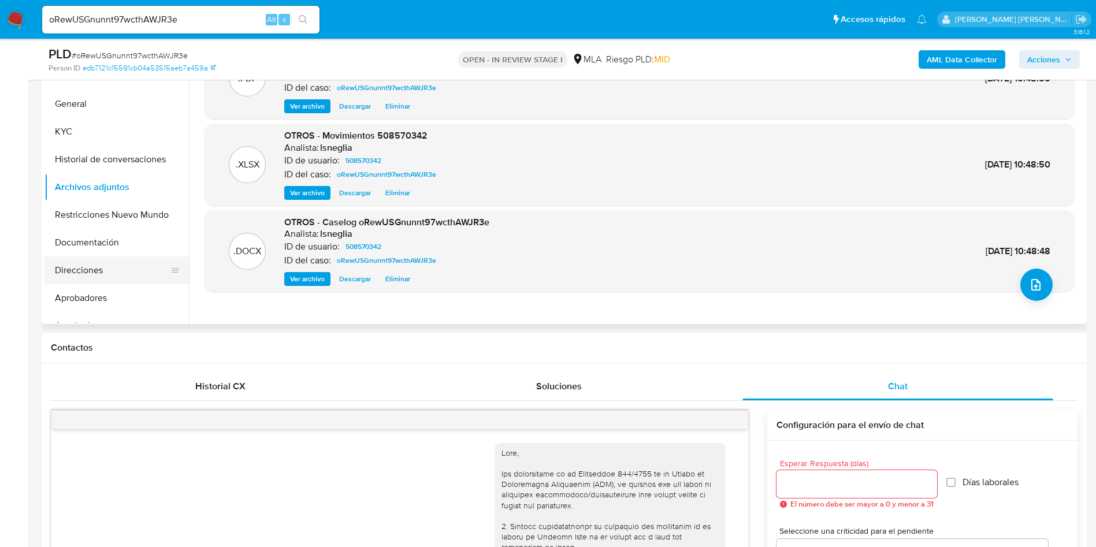
scroll to position [173, 0]
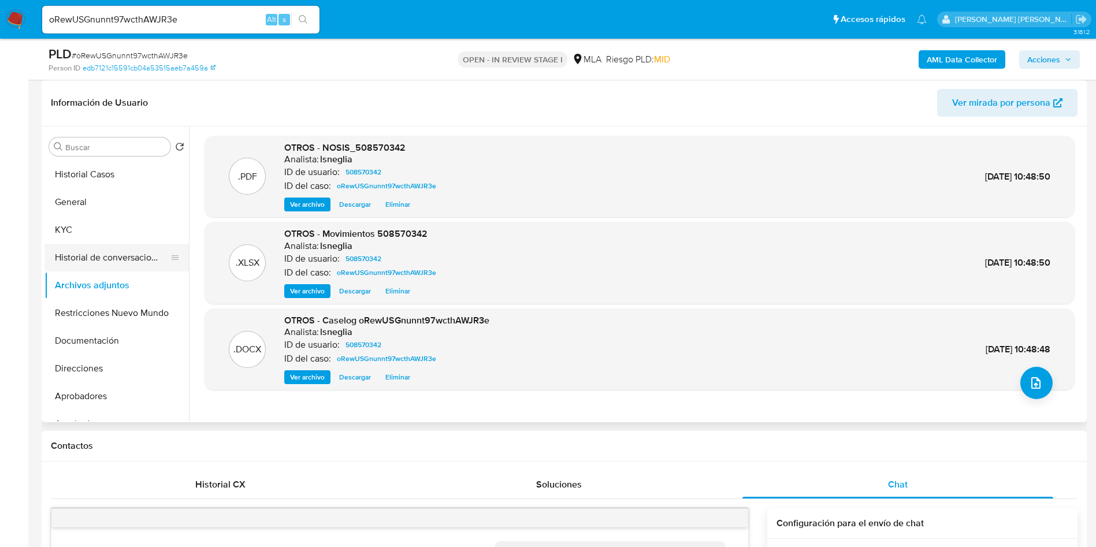
click at [108, 244] on button "Historial de conversaciones" at bounding box center [111, 258] width 135 height 28
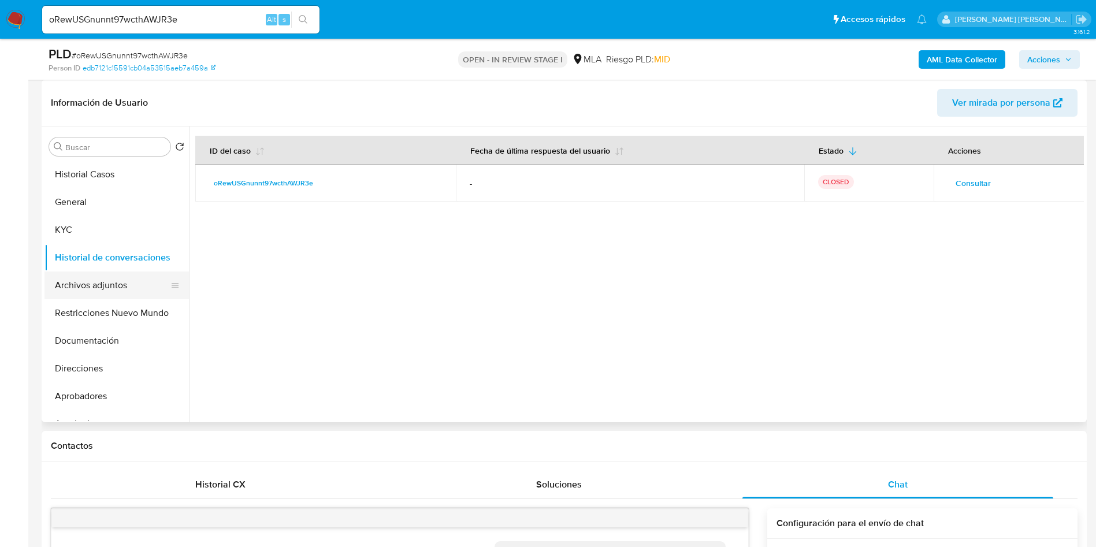
click at [129, 280] on button "Archivos adjuntos" at bounding box center [111, 286] width 135 height 28
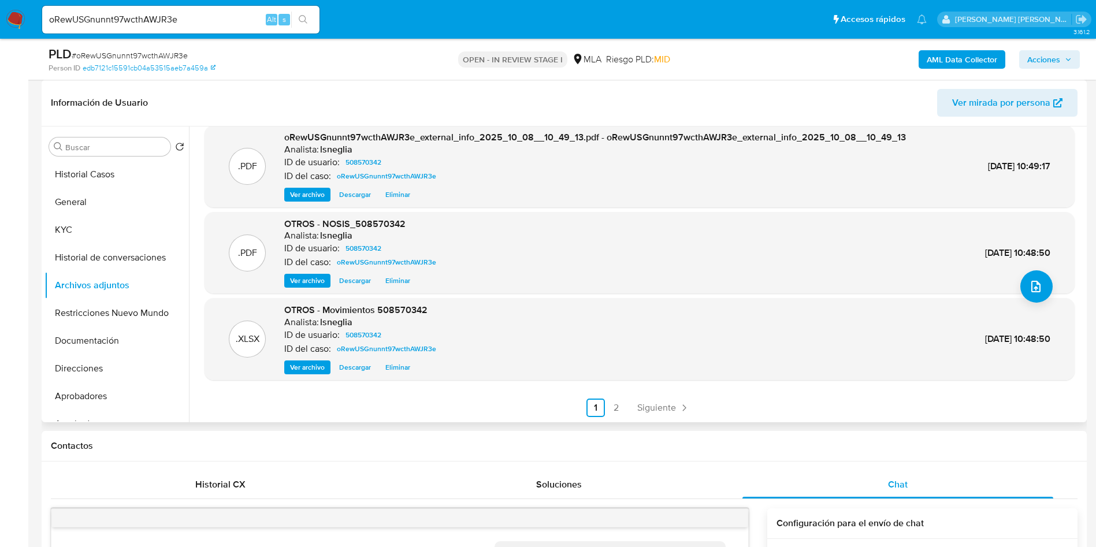
scroll to position [97, 0]
click at [85, 307] on button "Restricciones Nuevo Mundo" at bounding box center [111, 313] width 135 height 28
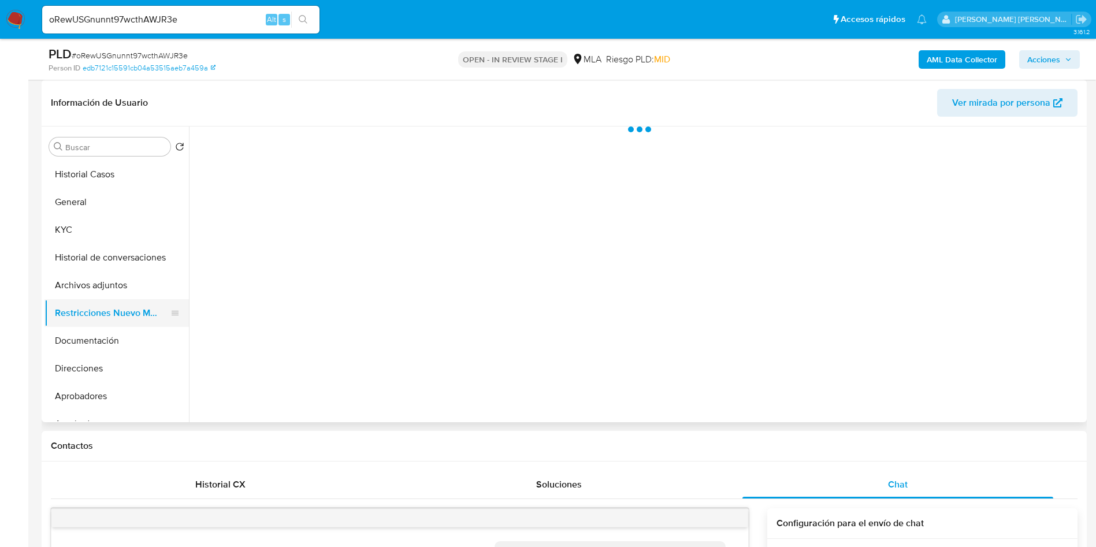
scroll to position [0, 0]
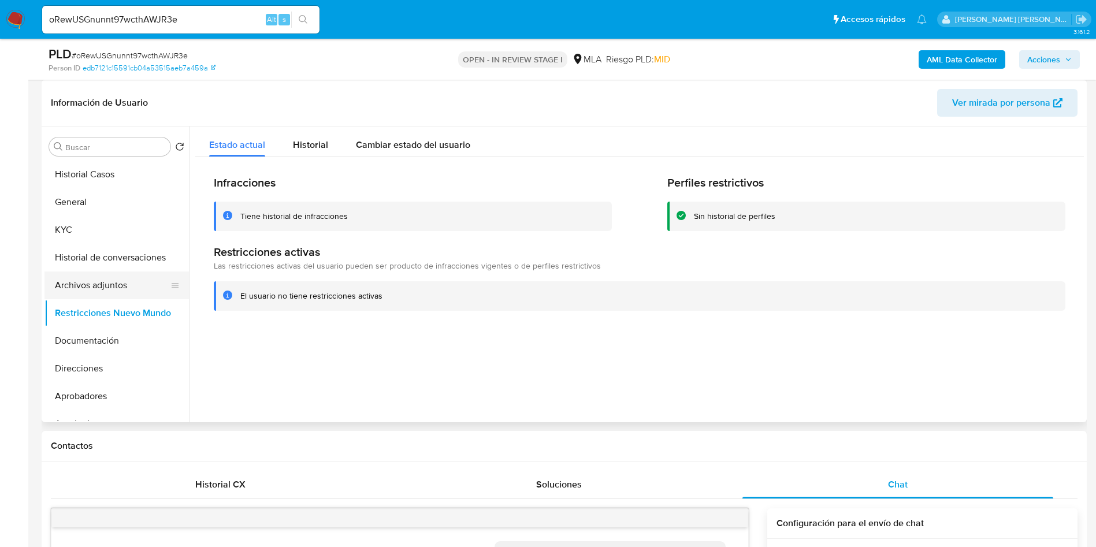
click at [102, 283] on button "Archivos adjuntos" at bounding box center [111, 286] width 135 height 28
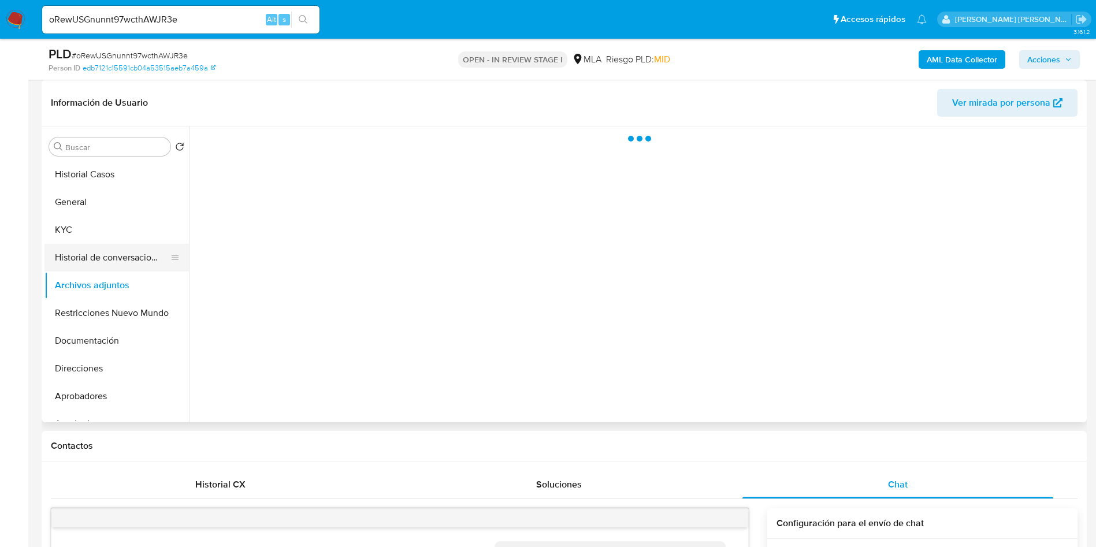
click at [105, 263] on button "Historial de conversaciones" at bounding box center [111, 258] width 135 height 28
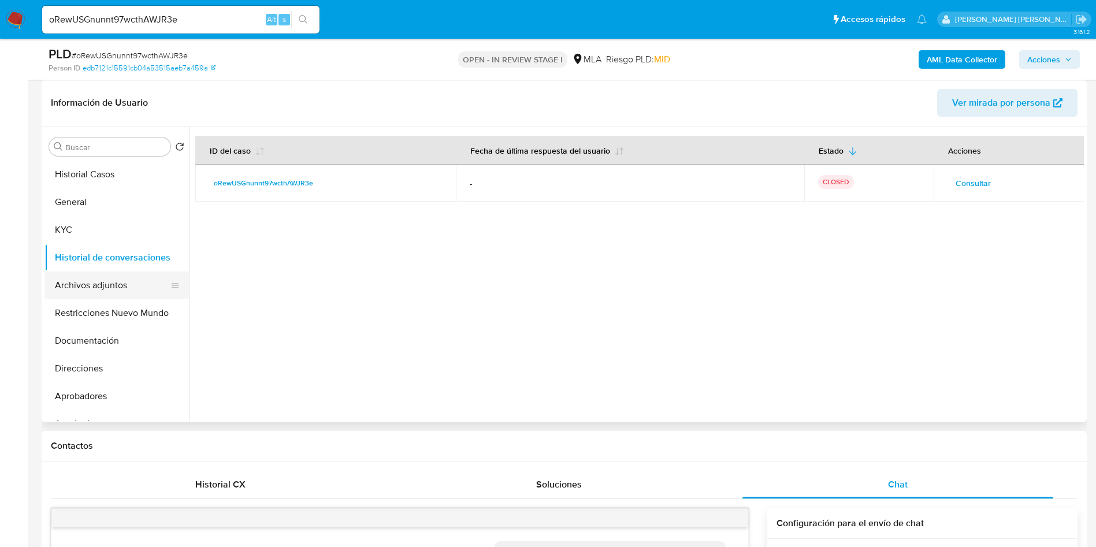
click at [116, 294] on button "Archivos adjuntos" at bounding box center [111, 286] width 135 height 28
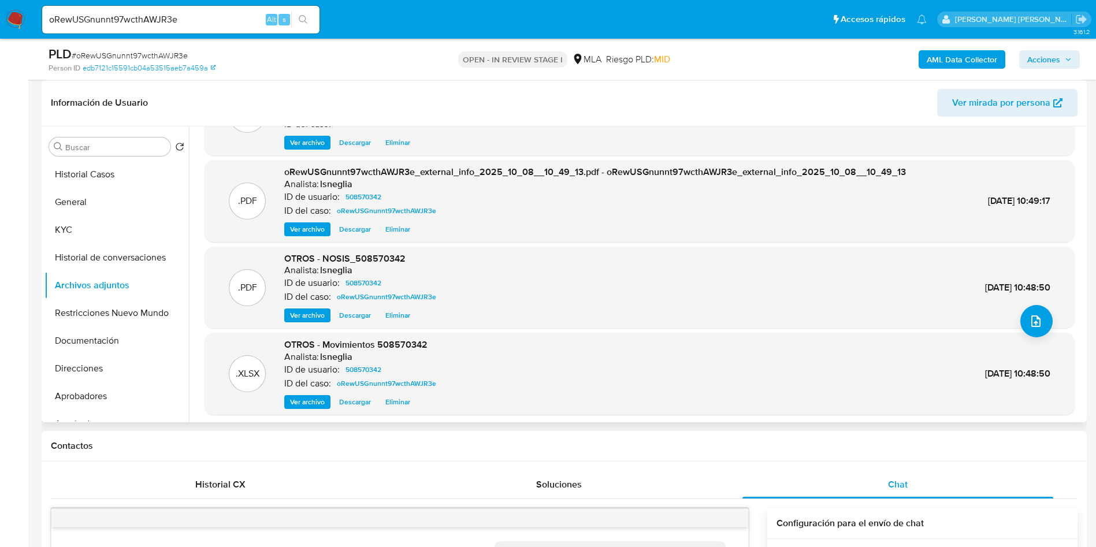
scroll to position [97, 0]
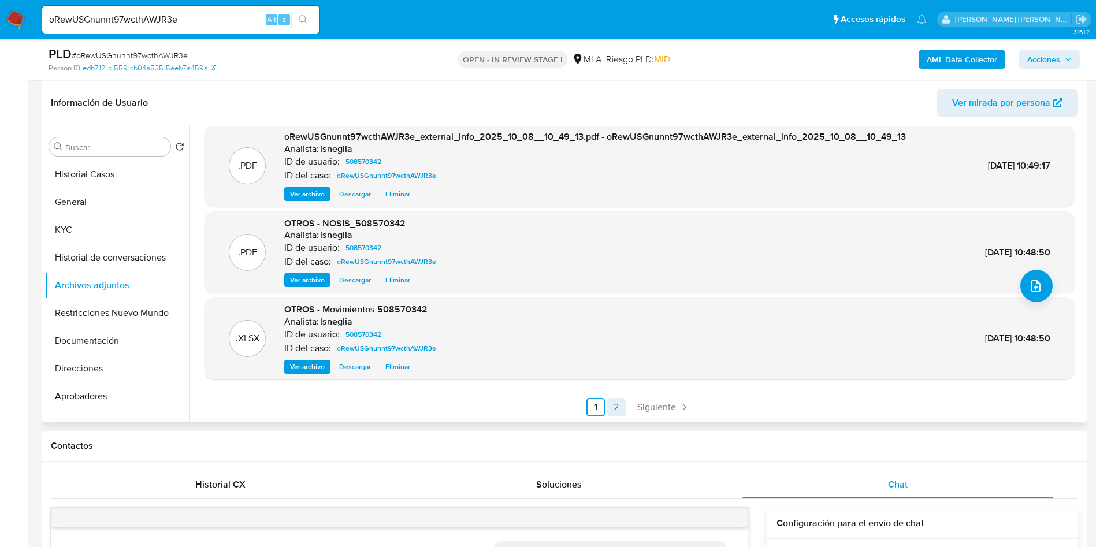
click at [620, 404] on link "2" at bounding box center [616, 407] width 18 height 18
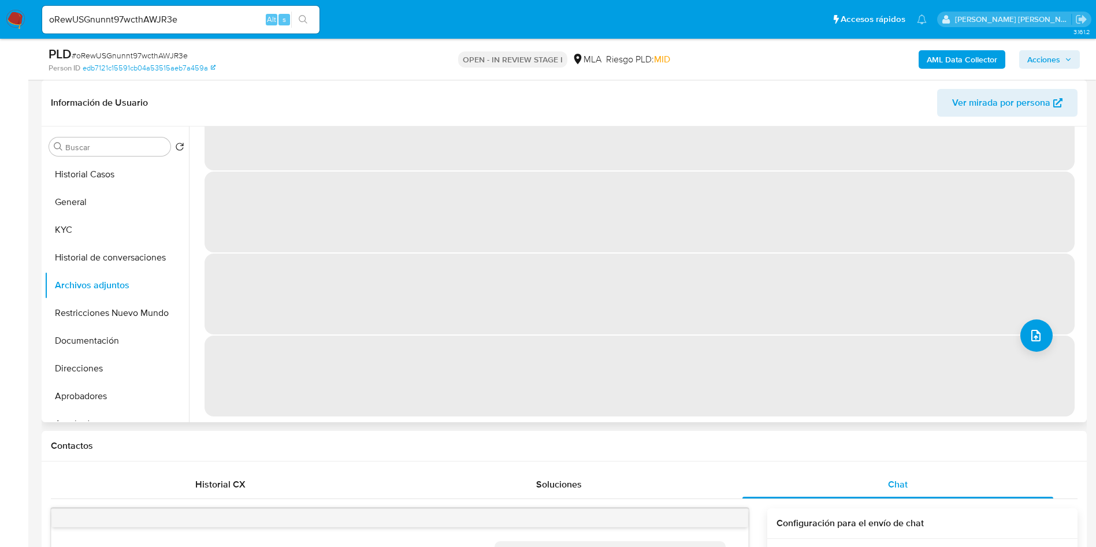
scroll to position [0, 0]
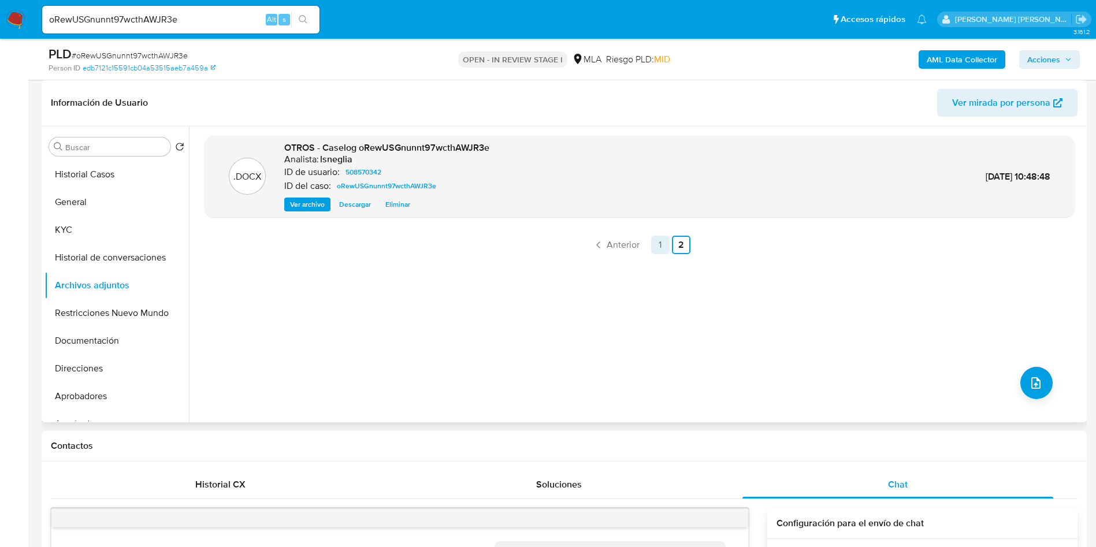
click at [654, 249] on link "1" at bounding box center [660, 245] width 18 height 18
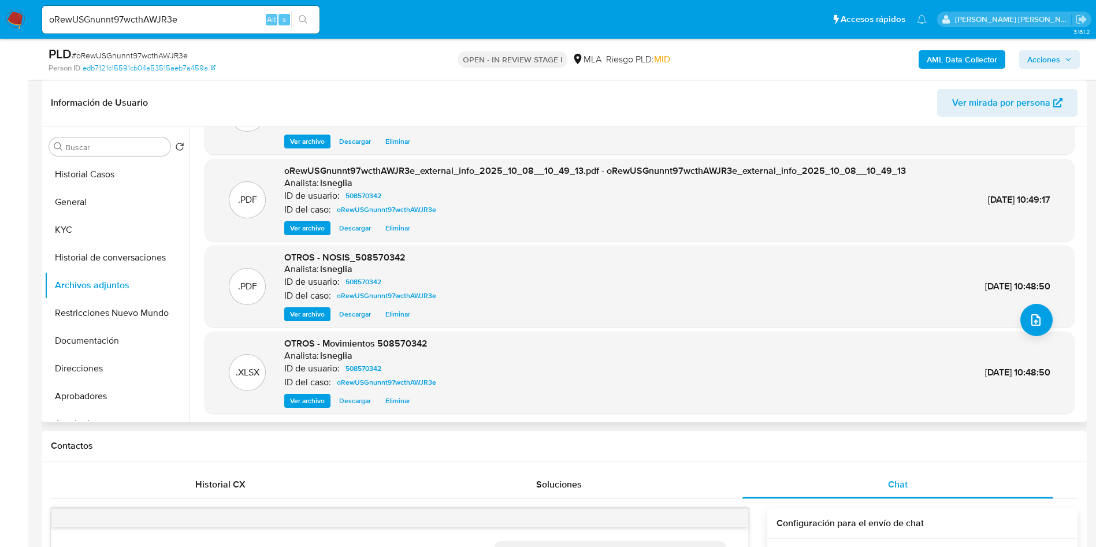
scroll to position [97, 0]
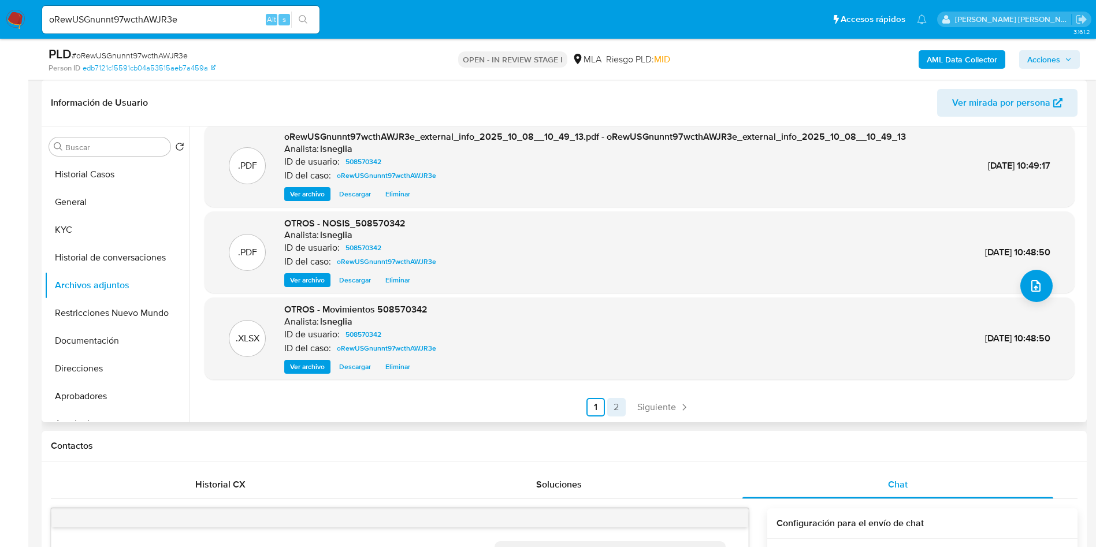
click at [615, 403] on link "2" at bounding box center [616, 407] width 18 height 18
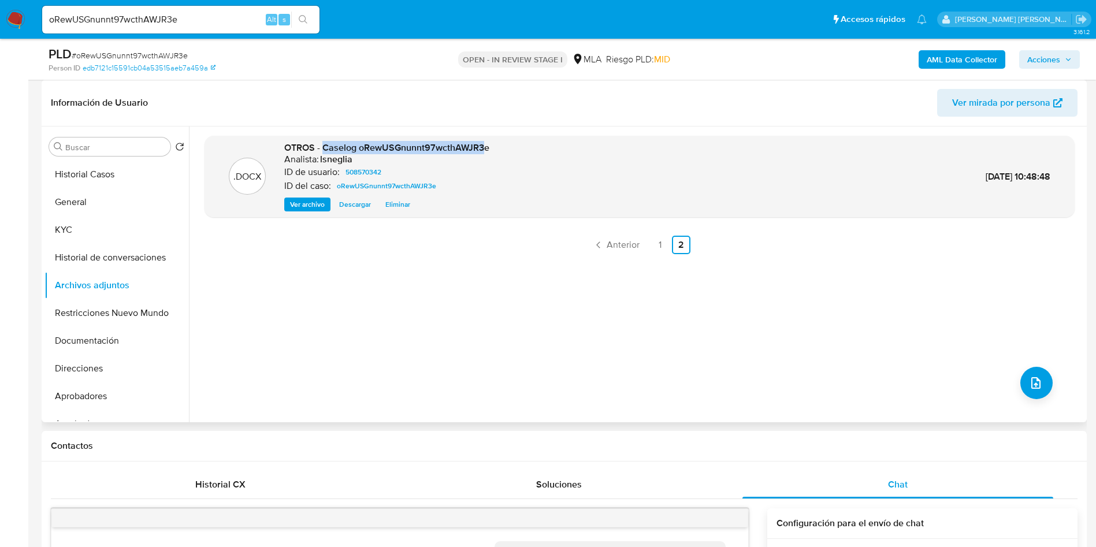
drag, startPoint x: 323, startPoint y: 144, endPoint x: 485, endPoint y: 150, distance: 162.4
click at [485, 150] on span "OTROS - Caselog oRewUSGnunnt97wcthAWJR3e" at bounding box center [386, 147] width 205 height 13
drag, startPoint x: 487, startPoint y: 148, endPoint x: 325, endPoint y: 148, distance: 161.8
click at [323, 148] on span "OTROS - Caselog oRewUSGnunnt97wcthAWJR3e" at bounding box center [386, 147] width 205 height 13
copy span "Caselog oRewUSGnunnt97wcthAWJR3e"
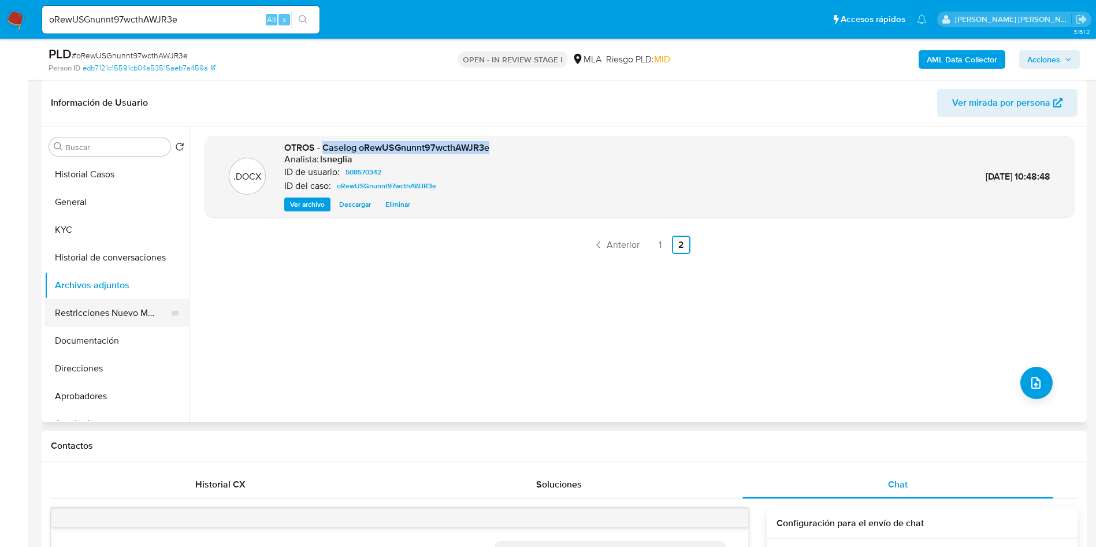
click at [96, 313] on button "Restricciones Nuevo Mundo" at bounding box center [111, 313] width 135 height 28
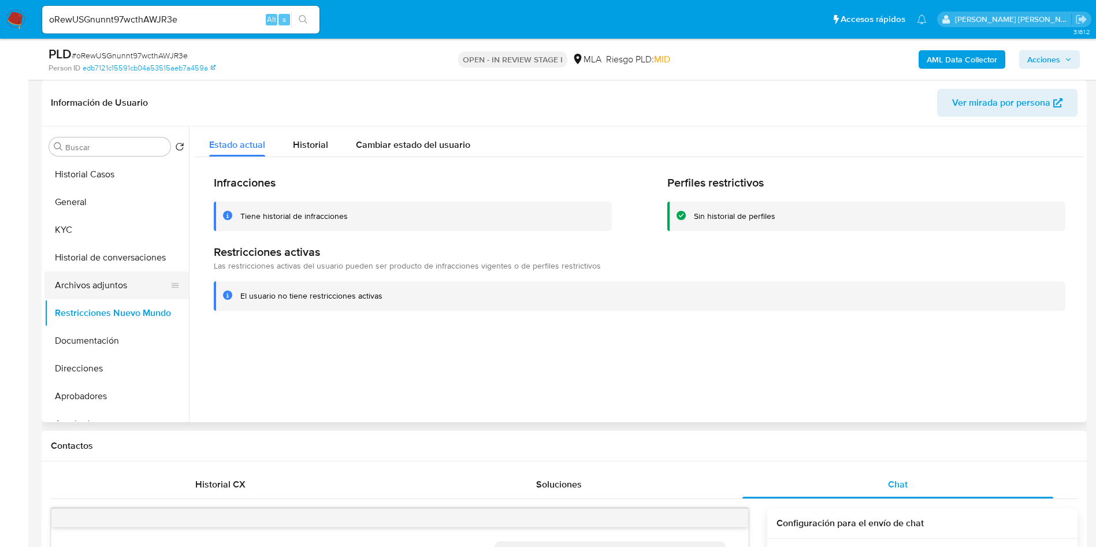
click at [117, 286] on button "Archivos adjuntos" at bounding box center [111, 286] width 135 height 28
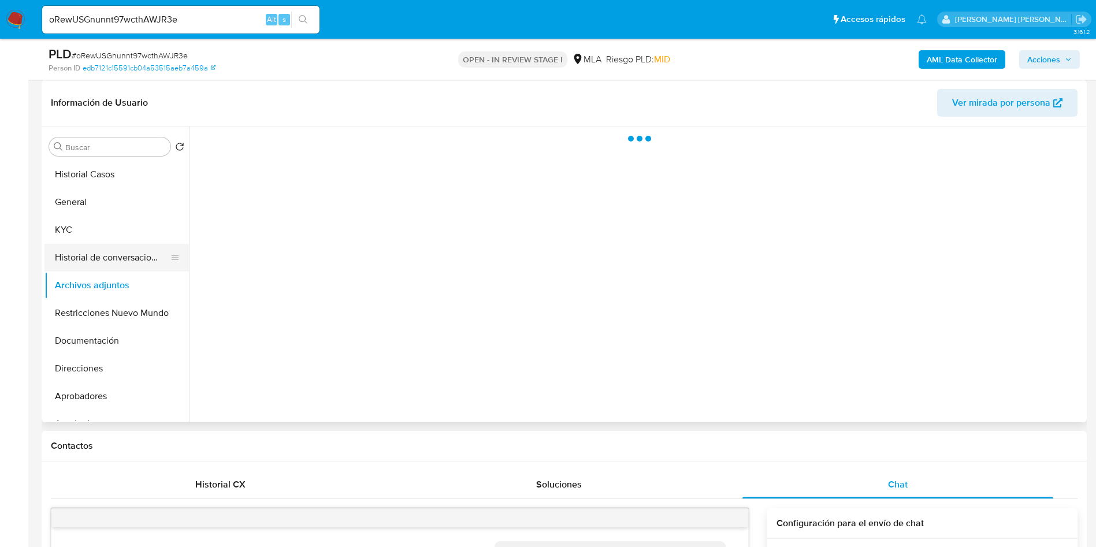
click at [124, 263] on button "Historial de conversaciones" at bounding box center [111, 258] width 135 height 28
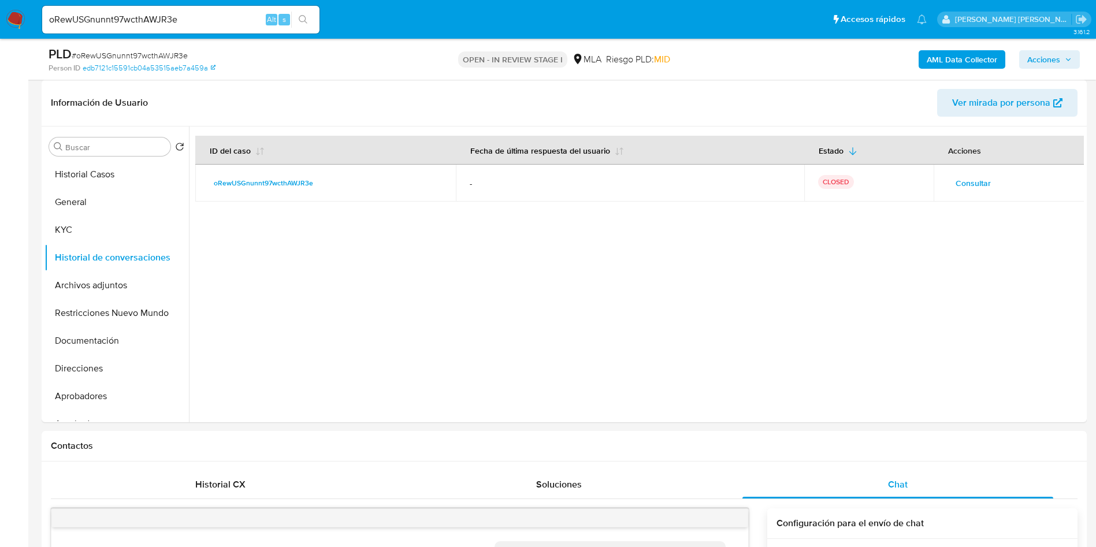
click at [1055, 60] on span "Acciones" at bounding box center [1043, 59] width 33 height 18
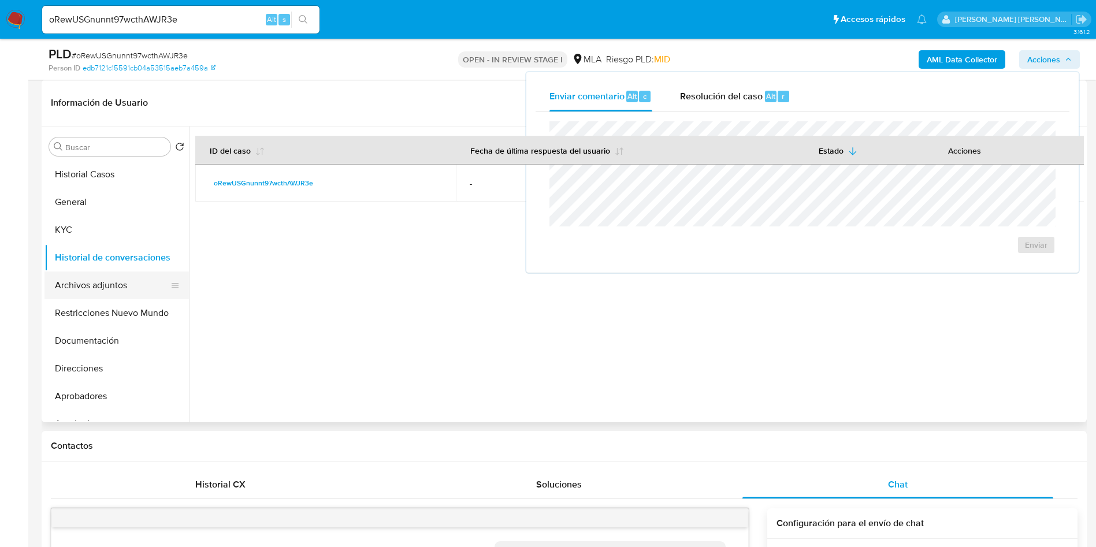
click at [110, 290] on button "Archivos adjuntos" at bounding box center [111, 286] width 135 height 28
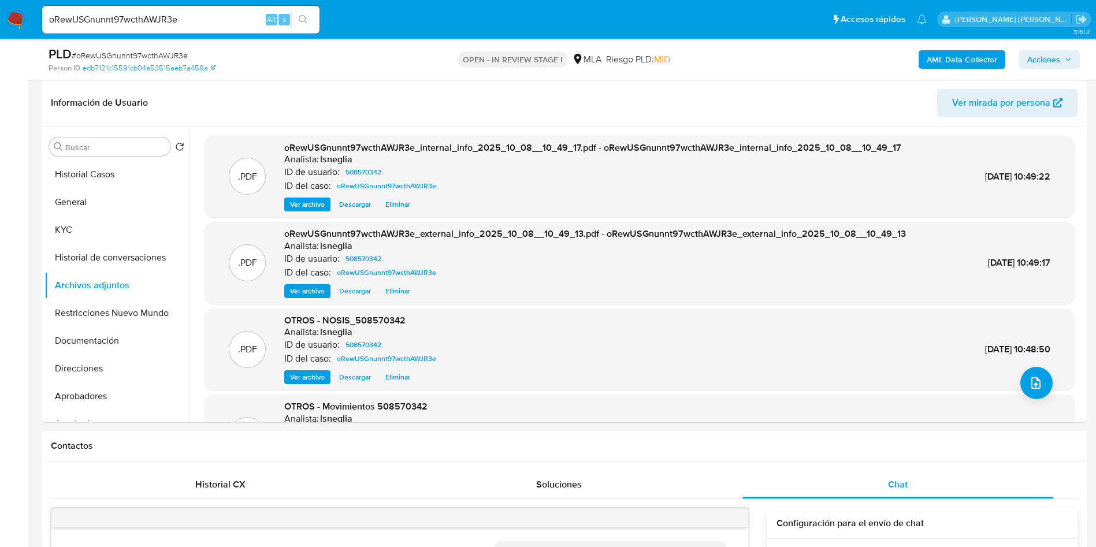
drag, startPoint x: 1059, startPoint y: 60, endPoint x: 1037, endPoint y: 66, distance: 23.0
click at [1060, 60] on span "Acciones" at bounding box center [1043, 59] width 33 height 18
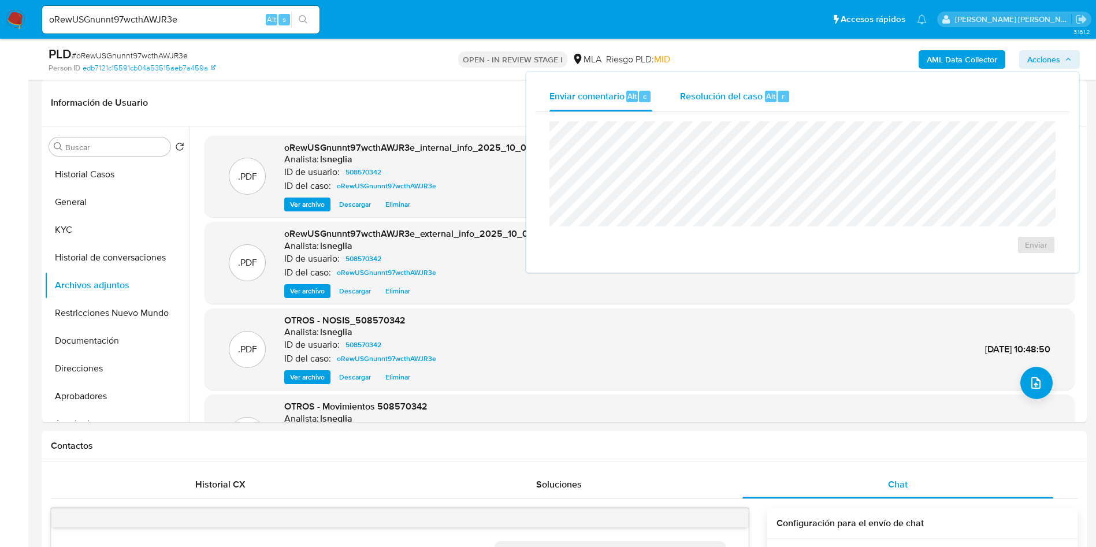
click at [692, 94] on span "Resolución del caso" at bounding box center [721, 95] width 83 height 13
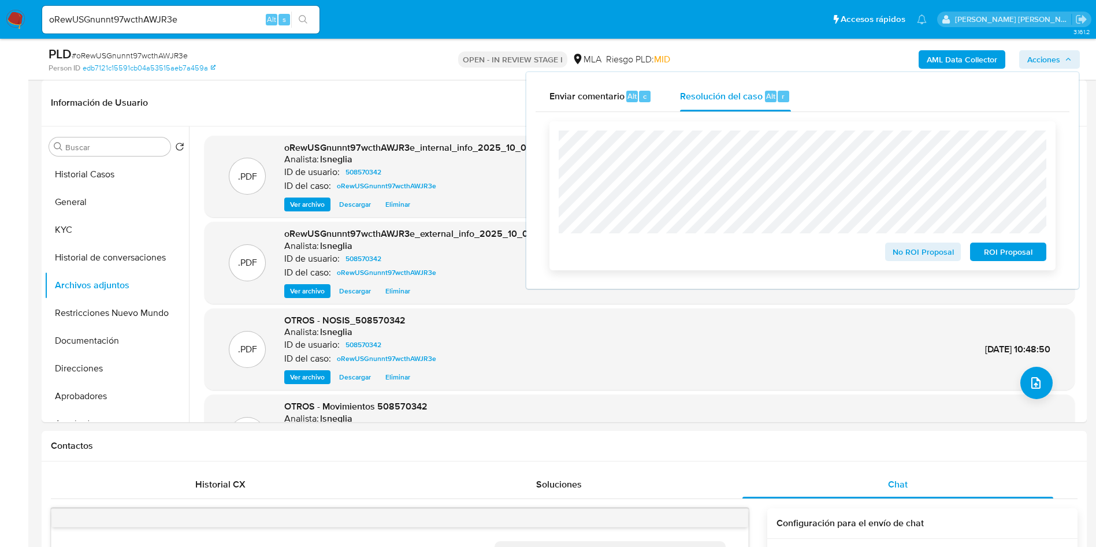
click at [927, 256] on span "No ROI Proposal" at bounding box center [923, 252] width 60 height 16
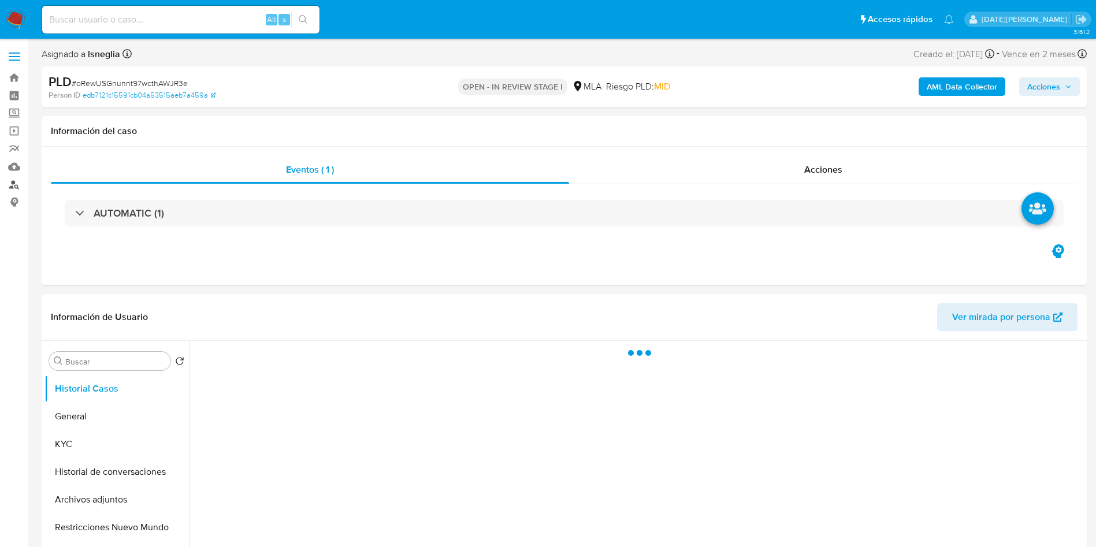
click at [14, 187] on link "Buscador de personas" at bounding box center [68, 185] width 137 height 18
select select "10"
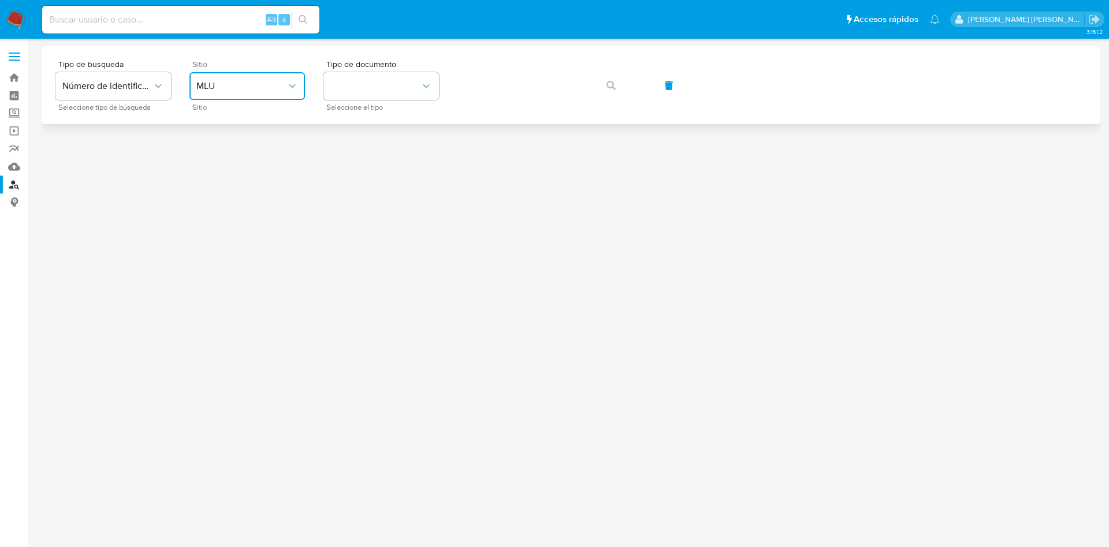
click at [250, 74] on button "MLU" at bounding box center [247, 86] width 116 height 28
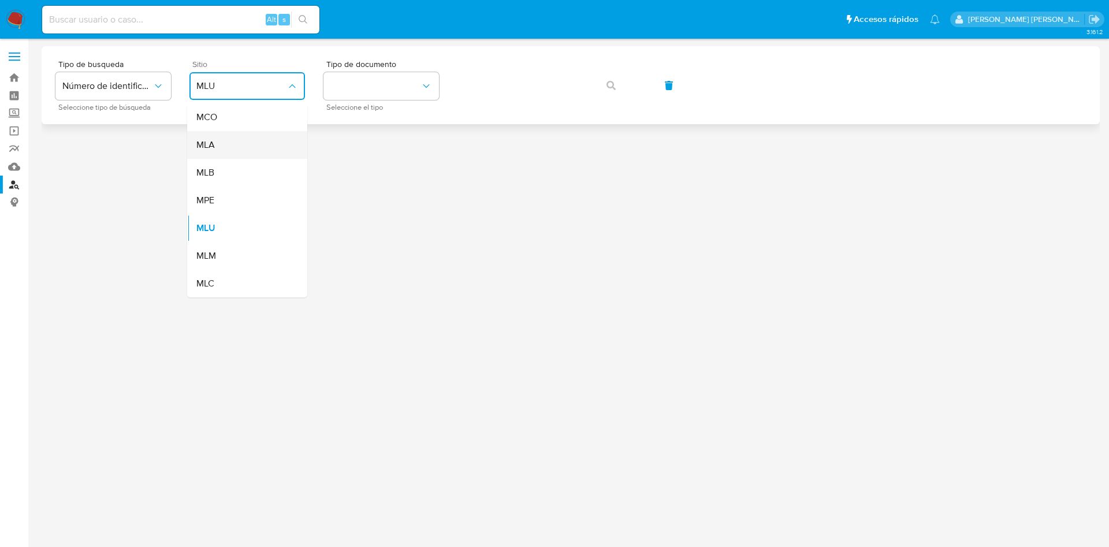
click at [228, 143] on div "MLA" at bounding box center [243, 145] width 95 height 28
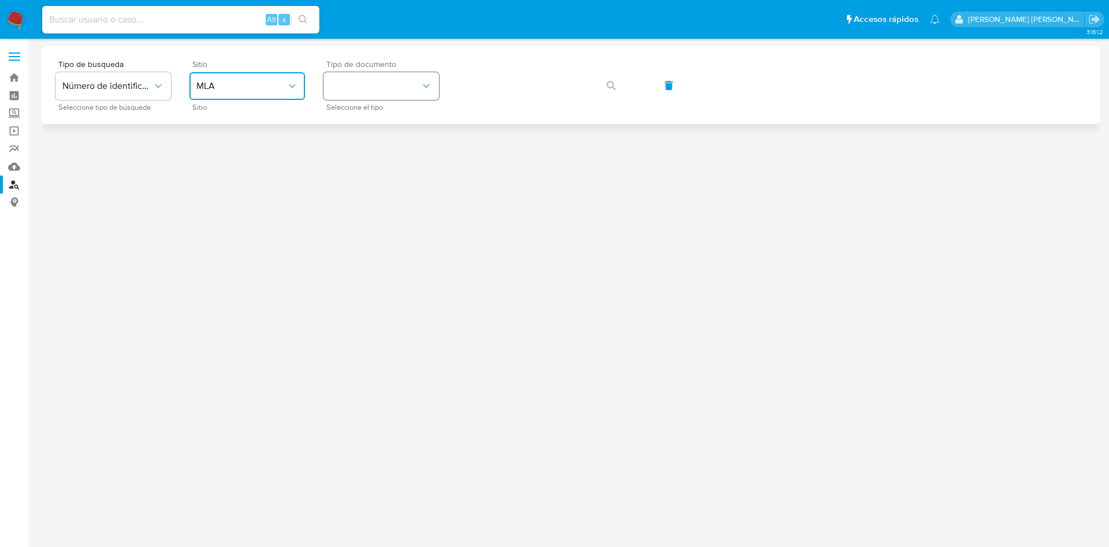
click at [366, 95] on button "identificationType" at bounding box center [382, 86] width 116 height 28
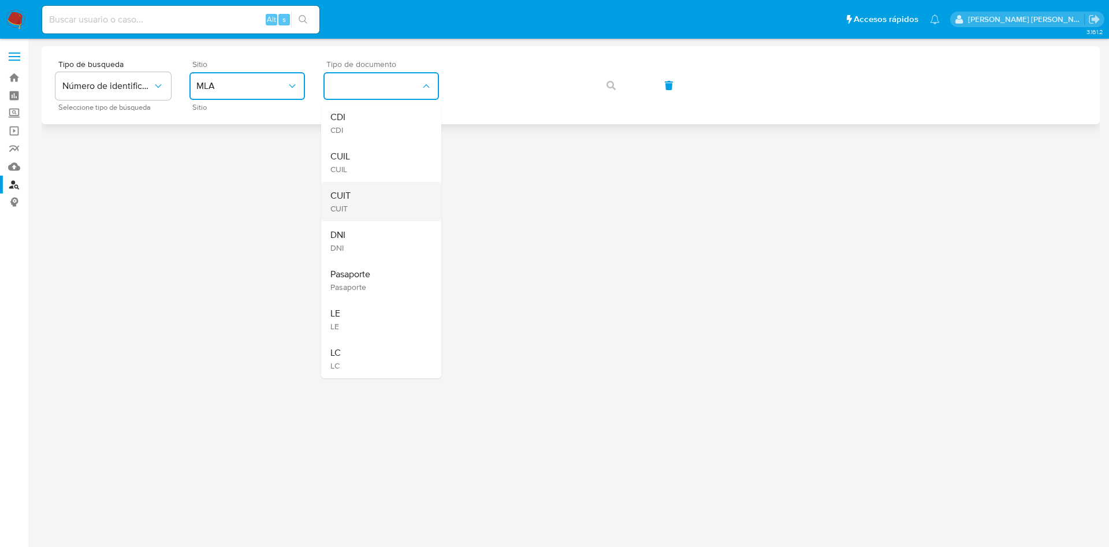
click at [347, 194] on span "CUIT" at bounding box center [340, 196] width 20 height 12
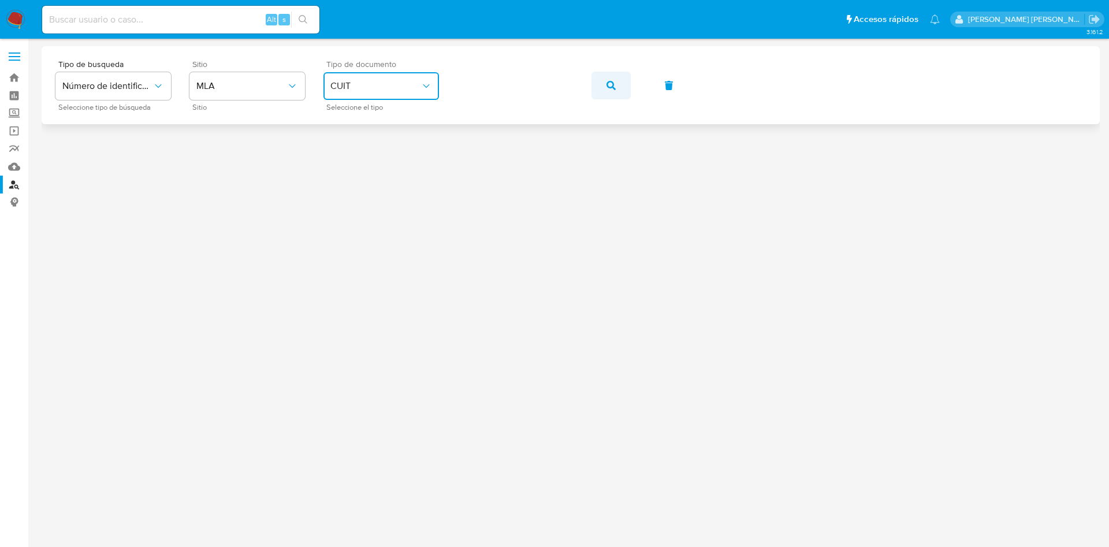
click at [626, 86] on button "button" at bounding box center [611, 86] width 39 height 28
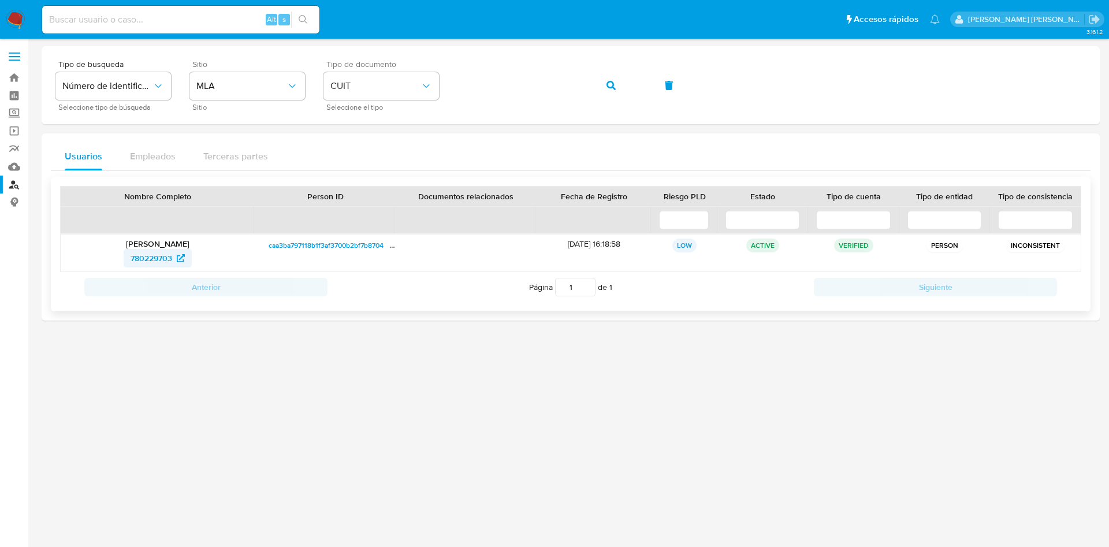
click at [148, 257] on span "780229703" at bounding box center [152, 258] width 42 height 18
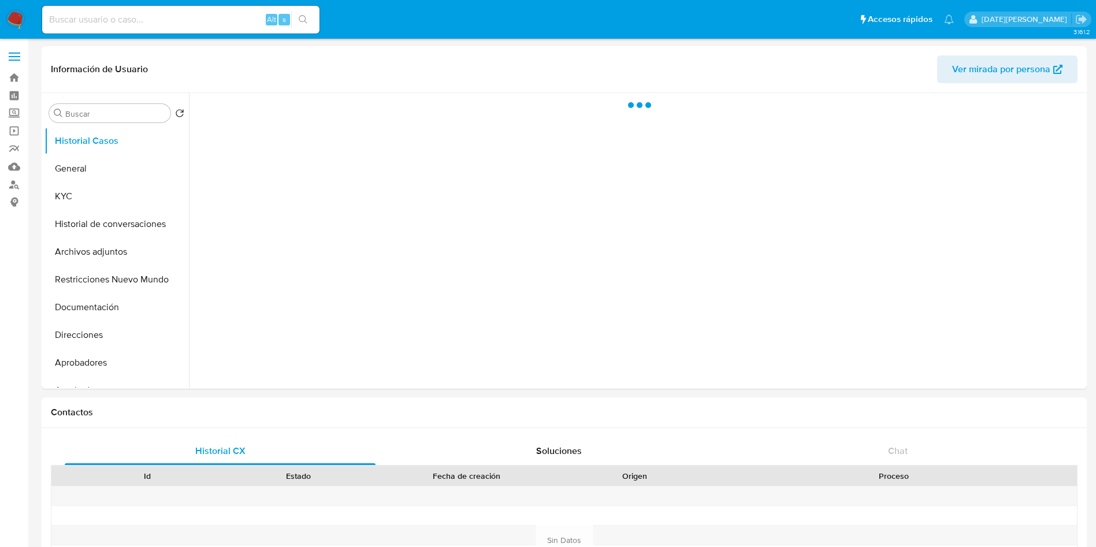
select select "10"
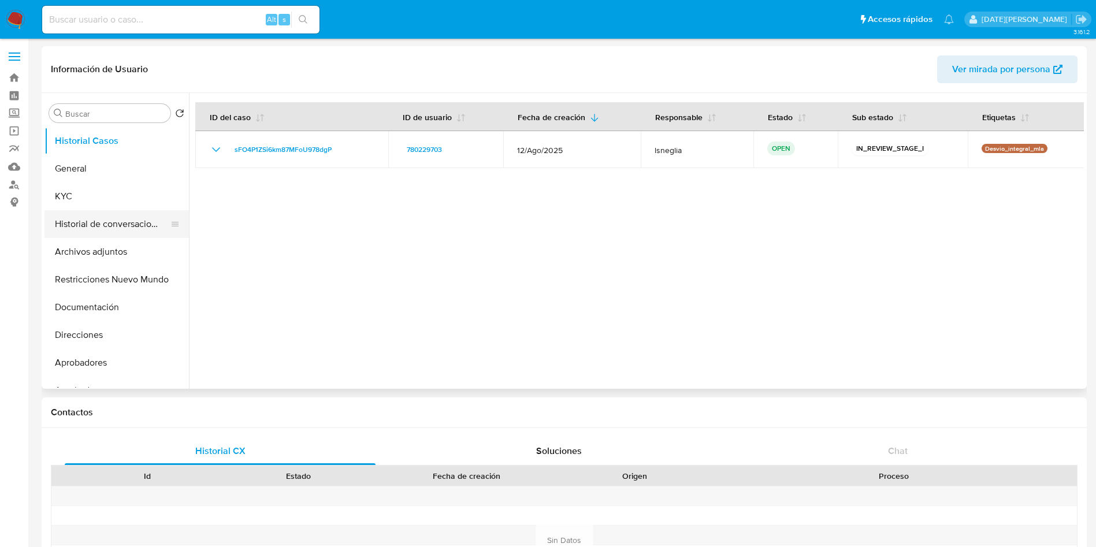
click at [133, 217] on button "Historial de conversaciones" at bounding box center [111, 224] width 135 height 28
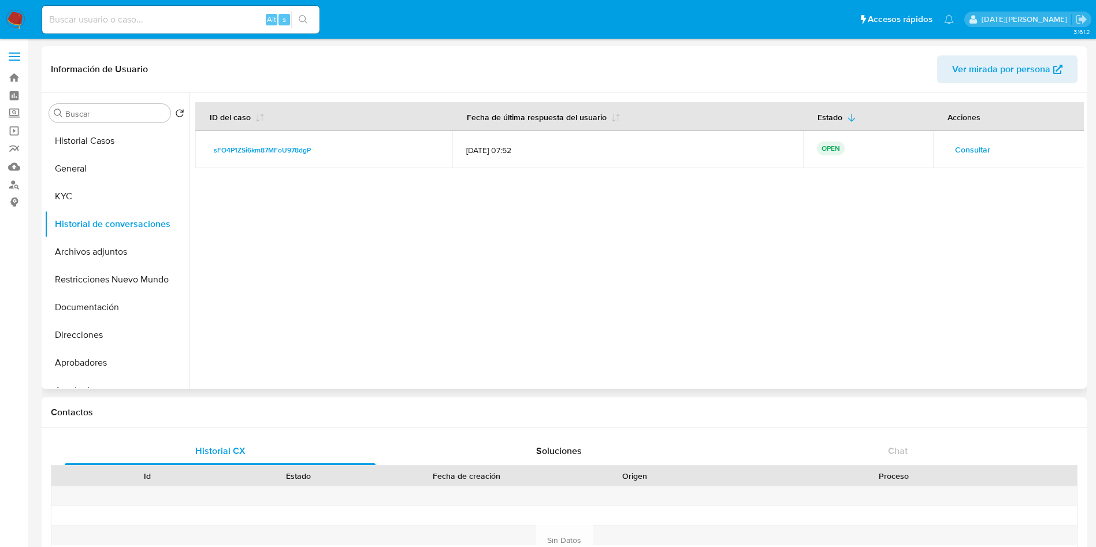
click at [973, 150] on span "Consultar" at bounding box center [972, 150] width 35 height 16
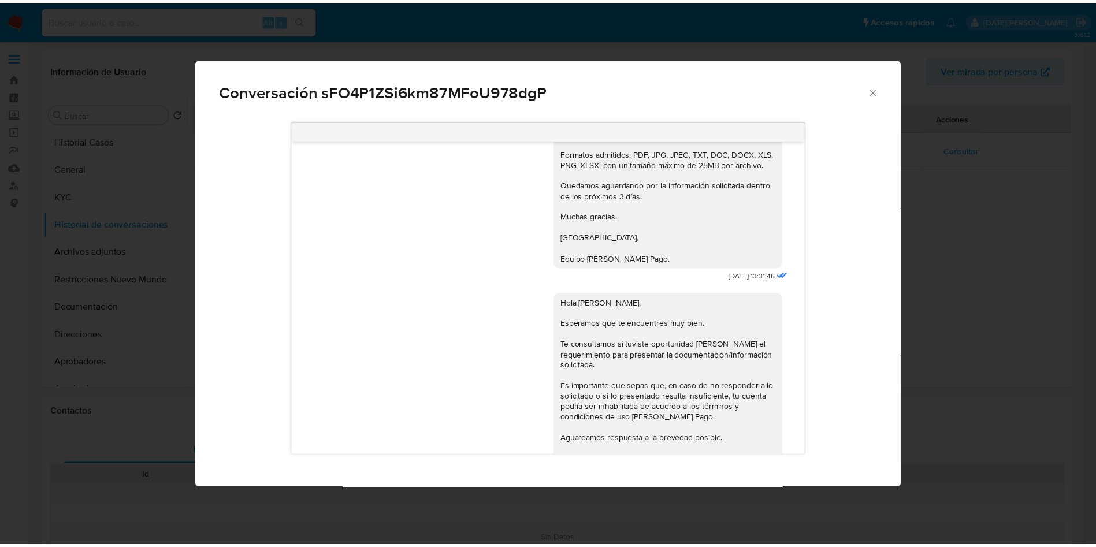
scroll to position [1313, 0]
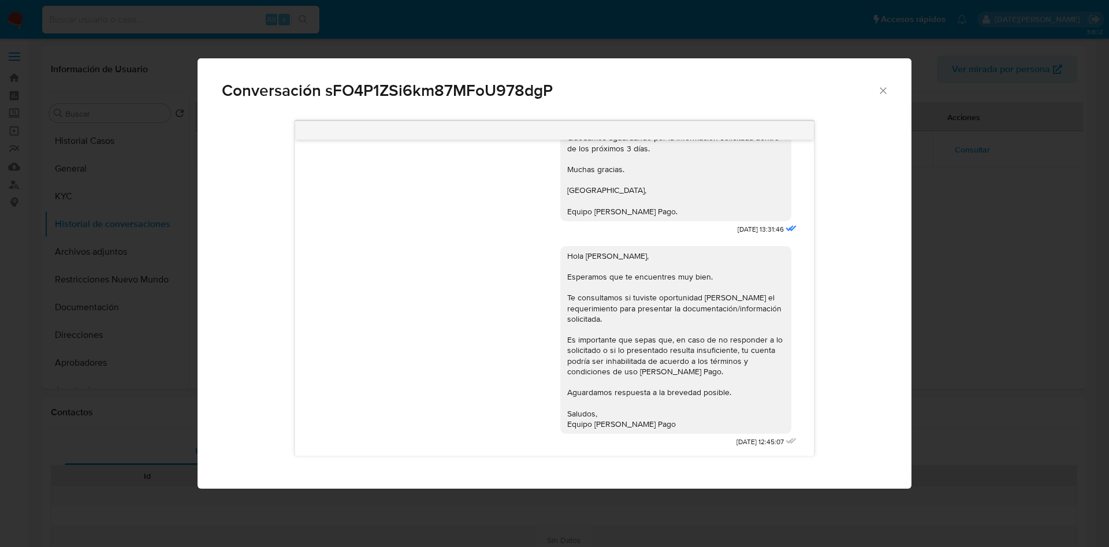
click at [885, 90] on icon "Cerrar" at bounding box center [884, 91] width 12 height 12
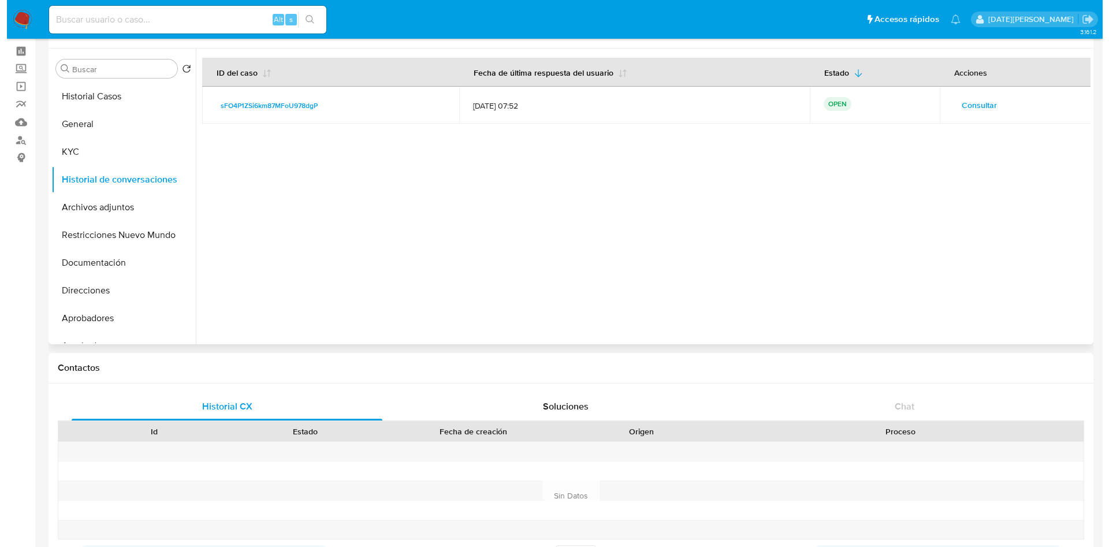
scroll to position [0, 0]
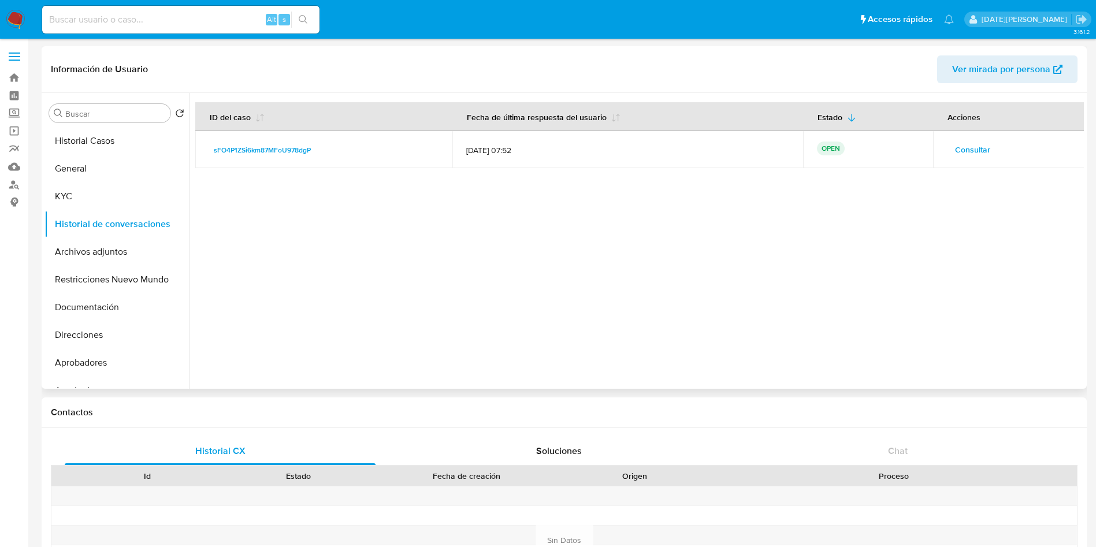
click at [968, 153] on span "Consultar" at bounding box center [972, 150] width 35 height 16
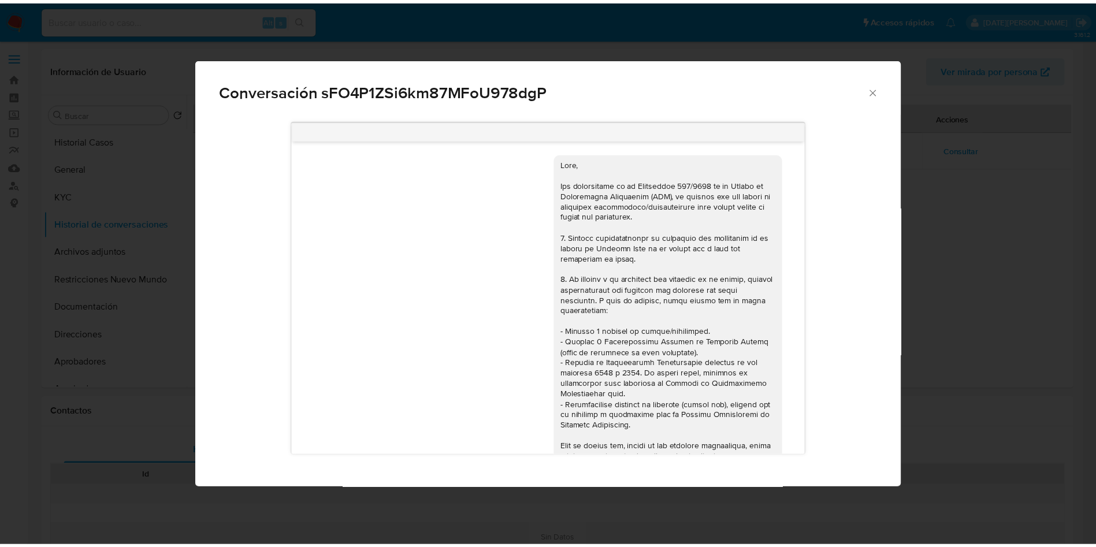
scroll to position [1313, 0]
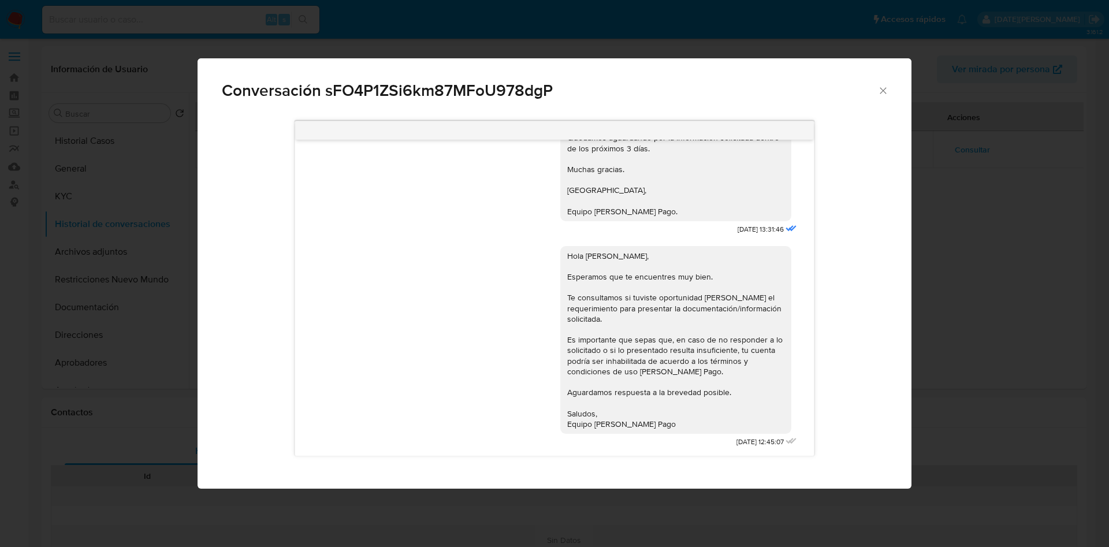
click at [886, 86] on icon "Cerrar" at bounding box center [884, 91] width 12 height 12
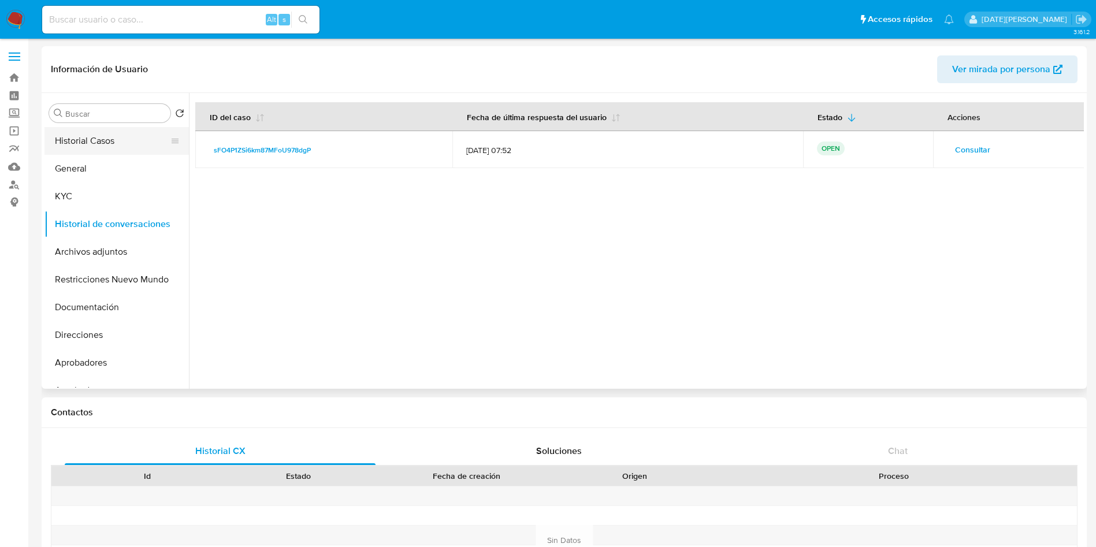
click at [99, 137] on button "Historial Casos" at bounding box center [111, 141] width 135 height 28
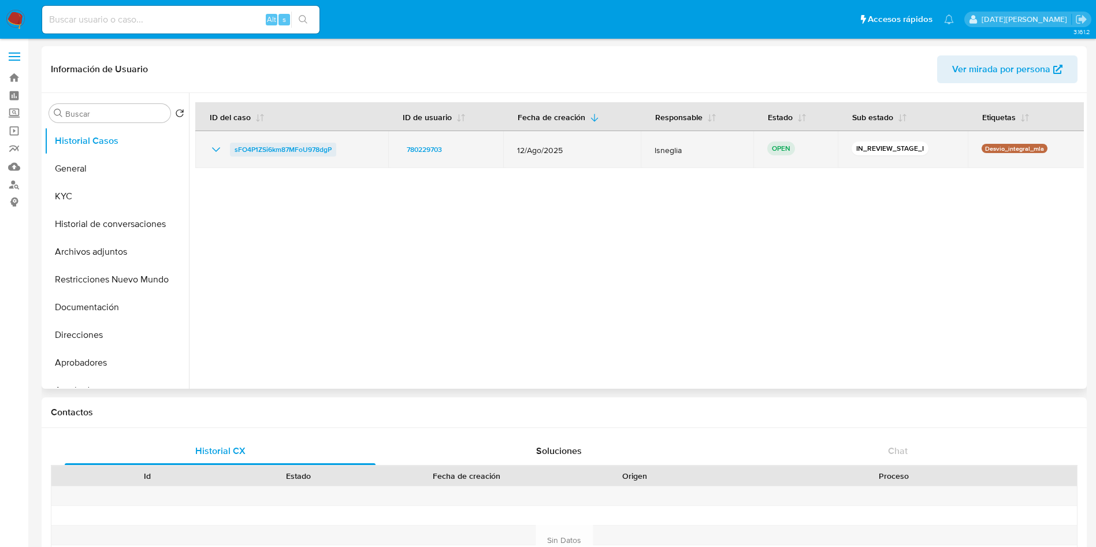
click at [317, 150] on span "sFO4P1ZSi6km87MFoU978dgP" at bounding box center [283, 150] width 97 height 14
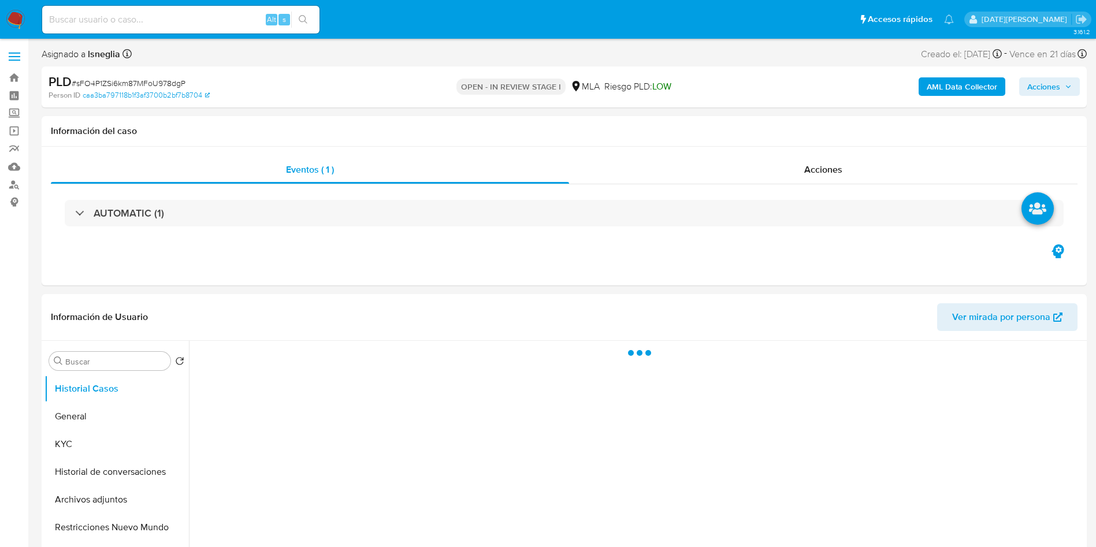
select select "10"
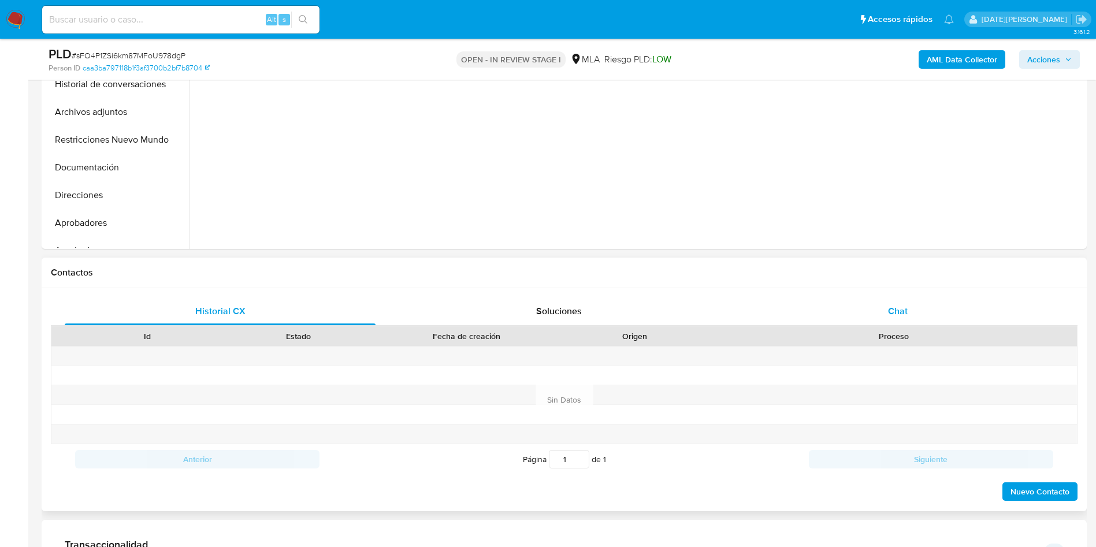
click at [924, 321] on div "Chat" at bounding box center [897, 312] width 311 height 28
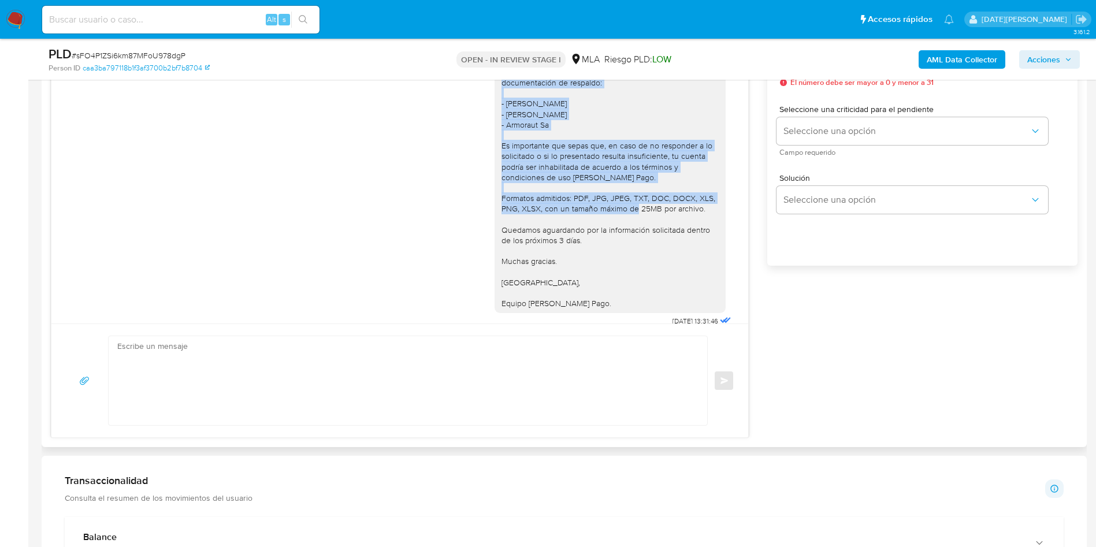
scroll to position [1051, 0]
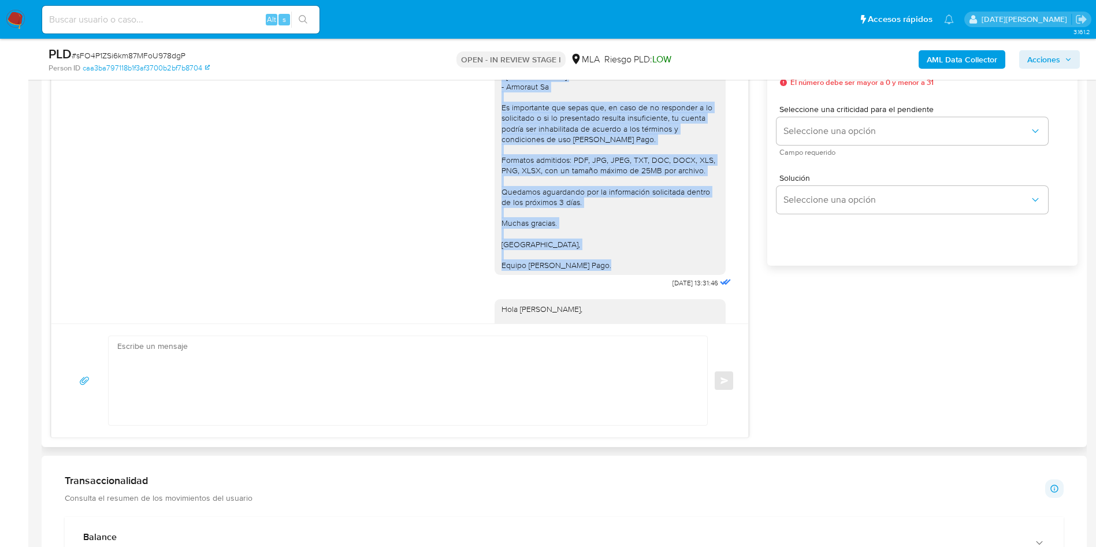
drag, startPoint x: 489, startPoint y: 151, endPoint x: 588, endPoint y: 294, distance: 174.0
click at [588, 270] on div "[PERSON_NAME], [PERSON_NAME]. Muchas gracias por la documentación brindada, Te …" at bounding box center [609, 108] width 217 height 326
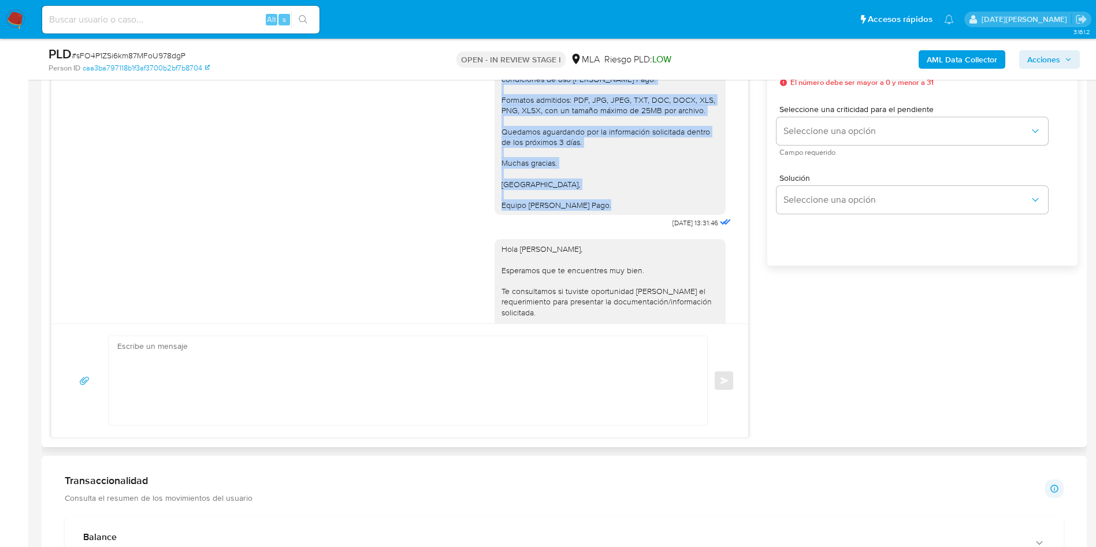
scroll to position [1138, 0]
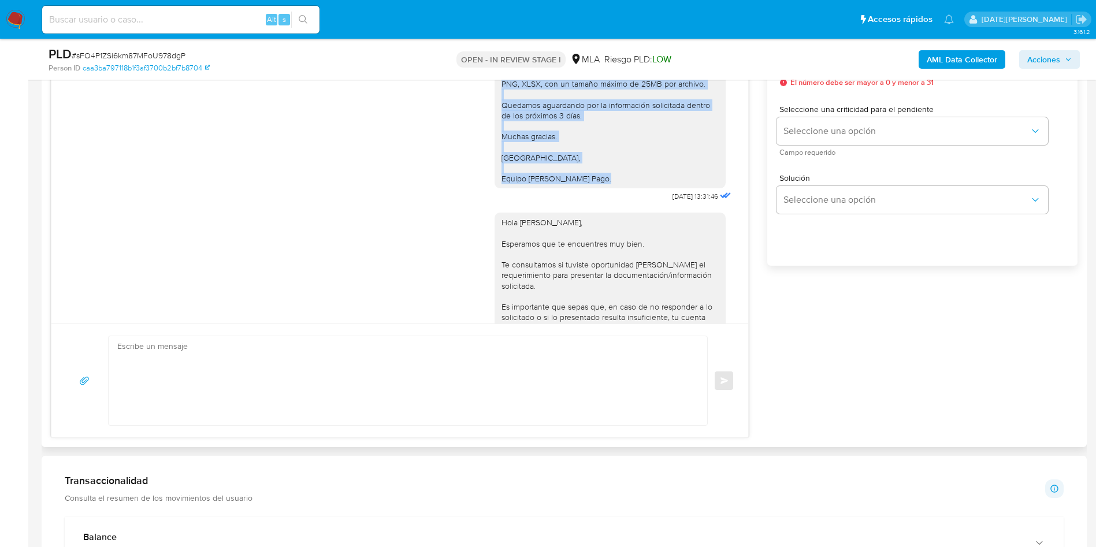
copy div "[PERSON_NAME], [PERSON_NAME]. Muchas gracias por la documentación brindada, Te …"
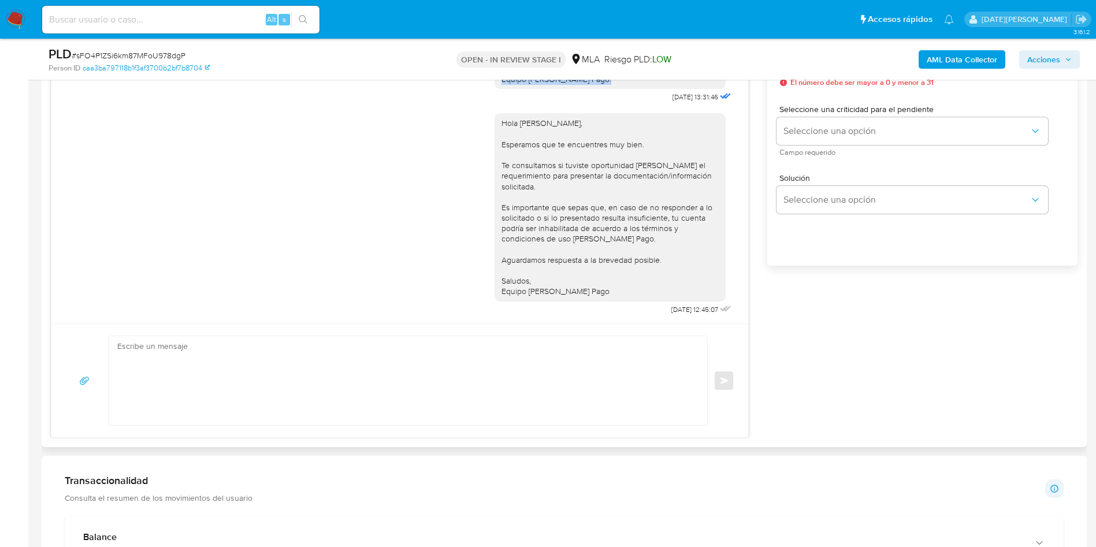
scroll to position [1310, 0]
click at [298, 378] on textarea at bounding box center [404, 380] width 575 height 89
paste textarea "Hola, Kevin Manuel Miñano. Muchas gracias por la documentación brindada, Te ped…"
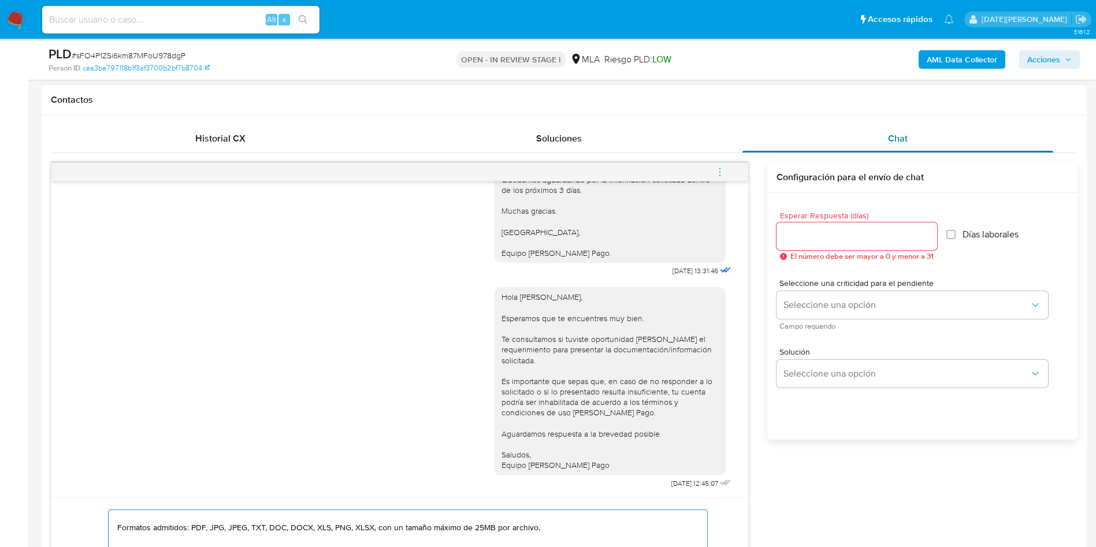
scroll to position [433, 0]
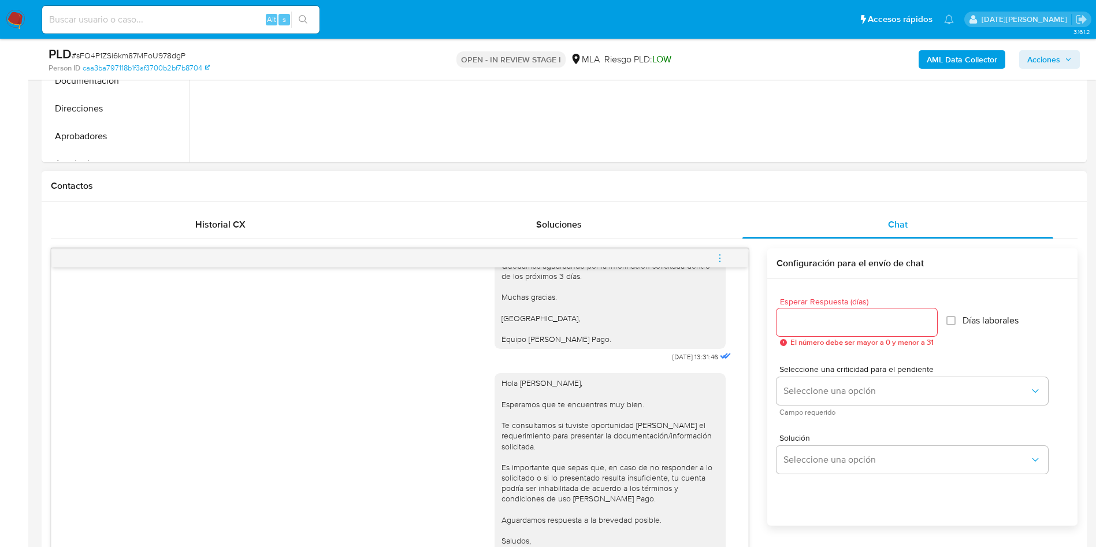
type textarea "Hola, Kevin Manuel Miñano. Muchas gracias por la documentación brindada, Te ped…"
click at [817, 325] on input "Esperar Respuesta (días)" at bounding box center [856, 322] width 161 height 15
type input "3"
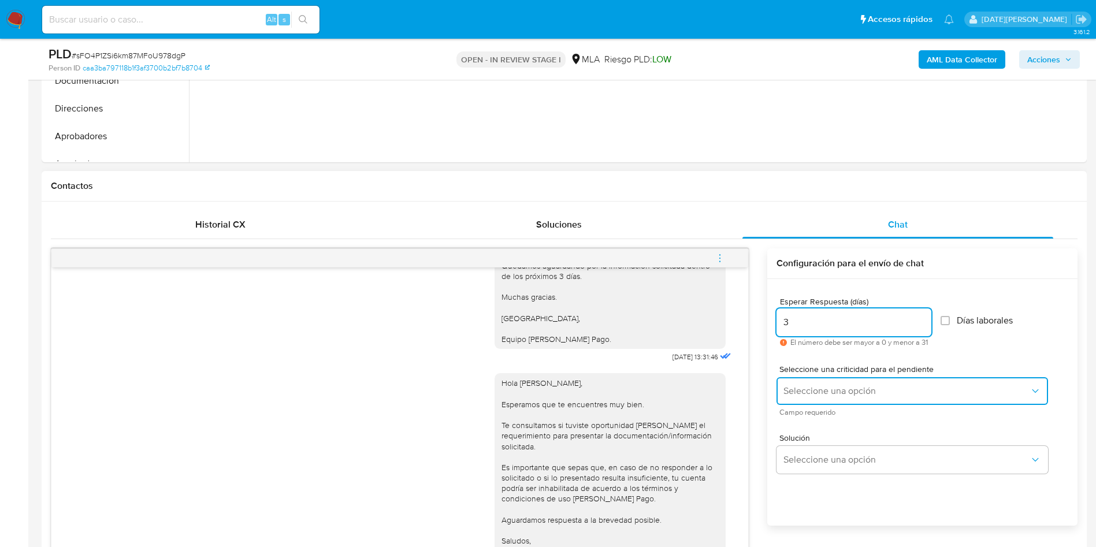
click at [816, 382] on button "Seleccione una opción" at bounding box center [912, 391] width 272 height 28
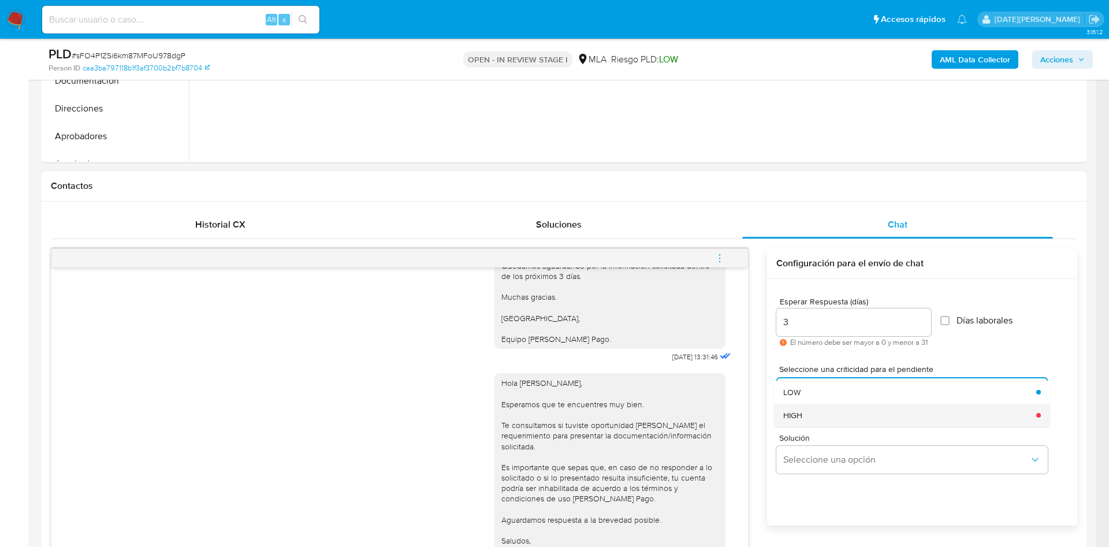
click at [809, 420] on div "HIGH" at bounding box center [906, 415] width 246 height 23
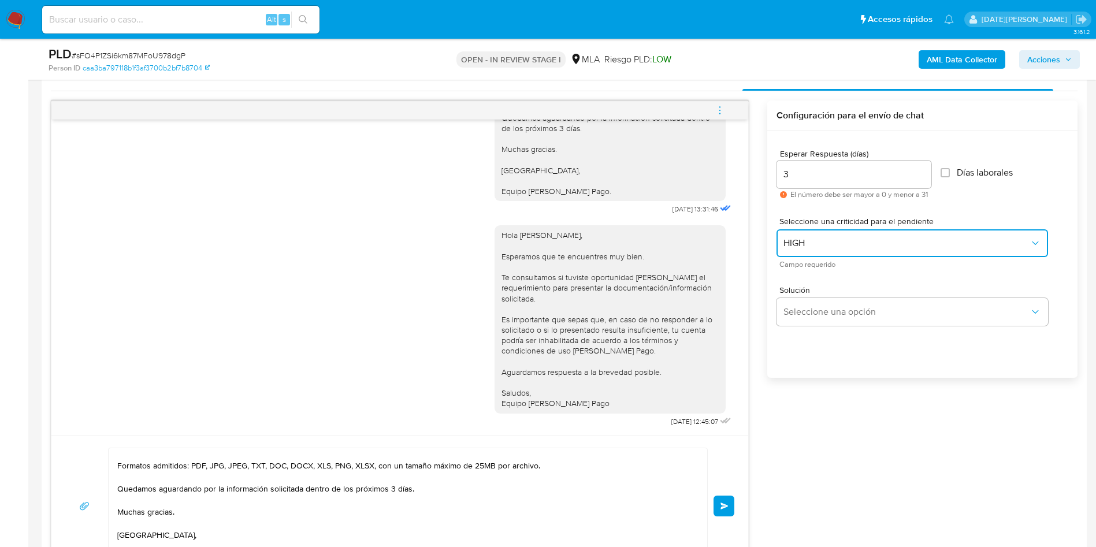
scroll to position [780, 0]
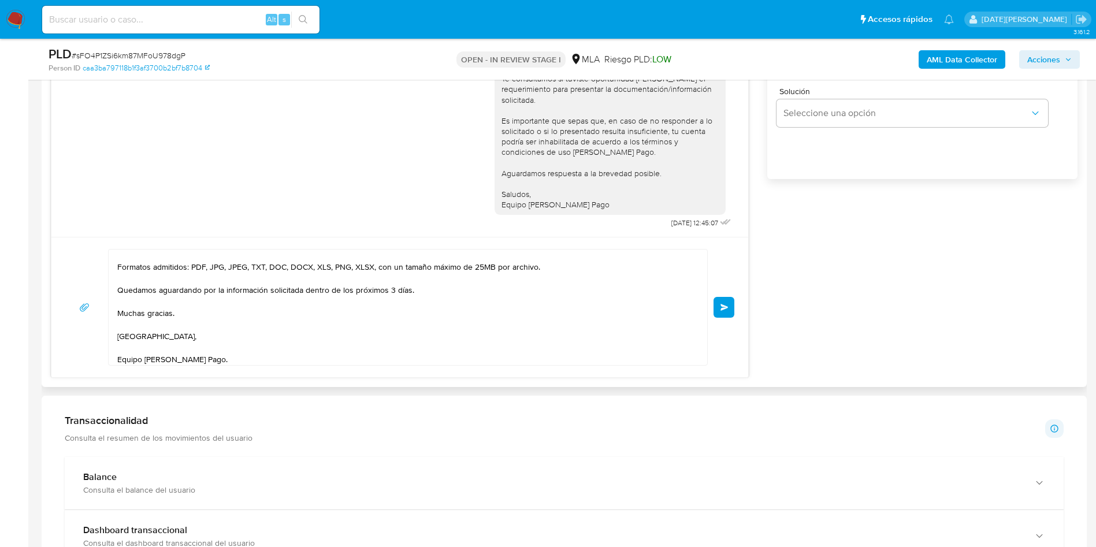
click at [728, 306] on span "Enviar" at bounding box center [724, 307] width 8 height 7
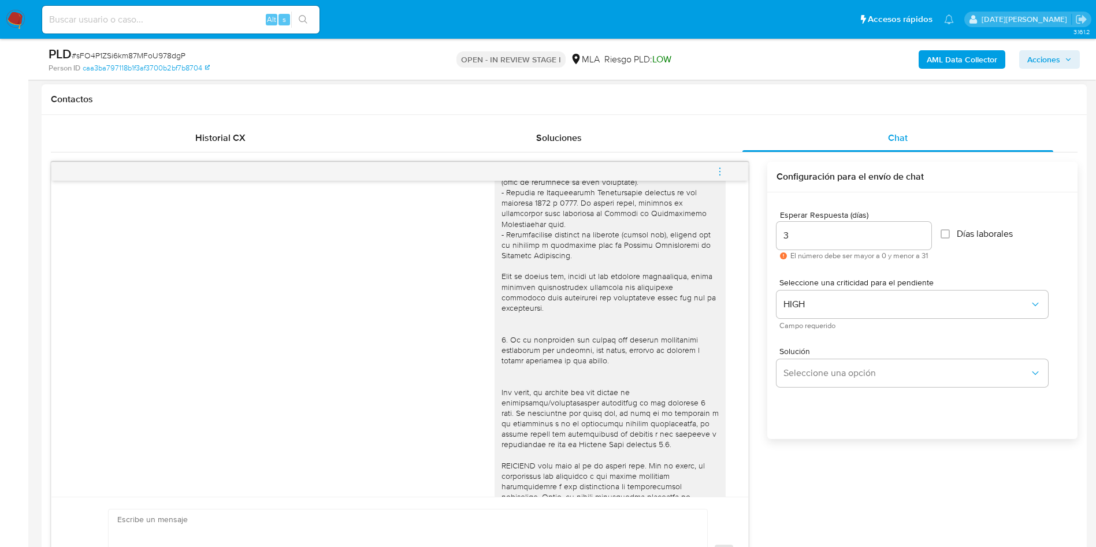
scroll to position [197, 0]
click at [166, 52] on span "# sFO4P1ZSi6km87MFoU978dgP" at bounding box center [129, 56] width 114 height 12
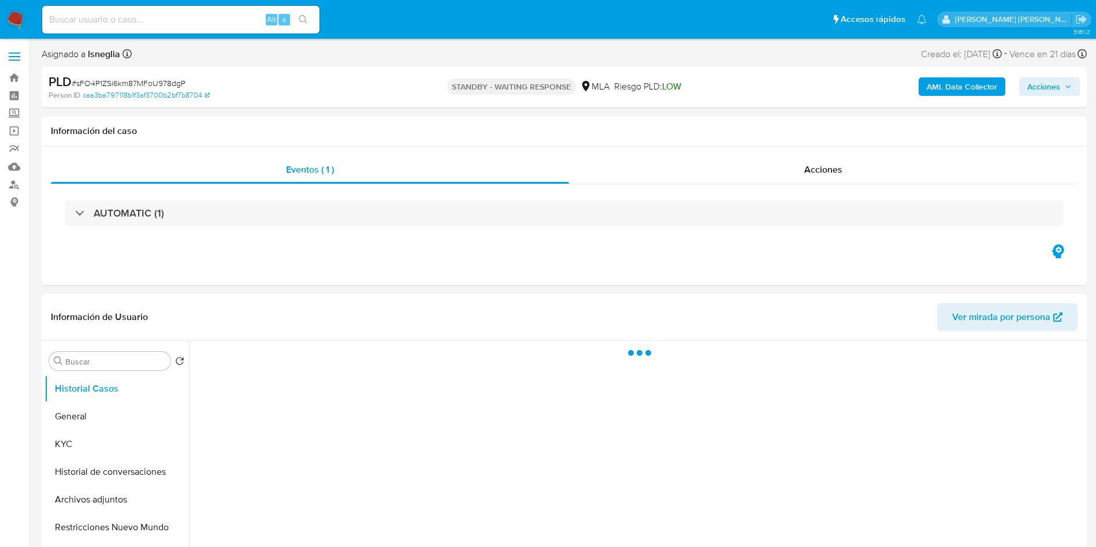
select select "10"
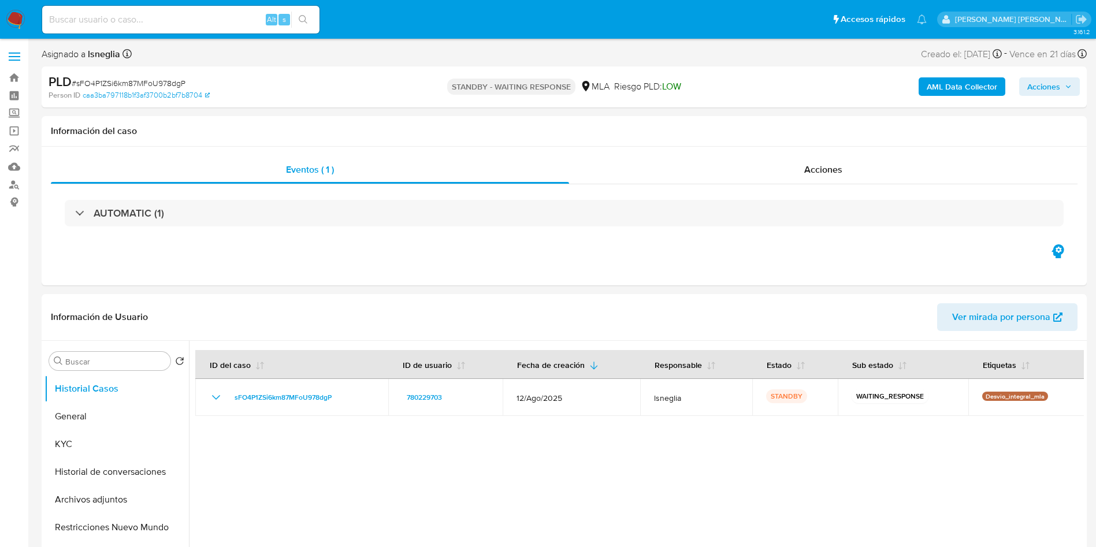
click at [160, 79] on span "# sFO4P1ZSi6km87MFoU978dgP" at bounding box center [129, 83] width 114 height 12
click at [160, 80] on span "# sFO4P1ZSi6km87MFoU978dgP" at bounding box center [129, 83] width 114 height 12
copy span "sFO4P1ZSi6km87MFoU978dgP"
drag, startPoint x: 341, startPoint y: 395, endPoint x: 371, endPoint y: 288, distance: 111.6
click at [234, 395] on div "sFO4P1ZSi6km87MFoU978dgP" at bounding box center [291, 398] width 165 height 14
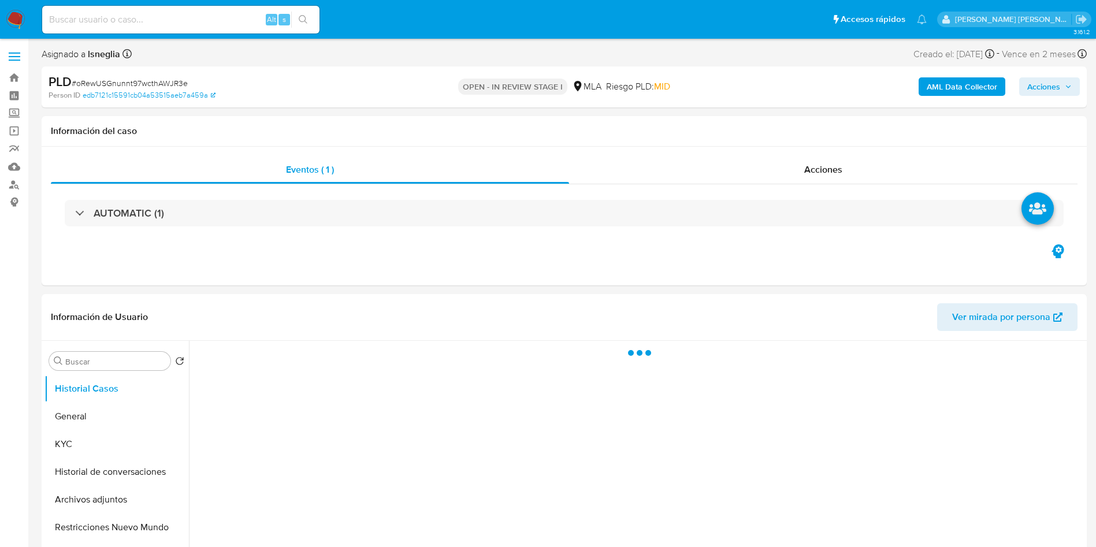
select select "10"
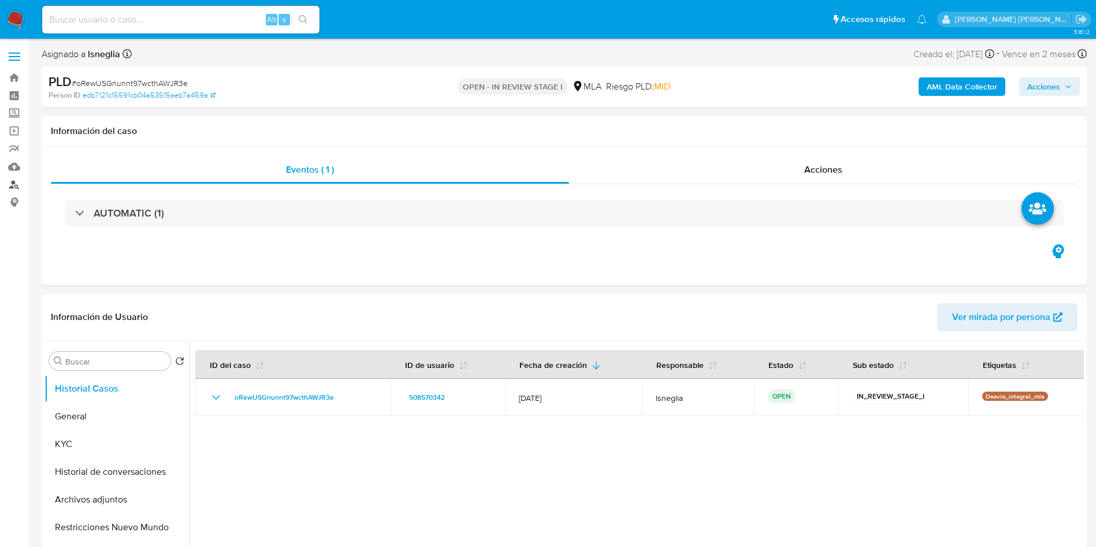
click at [14, 185] on link "Buscador de personas" at bounding box center [68, 185] width 137 height 18
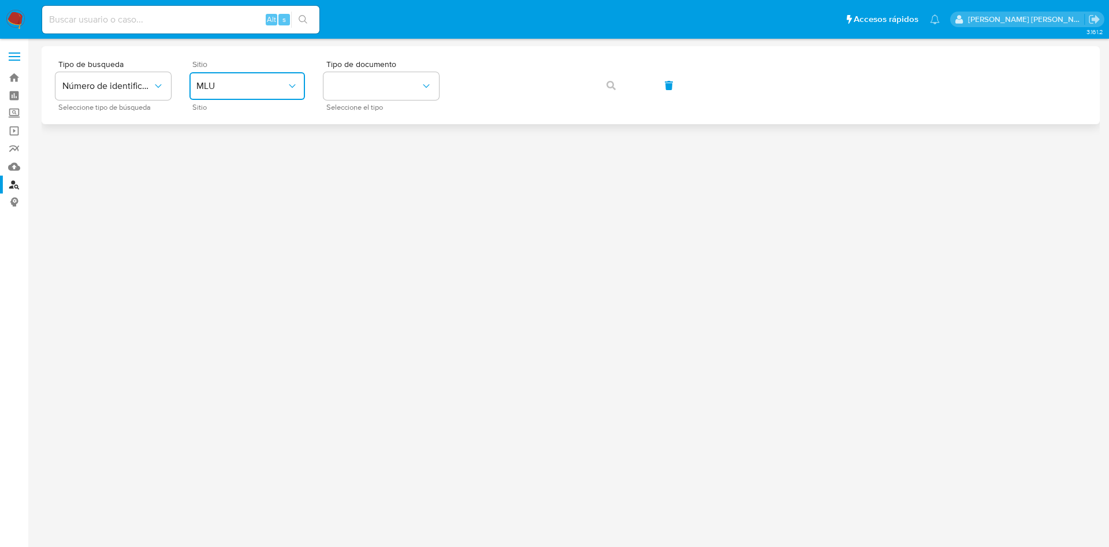
click at [264, 88] on span "MLU" at bounding box center [241, 86] width 90 height 12
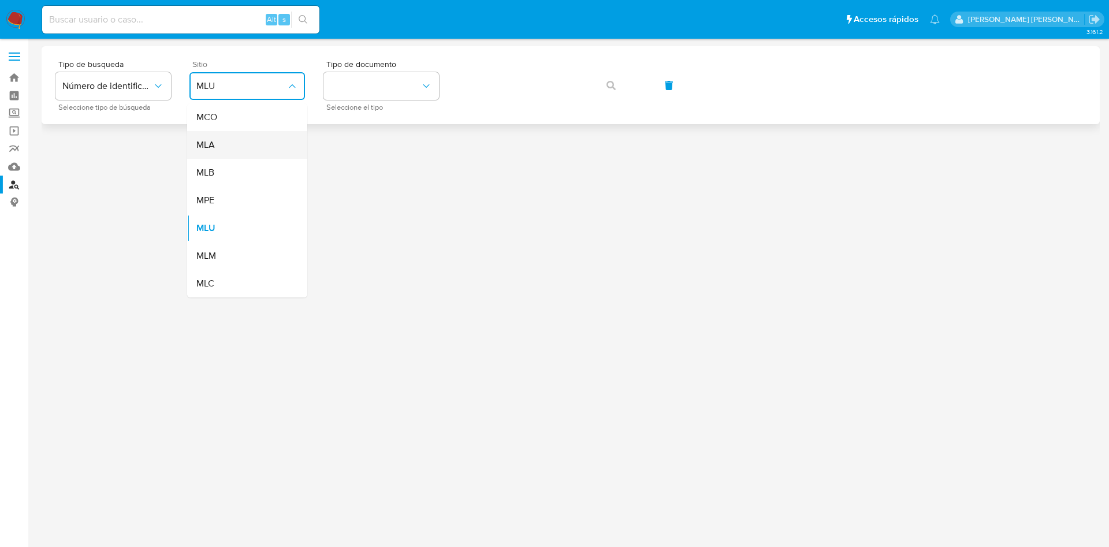
click at [248, 153] on div "MLA" at bounding box center [243, 145] width 95 height 28
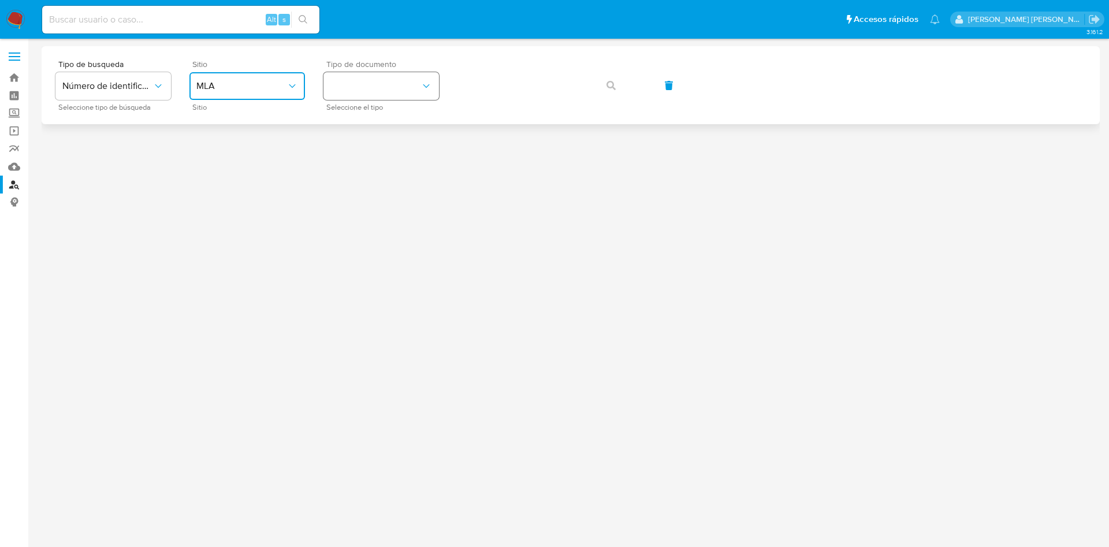
click at [370, 94] on button "identificationType" at bounding box center [382, 86] width 116 height 28
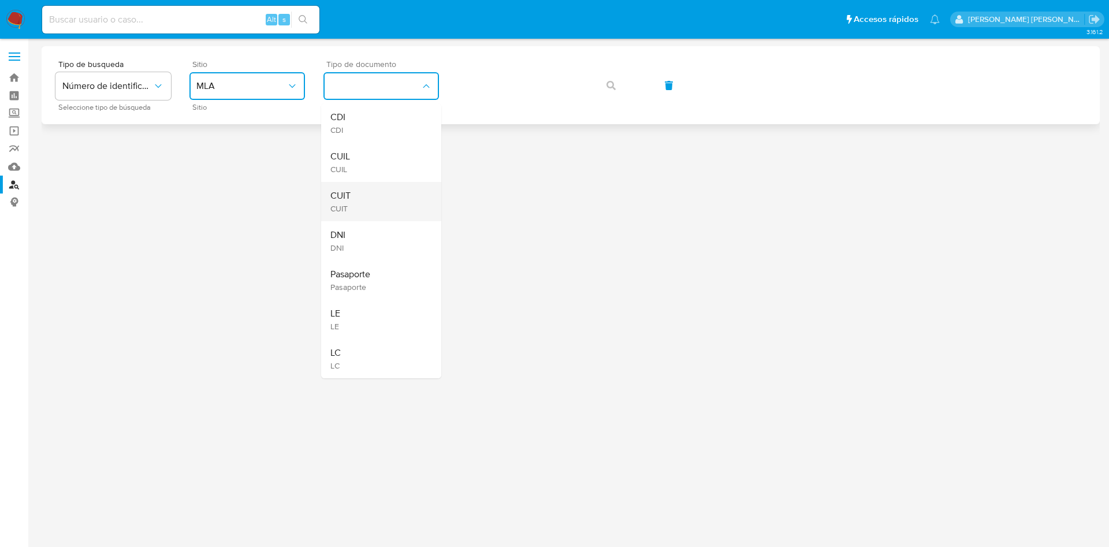
click at [366, 204] on div "CUIT CUIT" at bounding box center [377, 201] width 95 height 39
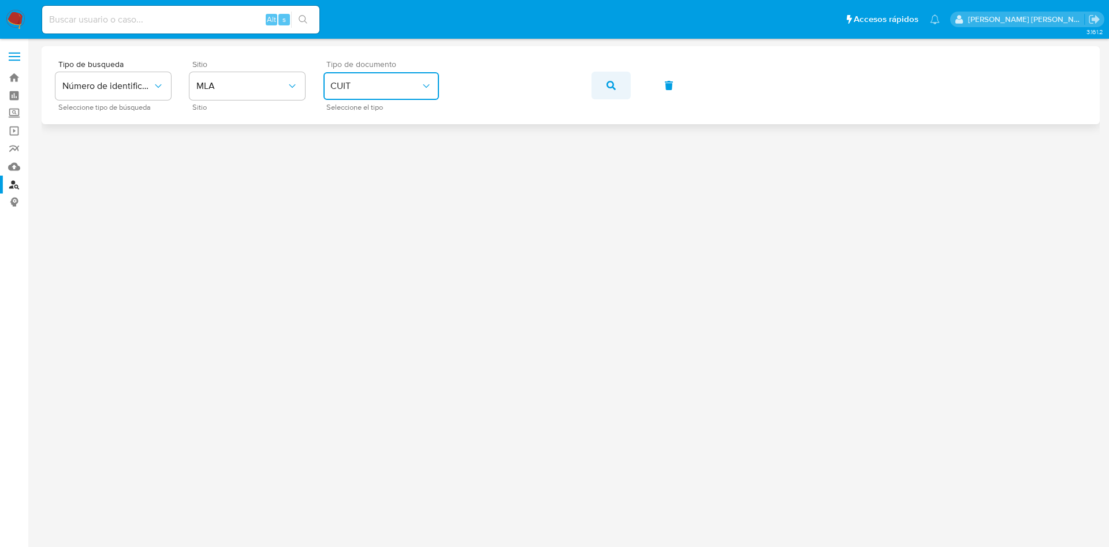
click at [608, 87] on icon "button" at bounding box center [611, 85] width 9 height 9
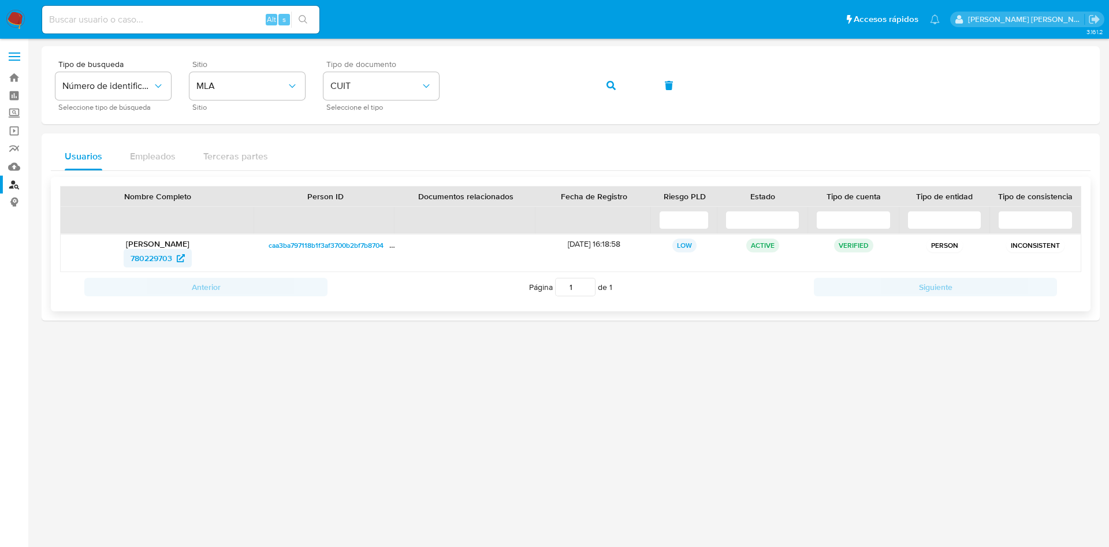
click at [160, 256] on span "780229703" at bounding box center [152, 258] width 42 height 18
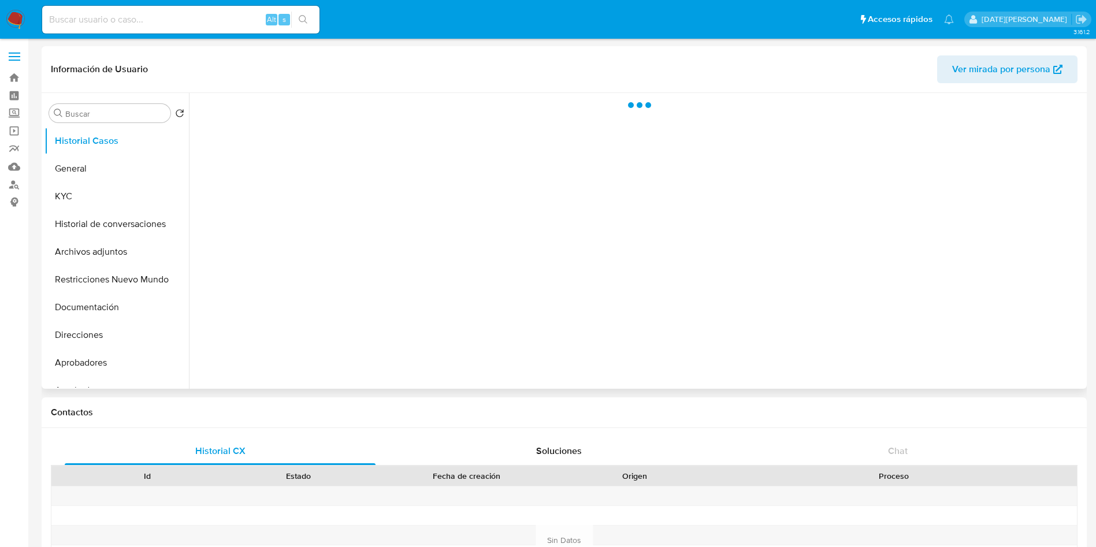
select select "10"
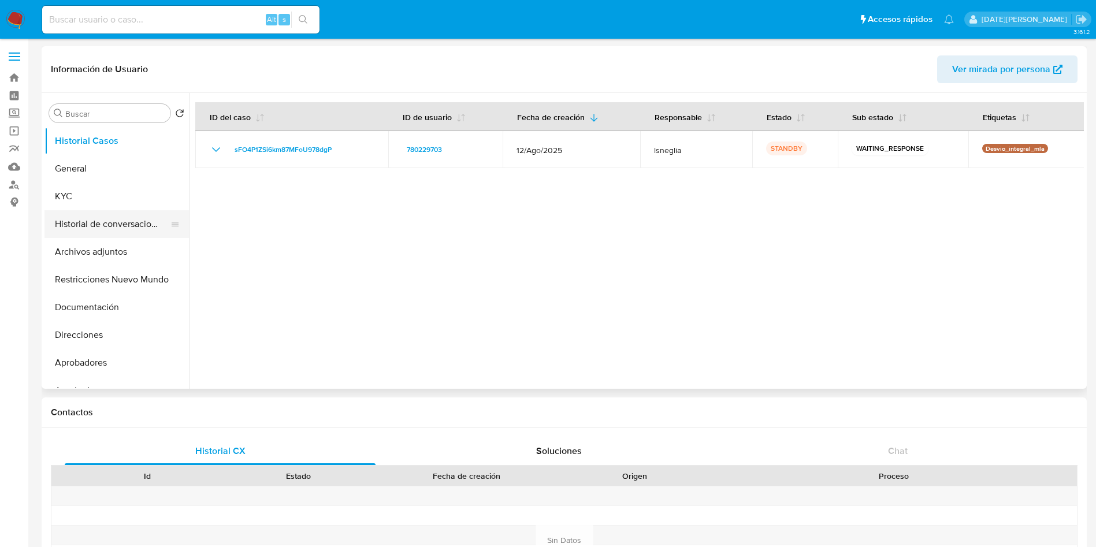
click at [136, 229] on button "Historial de conversaciones" at bounding box center [111, 224] width 135 height 28
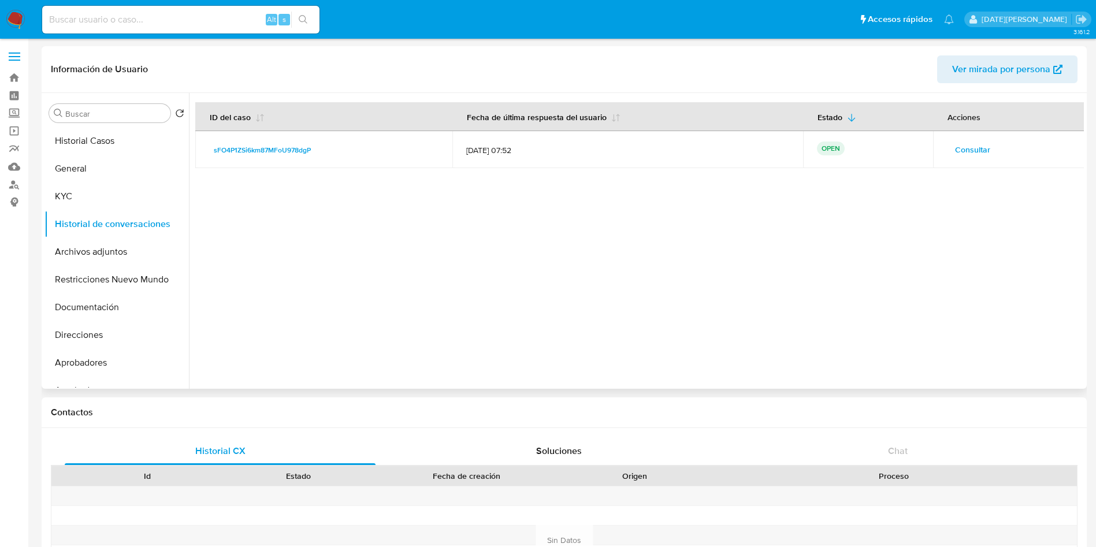
click at [980, 151] on span "Consultar" at bounding box center [972, 150] width 35 height 16
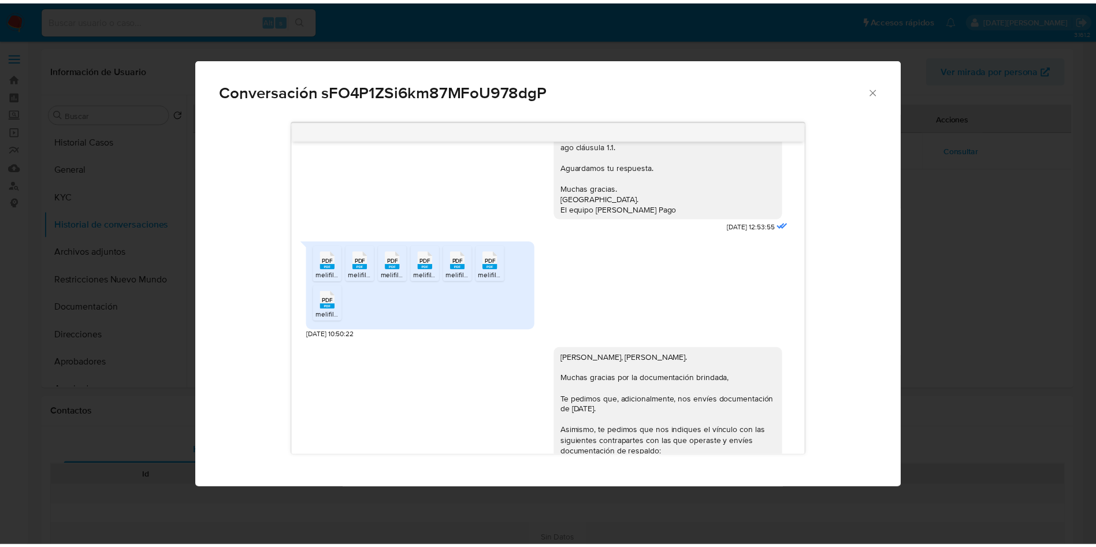
scroll to position [796, 0]
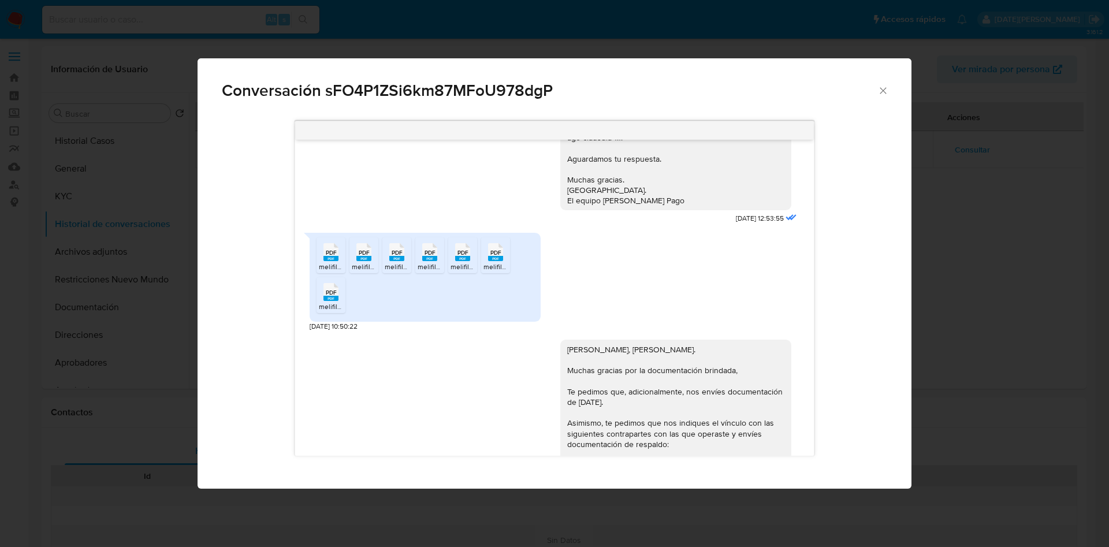
click at [329, 261] on rect "Comunicación" at bounding box center [331, 258] width 15 height 5
click at [369, 261] on rect "Comunicación" at bounding box center [363, 258] width 15 height 5
click at [392, 261] on rect "Comunicación" at bounding box center [396, 258] width 15 height 5
drag, startPoint x: 429, startPoint y: 283, endPoint x: 449, endPoint y: 284, distance: 19.7
click at [430, 262] on icon "PDF" at bounding box center [429, 252] width 15 height 20
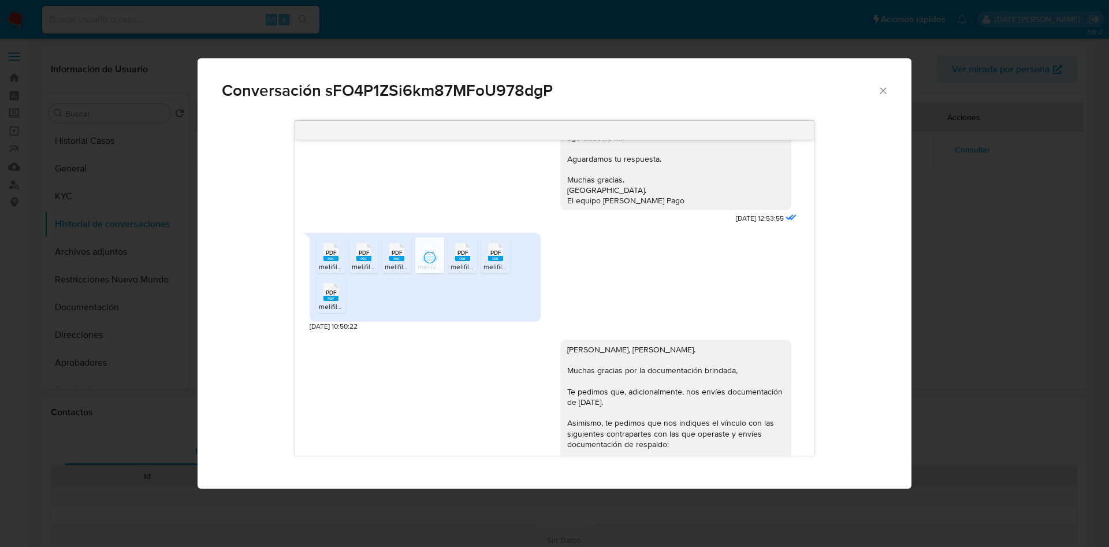
click at [469, 261] on rect "Comunicación" at bounding box center [462, 258] width 15 height 5
click at [493, 261] on rect "Comunicación" at bounding box center [495, 258] width 15 height 5
click at [333, 296] on span "PDF" at bounding box center [331, 293] width 11 height 8
click at [879, 95] on div "Conversación sFO4P1ZSi6km87MFoU978dgP" at bounding box center [555, 85] width 714 height 55
click at [889, 85] on div "Conversación sFO4P1ZSi6km87MFoU978dgP" at bounding box center [555, 85] width 714 height 55
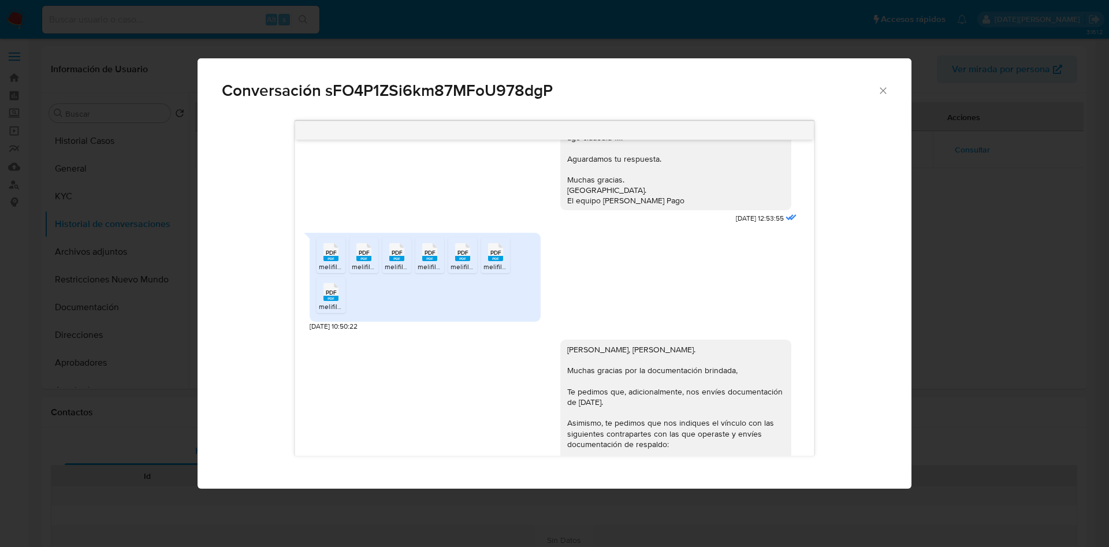
click at [881, 91] on icon "Cerrar" at bounding box center [884, 91] width 12 height 12
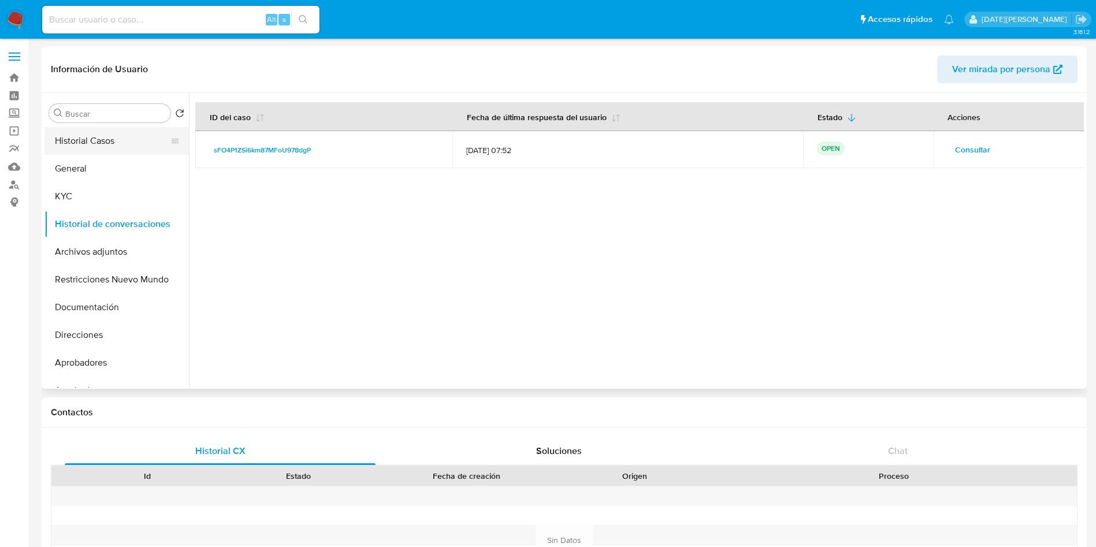
click at [121, 142] on button "Historial Casos" at bounding box center [111, 141] width 135 height 28
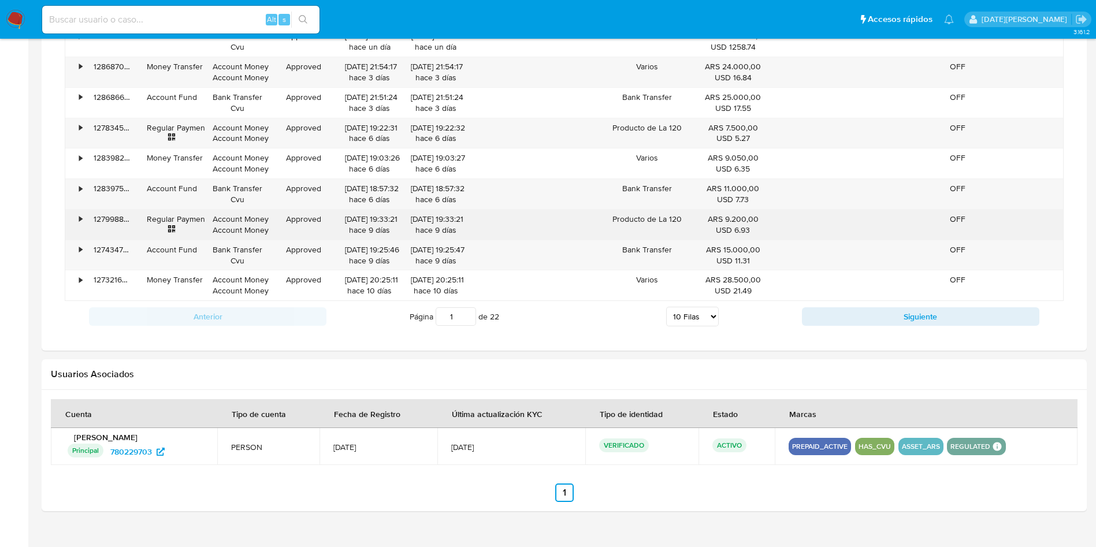
scroll to position [957, 0]
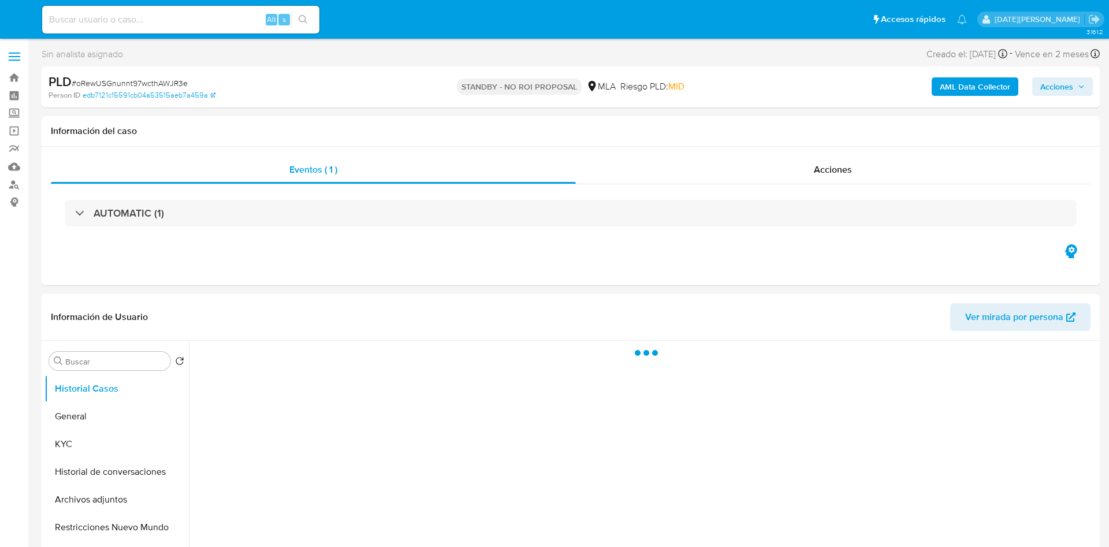
select select "10"
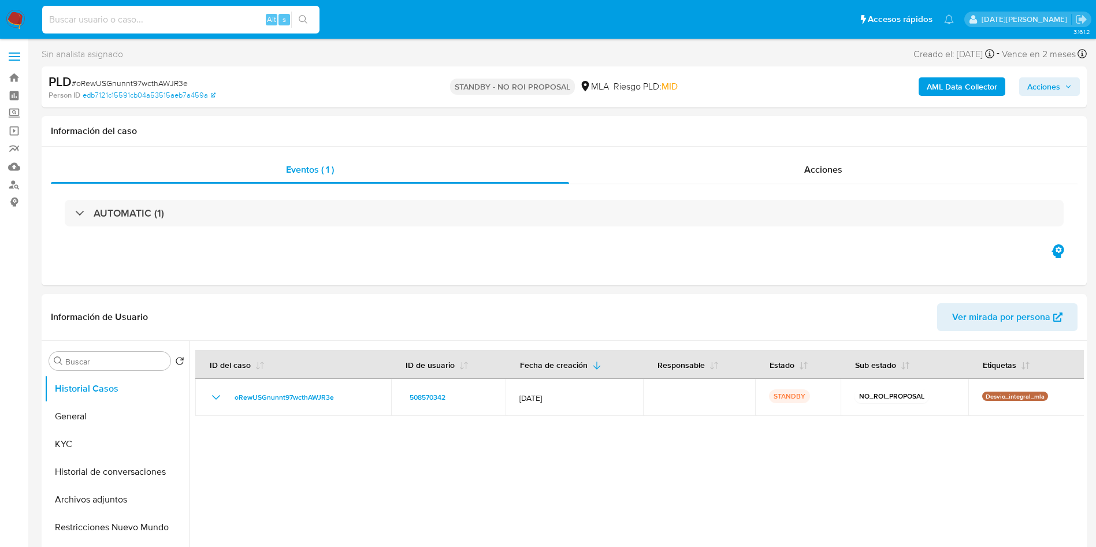
click at [145, 19] on input at bounding box center [180, 19] width 277 height 15
paste input "1fwHal6nzZNf8x3xABCGpjJT"
type input "1fwHal6nzZNf8x3xABCGpjJT"
click at [300, 18] on icon "search-icon" at bounding box center [303, 19] width 9 height 9
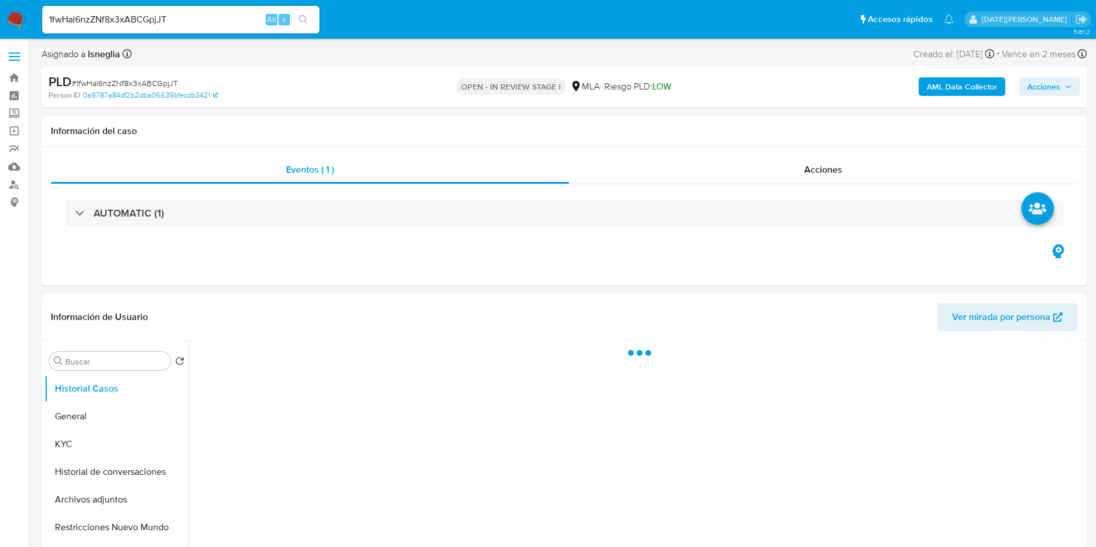
select select "10"
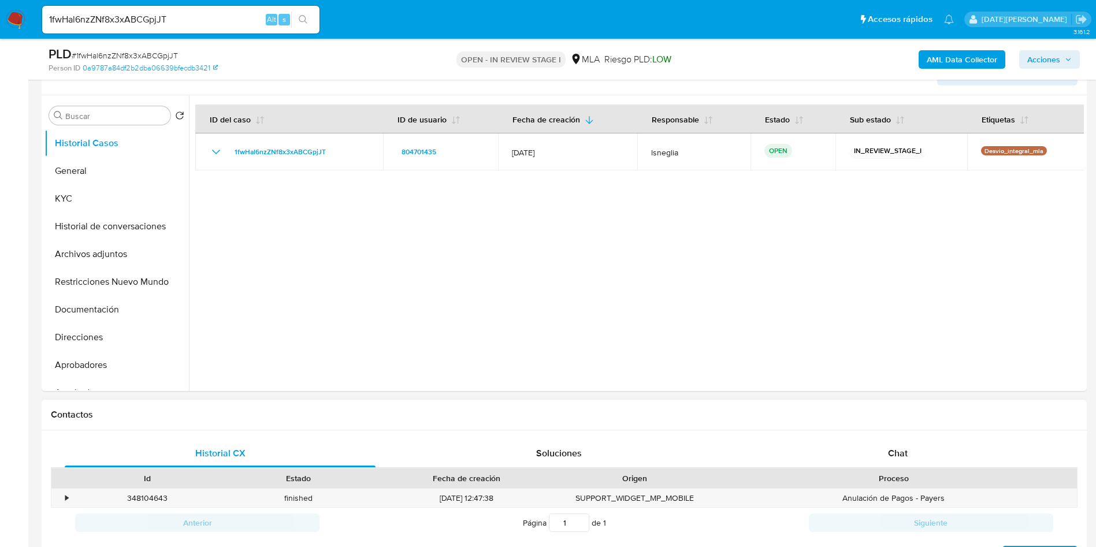
scroll to position [260, 0]
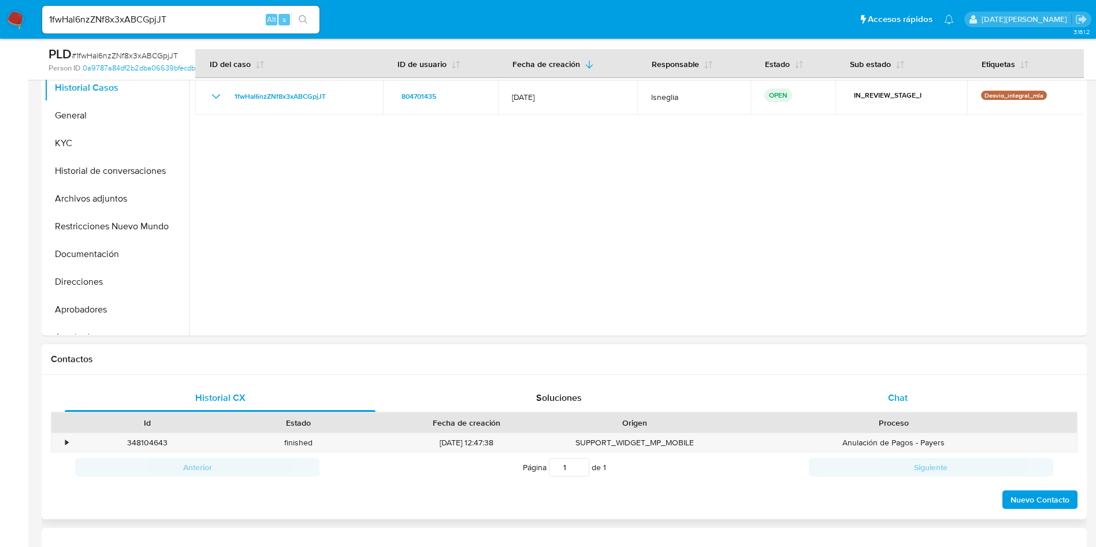
click at [896, 385] on div "Chat" at bounding box center [897, 398] width 311 height 28
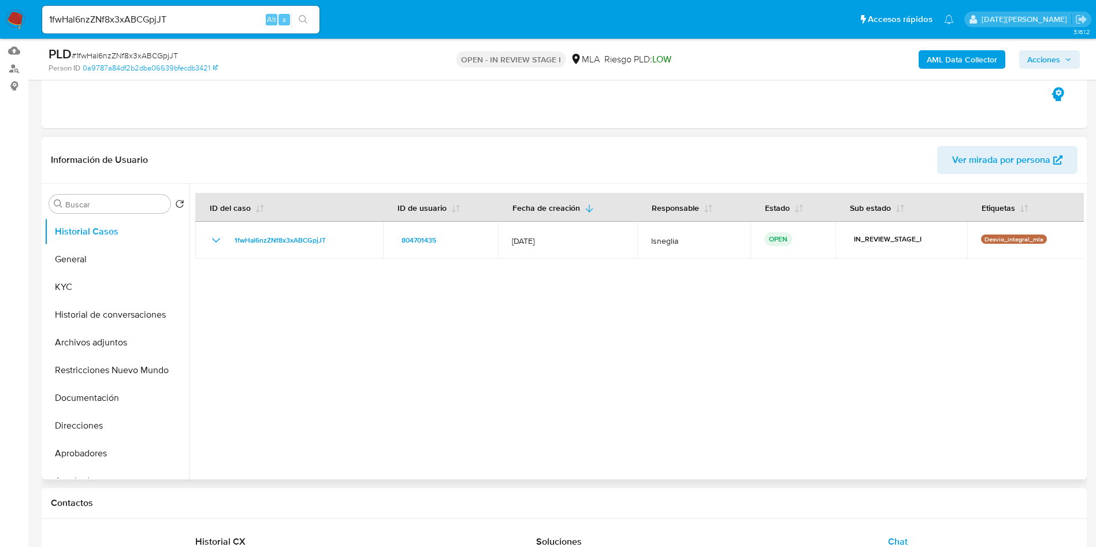
scroll to position [0, 0]
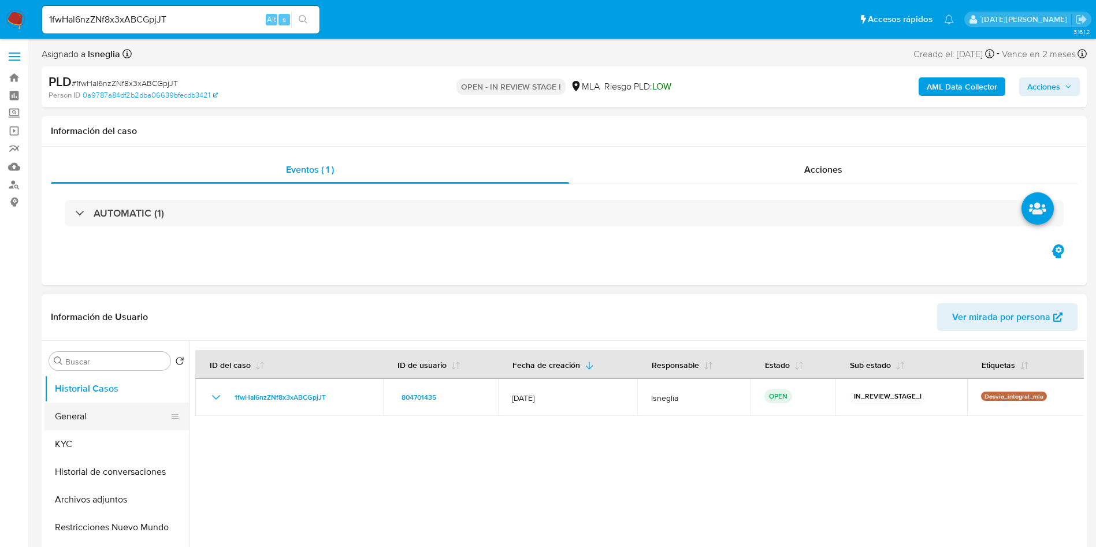
click at [86, 425] on button "General" at bounding box center [111, 417] width 135 height 28
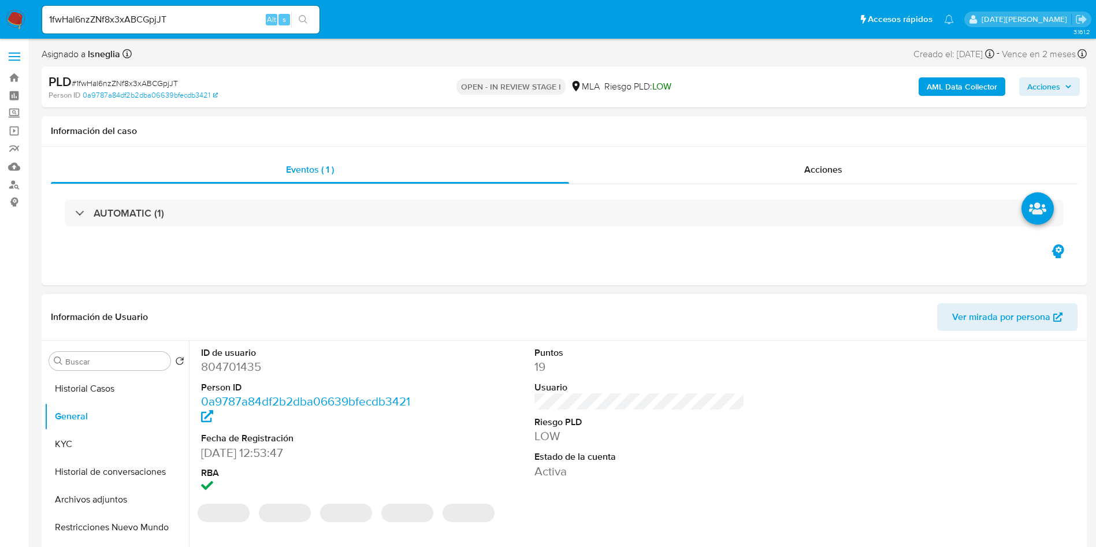
click at [240, 367] on dd "804701435" at bounding box center [306, 367] width 211 height 16
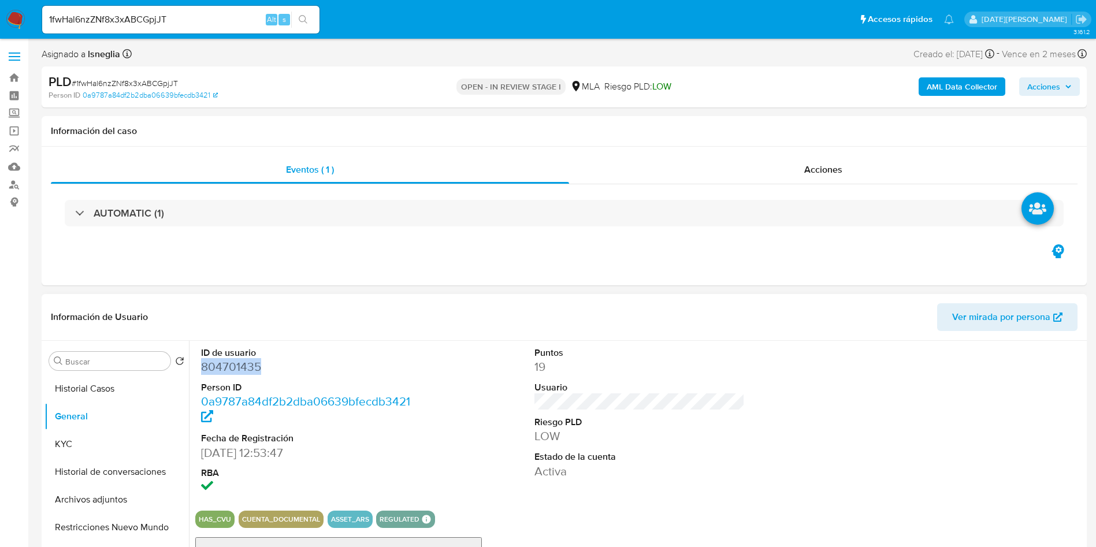
copy dd "804701435"
click at [222, 365] on dd "804701435" at bounding box center [306, 367] width 211 height 16
